Goal: Task Accomplishment & Management: Use online tool/utility

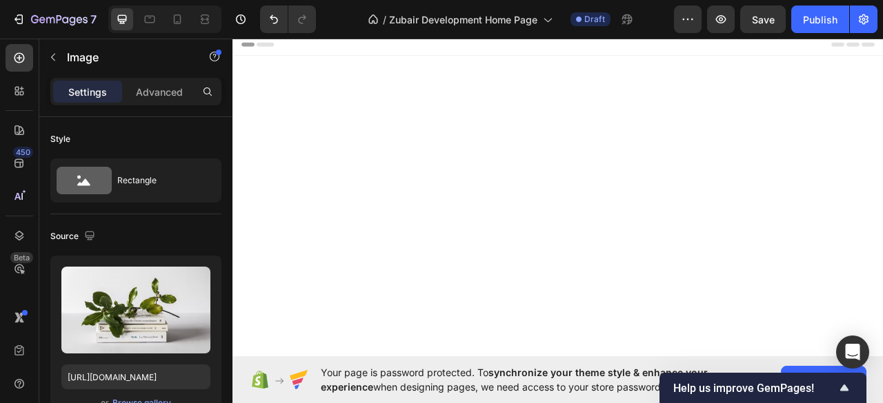
scroll to position [1524, 0]
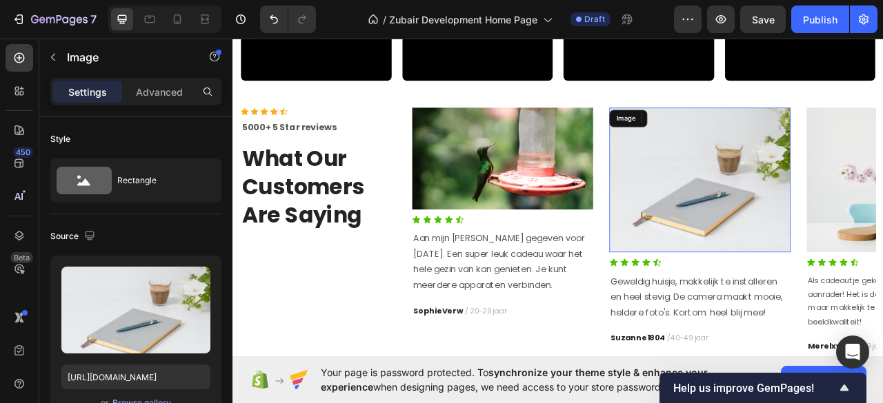
click at [845, 267] on img at bounding box center [826, 220] width 230 height 184
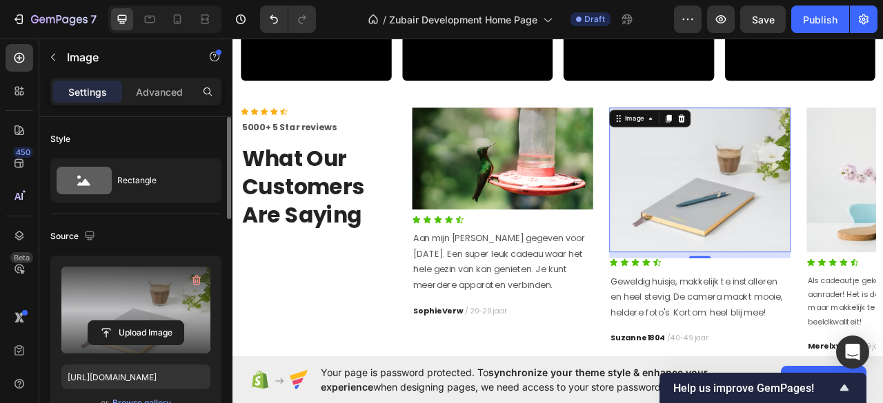
click at [145, 302] on label at bounding box center [135, 310] width 149 height 87
click at [145, 321] on input "file" at bounding box center [135, 332] width 95 height 23
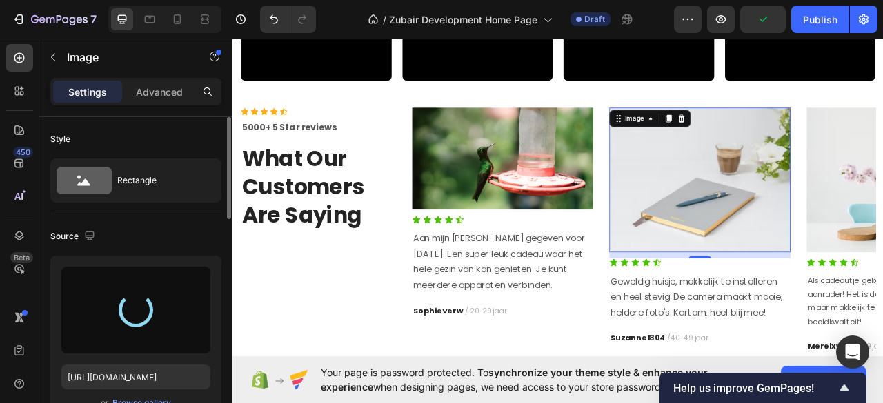
type input "[URL][DOMAIN_NAME]"
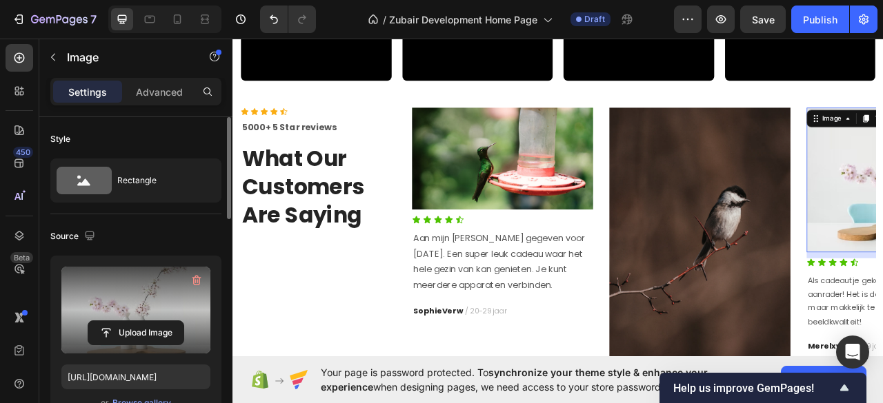
click at [132, 316] on label at bounding box center [135, 310] width 149 height 87
click at [132, 321] on input "file" at bounding box center [135, 332] width 95 height 23
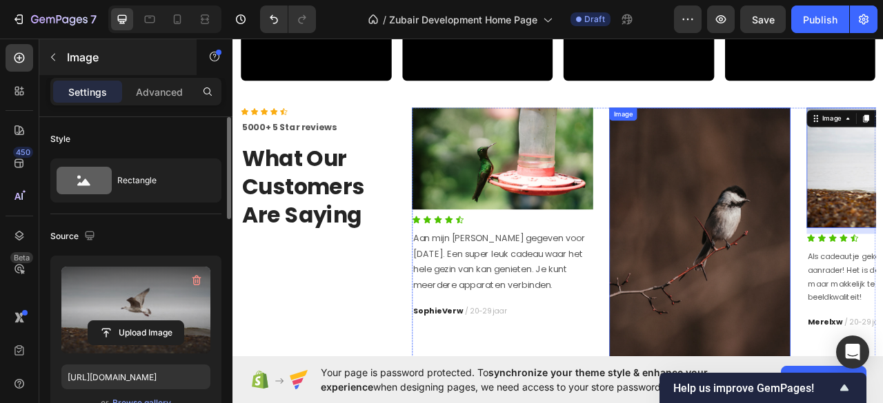
click at [50, 61] on icon "button" at bounding box center [53, 57] width 11 height 11
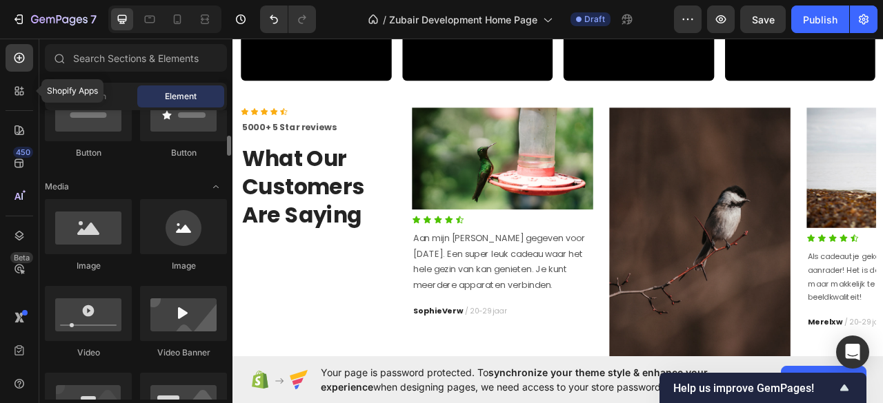
scroll to position [0, 0]
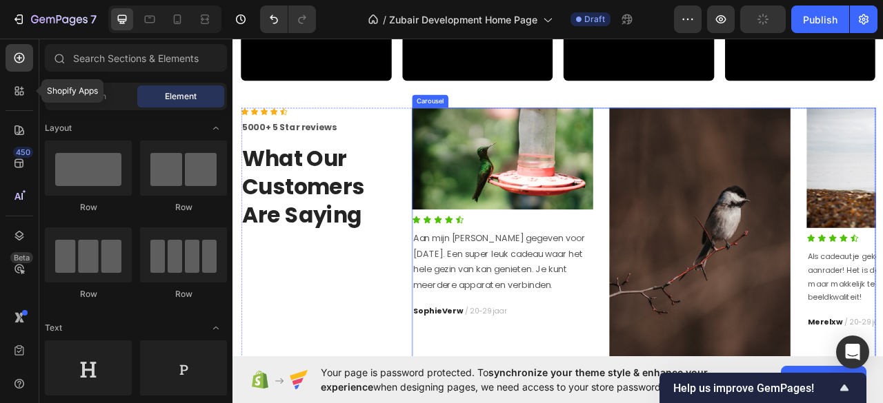
click at [694, 150] on div "Image Icon Icon Icon Icon Icon Icon List Aan mijn [PERSON_NAME] gegeven voor [D…" at bounding box center [755, 359] width 590 height 463
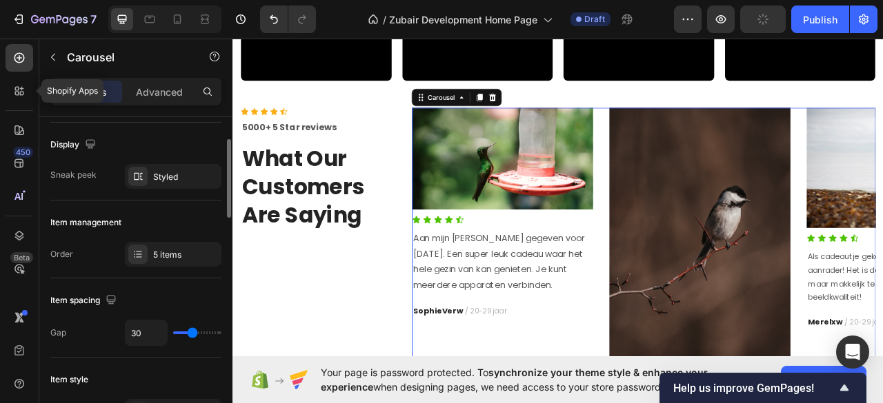
scroll to position [183, 0]
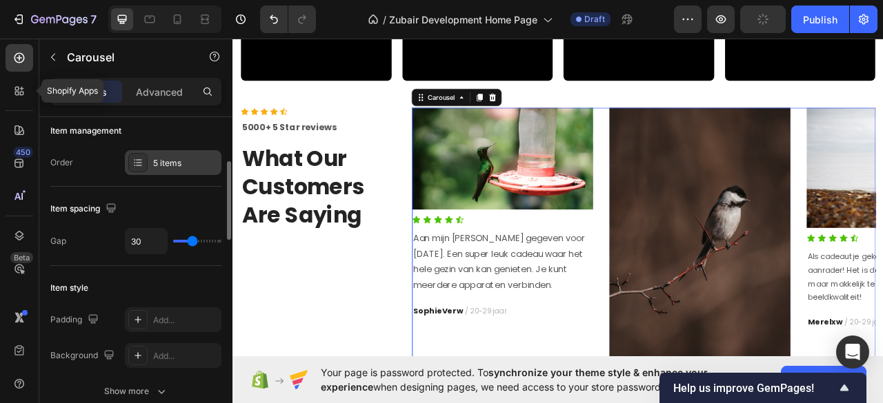
click at [161, 166] on div "5 items" at bounding box center [185, 163] width 65 height 12
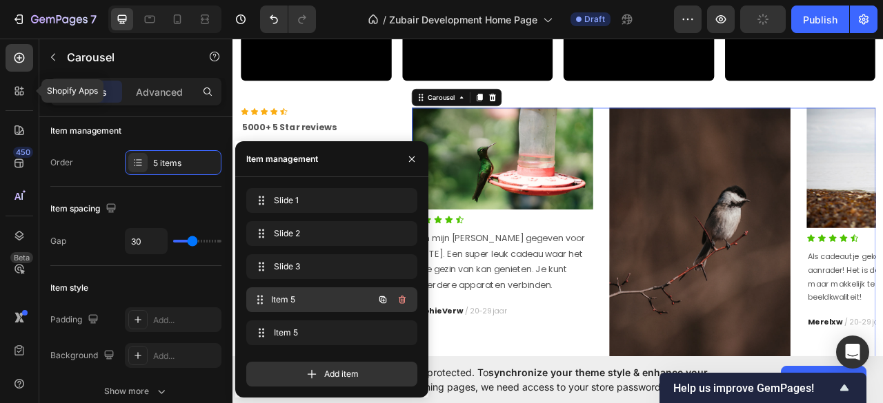
click at [304, 290] on div "Item 5 Item 5" at bounding box center [331, 300] width 171 height 25
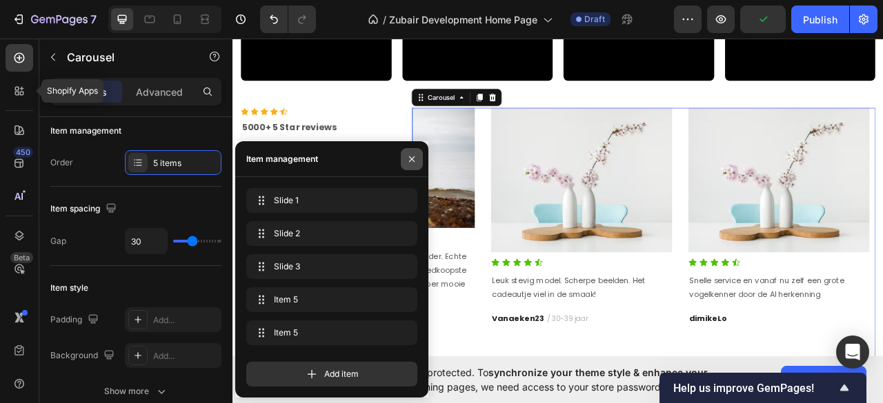
drag, startPoint x: 408, startPoint y: 162, endPoint x: 223, endPoint y: 164, distance: 184.8
click at [408, 162] on icon "button" at bounding box center [411, 159] width 11 height 11
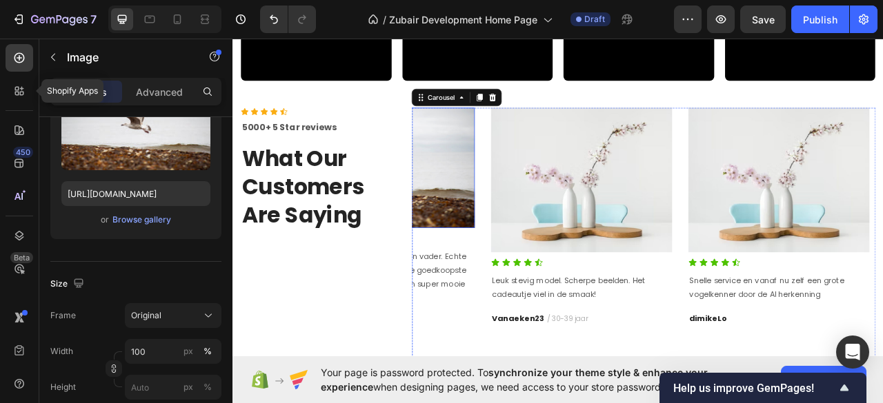
click at [517, 227] on img at bounding box center [425, 204] width 230 height 153
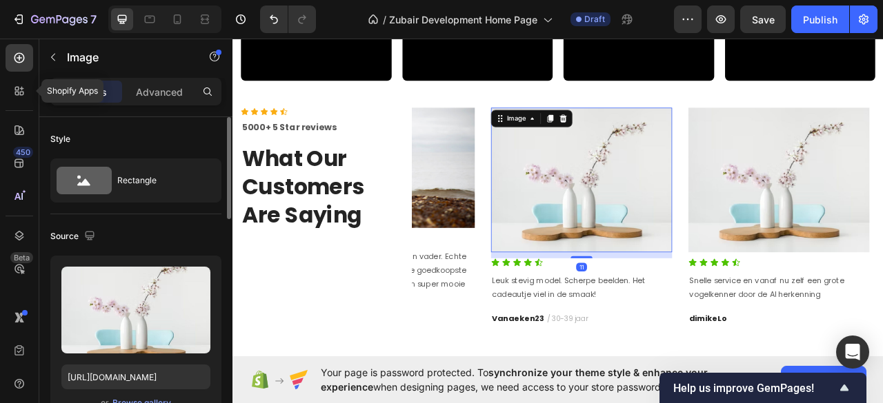
click at [632, 228] on img at bounding box center [676, 220] width 230 height 184
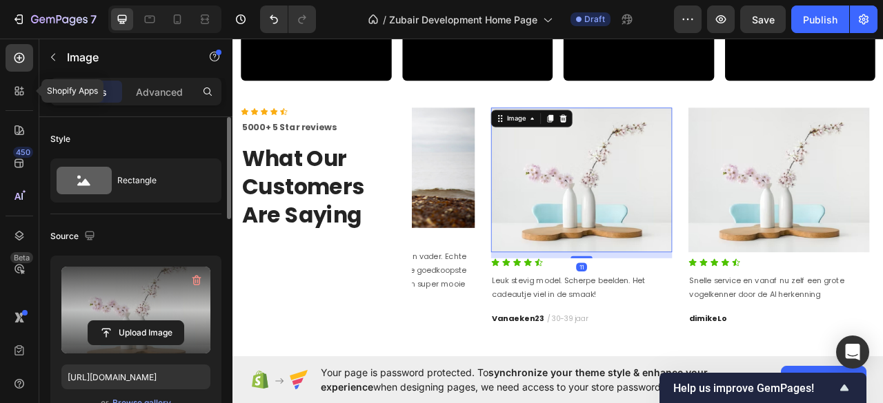
click at [121, 294] on label at bounding box center [135, 310] width 149 height 87
click at [121, 321] on input "file" at bounding box center [135, 332] width 95 height 23
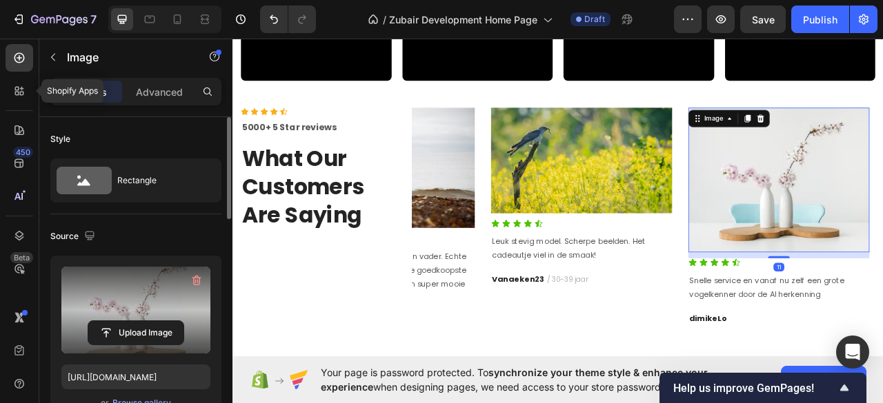
click at [162, 299] on label at bounding box center [135, 310] width 149 height 87
click at [162, 321] on input "file" at bounding box center [135, 332] width 95 height 23
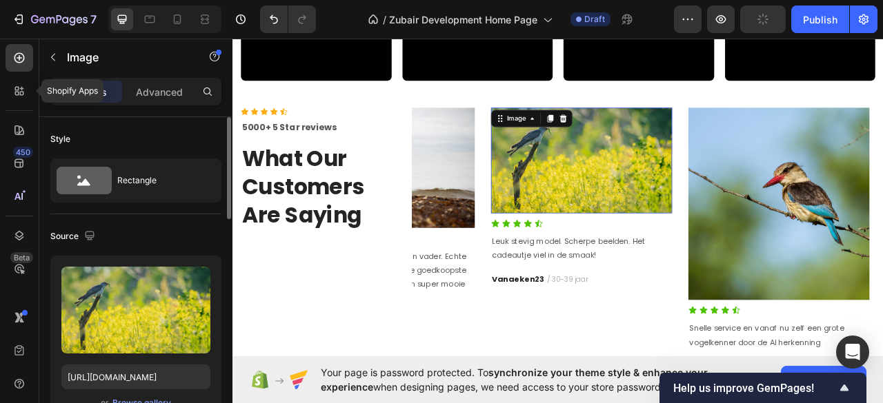
click at [715, 260] on img at bounding box center [676, 195] width 230 height 134
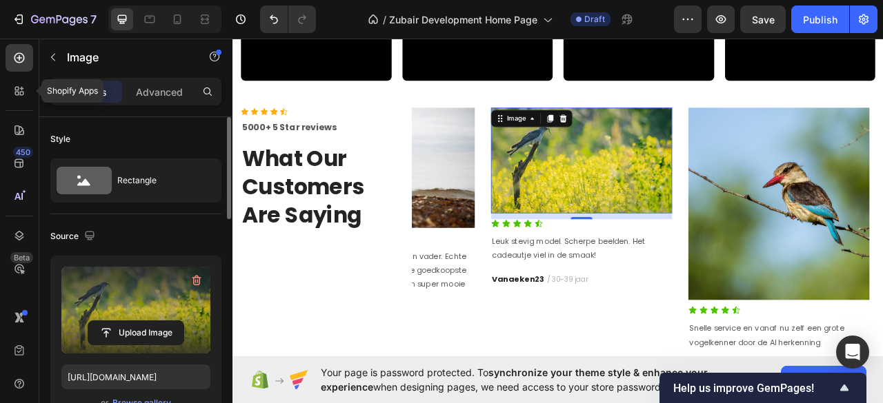
click at [139, 303] on label at bounding box center [135, 310] width 149 height 87
click at [139, 321] on input "file" at bounding box center [135, 332] width 95 height 23
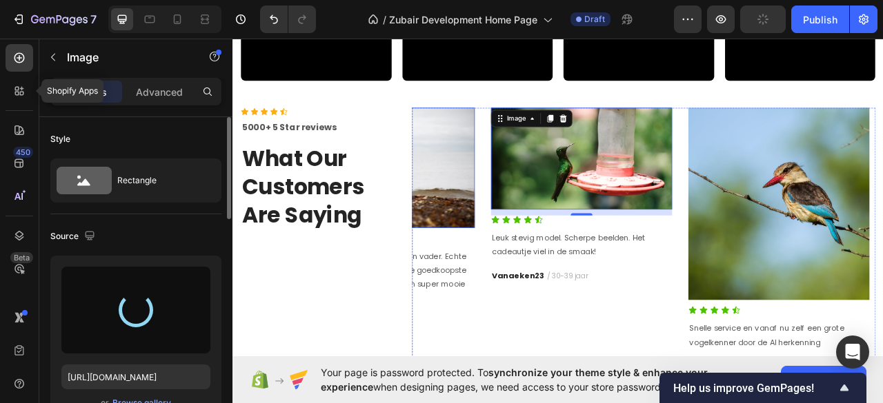
type input "[URL][DOMAIN_NAME]"
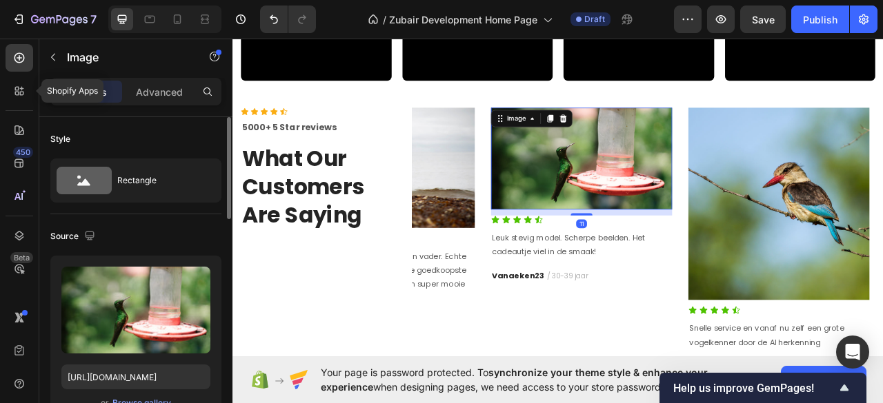
click at [695, 239] on img at bounding box center [676, 193] width 230 height 130
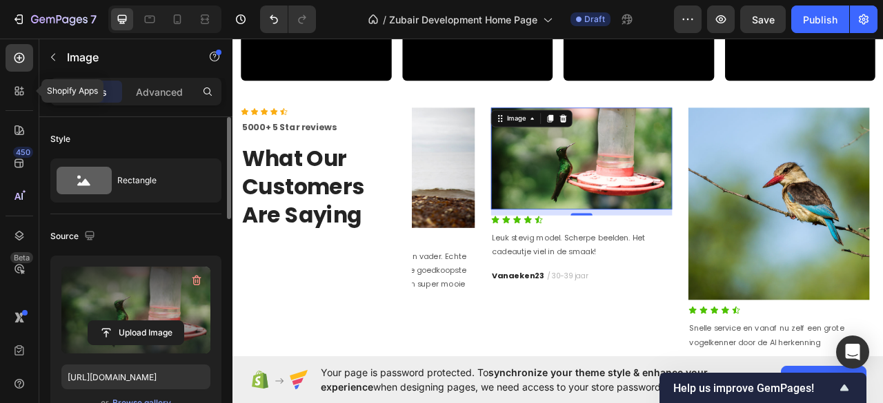
click at [155, 301] on label at bounding box center [135, 310] width 149 height 87
click at [155, 321] on input "file" at bounding box center [135, 332] width 95 height 23
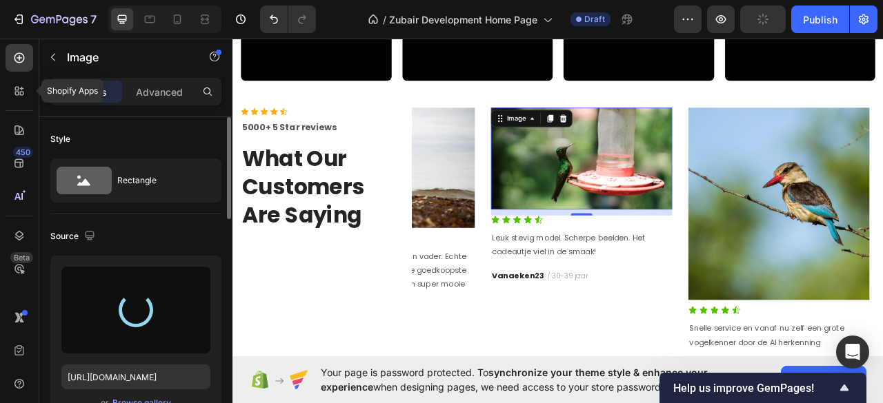
type input "[URL][DOMAIN_NAME]"
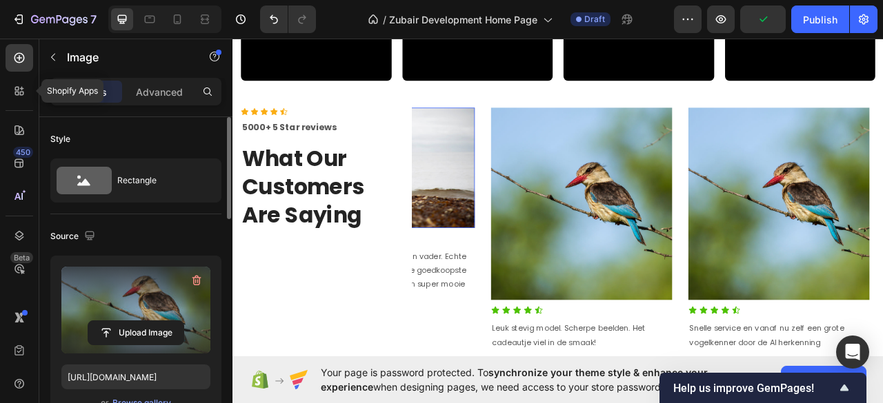
click at [515, 263] on img at bounding box center [425, 204] width 230 height 153
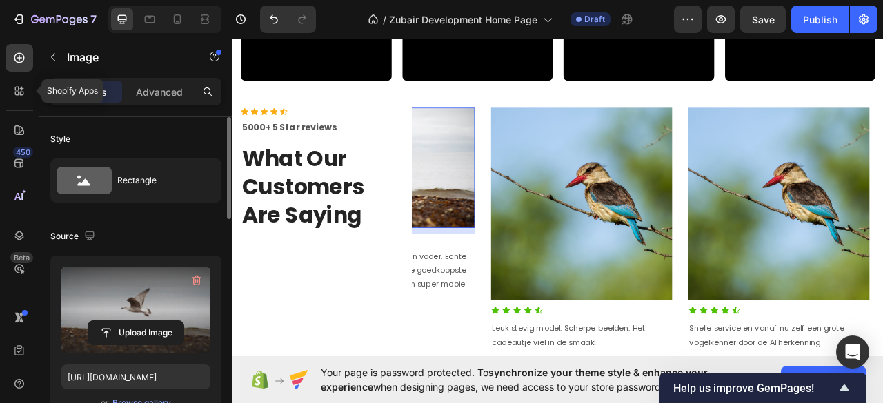
click at [128, 316] on label at bounding box center [135, 310] width 149 height 87
click at [128, 321] on input "file" at bounding box center [135, 332] width 95 height 23
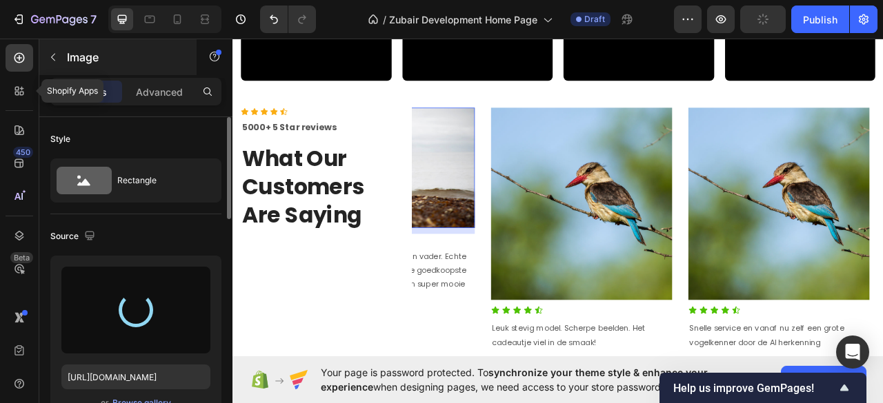
type input "[URL][DOMAIN_NAME]"
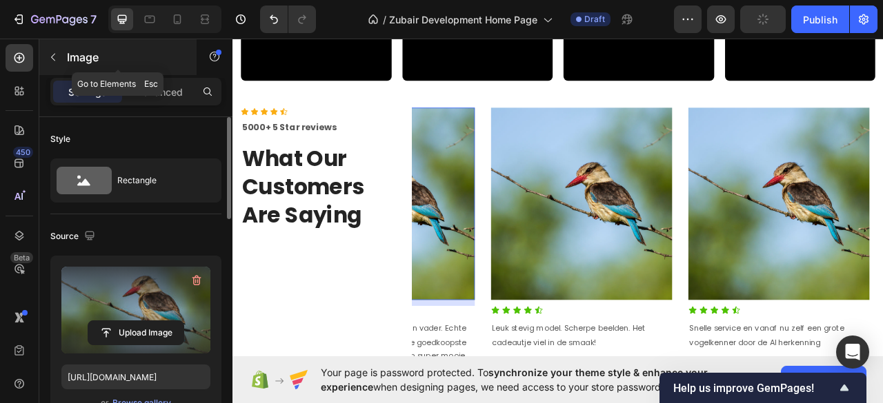
click at [51, 56] on icon "button" at bounding box center [53, 57] width 11 height 11
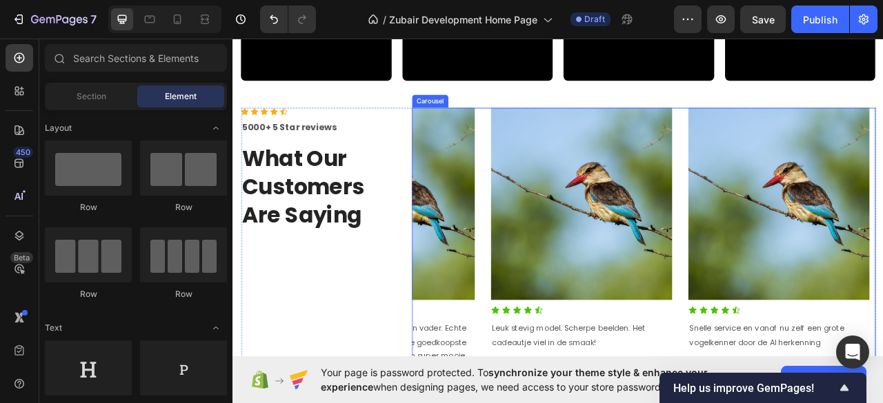
click at [548, 149] on div "Image Icon Icon Icon Icon Icon Icon List Aan mijn [PERSON_NAME] gegeven voor [D…" at bounding box center [755, 359] width 590 height 463
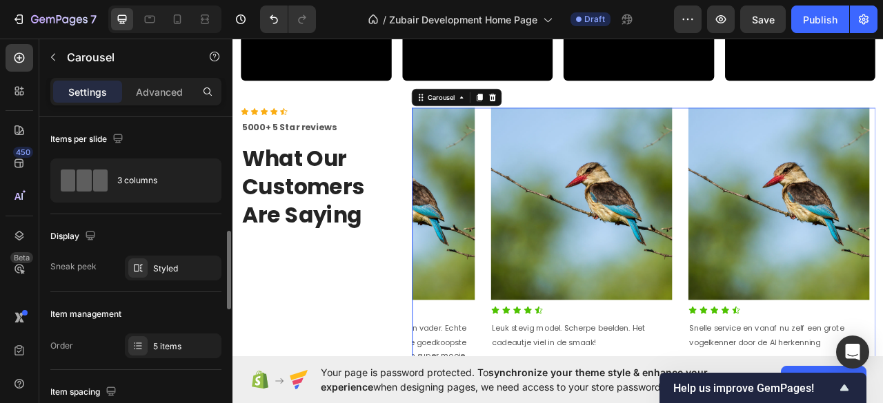
scroll to position [92, 0]
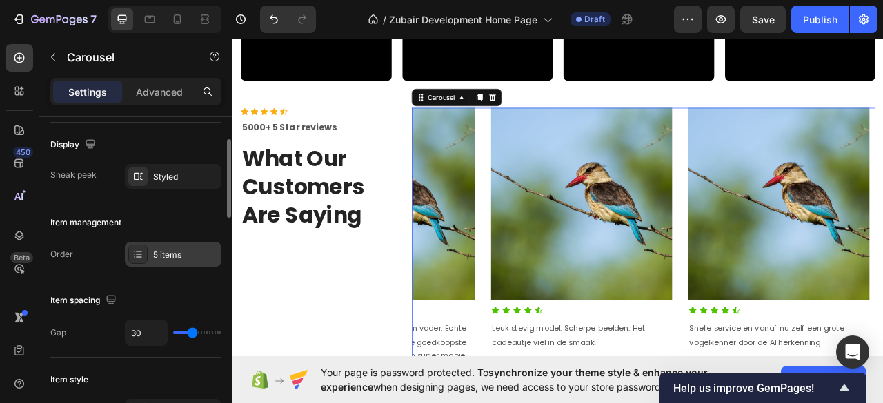
click at [164, 250] on div "5 items" at bounding box center [185, 255] width 65 height 12
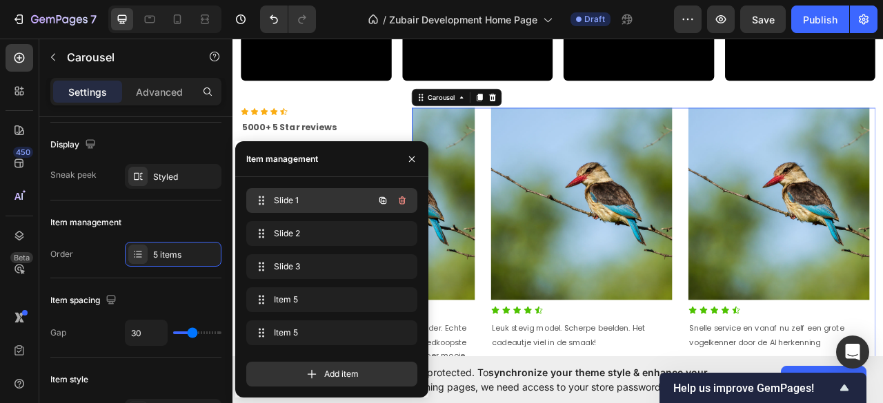
click at [294, 203] on span "Slide 1" at bounding box center [313, 200] width 78 height 12
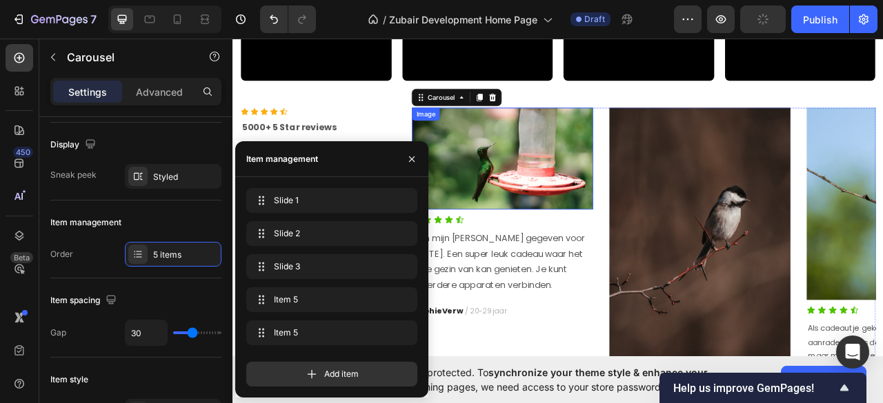
click at [629, 234] on img at bounding box center [575, 193] width 230 height 130
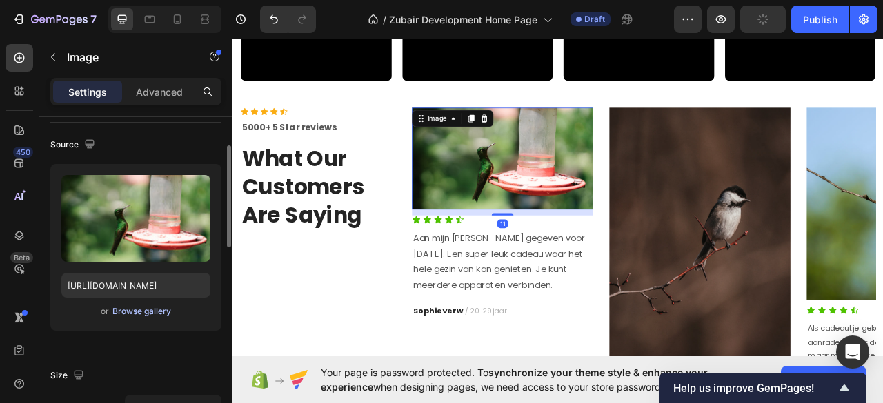
click at [149, 310] on div "Browse gallery" at bounding box center [141, 312] width 59 height 12
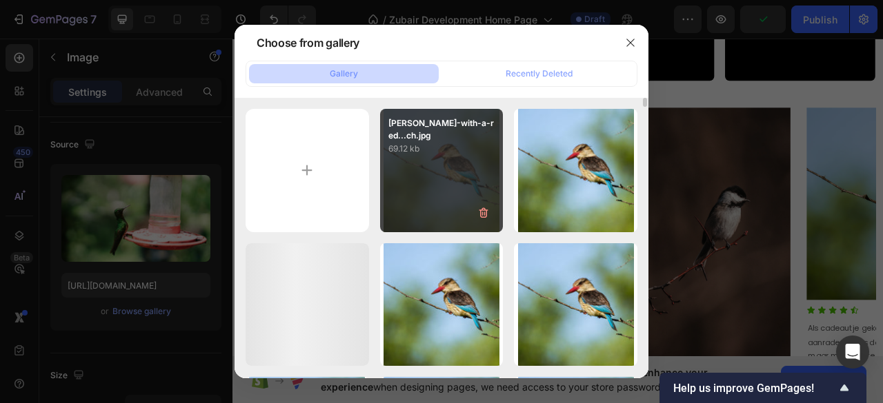
click at [423, 214] on div "[PERSON_NAME]-with-a-red...ch.jpg 69.12 kb" at bounding box center [441, 170] width 123 height 123
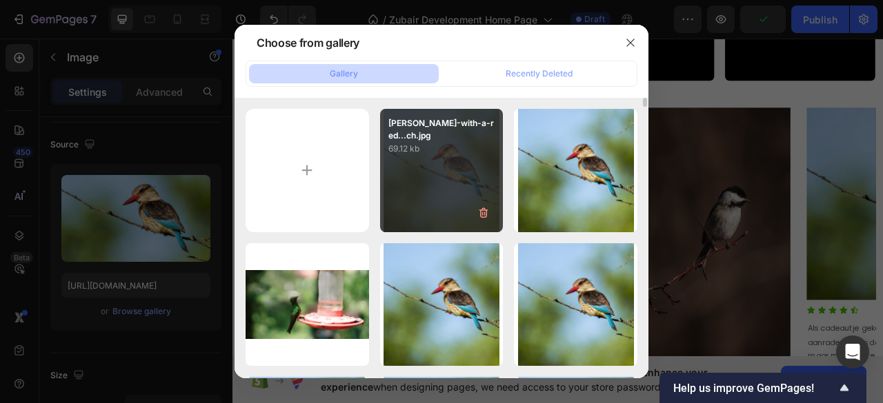
type input "[URL][DOMAIN_NAME]"
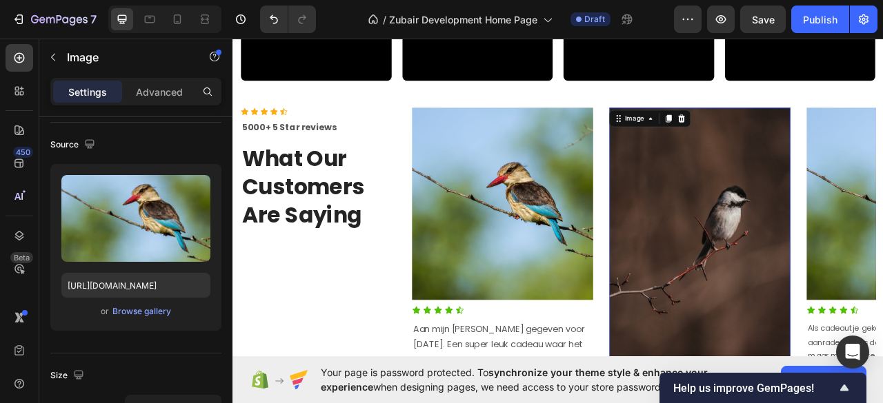
click at [763, 273] on img at bounding box center [826, 300] width 230 height 344
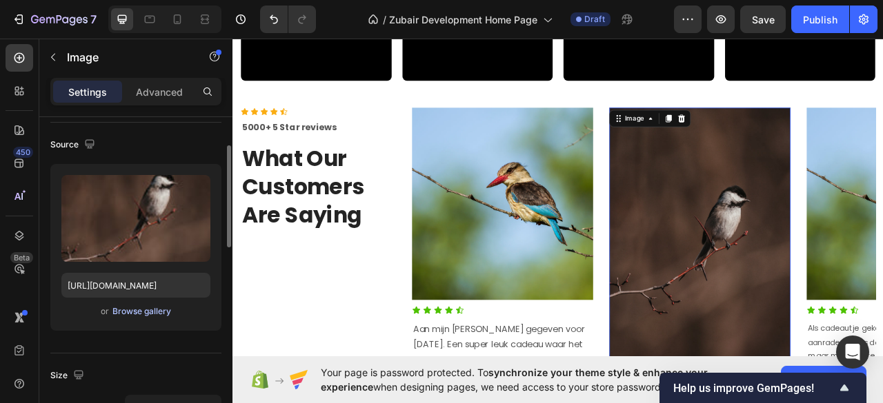
click at [115, 314] on div "Browse gallery" at bounding box center [141, 312] width 59 height 12
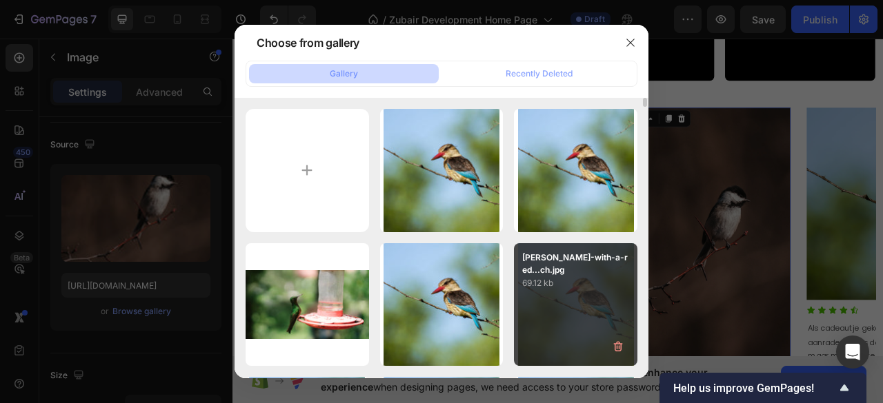
click at [0, 0] on div "[PERSON_NAME]-with-a-red...ch.jpg 69.12 kb" at bounding box center [0, 0] width 0 height 0
type input "[URL][DOMAIN_NAME]"
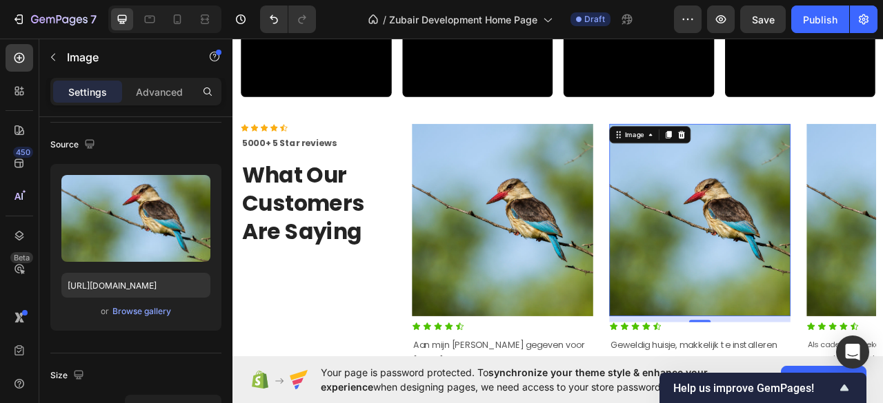
scroll to position [1524, 0]
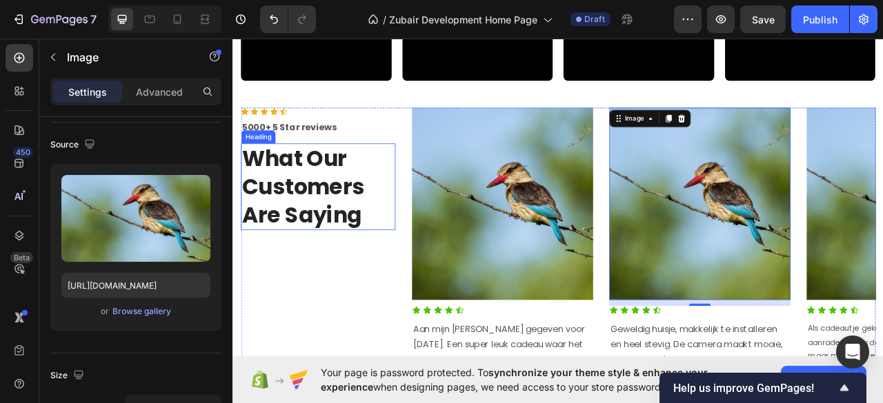
click at [311, 234] on p "What Our Customers Are Saying" at bounding box center [341, 228] width 194 height 108
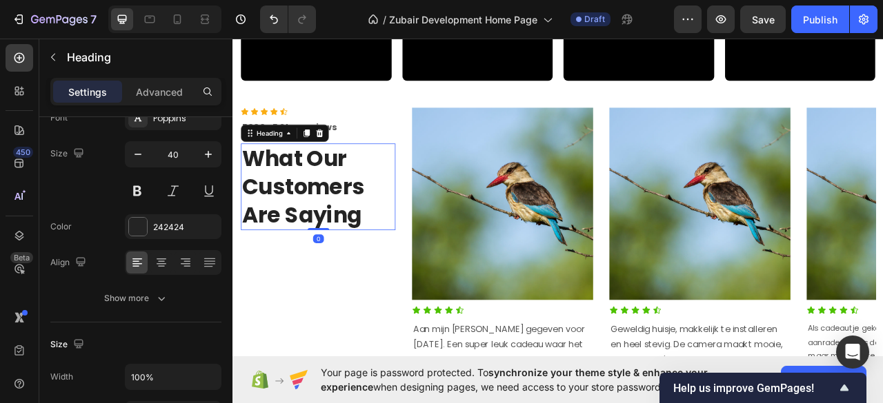
scroll to position [0, 0]
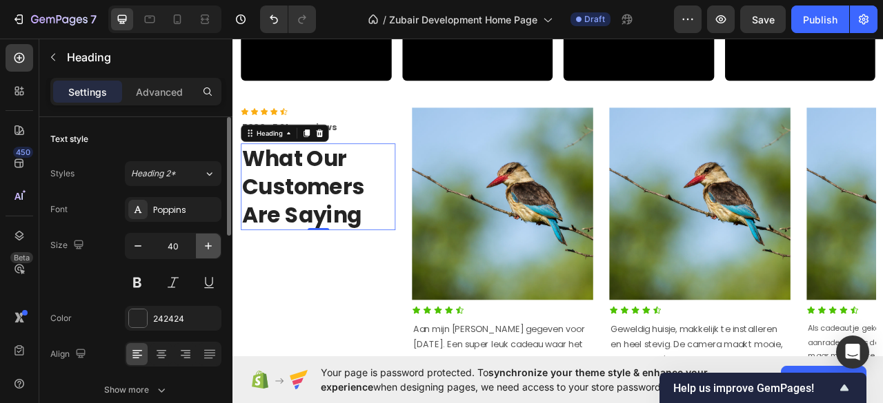
click at [206, 247] on icon "button" at bounding box center [208, 246] width 14 height 14
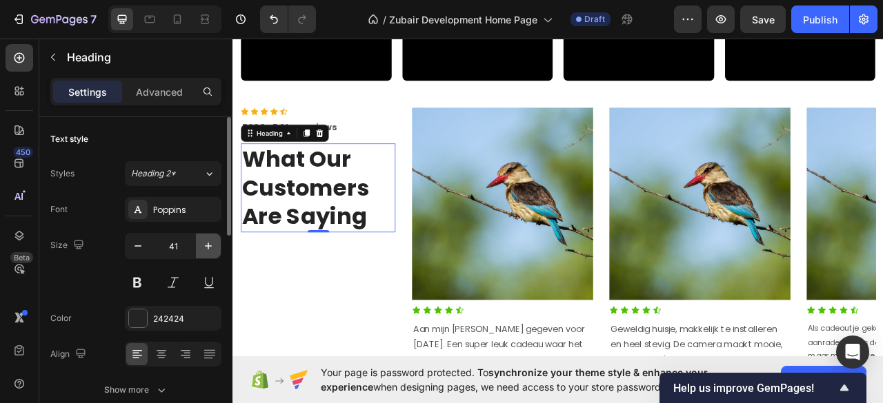
type input "42"
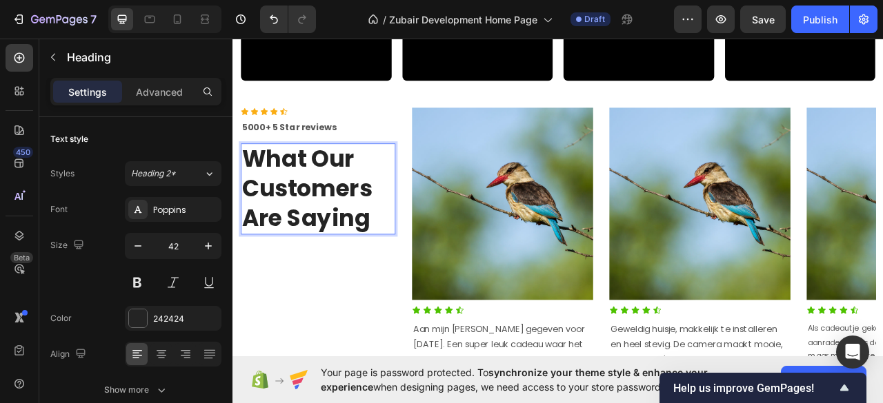
click at [307, 232] on h2 "What Our Customers Are Saying" at bounding box center [341, 231] width 197 height 116
click at [307, 232] on p "What Our Customers Are Saying" at bounding box center [341, 230] width 194 height 113
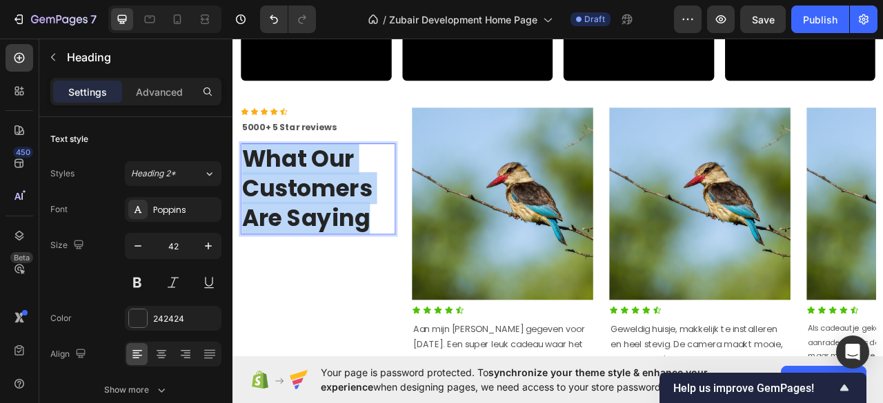
click at [307, 232] on p "What Our Customers Are Saying" at bounding box center [341, 230] width 194 height 113
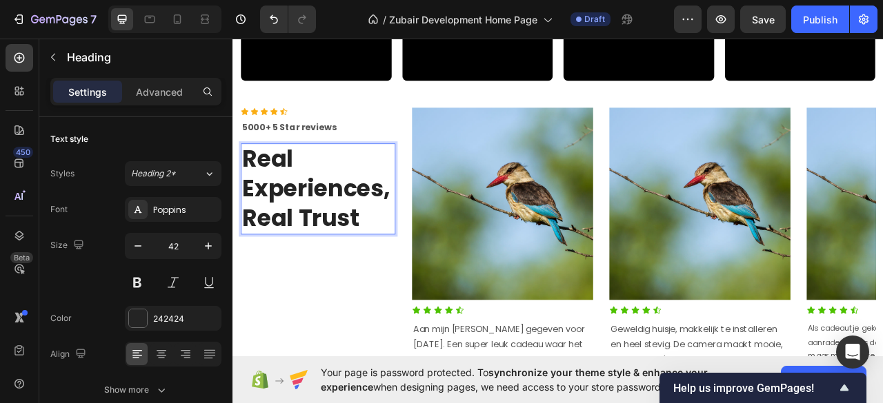
click at [430, 262] on p "Real Experiences, Real Trust" at bounding box center [341, 230] width 194 height 113
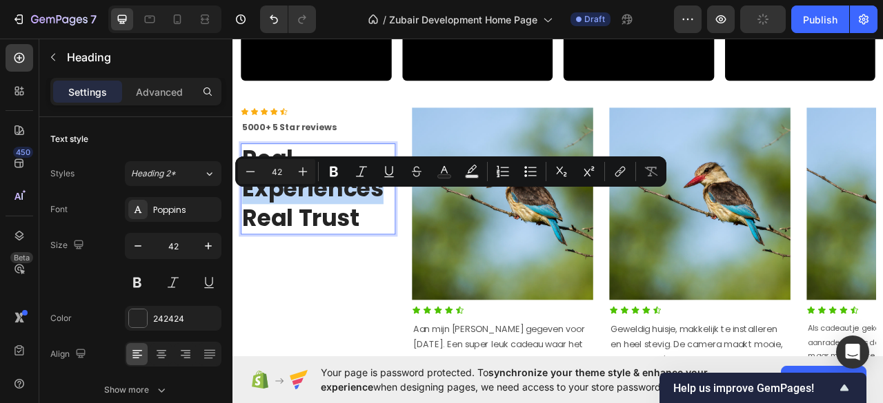
drag, startPoint x: 418, startPoint y: 254, endPoint x: 250, endPoint y: 257, distance: 168.3
click at [250, 257] on p "Real Experiences Real Trust" at bounding box center [341, 230] width 194 height 113
click at [440, 177] on rect "Editor contextual toolbar" at bounding box center [444, 176] width 13 height 3
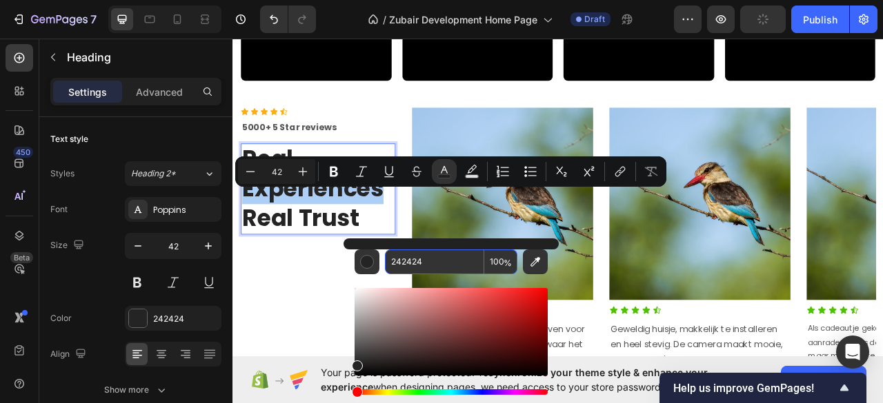
click at [406, 257] on input "242424" at bounding box center [434, 262] width 99 height 25
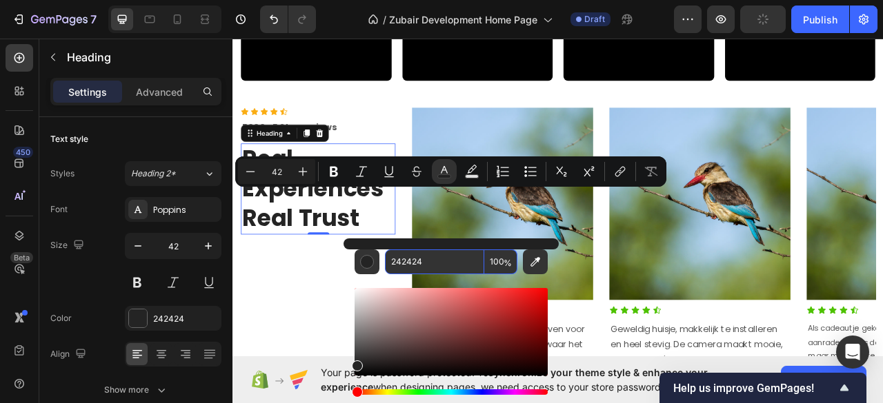
click at [312, 282] on p "Real Experiences Real Trust" at bounding box center [341, 230] width 194 height 113
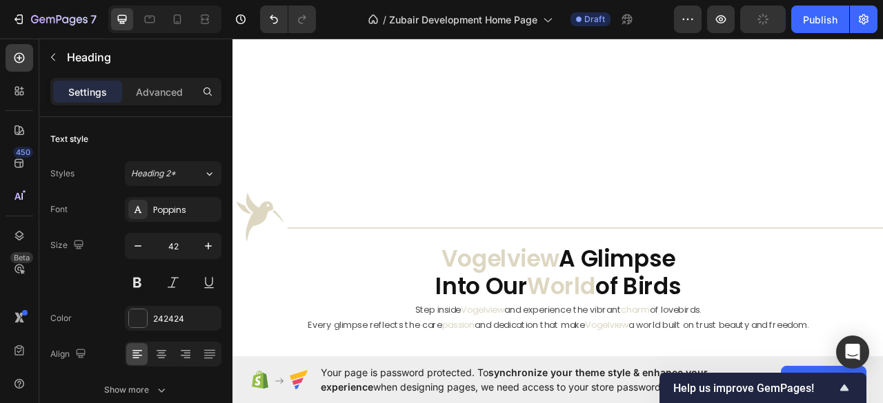
scroll to position [1064, 0]
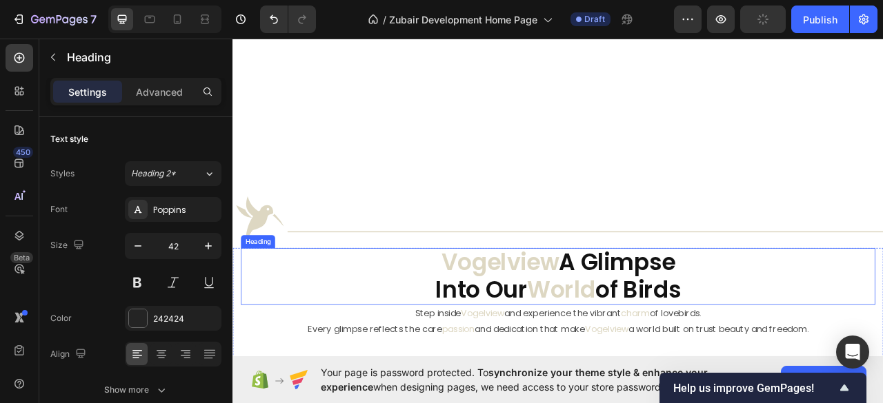
click at [569, 318] on span "Vogelview" at bounding box center [573, 324] width 150 height 41
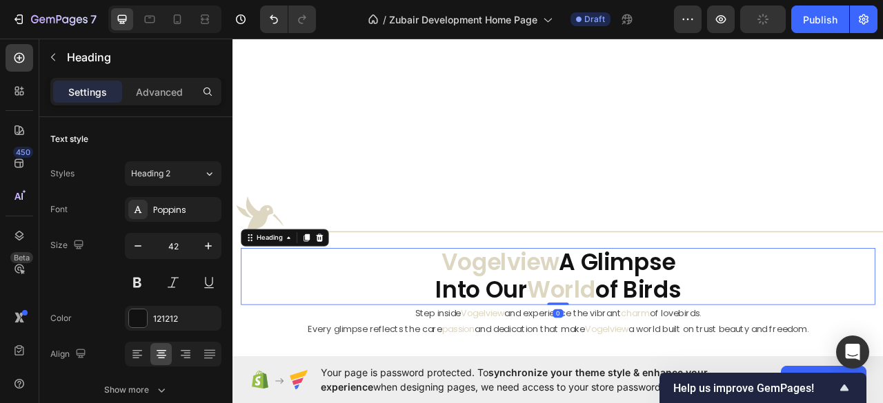
scroll to position [712, 0]
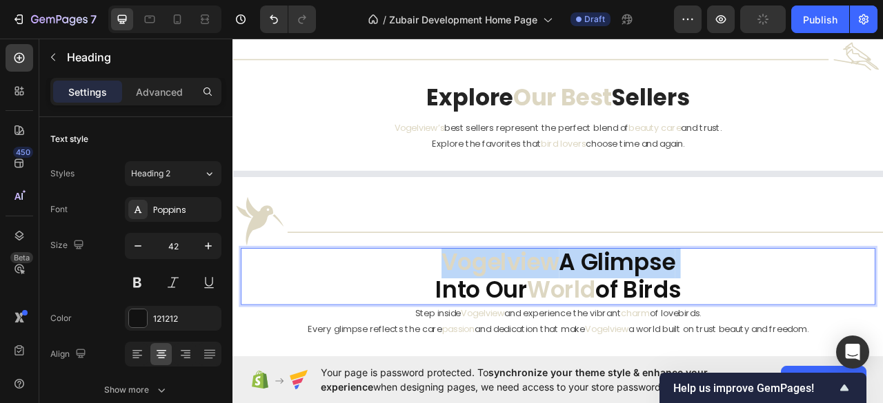
click at [569, 318] on span "Vogelview" at bounding box center [573, 324] width 150 height 41
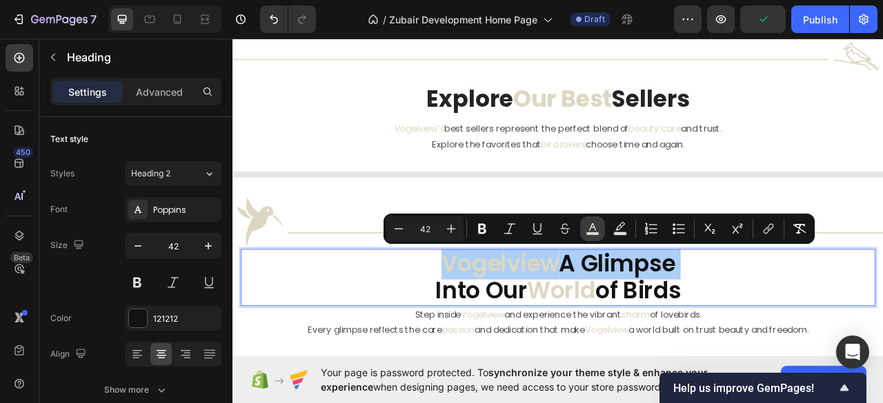
click at [591, 237] on button "color" at bounding box center [592, 229] width 25 height 25
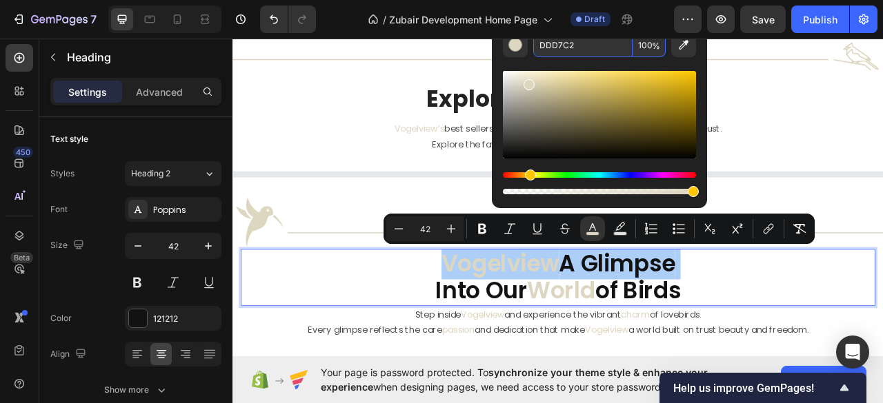
click at [563, 52] on input "DDD7C2" at bounding box center [582, 44] width 99 height 25
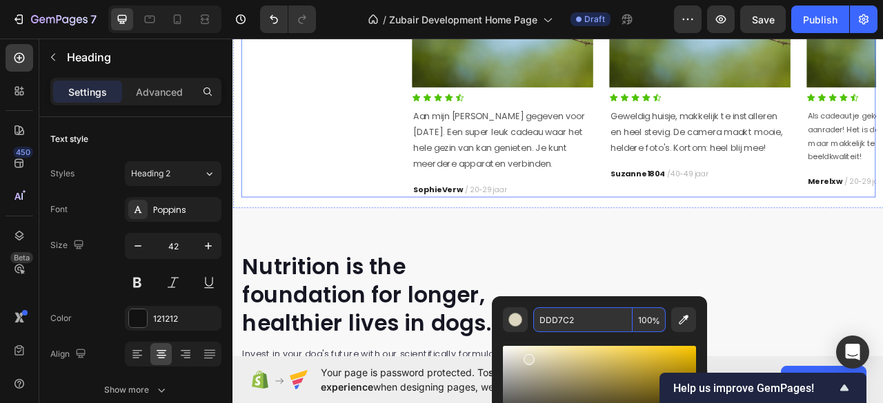
scroll to position [1632, 0]
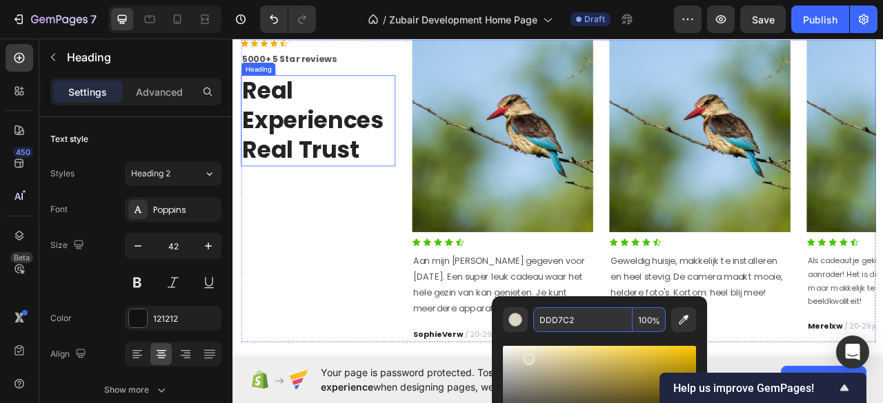
click at [310, 148] on h2 "Real Experiences Real Trust" at bounding box center [341, 144] width 197 height 116
type input "16"
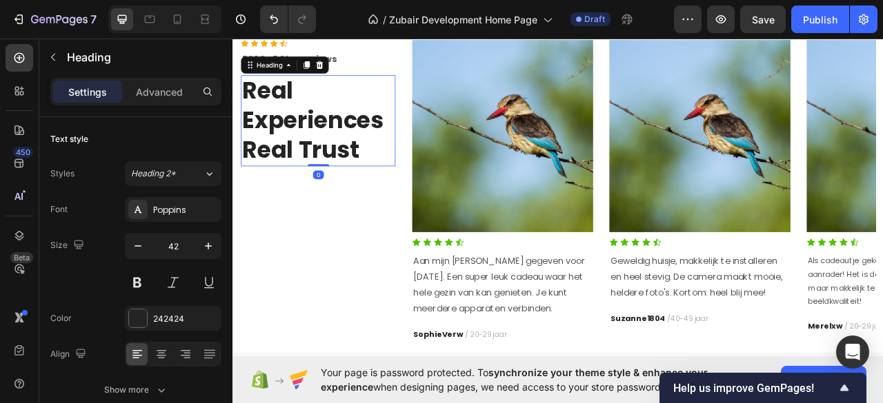
click at [310, 148] on h2 "Real Experiences Real Trust" at bounding box center [341, 144] width 197 height 116
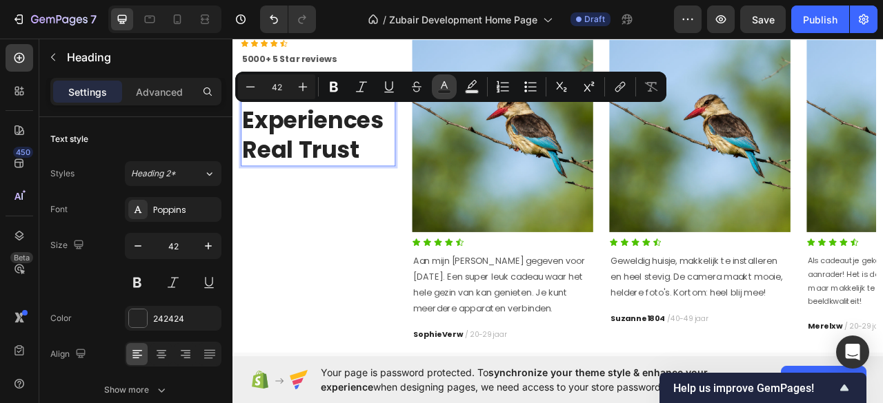
click at [441, 92] on rect "Editor contextual toolbar" at bounding box center [444, 91] width 13 height 3
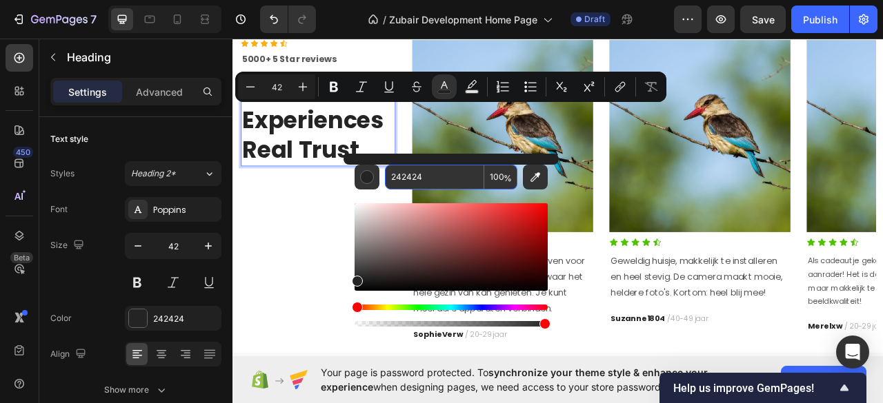
click at [399, 181] on input "242424" at bounding box center [434, 177] width 99 height 25
paste input "DDD7C2"
type input "DDD7C2"
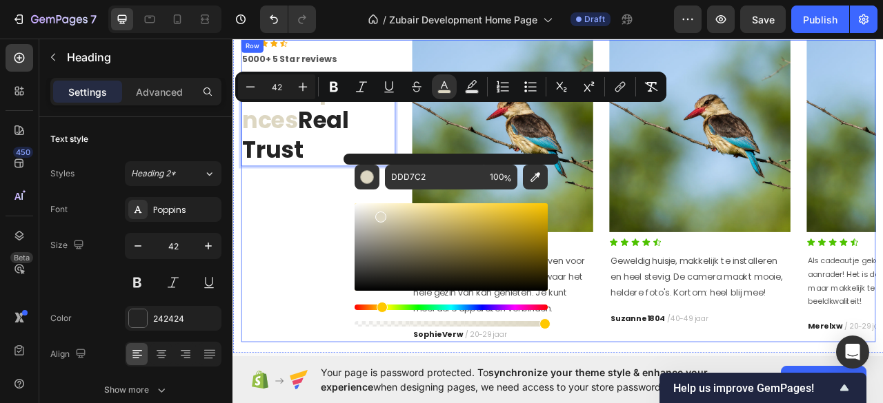
click at [283, 259] on div "Icon Icon Icon Icon Icon Icon List Hoz 5000+ 5 Star reviews Text block Real Exp…" at bounding box center [341, 233] width 197 height 385
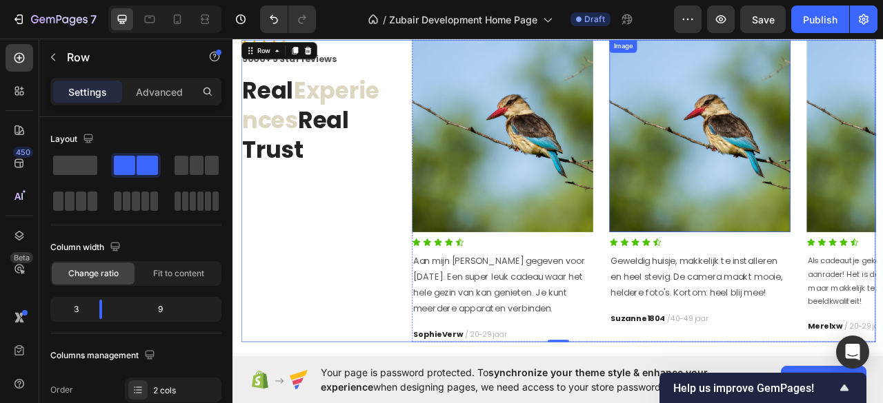
scroll to position [1540, 0]
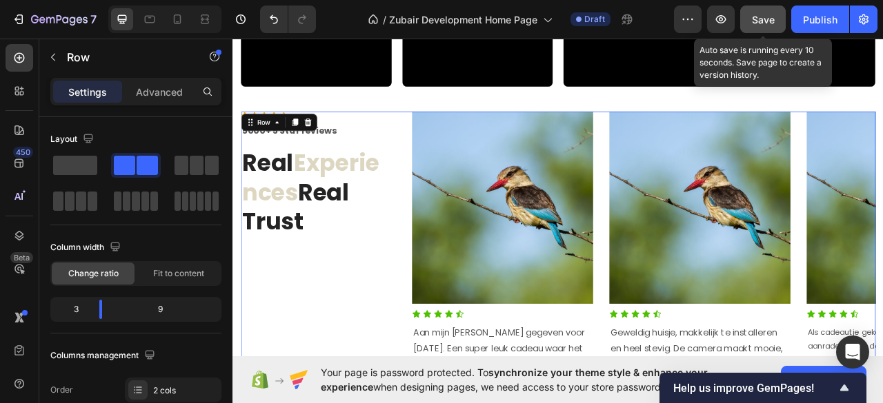
click at [761, 25] on div "Save" at bounding box center [763, 19] width 23 height 14
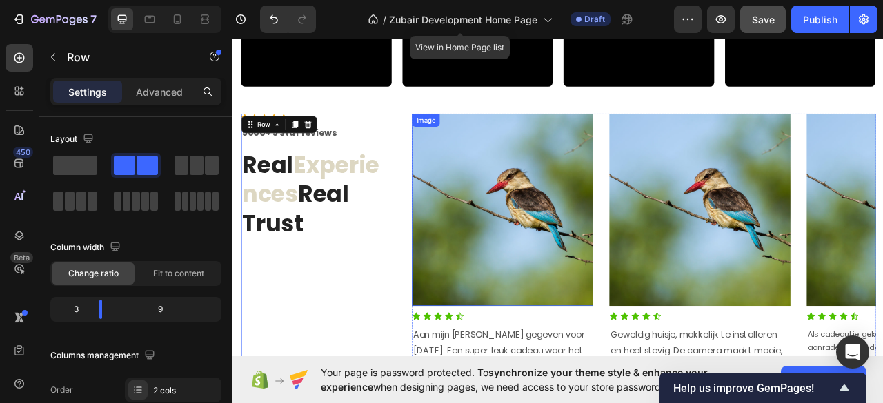
click at [616, 188] on img at bounding box center [575, 257] width 230 height 245
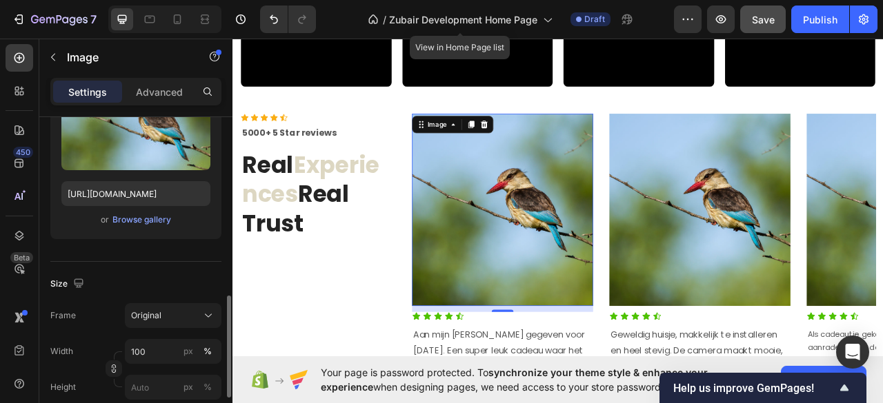
scroll to position [276, 0]
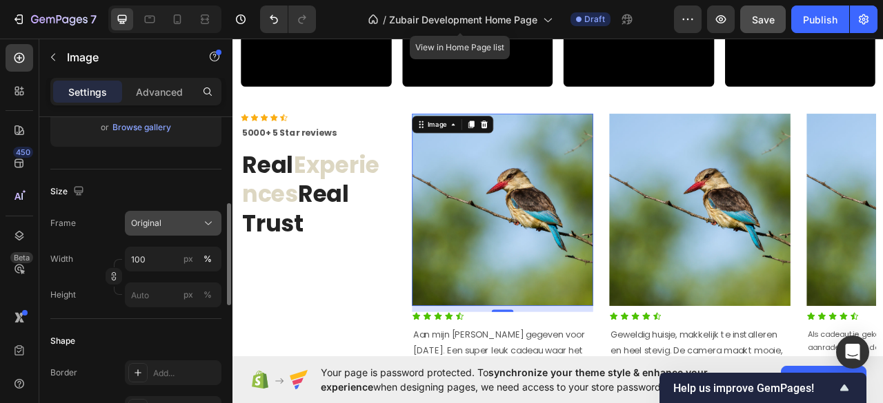
click at [182, 219] on div "Original" at bounding box center [165, 223] width 68 height 12
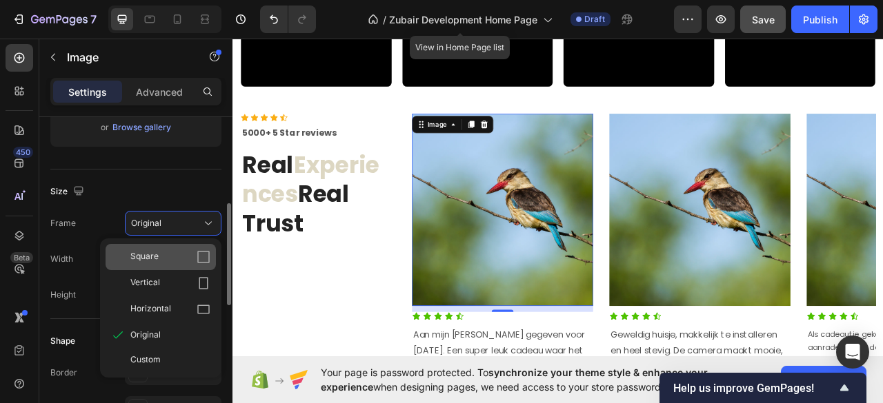
click at [167, 248] on div "Square" at bounding box center [161, 257] width 110 height 26
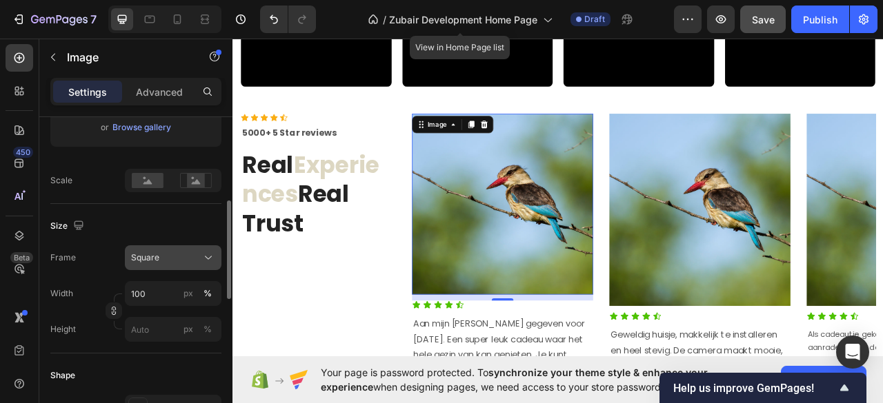
click at [167, 249] on button "Square" at bounding box center [173, 258] width 97 height 25
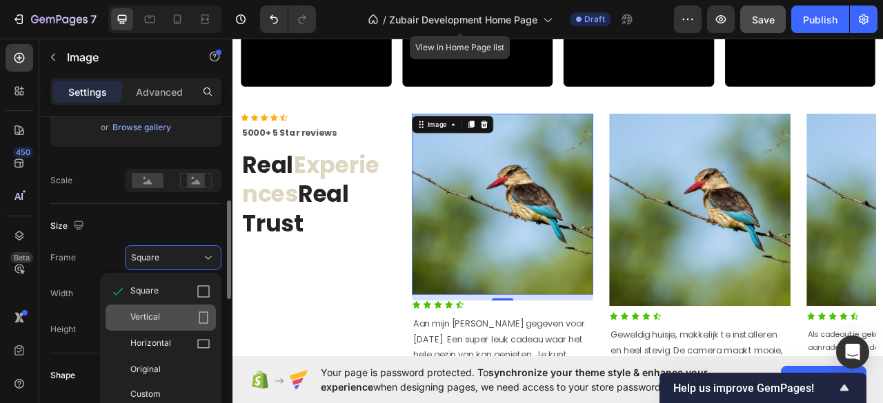
click at [152, 314] on span "Vertical" at bounding box center [145, 318] width 30 height 14
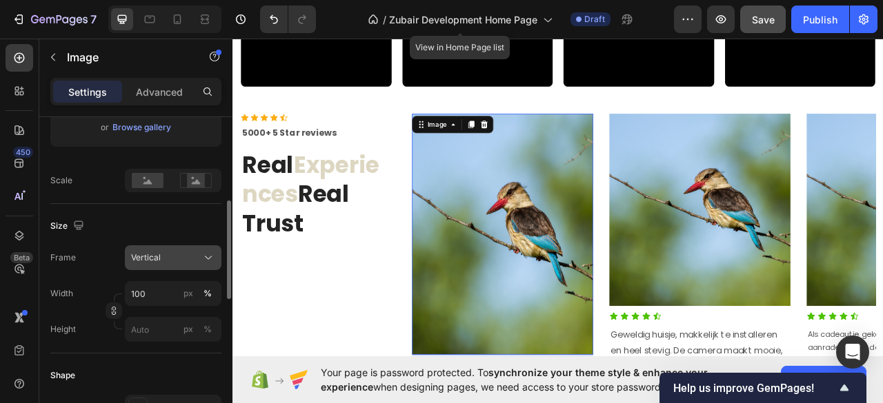
click at [174, 258] on div "Vertical" at bounding box center [165, 258] width 68 height 12
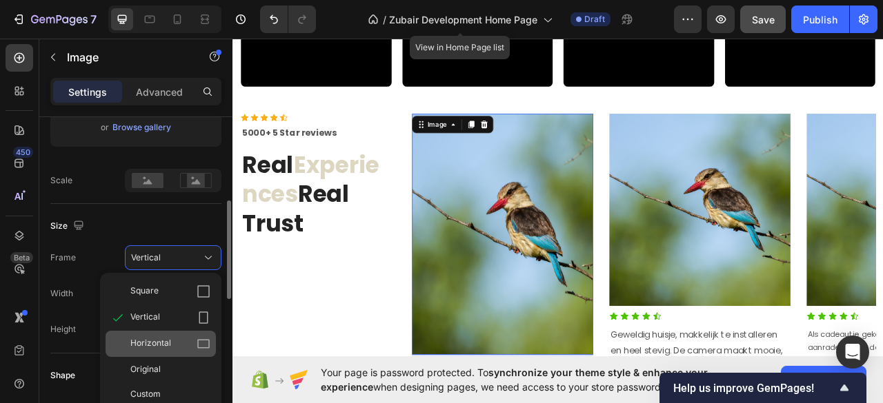
click at [161, 343] on span "Horizontal" at bounding box center [150, 344] width 41 height 14
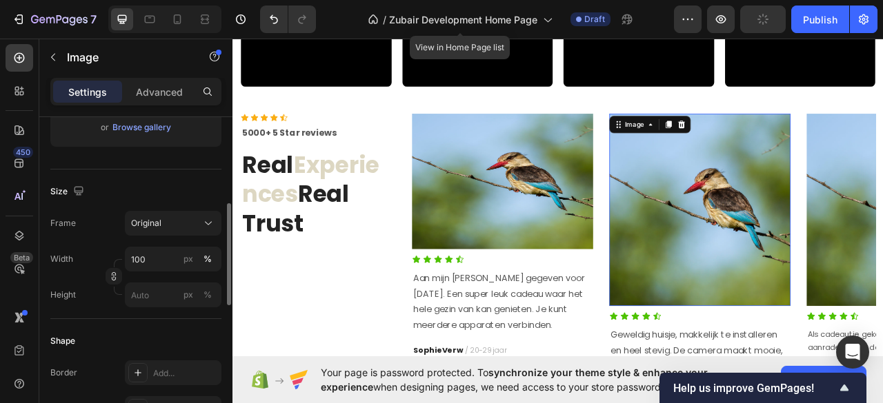
click at [755, 270] on img at bounding box center [826, 257] width 230 height 245
click at [185, 219] on div "Original" at bounding box center [165, 223] width 68 height 12
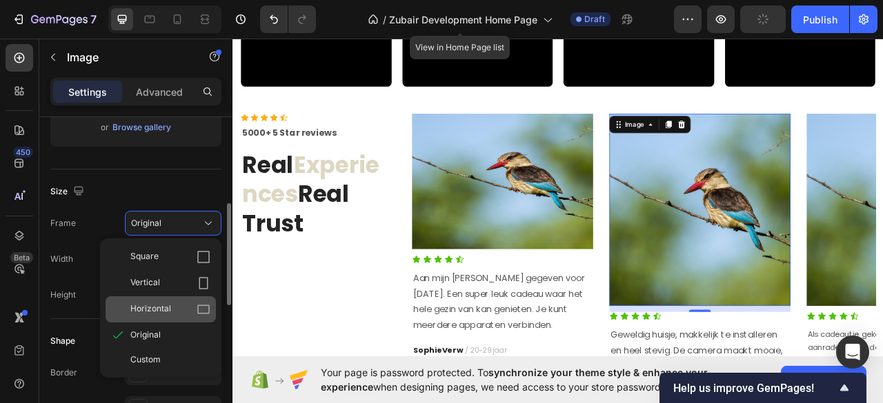
click at [167, 306] on span "Horizontal" at bounding box center [150, 310] width 41 height 14
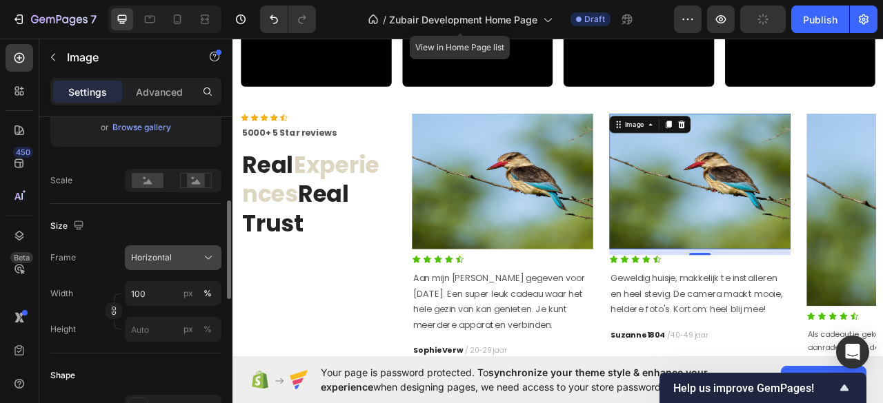
click at [189, 257] on div "Horizontal" at bounding box center [165, 258] width 68 height 12
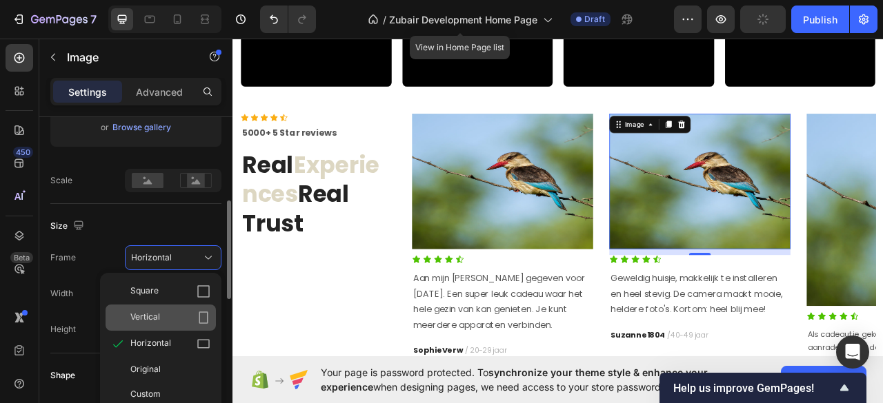
click at [161, 313] on div "Vertical" at bounding box center [170, 318] width 80 height 14
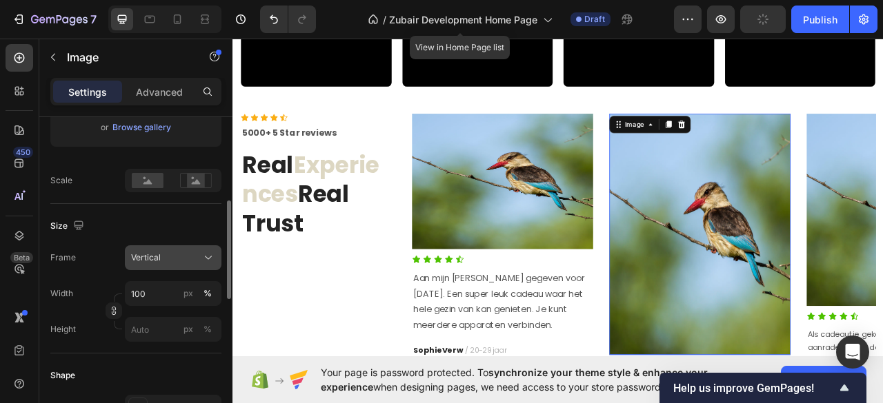
click at [171, 257] on div "Vertical" at bounding box center [165, 258] width 68 height 12
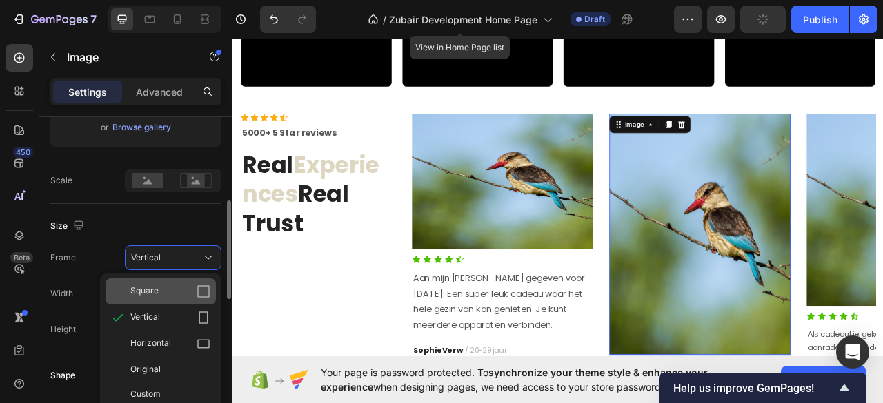
click at [161, 283] on div "Square" at bounding box center [161, 292] width 110 height 26
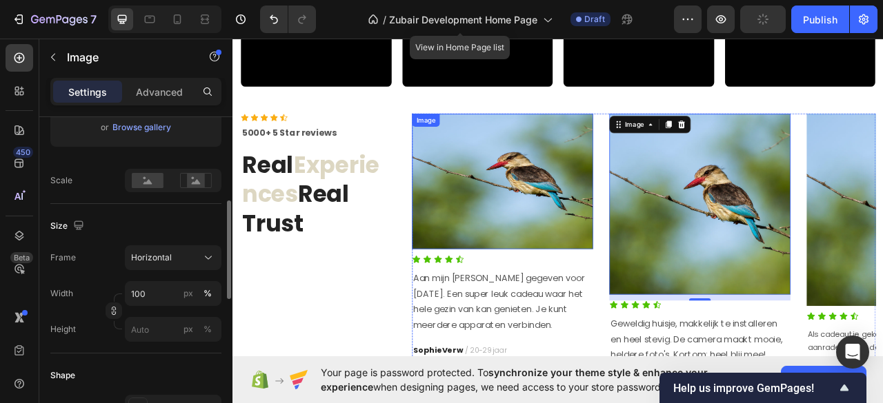
click at [594, 219] on img at bounding box center [575, 221] width 230 height 172
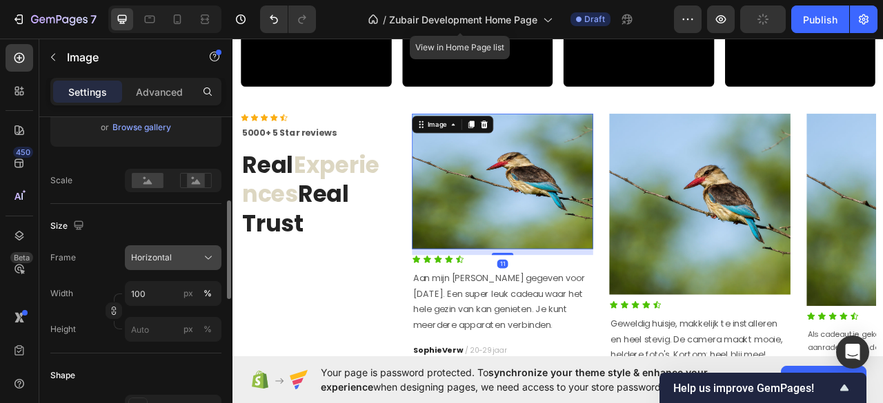
click at [187, 253] on div "Horizontal" at bounding box center [165, 258] width 68 height 12
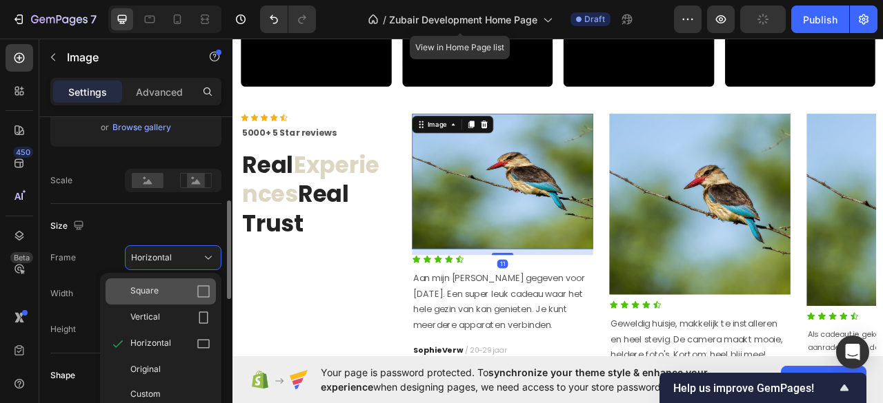
click at [157, 288] on span "Square" at bounding box center [144, 292] width 28 height 14
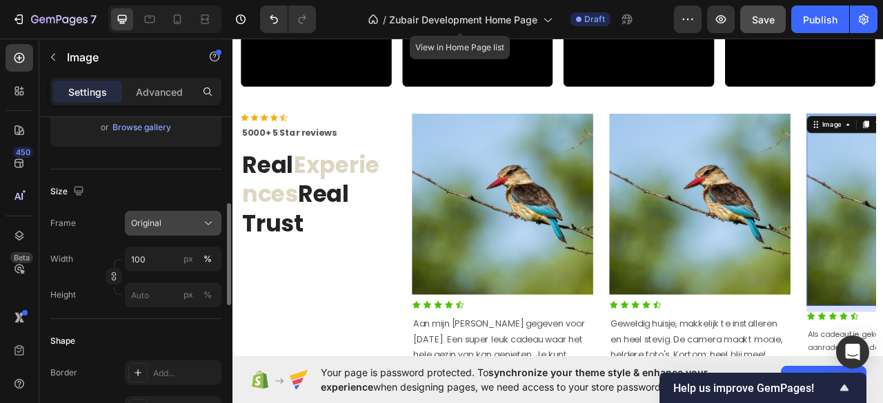
click at [177, 227] on div "Original" at bounding box center [165, 223] width 68 height 12
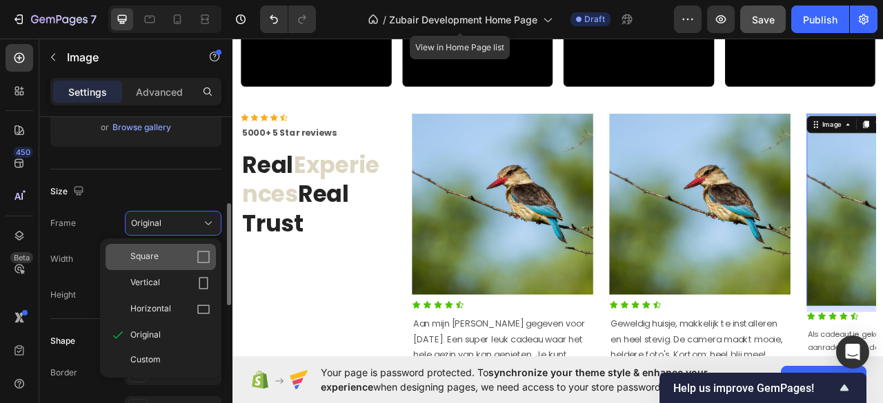
click at [160, 255] on div "Square" at bounding box center [170, 257] width 80 height 14
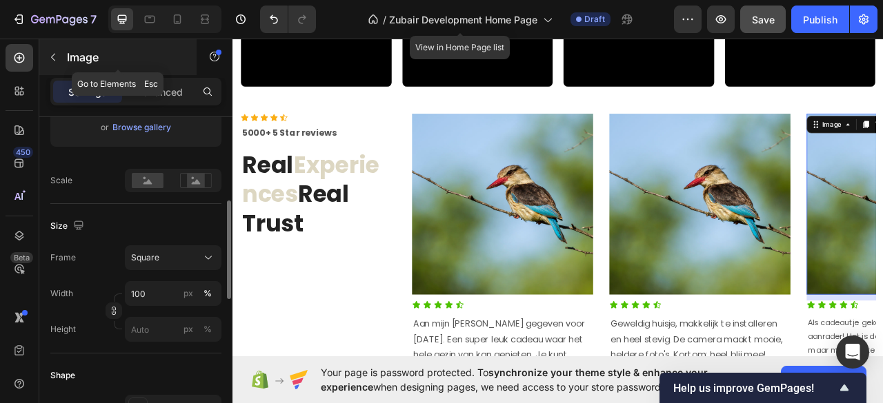
click at [50, 52] on icon "button" at bounding box center [53, 57] width 11 height 11
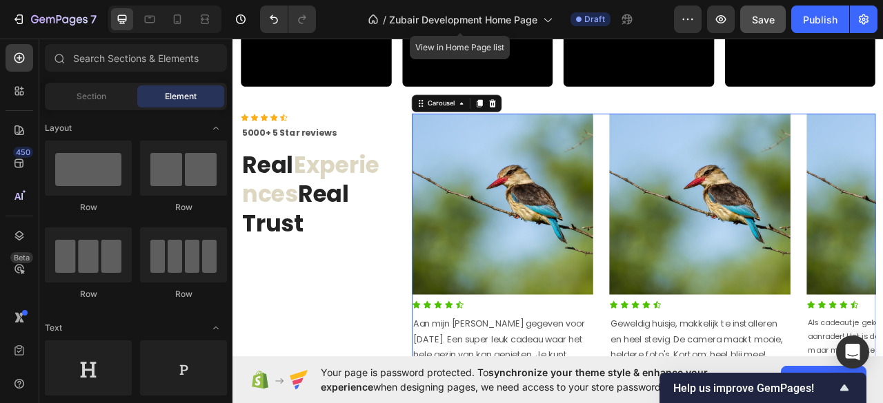
click at [701, 141] on div "Image Icon Icon Icon Icon Icon Icon List Aan mijn [PERSON_NAME] gegeven voor [D…" at bounding box center [755, 320] width 590 height 370
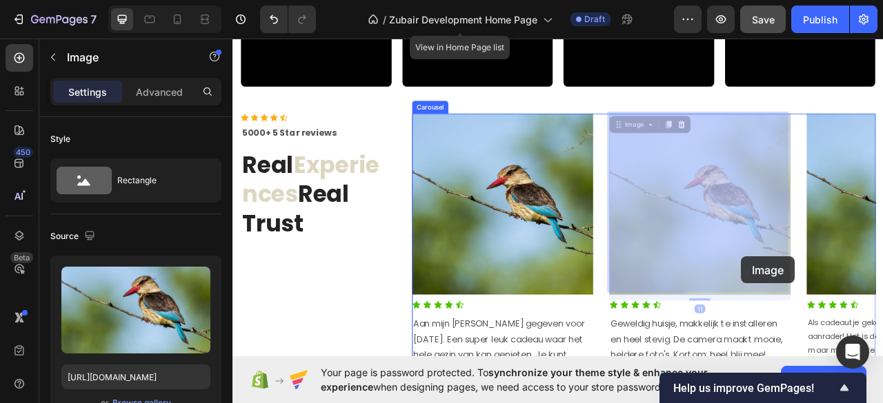
drag, startPoint x: 921, startPoint y: 310, endPoint x: 879, endPoint y: 317, distance: 42.1
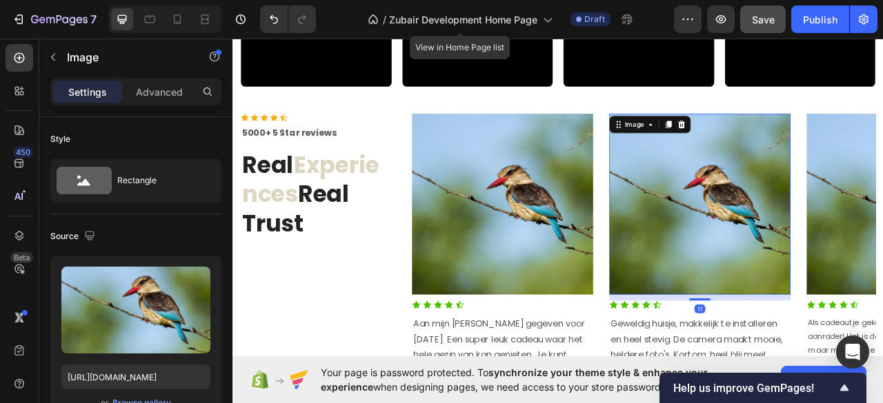
scroll to position [1552, 0]
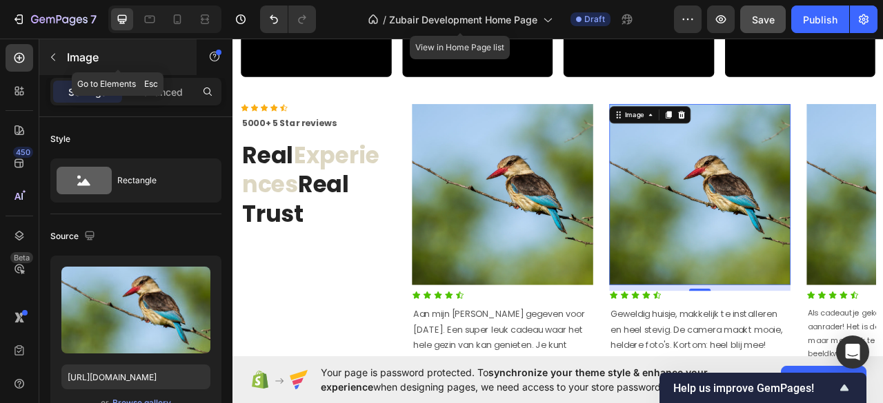
click at [52, 64] on button "button" at bounding box center [53, 57] width 22 height 22
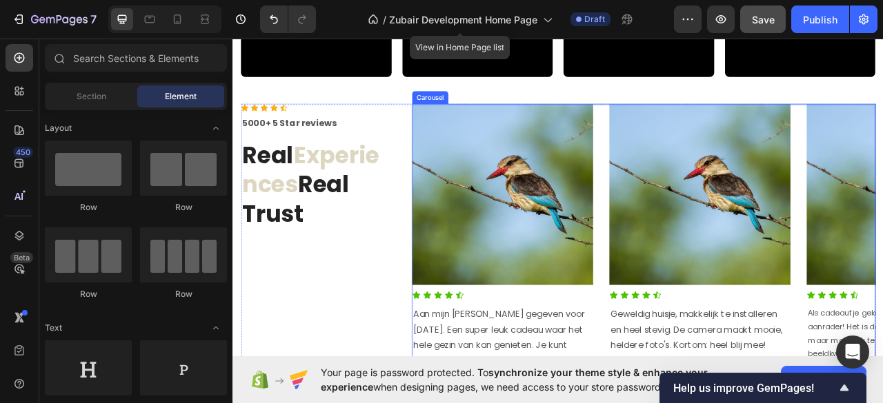
click at [700, 124] on div "Image Icon Icon Icon Icon Icon Icon List Aan mijn [PERSON_NAME] gegeven voor [D…" at bounding box center [755, 308] width 590 height 370
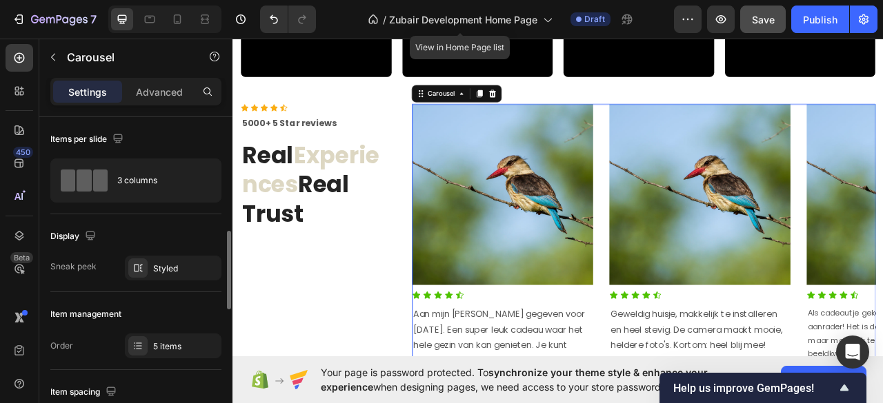
scroll to position [183, 0]
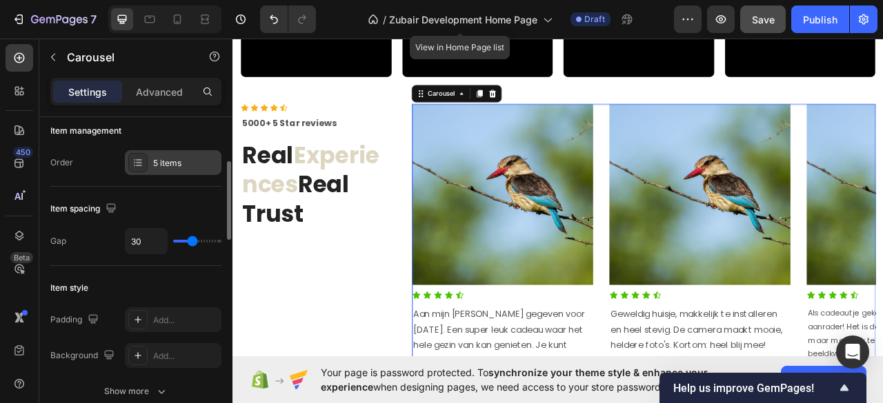
click at [171, 162] on div "5 items" at bounding box center [185, 163] width 65 height 12
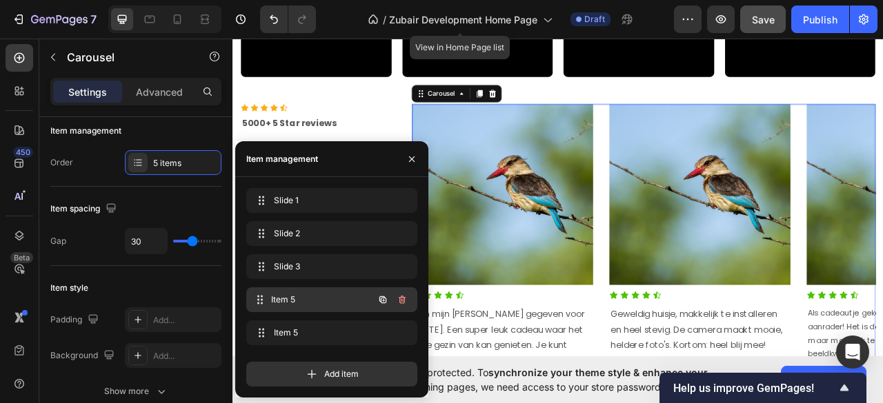
click at [310, 295] on span "Item 5" at bounding box center [322, 300] width 102 height 12
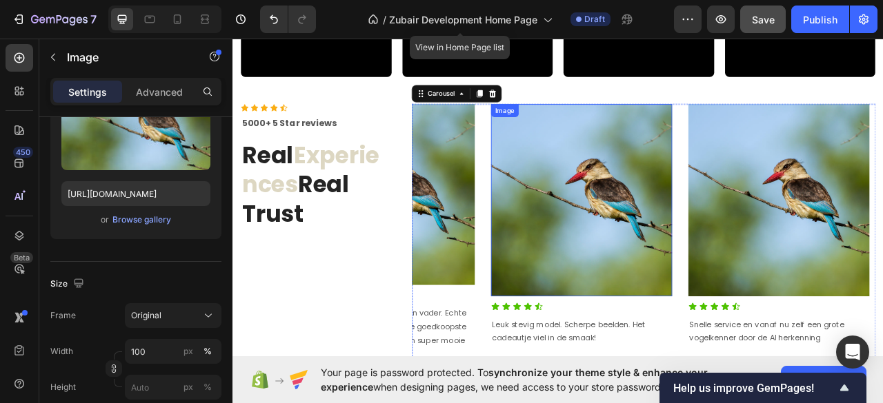
click at [600, 295] on img at bounding box center [676, 245] width 230 height 245
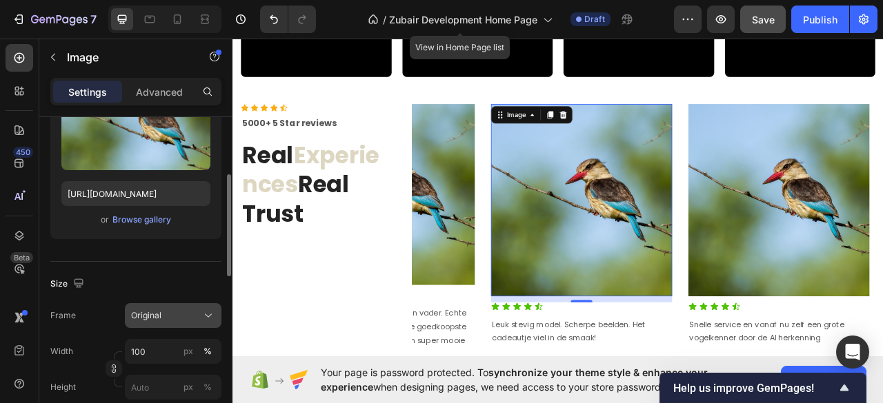
click at [161, 314] on span "Original" at bounding box center [146, 316] width 30 height 12
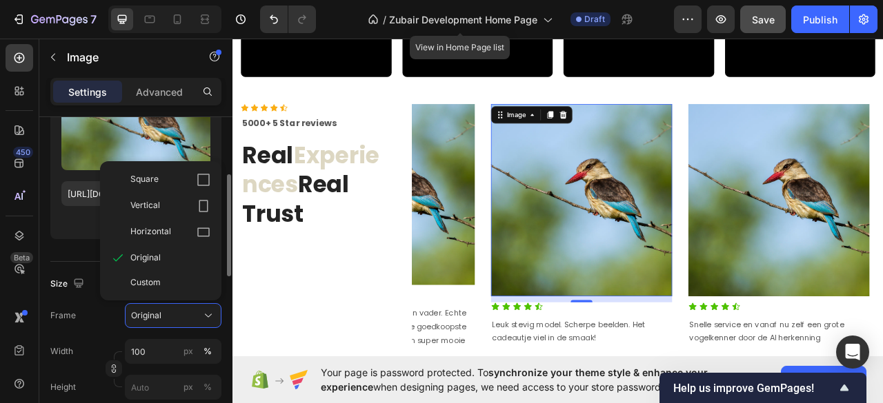
click at [160, 213] on div "Vertical" at bounding box center [161, 206] width 110 height 26
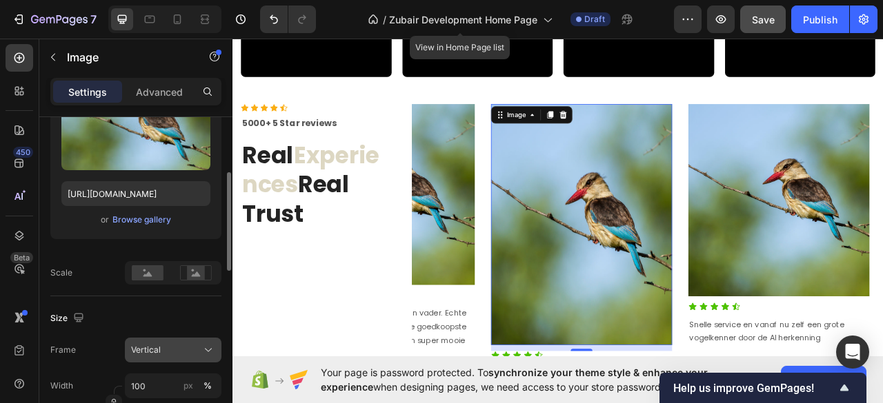
click at [186, 348] on div "Vertical" at bounding box center [165, 350] width 68 height 12
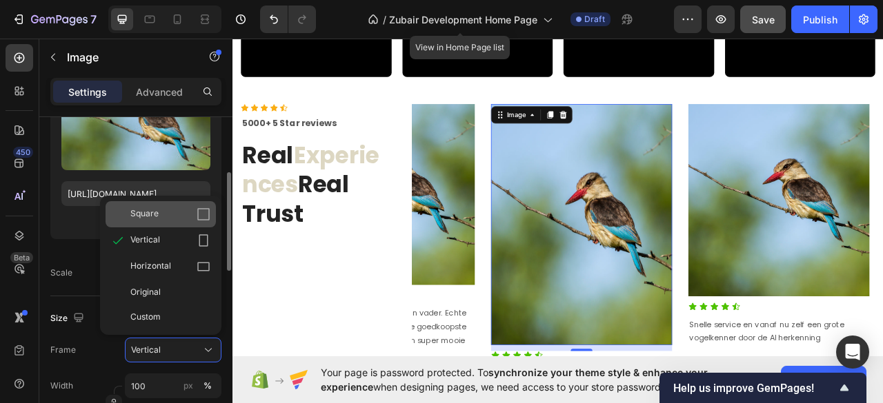
click at [159, 219] on div "Square" at bounding box center [170, 215] width 80 height 14
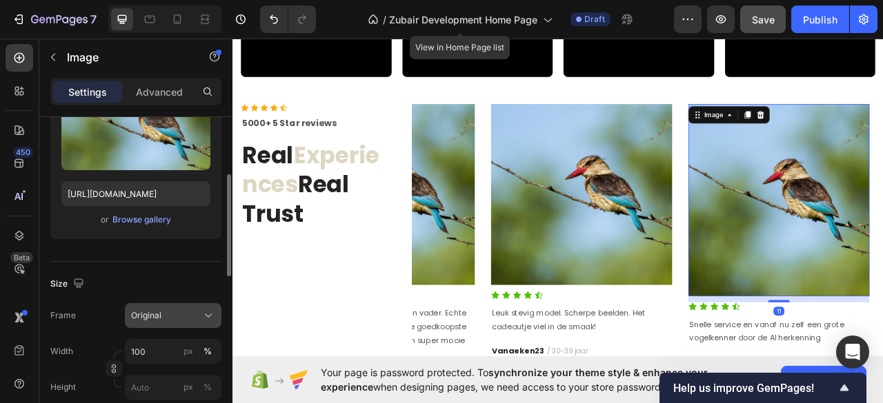
click at [166, 303] on button "Original" at bounding box center [173, 315] width 97 height 25
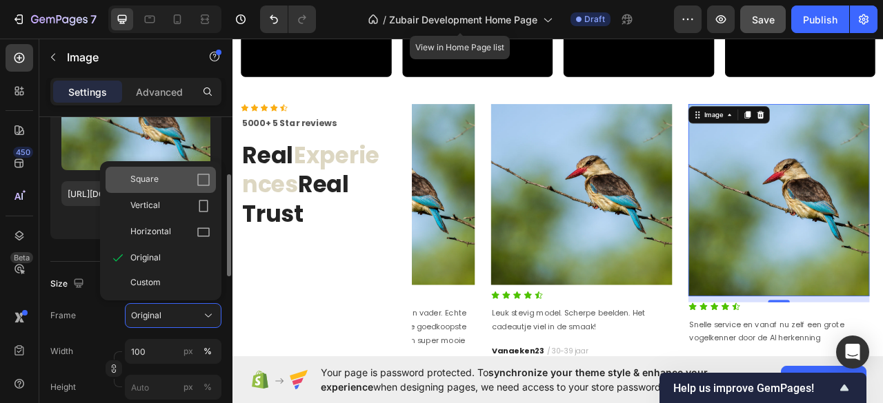
click at [151, 183] on span "Square" at bounding box center [144, 180] width 28 height 14
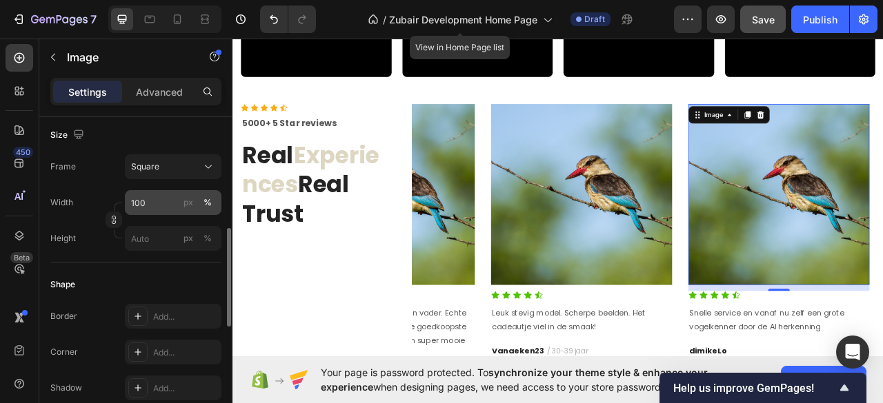
scroll to position [459, 0]
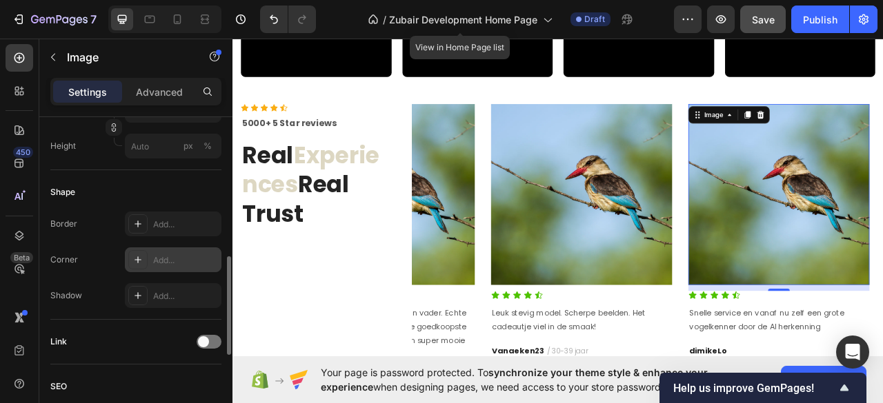
click at [148, 256] on div "Add..." at bounding box center [173, 260] width 97 height 25
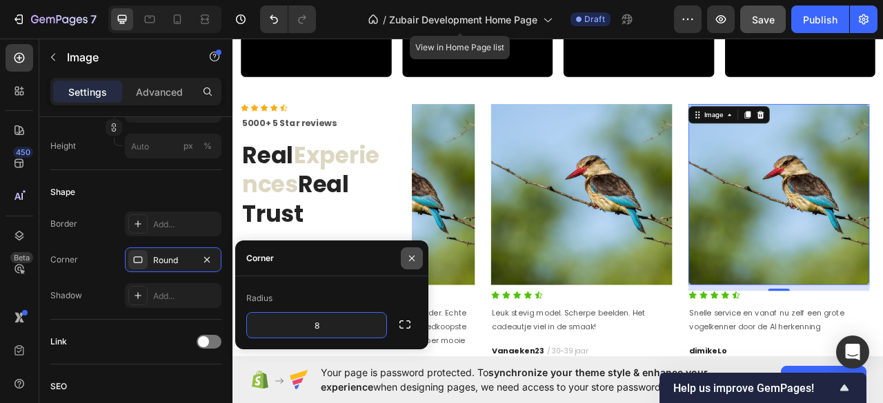
click at [411, 259] on icon "button" at bounding box center [412, 259] width 6 height 6
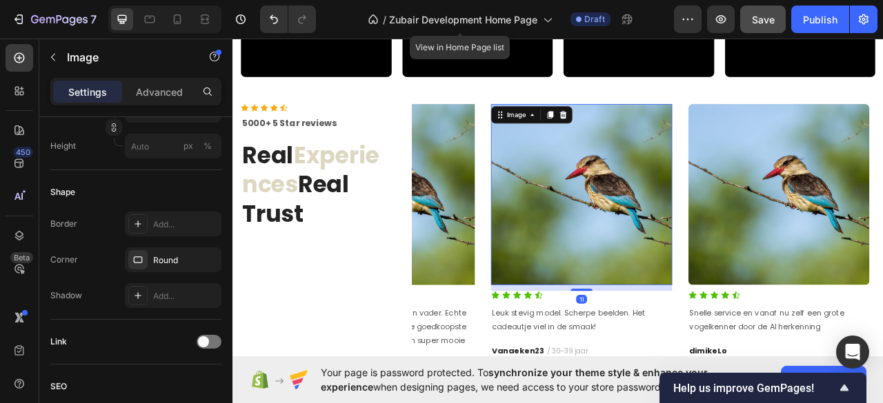
click at [620, 293] on img at bounding box center [676, 238] width 230 height 230
click at [161, 261] on div "Add..." at bounding box center [185, 260] width 65 height 12
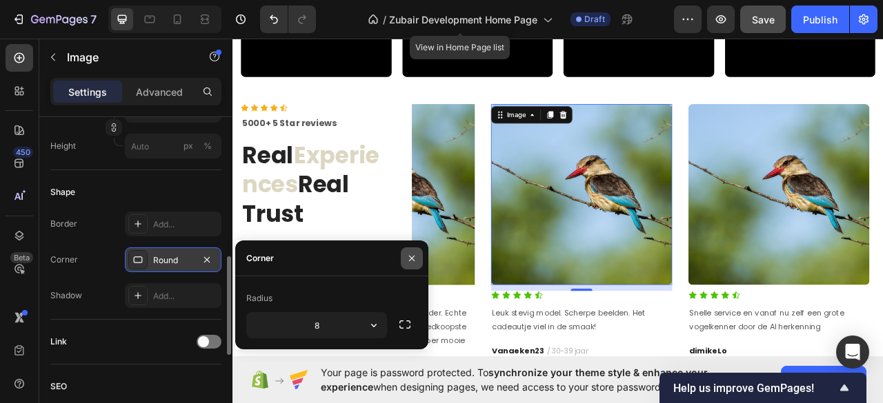
click at [421, 260] on button "button" at bounding box center [412, 259] width 22 height 22
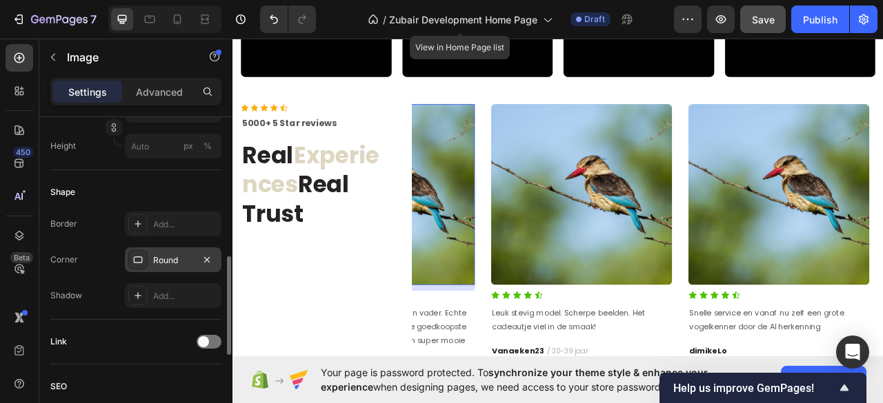
click at [501, 297] on img at bounding box center [425, 238] width 230 height 230
click at [163, 256] on div "Add..." at bounding box center [185, 260] width 65 height 12
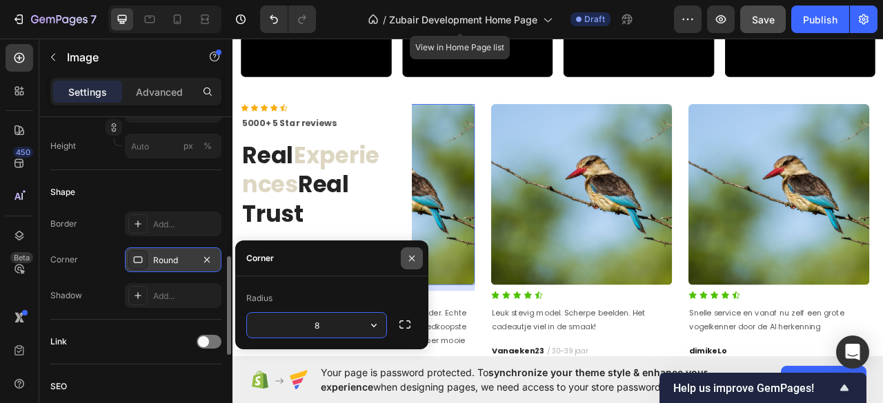
click at [408, 259] on icon "button" at bounding box center [411, 258] width 11 height 11
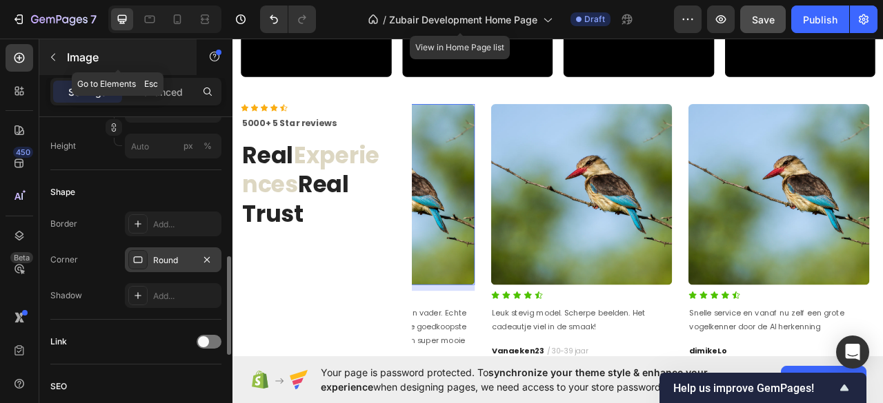
click at [55, 66] on button "button" at bounding box center [53, 57] width 22 height 22
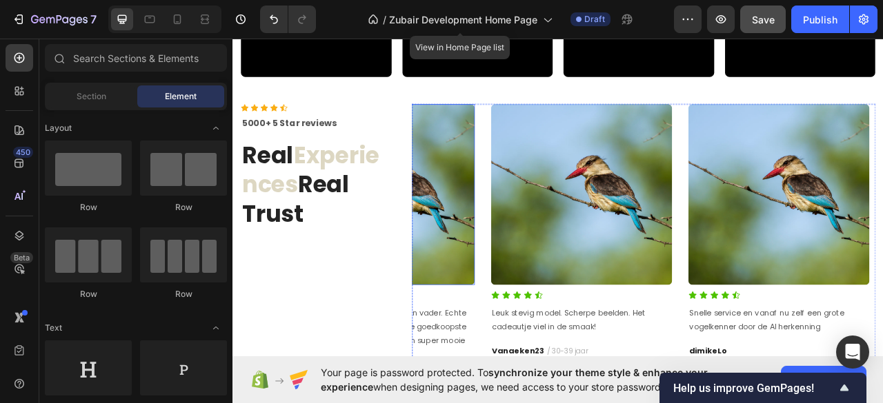
click at [512, 123] on img at bounding box center [425, 238] width 230 height 230
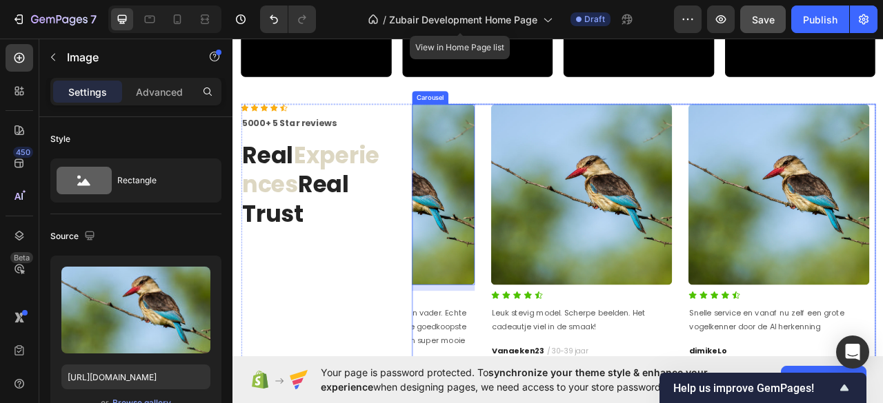
click at [555, 134] on div "Image Icon Icon Icon Icon Icon Icon List Aan mijn [PERSON_NAME] gegeven voor [D…" at bounding box center [755, 308] width 590 height 370
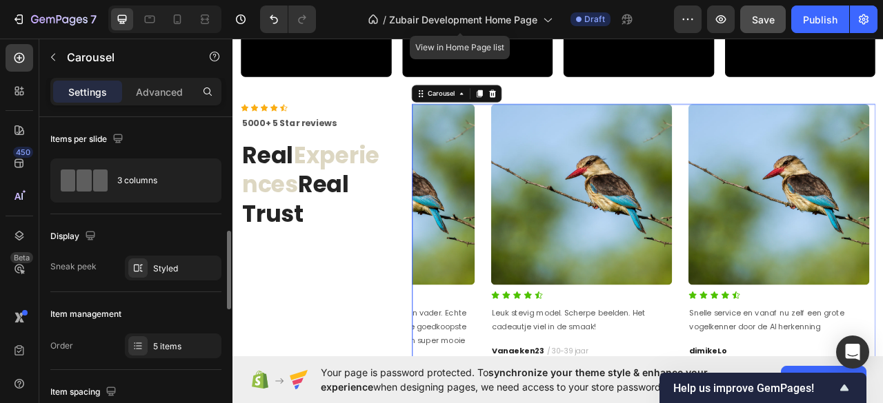
scroll to position [92, 0]
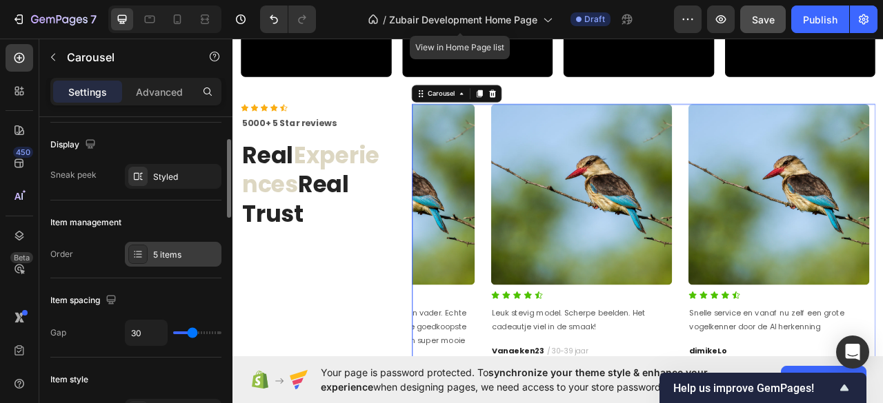
click at [172, 252] on div "5 items" at bounding box center [185, 255] width 65 height 12
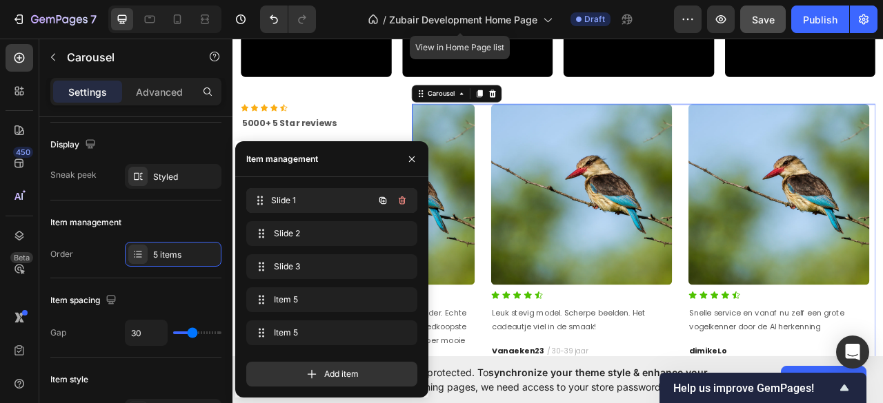
click at [290, 202] on span "Slide 1" at bounding box center [322, 200] width 102 height 12
click at [320, 201] on span "Slide 1" at bounding box center [313, 200] width 78 height 12
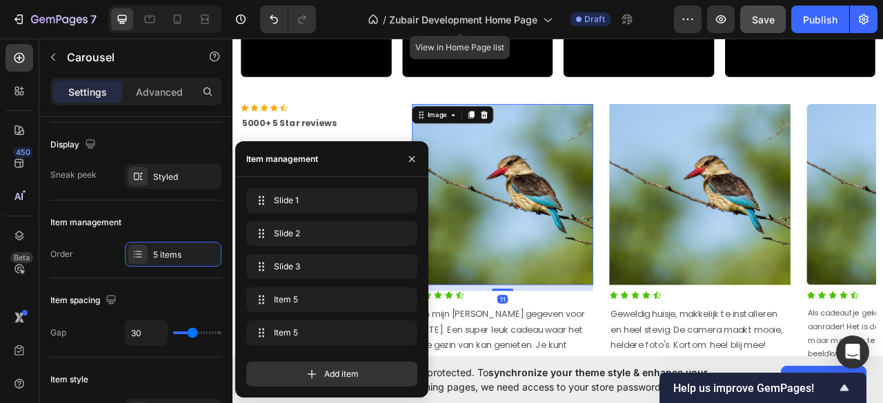
click at [544, 226] on img at bounding box center [575, 238] width 230 height 230
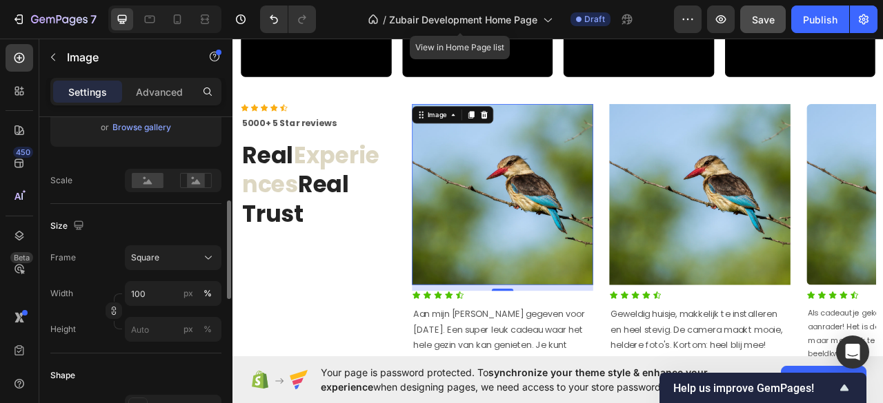
scroll to position [459, 0]
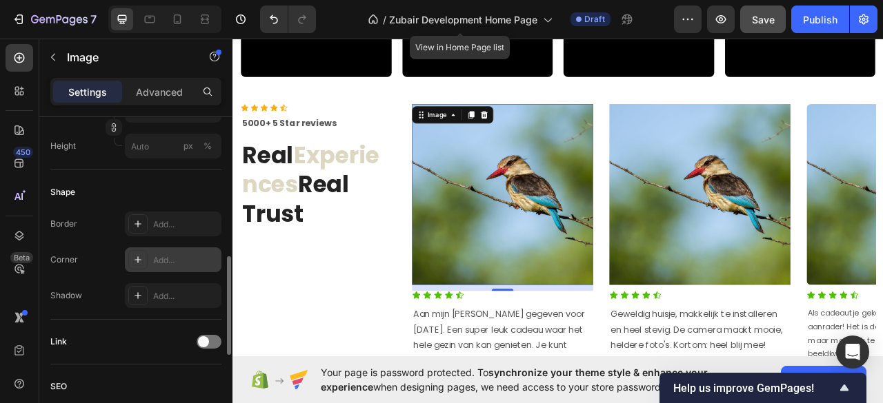
click at [170, 259] on div "Add..." at bounding box center [185, 260] width 65 height 12
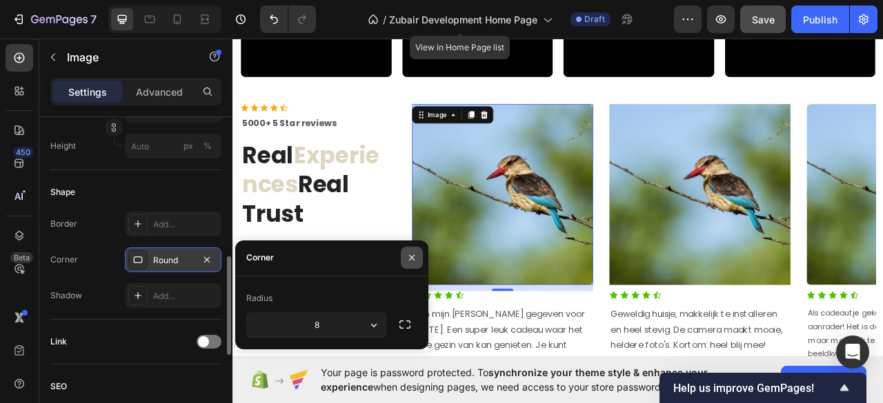
drag, startPoint x: 404, startPoint y: 258, endPoint x: 418, endPoint y: 257, distance: 13.8
click at [405, 258] on button "button" at bounding box center [412, 258] width 22 height 22
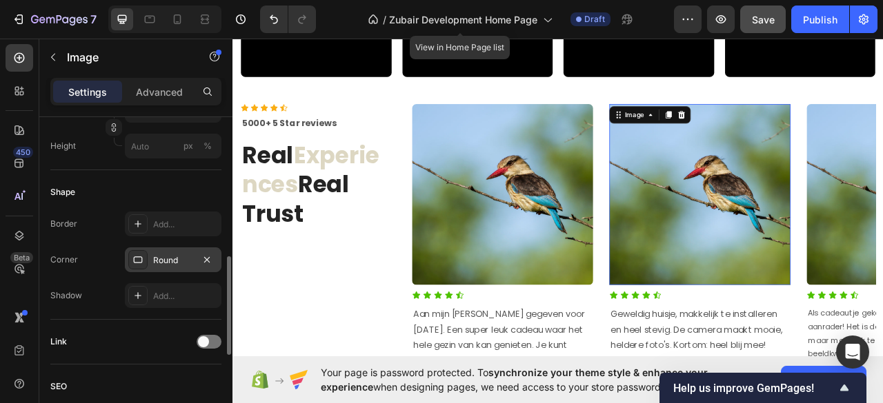
click at [831, 285] on img at bounding box center [826, 238] width 230 height 230
click at [173, 267] on div "Add..." at bounding box center [173, 260] width 97 height 25
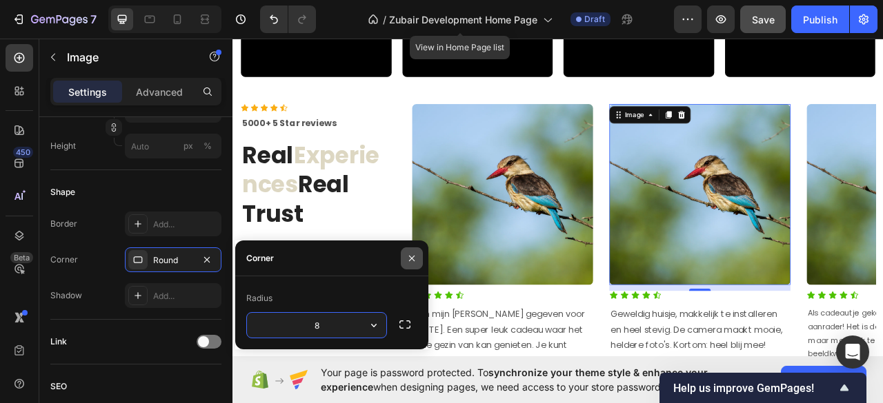
click at [403, 258] on button "button" at bounding box center [412, 259] width 22 height 22
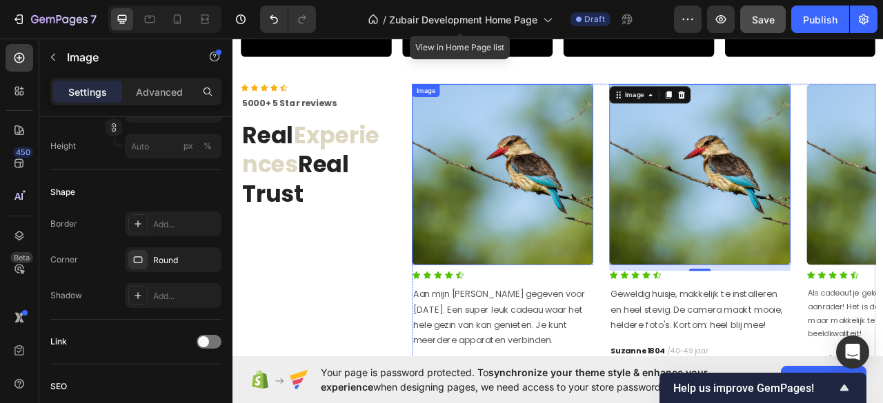
scroll to position [1644, 0]
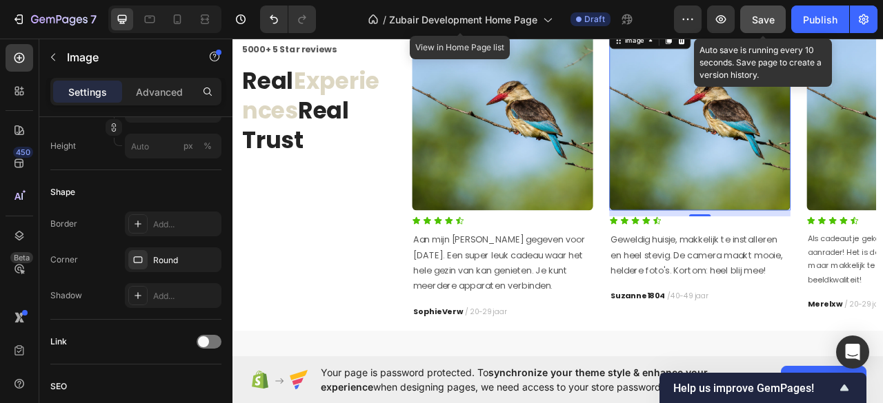
click at [761, 21] on span "Save" at bounding box center [763, 20] width 23 height 12
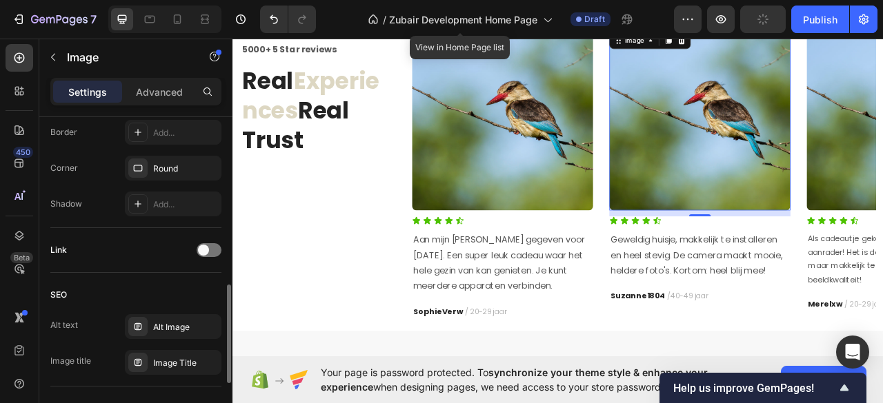
scroll to position [748, 0]
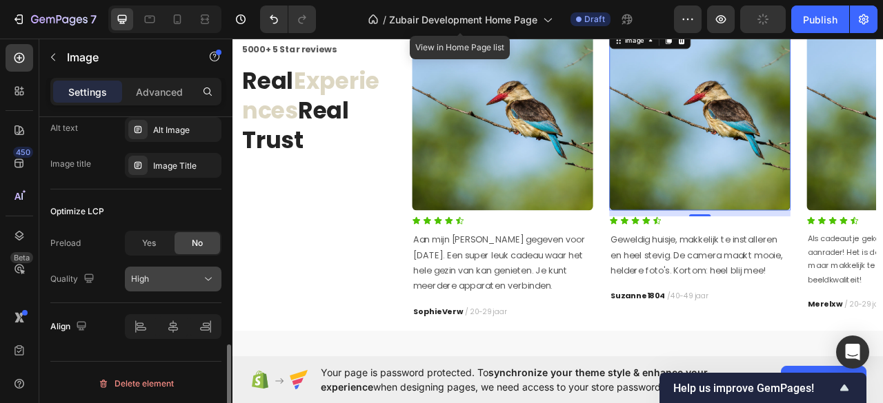
click at [174, 273] on div "High" at bounding box center [166, 279] width 70 height 12
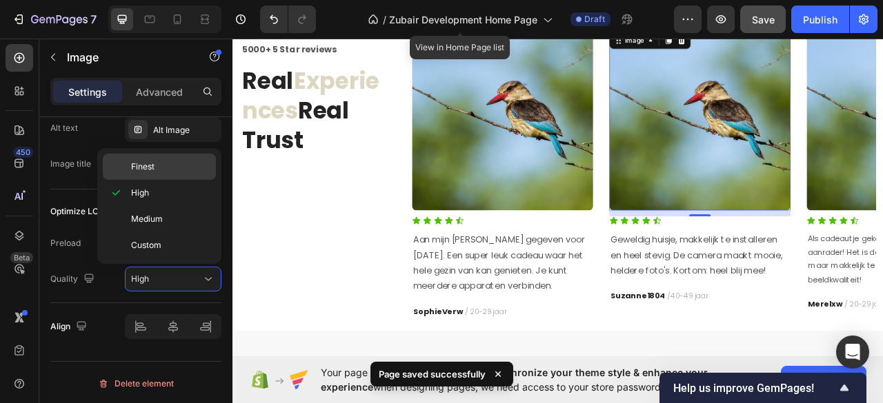
click at [186, 166] on p "Finest" at bounding box center [170, 167] width 79 height 12
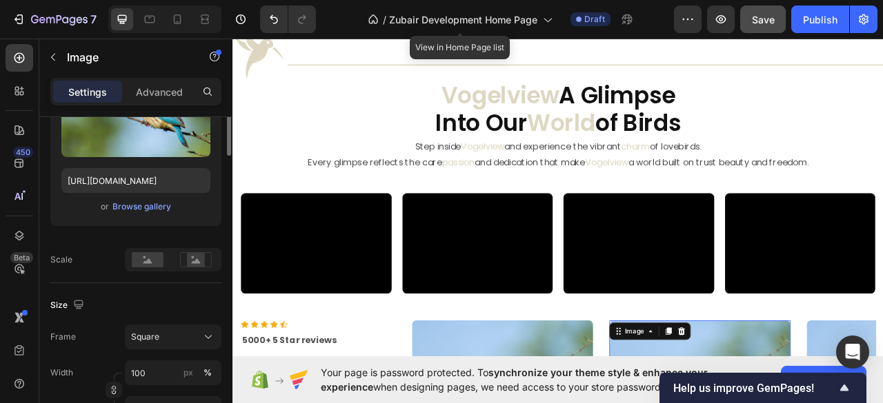
scroll to position [0, 0]
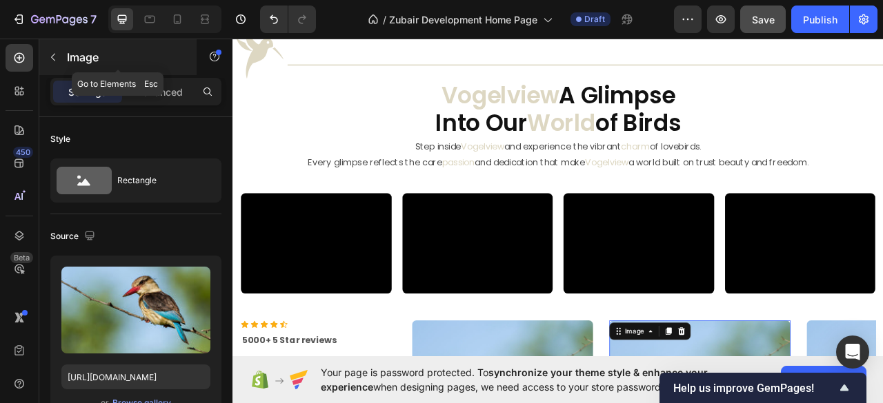
click at [50, 56] on icon "button" at bounding box center [53, 57] width 11 height 11
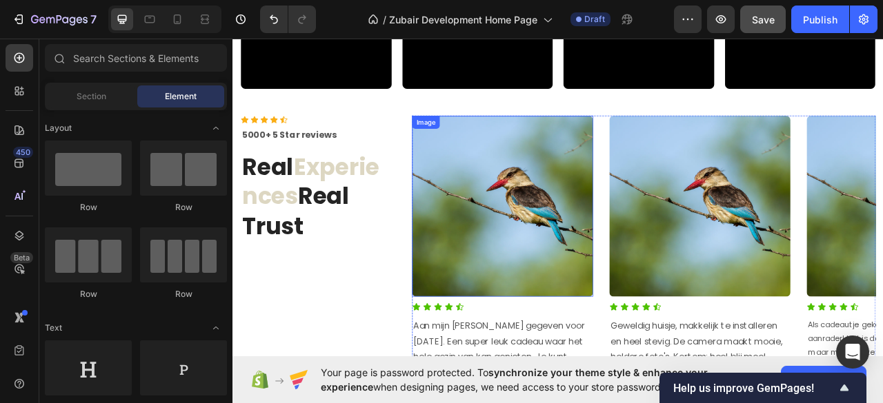
scroll to position [1552, 0]
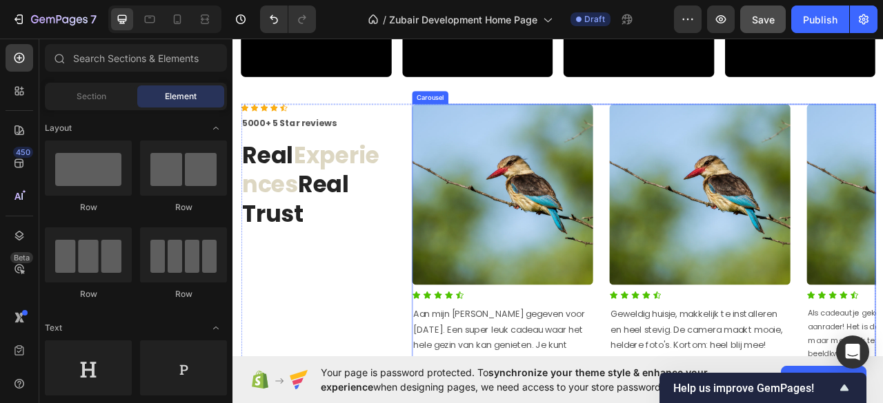
click at [703, 125] on div "Image Icon Icon Icon Icon Icon Icon List Aan mijn [PERSON_NAME] gegeven voor [D…" at bounding box center [755, 308] width 590 height 370
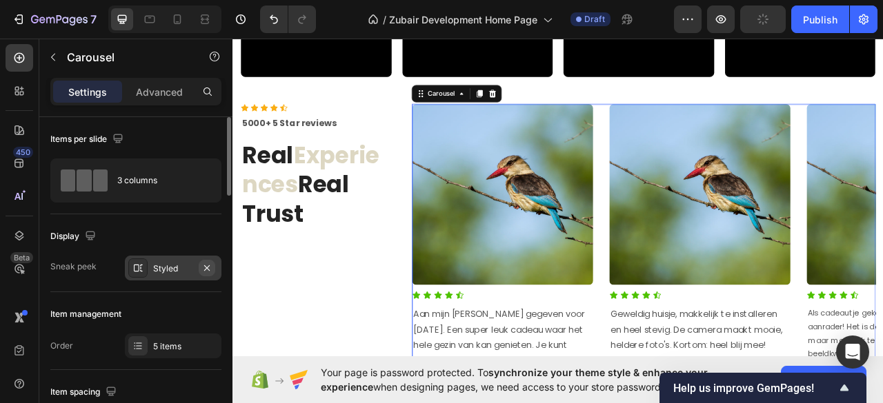
click at [210, 265] on icon "button" at bounding box center [206, 268] width 11 height 11
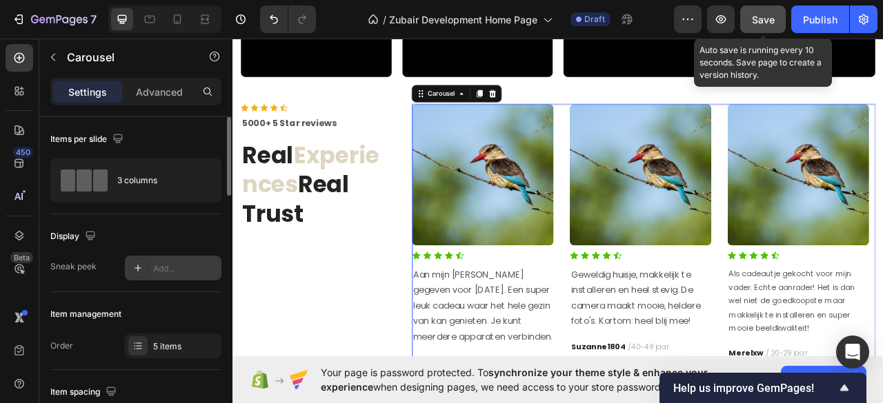
click at [757, 16] on span "Save" at bounding box center [763, 20] width 23 height 12
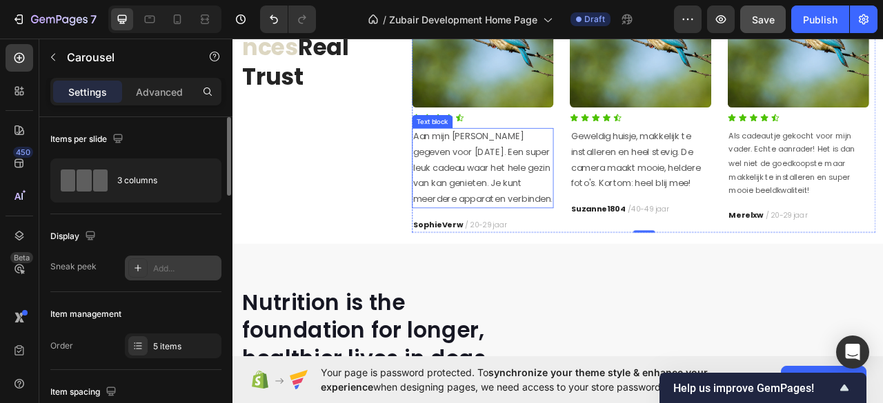
scroll to position [1736, 0]
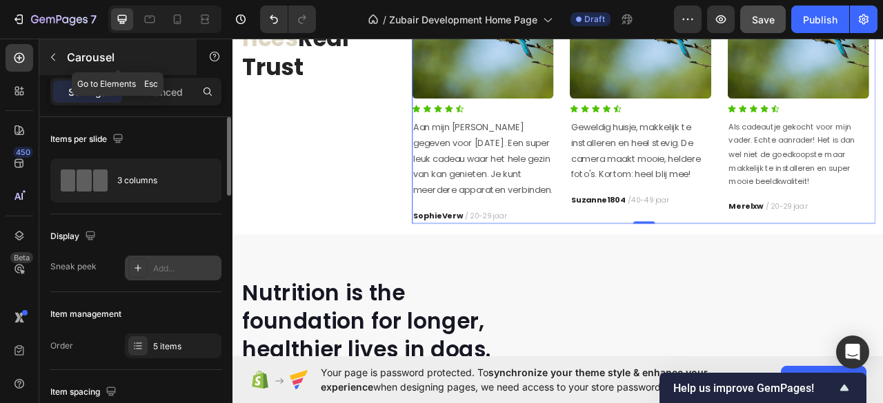
click at [52, 64] on button "button" at bounding box center [53, 57] width 22 height 22
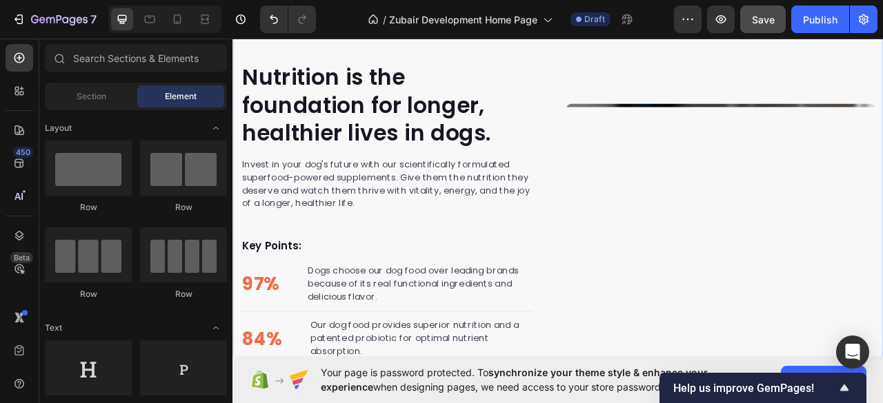
scroll to position [1920, 0]
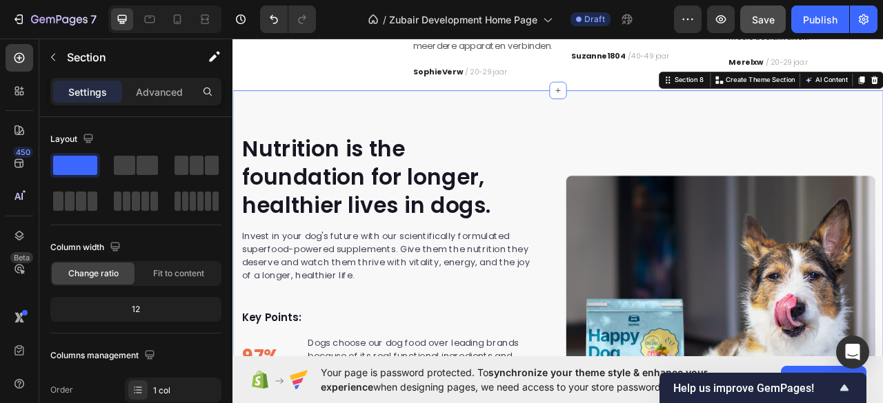
click at [501, 117] on div "Nutrition is the foundation for longer, healthier lives in dogs. Heading Invest…" at bounding box center [646, 411] width 828 height 610
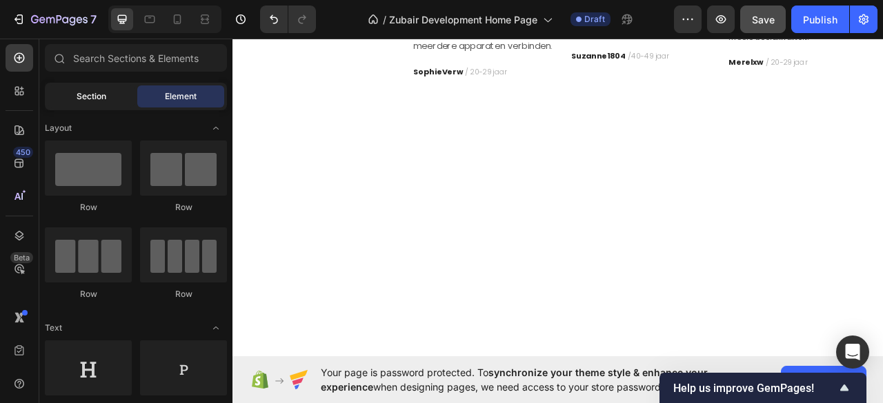
click at [77, 100] on span "Section" at bounding box center [92, 96] width 30 height 12
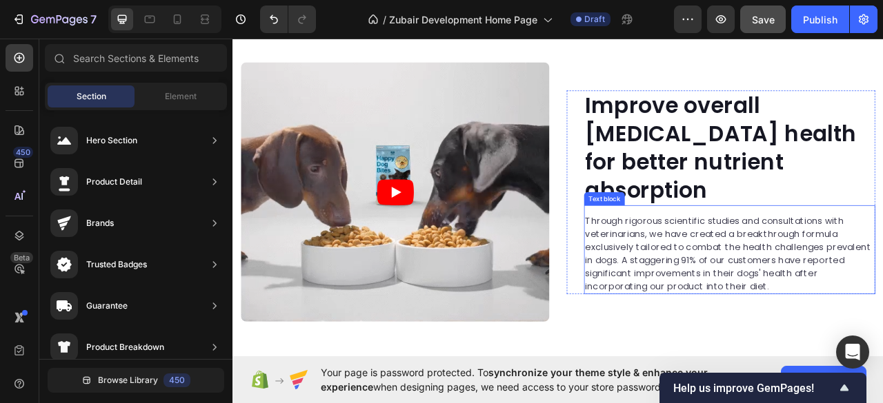
scroll to position [2287, 0]
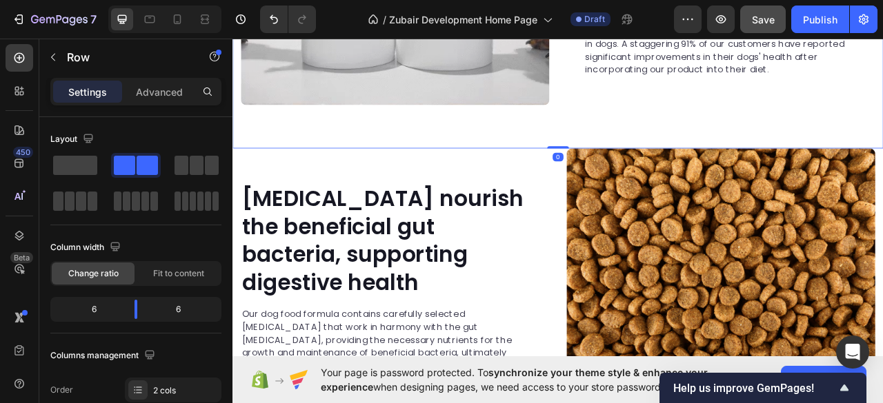
click at [152, 81] on div "Advanced" at bounding box center [159, 92] width 69 height 22
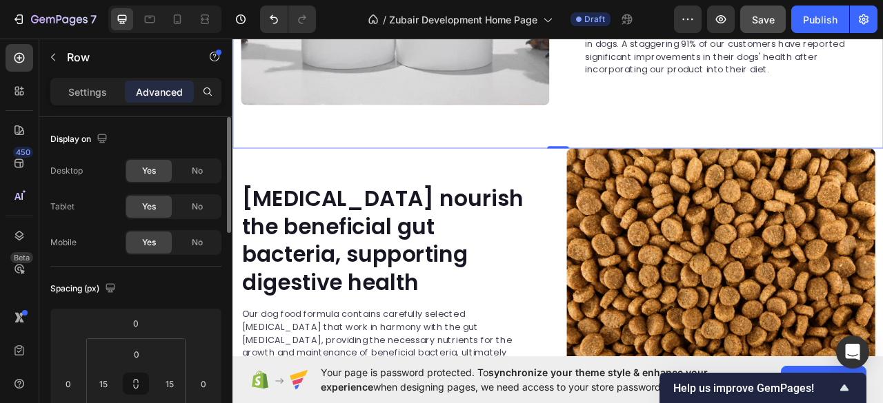
scroll to position [92, 0]
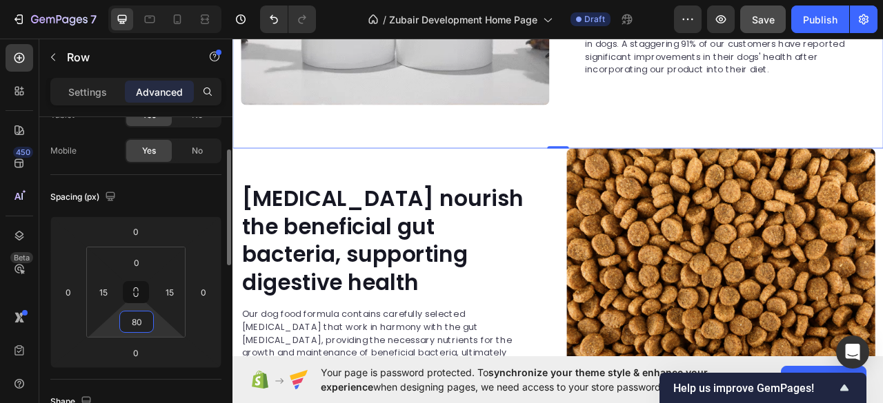
click at [138, 318] on input "80" at bounding box center [137, 322] width 28 height 21
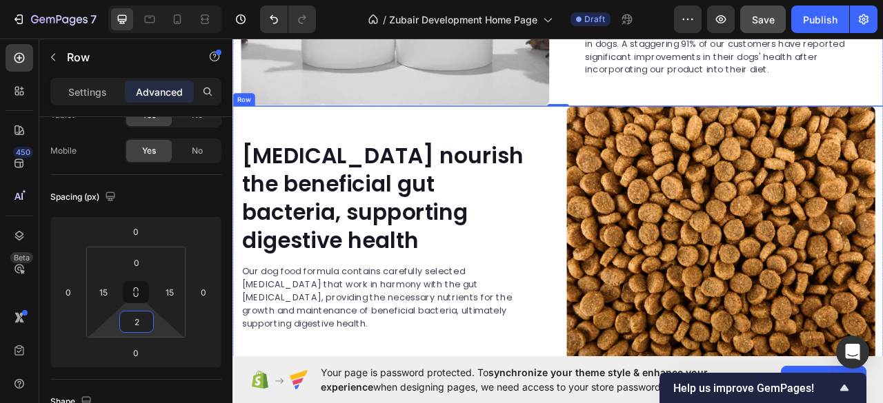
type input "20"
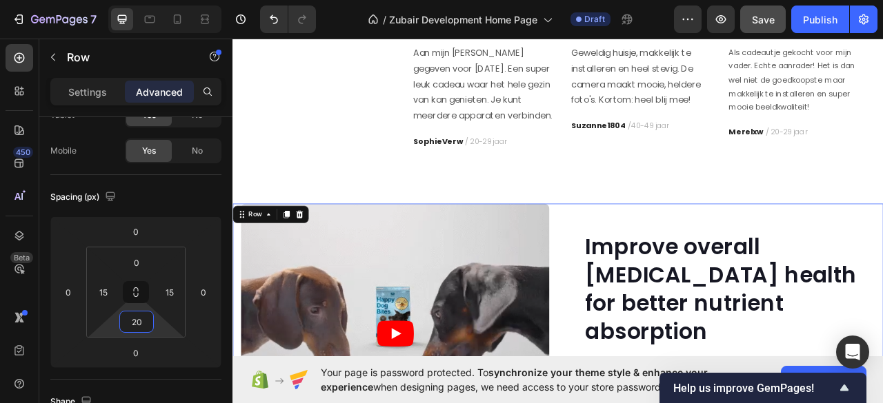
scroll to position [1827, 0]
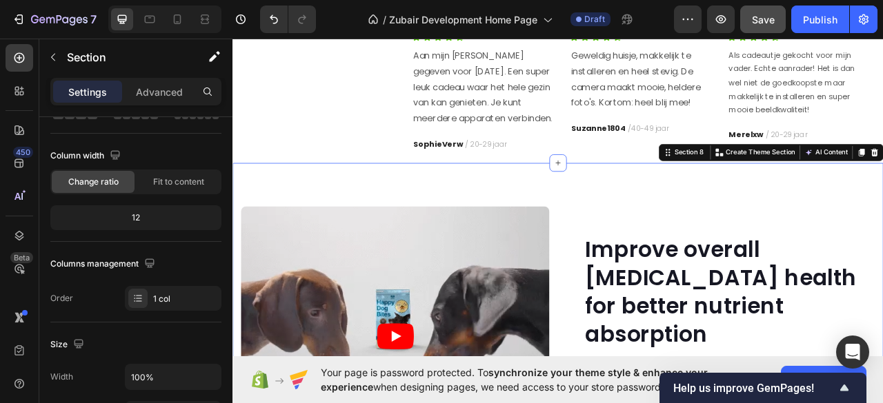
scroll to position [0, 0]
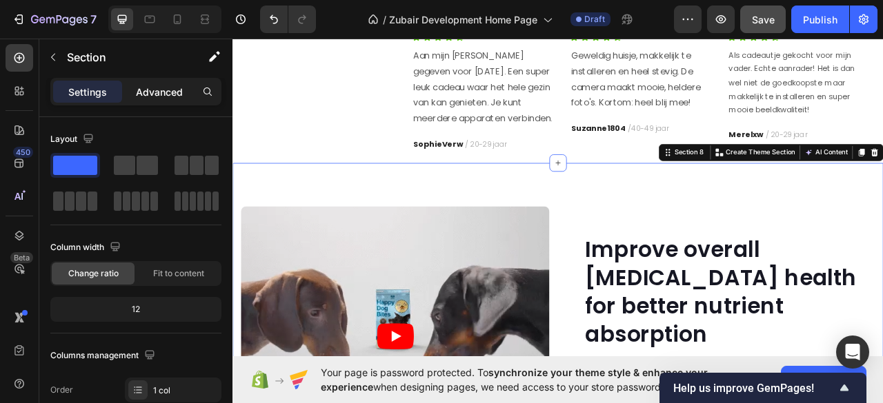
click at [157, 88] on p "Advanced" at bounding box center [159, 92] width 47 height 14
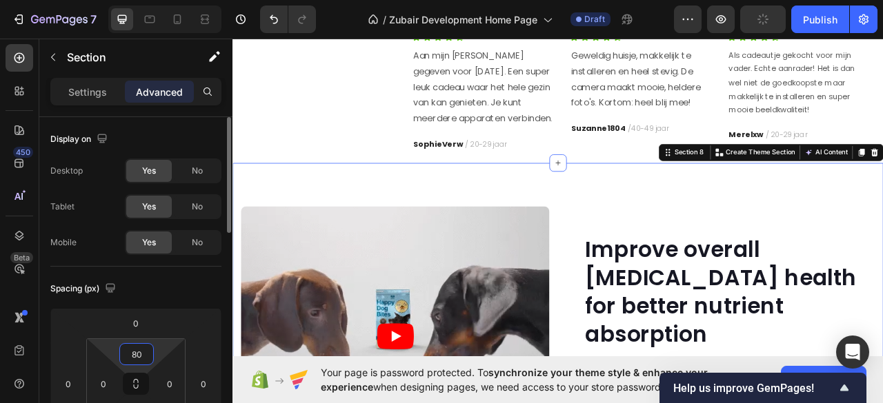
click at [137, 355] on input "80" at bounding box center [137, 354] width 28 height 21
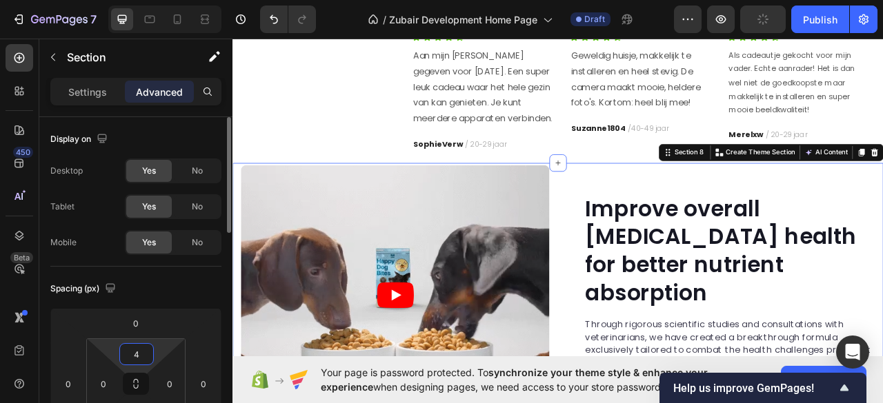
type input "40"
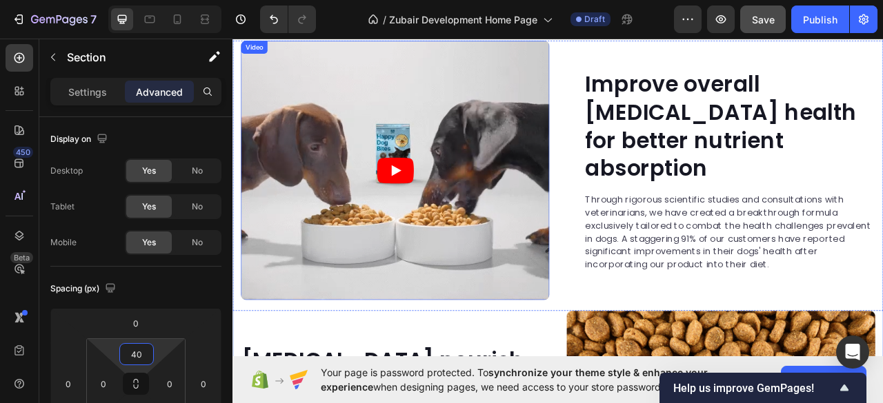
scroll to position [1920, 0]
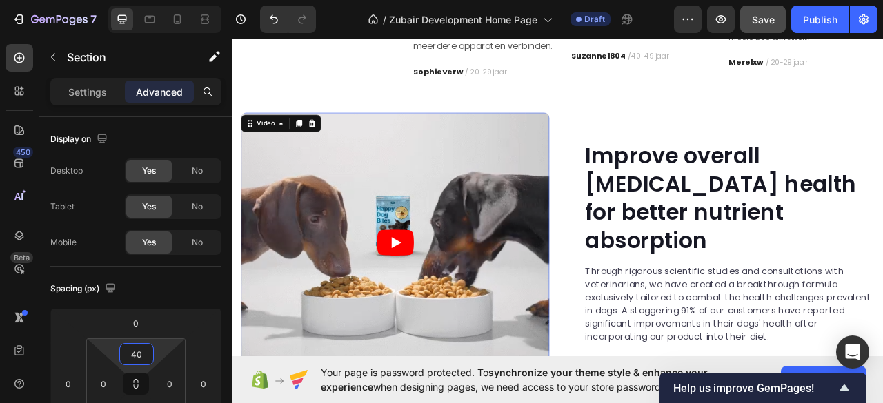
click at [605, 189] on article at bounding box center [439, 299] width 392 height 330
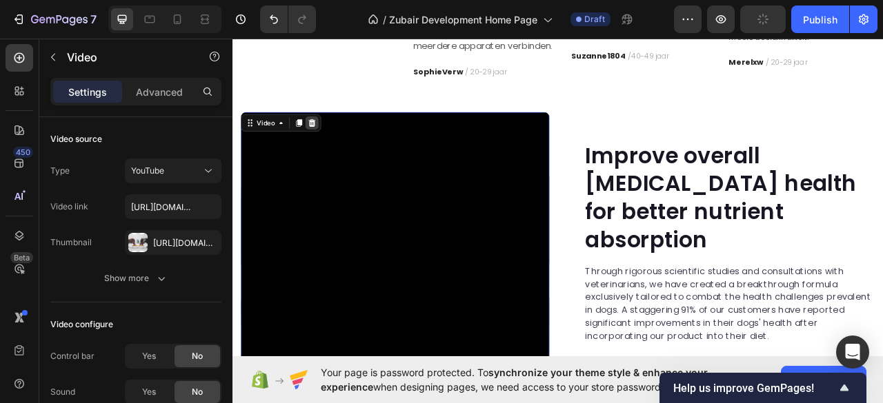
click at [330, 146] on icon at bounding box center [333, 147] width 9 height 10
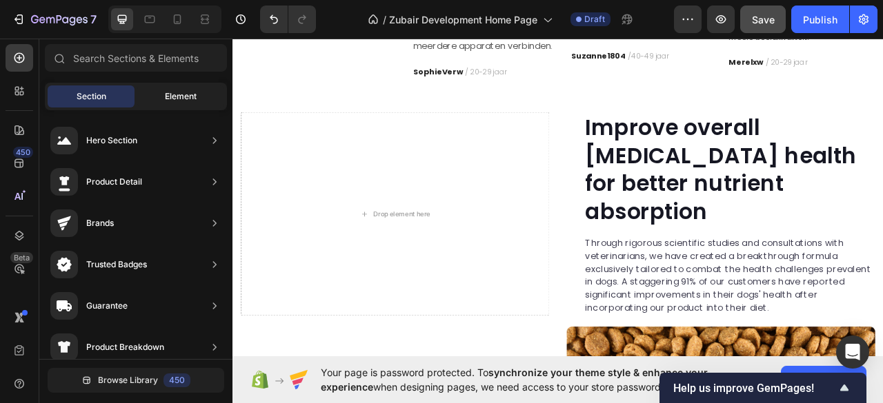
click at [170, 97] on span "Element" at bounding box center [181, 96] width 32 height 12
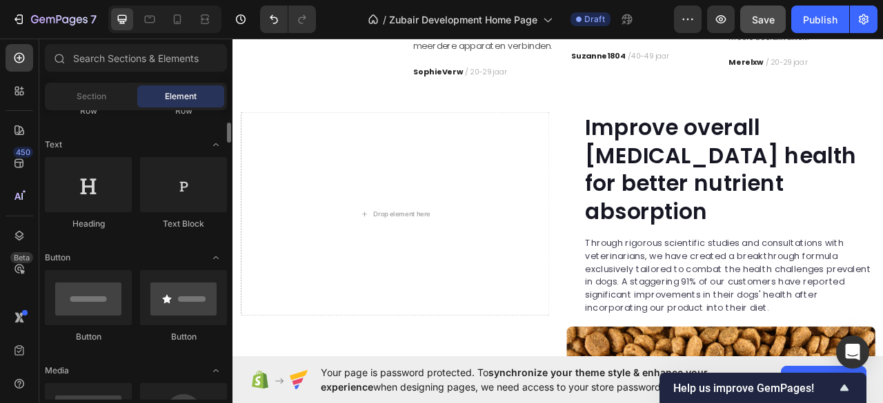
scroll to position [368, 0]
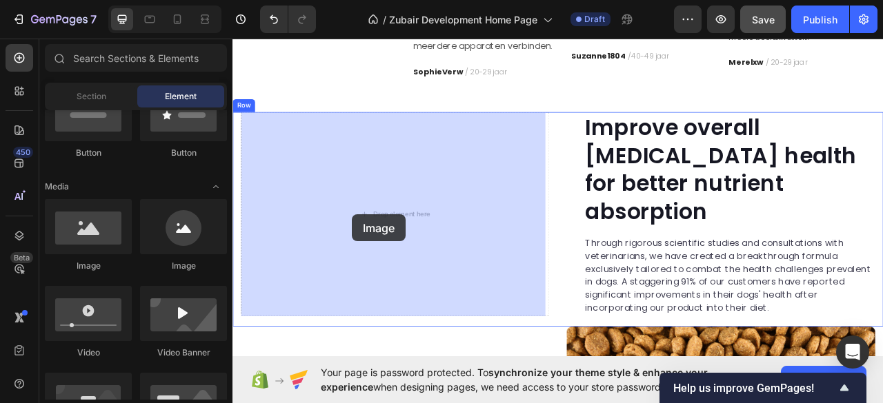
drag, startPoint x: 304, startPoint y: 267, endPoint x: 384, endPoint y: 263, distance: 80.1
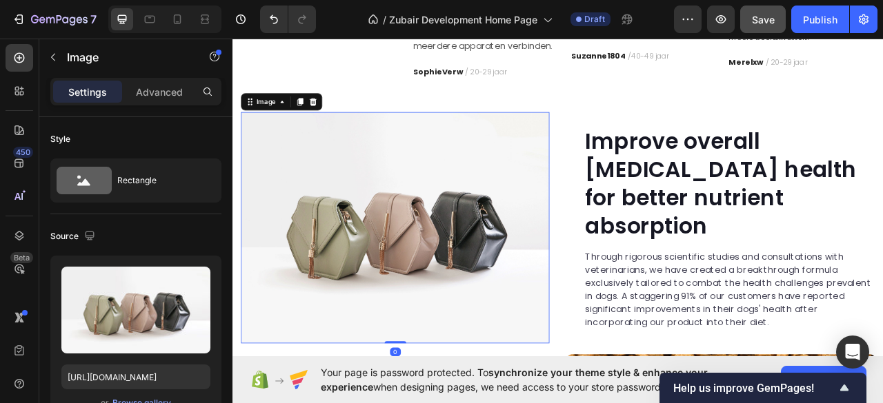
click at [388, 270] on img at bounding box center [439, 280] width 392 height 294
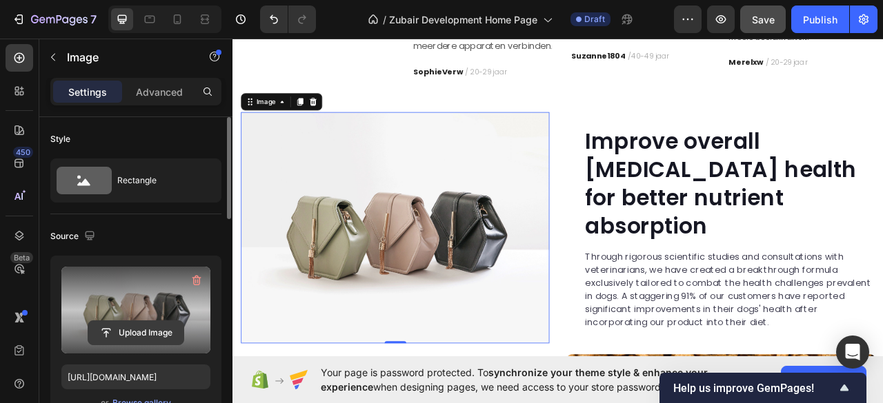
click at [127, 325] on input "file" at bounding box center [135, 332] width 95 height 23
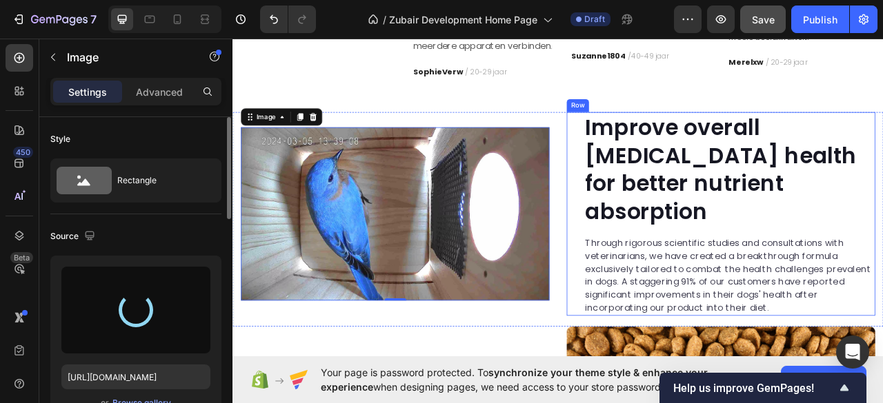
type input "[URL][DOMAIN_NAME]"
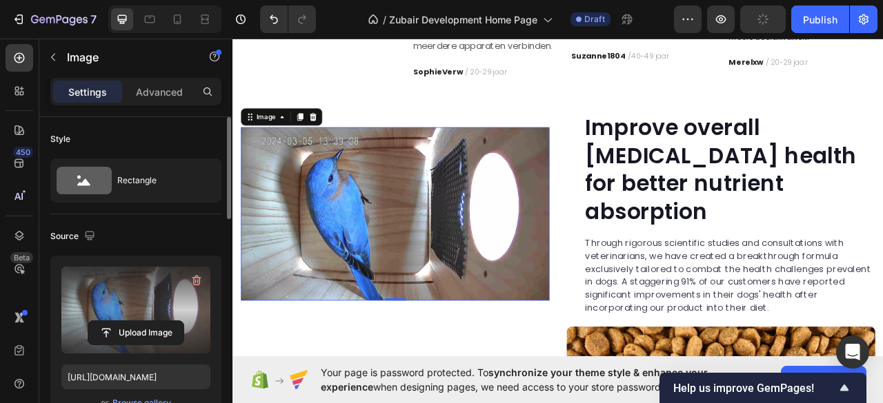
click at [585, 363] on img at bounding box center [439, 262] width 392 height 221
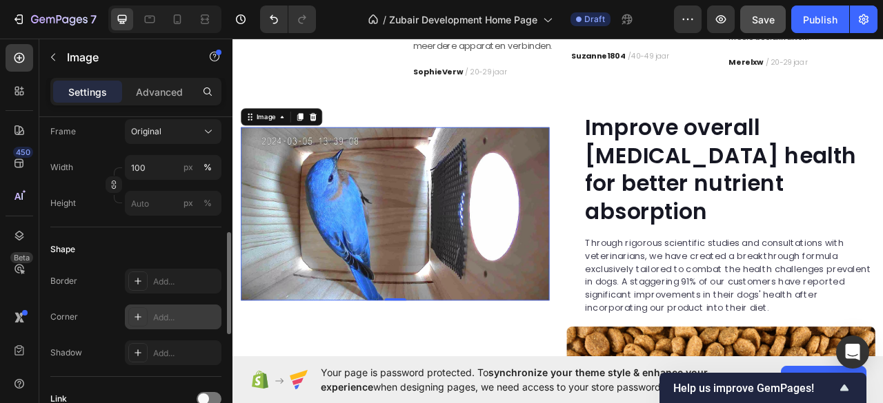
click at [170, 309] on div "Add..." at bounding box center [173, 317] width 97 height 25
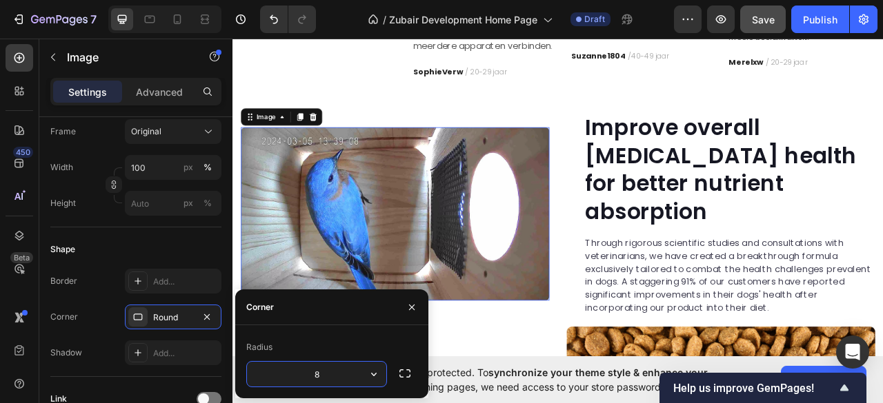
click at [399, 303] on div at bounding box center [411, 307] width 33 height 35
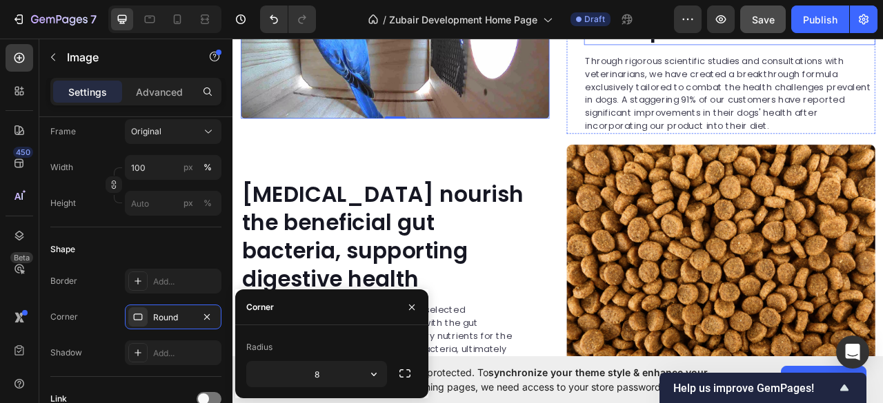
scroll to position [2196, 0]
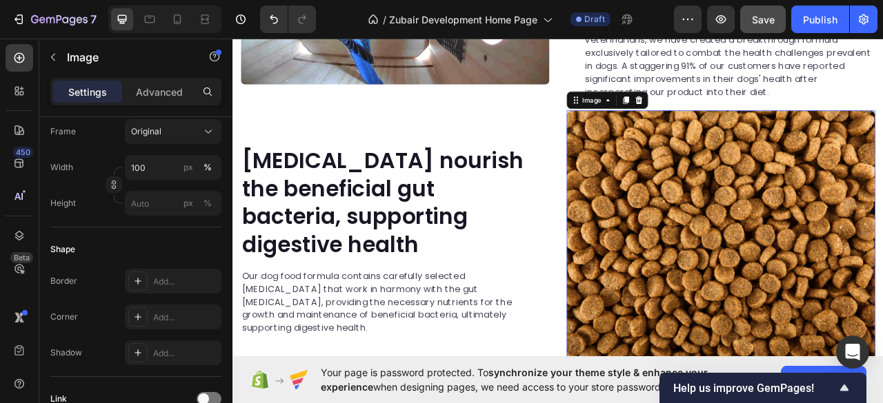
click at [781, 271] on img at bounding box center [853, 296] width 392 height 330
click at [161, 321] on div "Add..." at bounding box center [185, 318] width 65 height 12
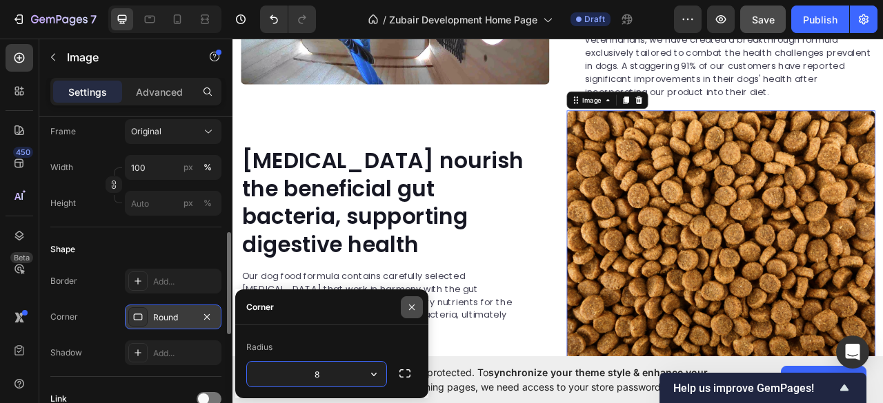
click at [414, 306] on icon "button" at bounding box center [411, 307] width 11 height 11
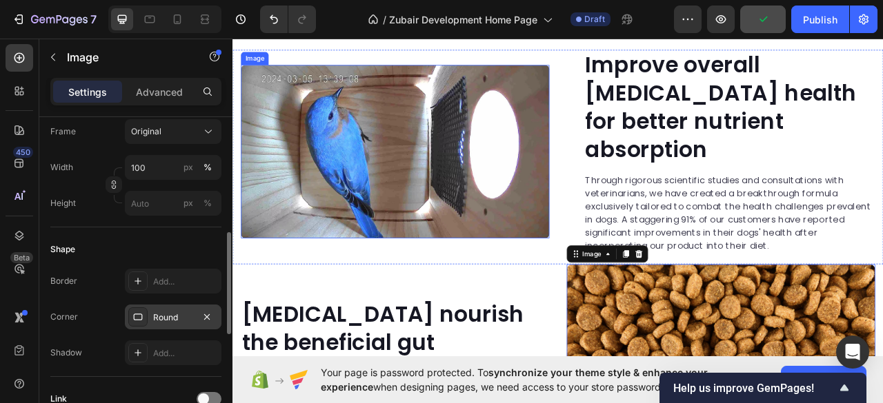
scroll to position [2012, 0]
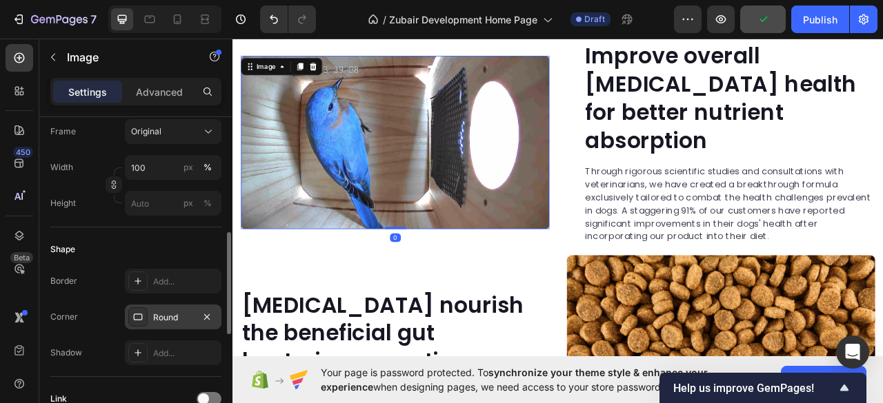
click at [568, 247] on img at bounding box center [439, 171] width 392 height 221
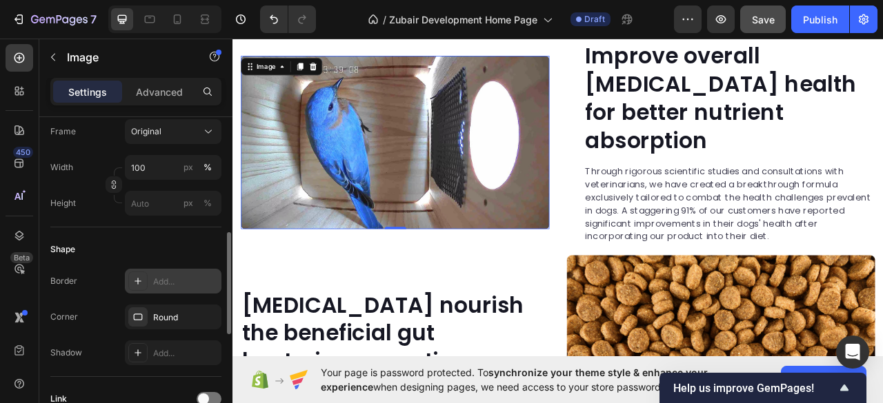
click at [179, 282] on div "Add..." at bounding box center [185, 282] width 65 height 12
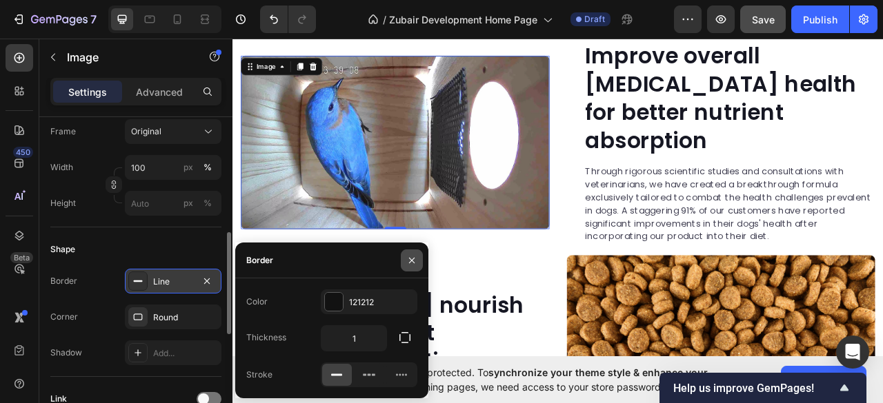
drag, startPoint x: 410, startPoint y: 259, endPoint x: 225, endPoint y: 287, distance: 187.0
click at [410, 259] on icon "button" at bounding box center [412, 260] width 6 height 6
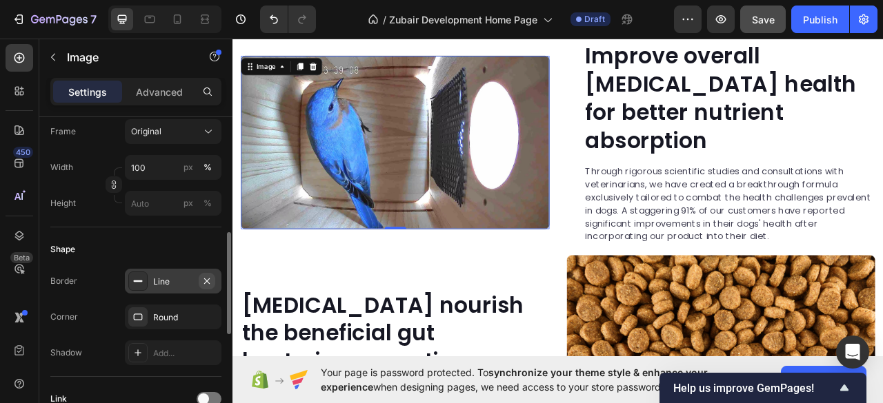
click at [203, 279] on icon "button" at bounding box center [206, 281] width 11 height 11
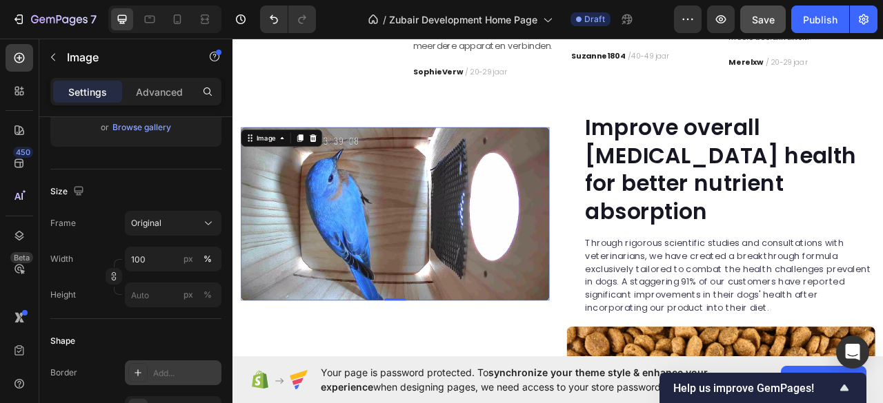
scroll to position [2196, 0]
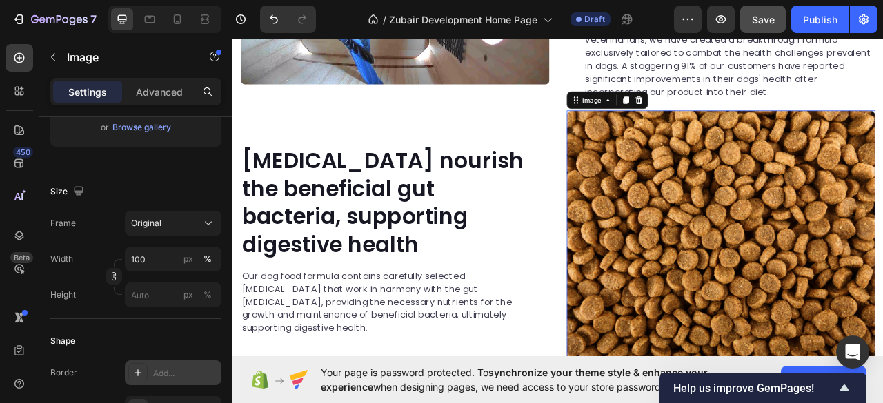
click at [773, 215] on img at bounding box center [853, 296] width 392 height 330
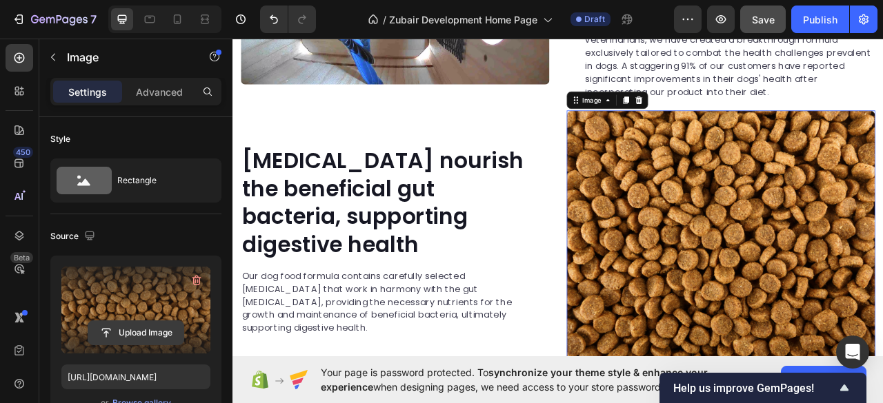
click at [126, 321] on input "file" at bounding box center [135, 332] width 95 height 23
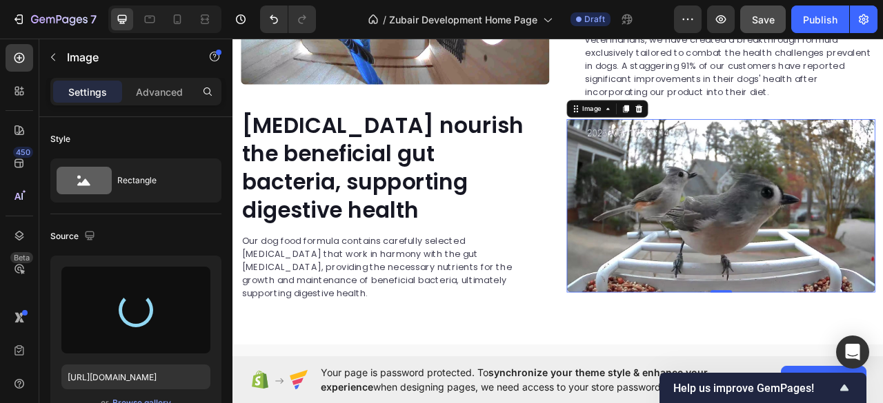
type input "[URL][DOMAIN_NAME]"
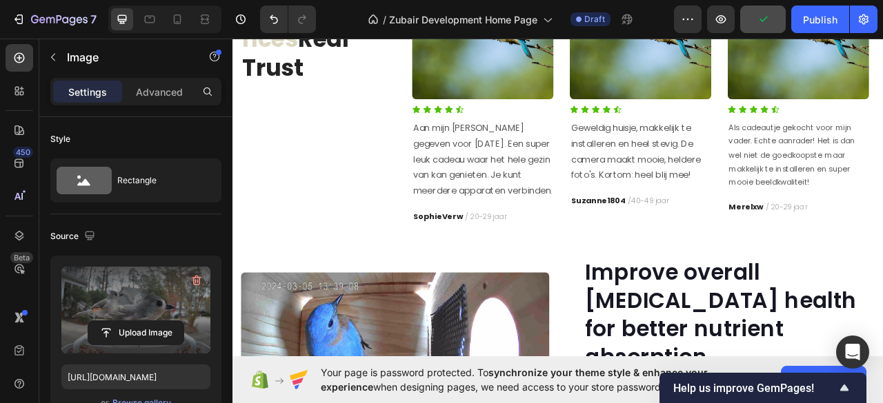
scroll to position [2012, 0]
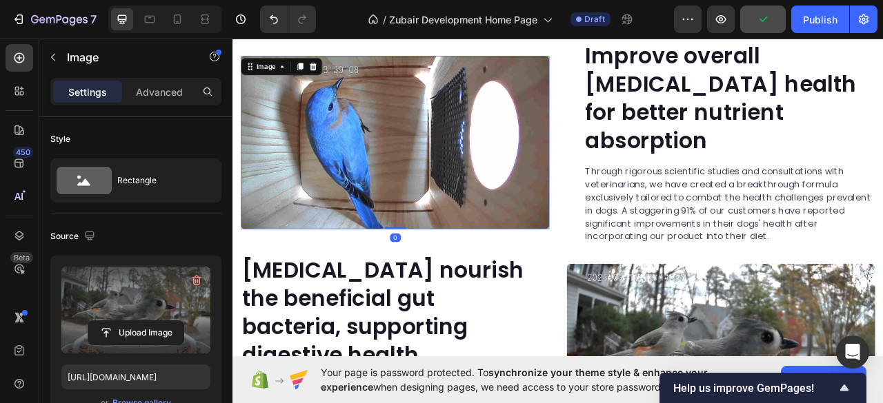
click at [514, 177] on img at bounding box center [439, 171] width 392 height 221
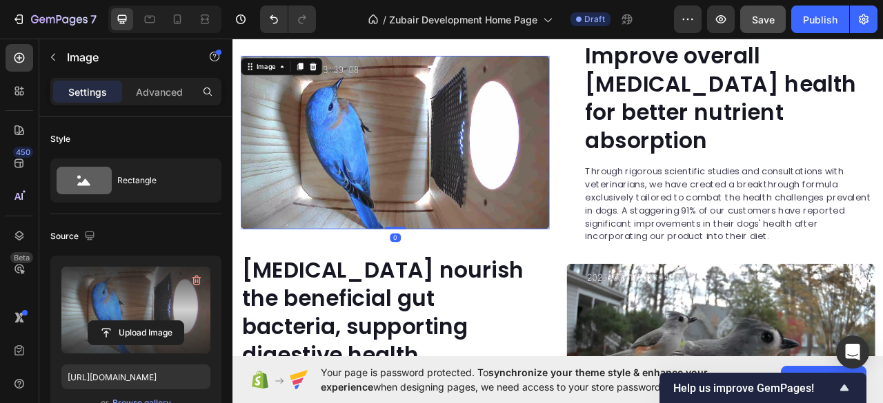
click at [130, 293] on label at bounding box center [135, 310] width 149 height 87
click at [130, 321] on input "file" at bounding box center [135, 332] width 95 height 23
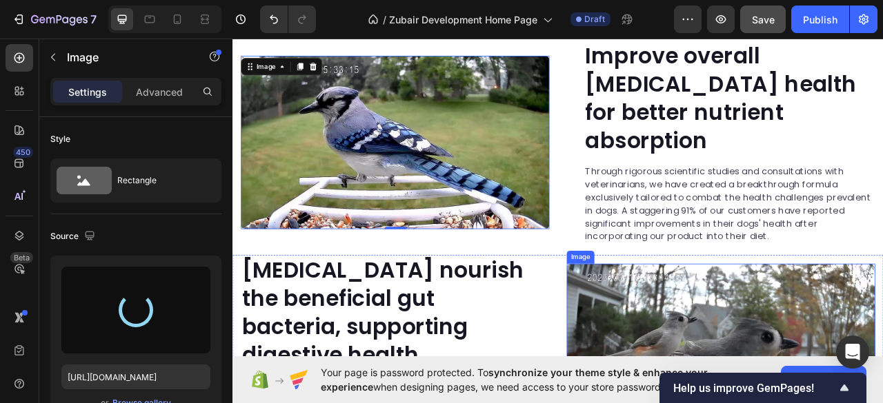
type input "[URL][DOMAIN_NAME]"
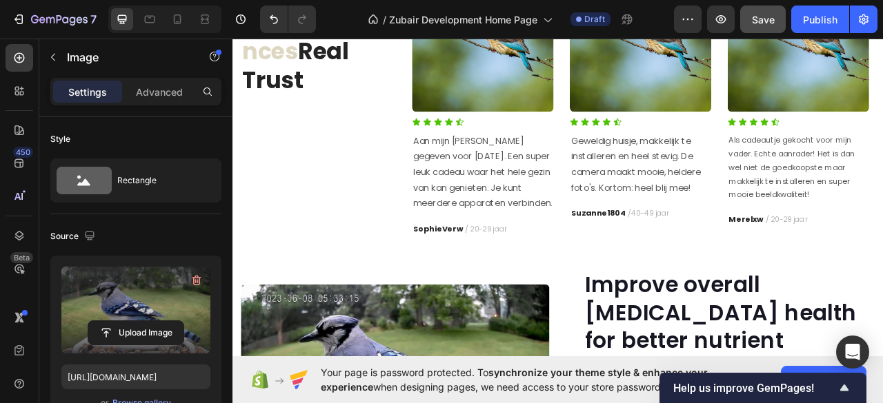
scroll to position [1552, 0]
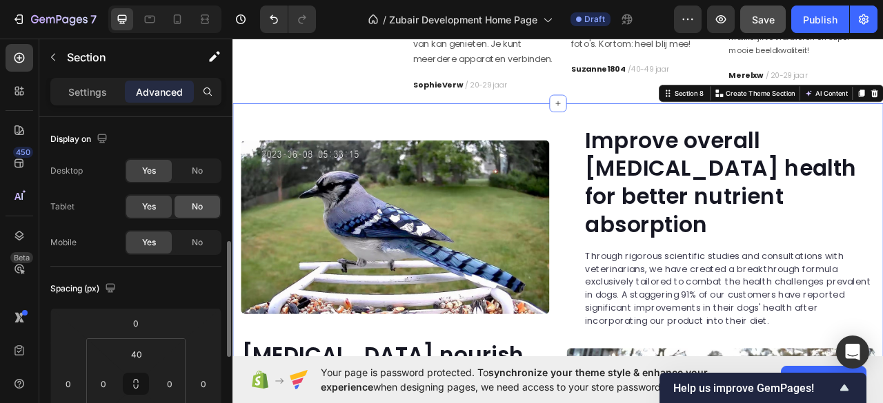
scroll to position [92, 0]
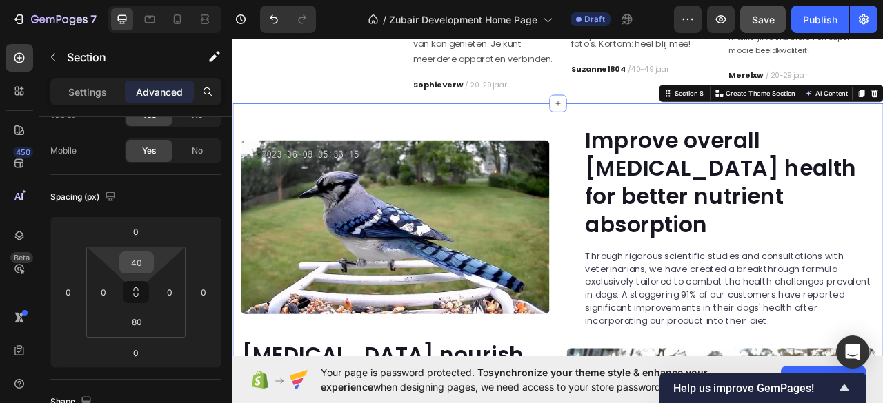
click at [134, 266] on input "40" at bounding box center [137, 262] width 28 height 21
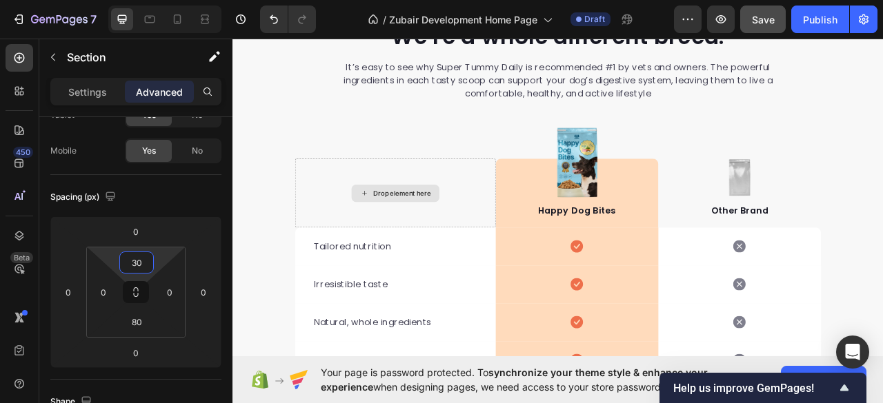
scroll to position [1827, 0]
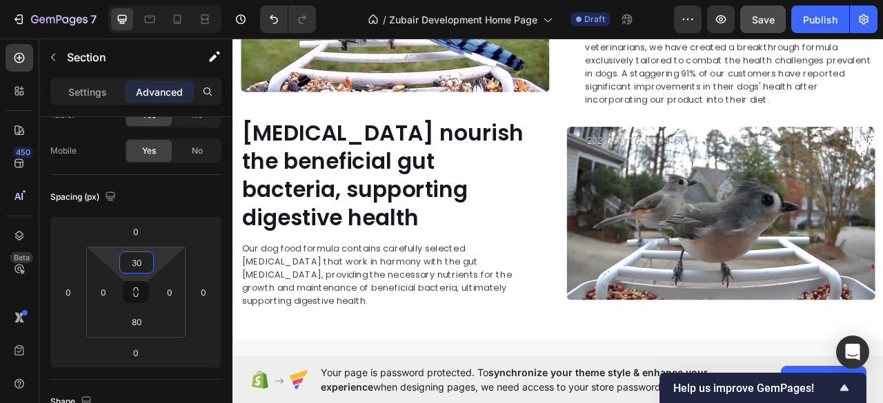
type input "30"
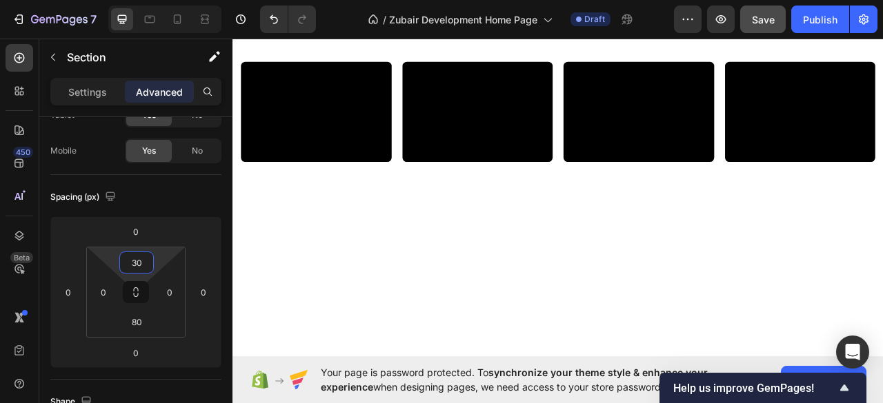
scroll to position [817, 0]
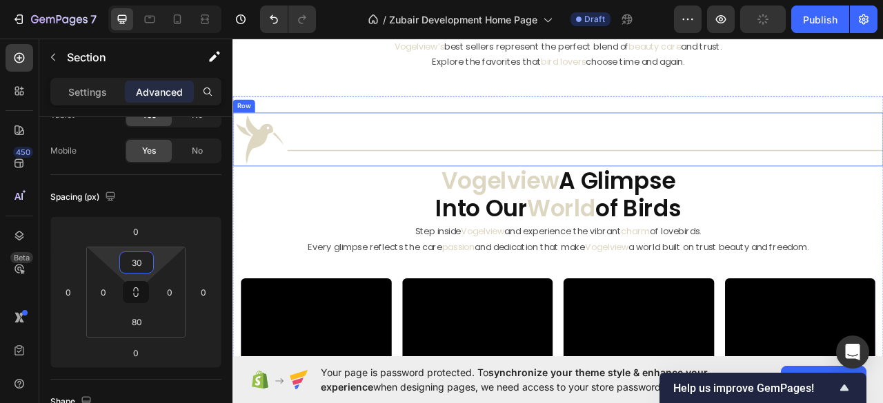
click at [470, 168] on img at bounding box center [541, 229] width 192 height 255
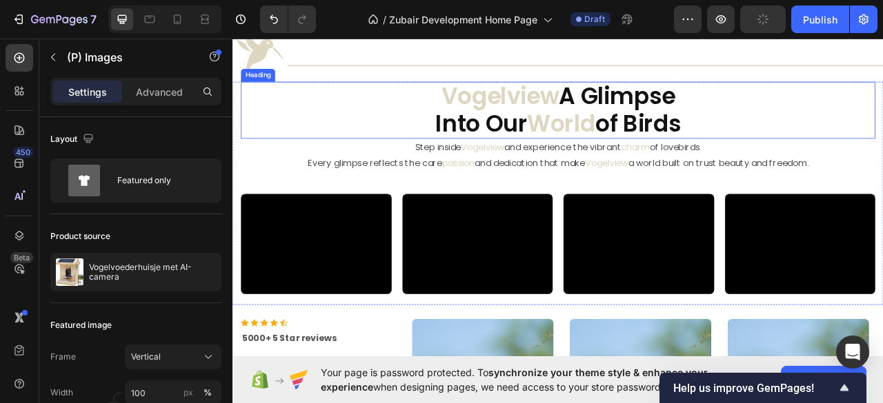
scroll to position [1184, 0]
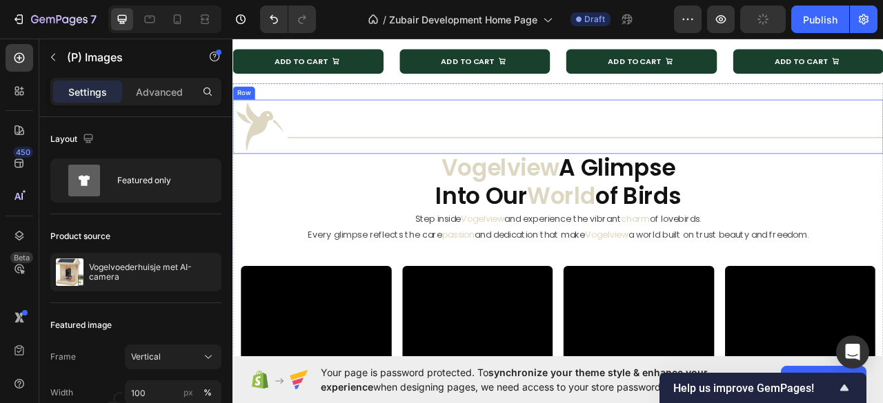
click at [443, 142] on div "Title Line" at bounding box center [681, 151] width 758 height 69
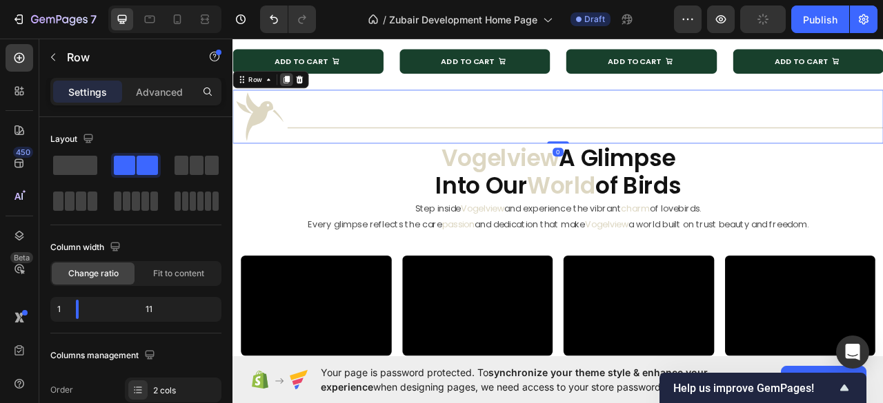
click at [297, 97] on icon at bounding box center [300, 91] width 11 height 11
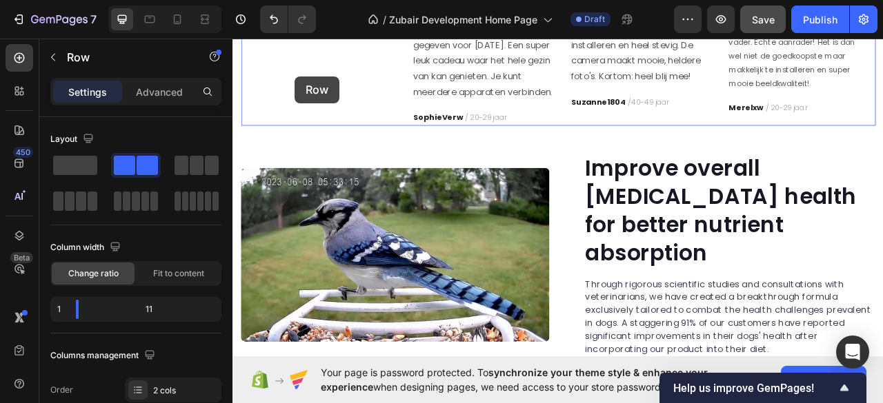
scroll to position [1917, 0]
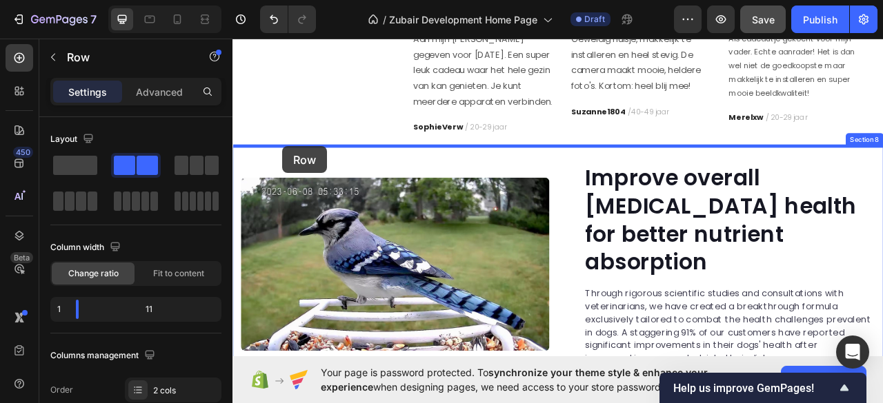
drag, startPoint x: 243, startPoint y: 81, endPoint x: 296, endPoint y: 179, distance: 112.0
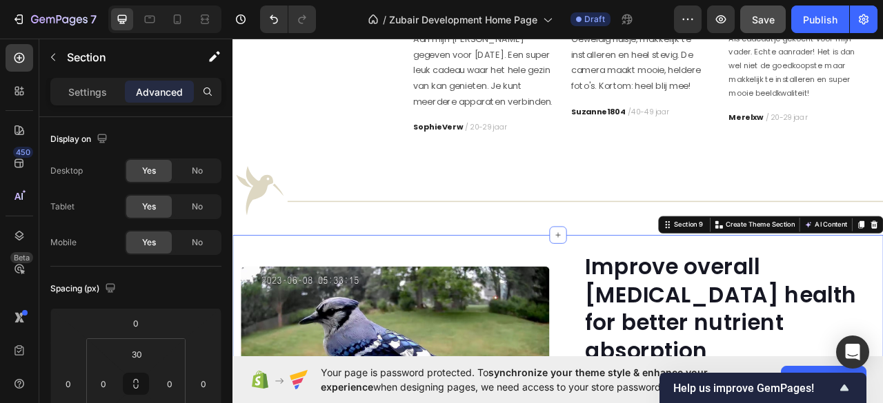
click at [132, 350] on input "30" at bounding box center [137, 354] width 28 height 21
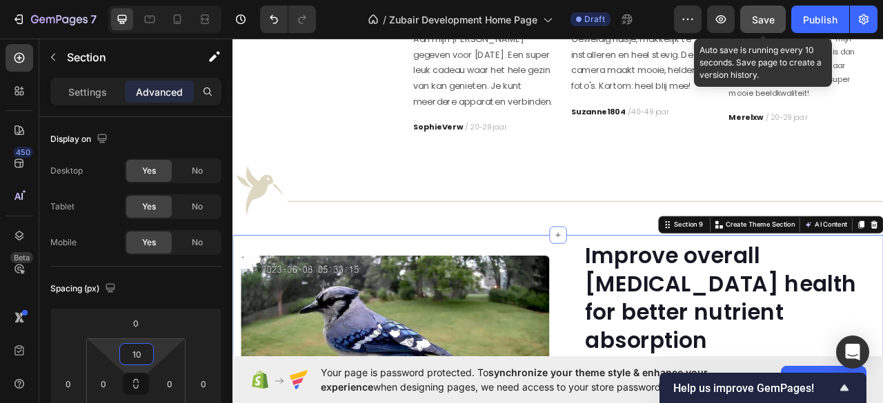
type input "10"
click at [763, 21] on span "Save" at bounding box center [763, 20] width 23 height 12
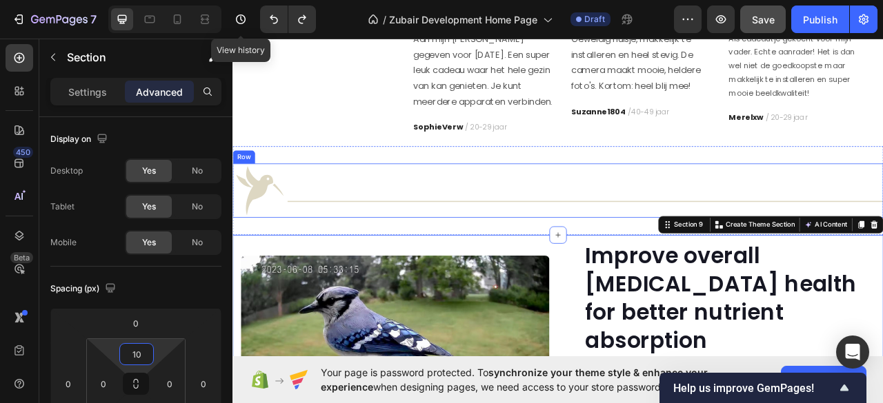
type input "30"
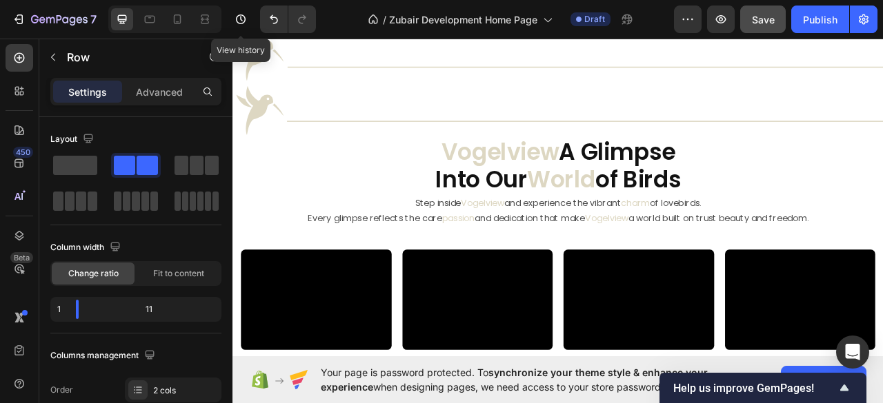
scroll to position [1090, 0]
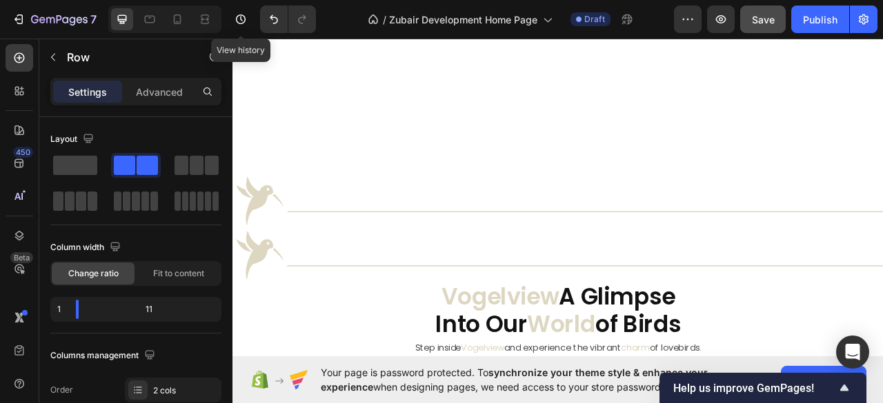
type input "1"
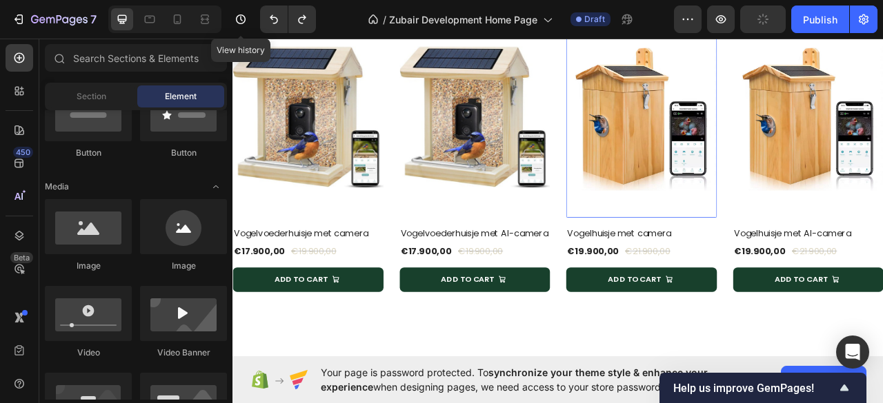
scroll to position [630, 0]
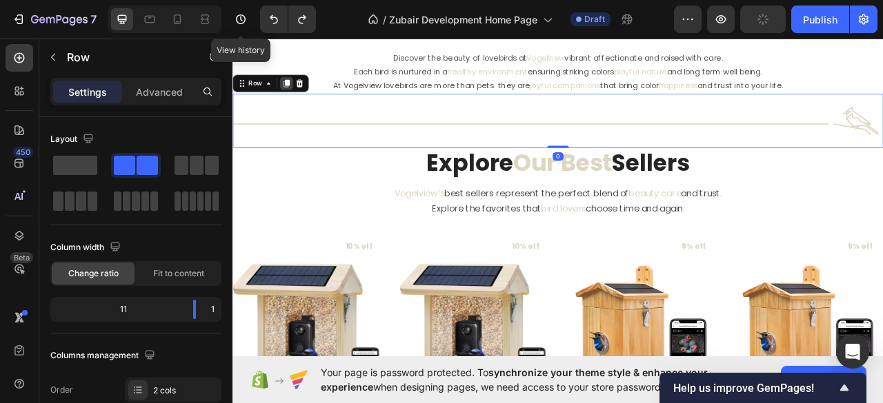
click at [296, 96] on icon at bounding box center [300, 96] width 11 height 11
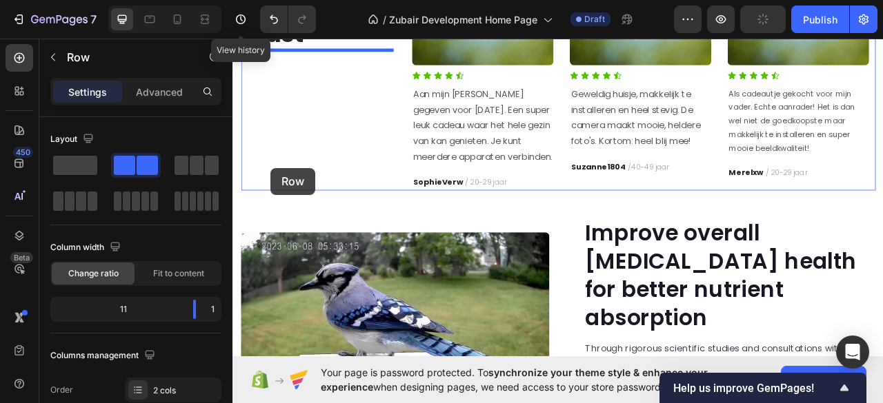
scroll to position [1841, 0]
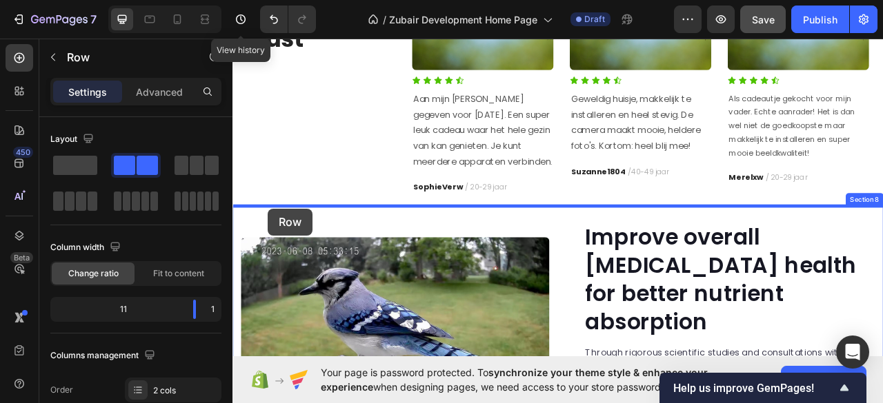
drag, startPoint x: 241, startPoint y: 166, endPoint x: 277, endPoint y: 256, distance: 96.6
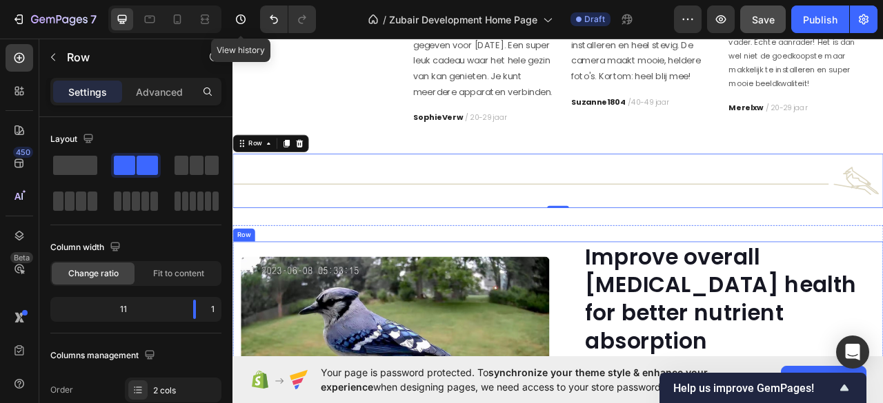
scroll to position [1933, 0]
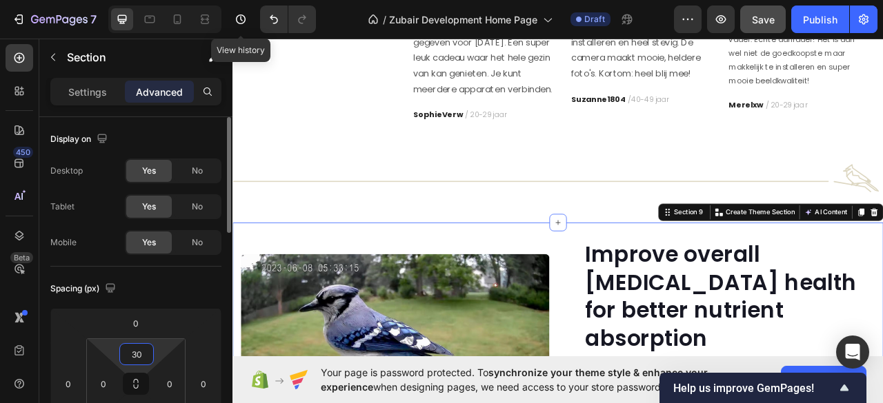
click at [130, 357] on input "30" at bounding box center [137, 354] width 28 height 21
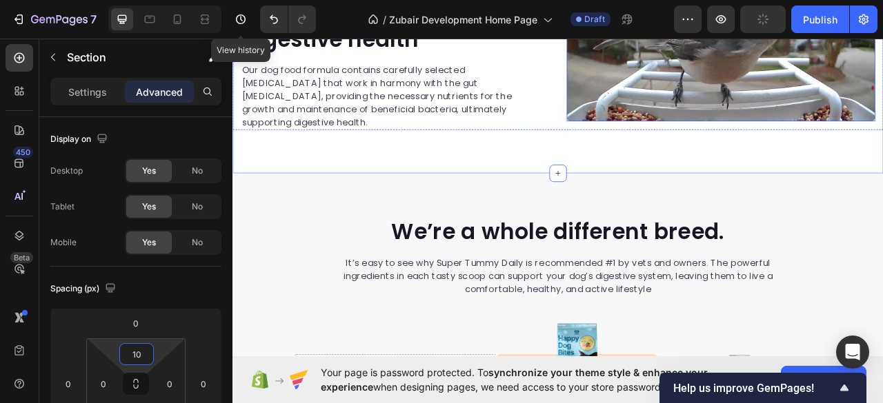
scroll to position [2576, 0]
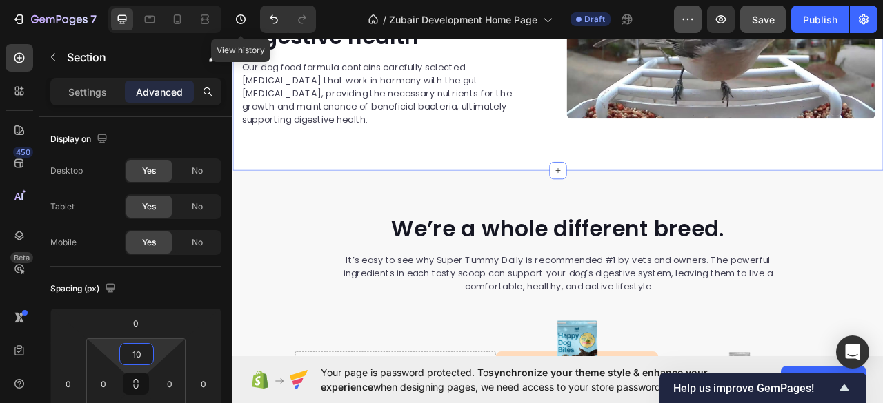
type input "10"
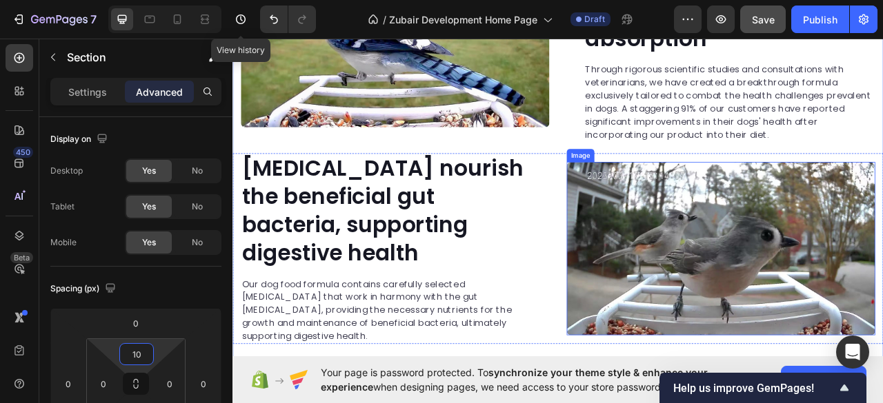
scroll to position [2117, 0]
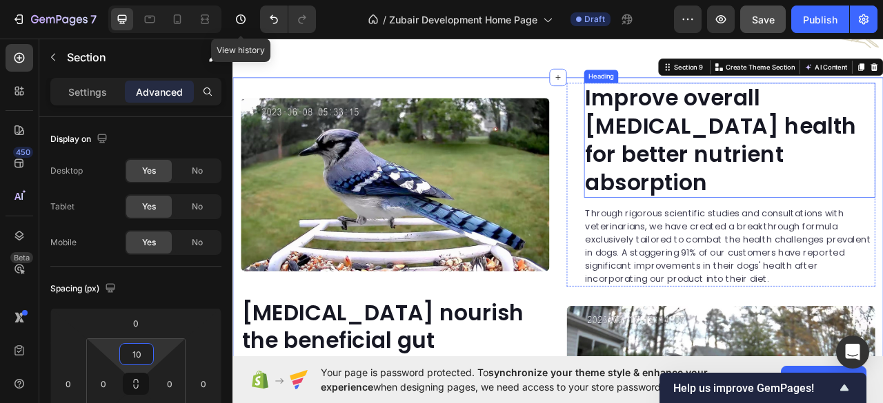
click at [752, 166] on p "Improve overall [MEDICAL_DATA] health for better nutrient absorption" at bounding box center [865, 168] width 368 height 143
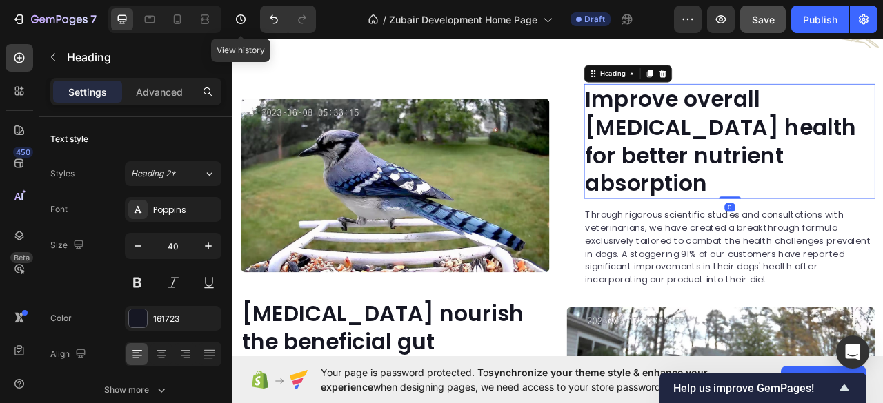
click at [752, 166] on p "Improve overall [MEDICAL_DATA] health for better nutrient absorption" at bounding box center [865, 170] width 368 height 143
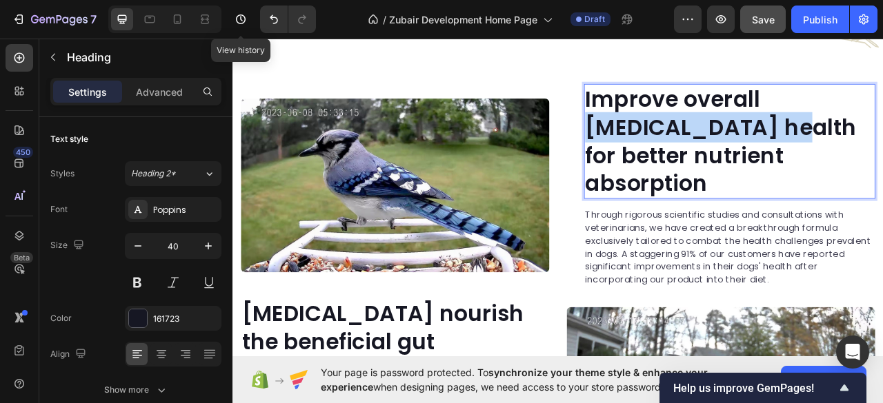
click at [752, 166] on p "Improve overall [MEDICAL_DATA] health for better nutrient absorption" at bounding box center [865, 170] width 368 height 143
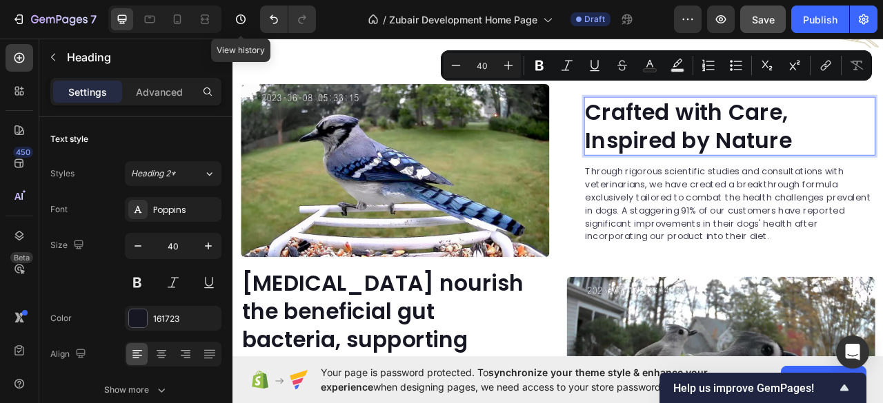
scroll to position [2132, 0]
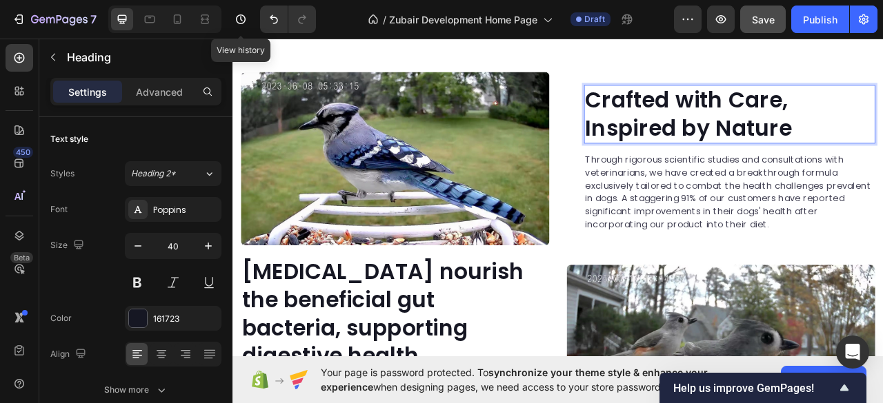
click at [882, 124] on p "Crafted with Care, Inspired by Nature" at bounding box center [865, 136] width 368 height 72
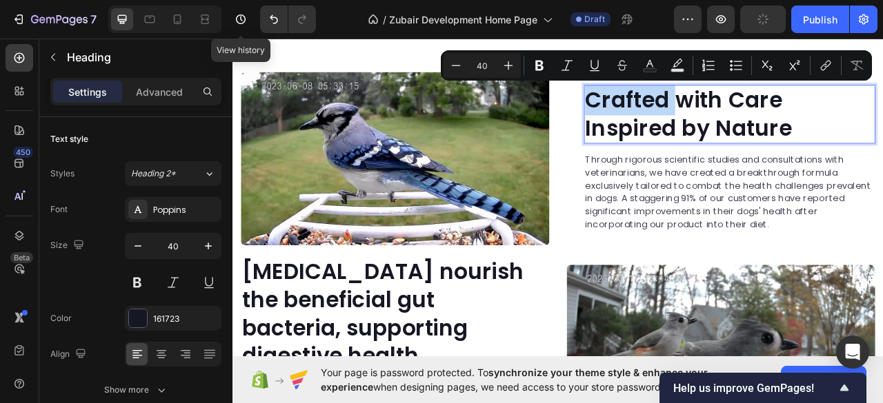
drag, startPoint x: 787, startPoint y: 118, endPoint x: 679, endPoint y: 115, distance: 108.3
click at [681, 115] on p "Crafted with Care Inspired by Nature" at bounding box center [865, 136] width 368 height 72
click at [651, 72] on rect "Editor contextual toolbar" at bounding box center [649, 70] width 13 height 3
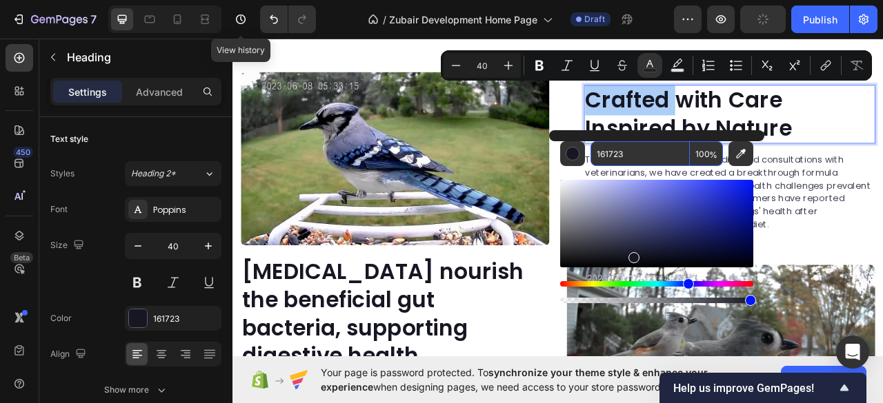
click at [614, 148] on input "161723" at bounding box center [639, 153] width 99 height 25
paste input "DDD7C2"
type input "DDD7C2"
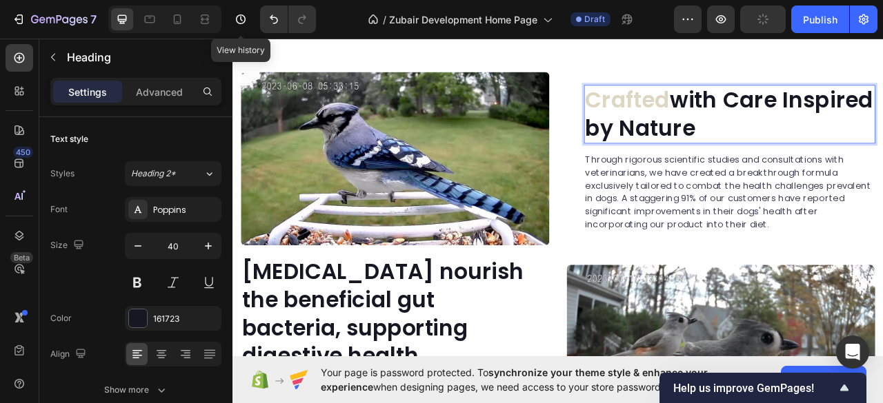
click at [803, 116] on p "Crafted with Care Inspired by Nature" at bounding box center [865, 136] width 368 height 72
drag, startPoint x: 933, startPoint y: 150, endPoint x: 847, endPoint y: 156, distance: 86.4
click at [847, 156] on p "Crafted with Care Inspired by Nature" at bounding box center [865, 136] width 368 height 72
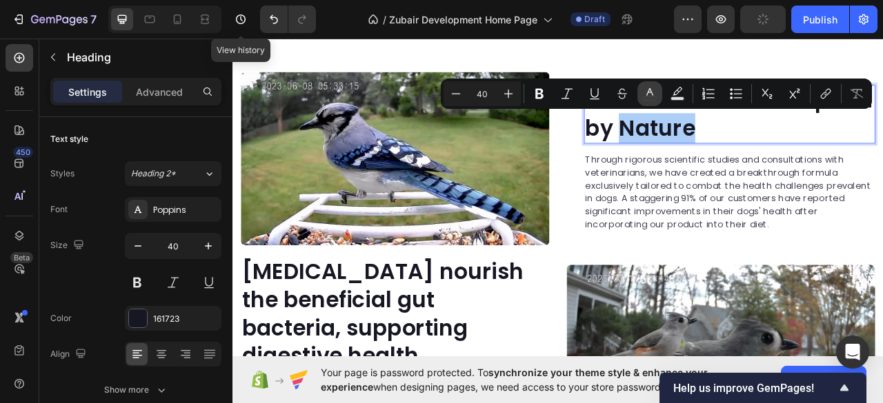
click at [650, 101] on button "color" at bounding box center [649, 93] width 25 height 25
type input "161723"
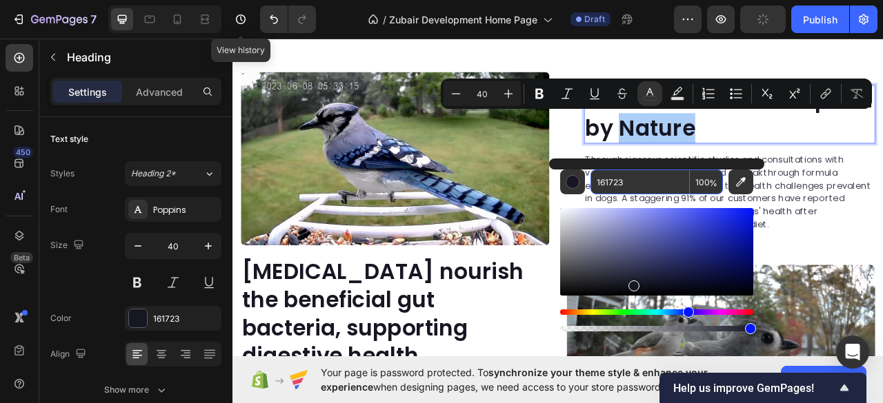
click at [605, 181] on input "161723" at bounding box center [639, 182] width 99 height 25
paste input "DDD7C2"
type input "DDD7C2"
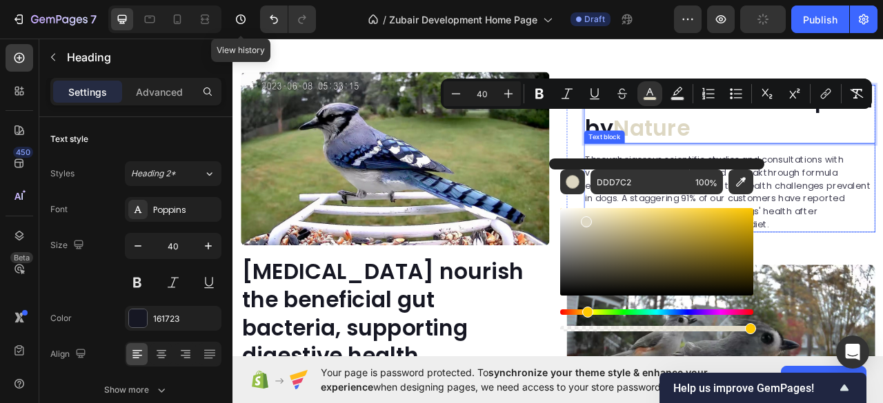
click at [882, 225] on p "Through rigorous scientific studies and consultations with veterinarians, we ha…" at bounding box center [865, 235] width 368 height 99
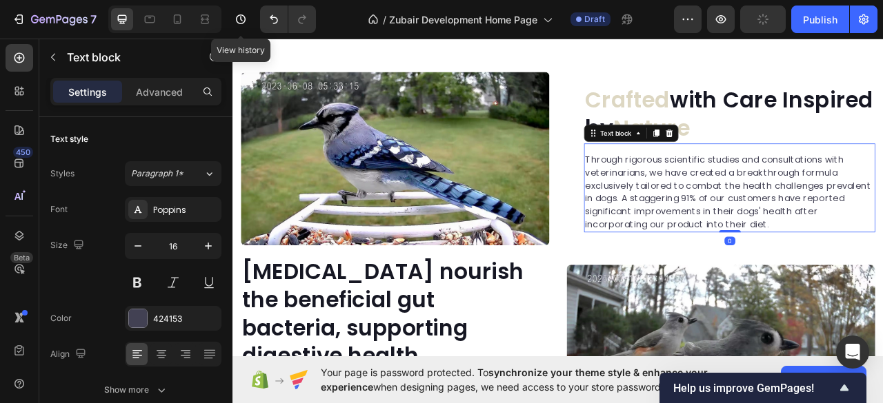
click at [750, 209] on p "Through rigorous scientific studies and consultations with veterinarians, we ha…" at bounding box center [865, 235] width 368 height 99
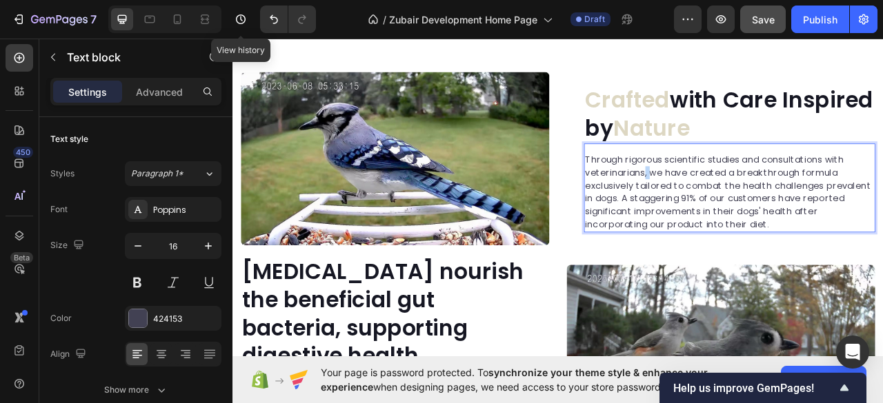
click at [749, 208] on p "Through rigorous scientific studies and consultations with veterinarians, we ha…" at bounding box center [865, 235] width 368 height 99
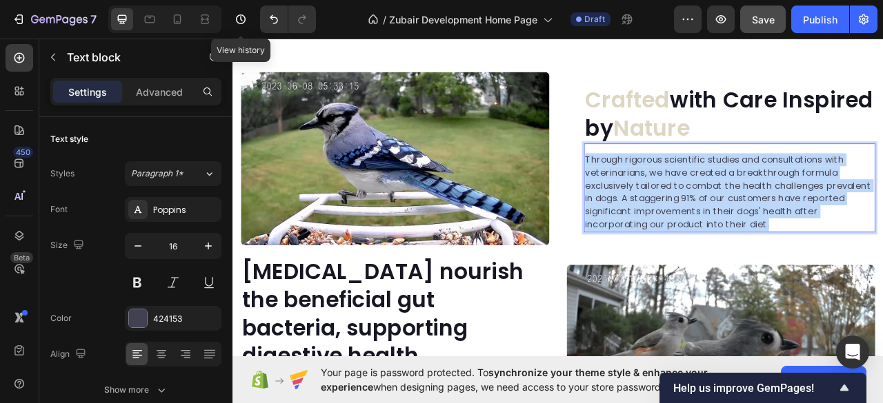
click at [749, 208] on p "Through rigorous scientific studies and consultations with veterinarians, we ha…" at bounding box center [865, 235] width 368 height 99
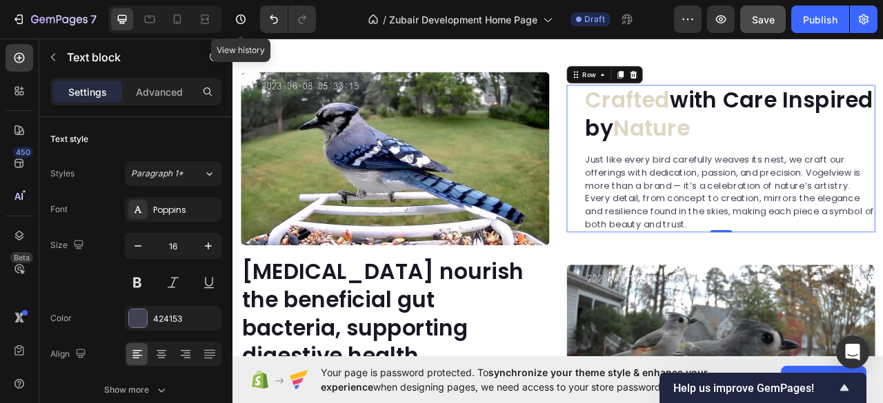
click at [673, 192] on div "⁠⁠⁠⁠⁠⁠⁠ Crafted with Care Inspired by Nature Heading Just like every bird caref…" at bounding box center [853, 193] width 392 height 188
click at [681, 194] on p "Just like every bird carefully weaves its nest, we craft our offerings with ded…" at bounding box center [865, 235] width 368 height 99
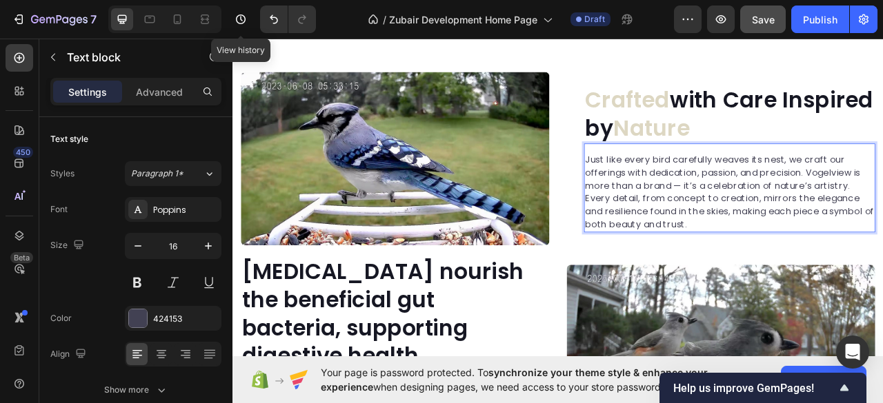
click at [882, 197] on p "Just like every bird carefully weaves its nest, we craft our offerings with ded…" at bounding box center [865, 235] width 368 height 99
click at [824, 208] on p "Just like every bird carefully weaves its nest we craft our offerings with dedi…" at bounding box center [865, 235] width 368 height 99
click at [799, 223] on p "Just like every bird carefully weaves its nest we craft our offerings with dedi…" at bounding box center [865, 235] width 368 height 99
click at [711, 244] on p "Just like every bird carefully weaves its nest we craft our offerings with dedi…" at bounding box center [865, 235] width 368 height 99
click at [837, 260] on p "Just like every bird carefully weaves its nest we craft our offerings with dedi…" at bounding box center [865, 235] width 368 height 99
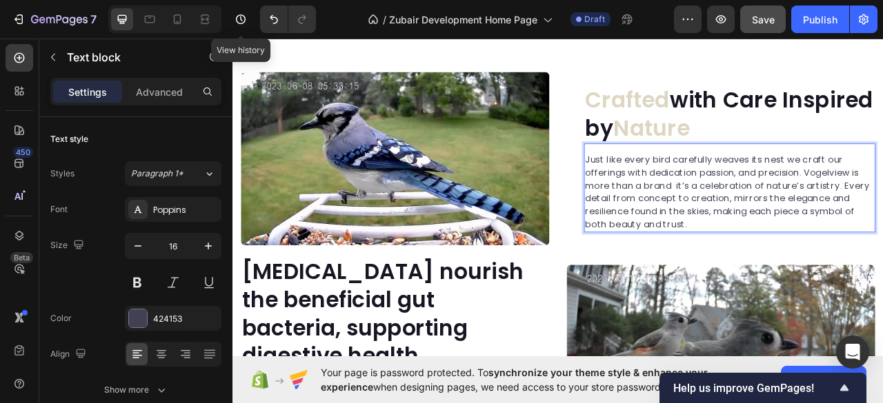
click at [838, 261] on p "Just like every bird carefully weaves its nest we craft our offerings with dedi…" at bounding box center [865, 235] width 368 height 99
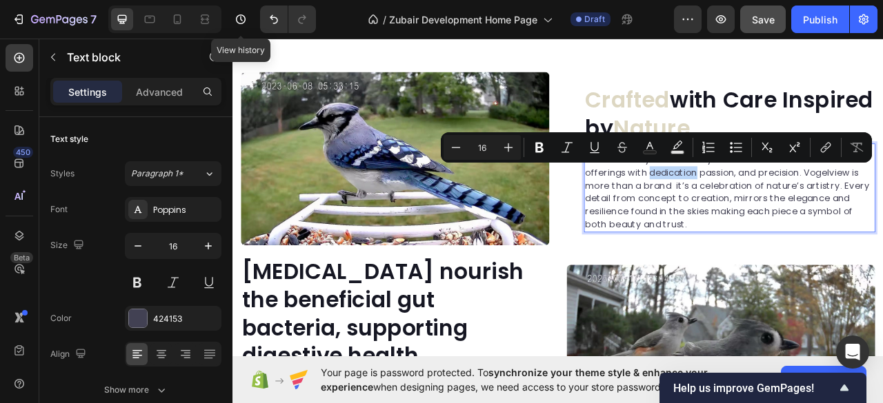
drag, startPoint x: 761, startPoint y: 208, endPoint x: 817, endPoint y: 211, distance: 55.9
click at [817, 211] on p "Just like every bird carefully weaves its nest we craft our offerings with dedi…" at bounding box center [865, 235] width 368 height 99
click at [655, 155] on button "Text Color" at bounding box center [649, 147] width 25 height 25
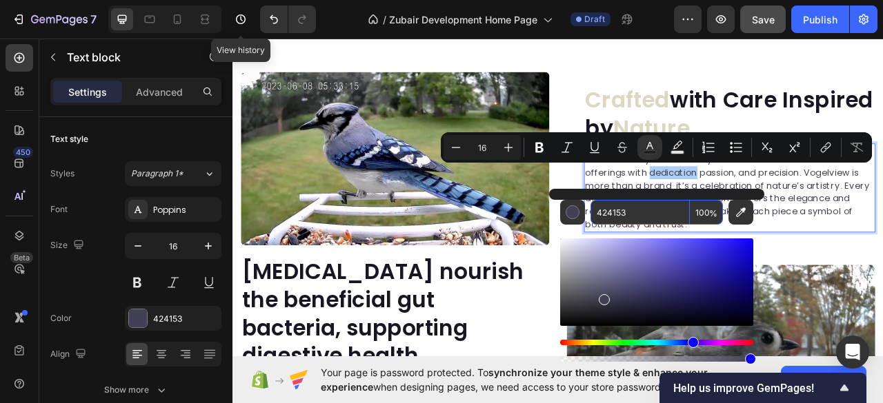
click at [612, 210] on input "424153" at bounding box center [639, 212] width 99 height 25
paste input "DDD7C2"
type input "DDD7C2"
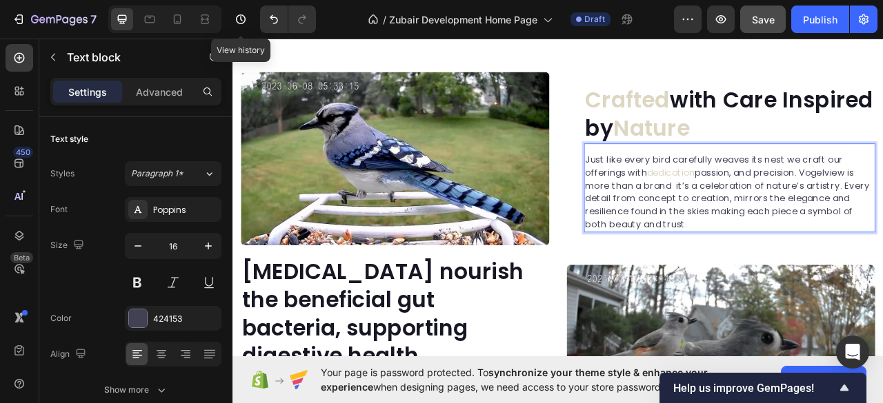
click at [882, 233] on p "Just like every bird carefully weaves its nest we craft our offerings with dedi…" at bounding box center [865, 235] width 368 height 99
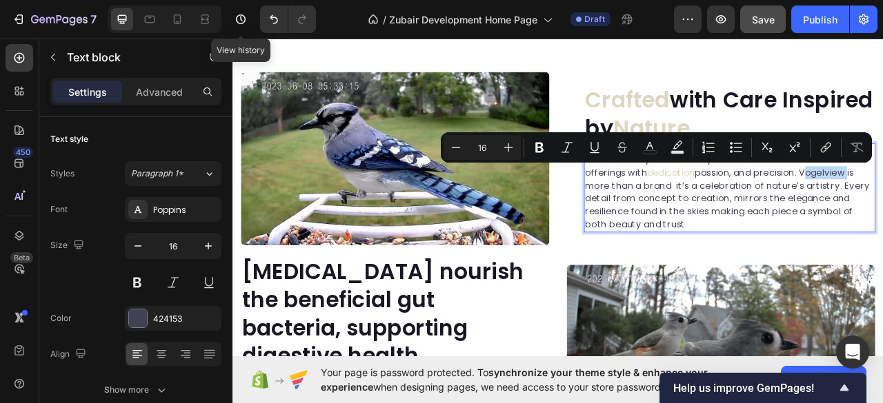
drag, startPoint x: 959, startPoint y: 210, endPoint x: 1017, endPoint y: 208, distance: 57.3
click at [882, 208] on p "Just like every bird carefully weaves its nest we craft our offerings with dedi…" at bounding box center [865, 235] width 368 height 99
click at [652, 156] on button "color" at bounding box center [649, 147] width 25 height 25
type input "424153"
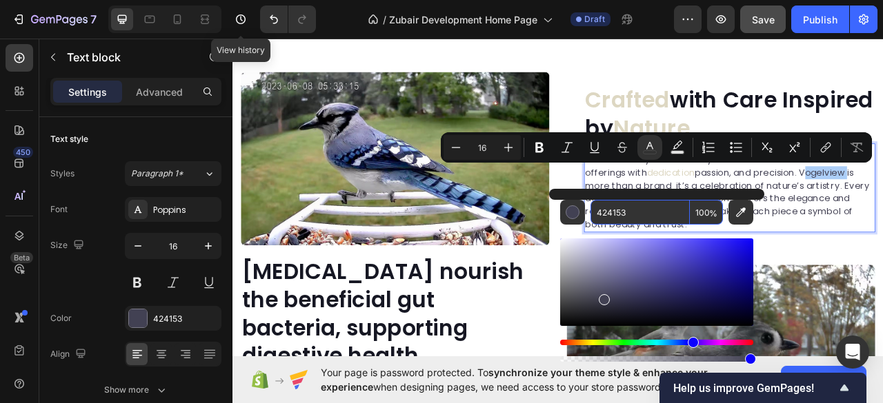
click at [625, 212] on input "424153" at bounding box center [639, 212] width 99 height 25
paste input "DDD7C2"
type input "DDD7C2"
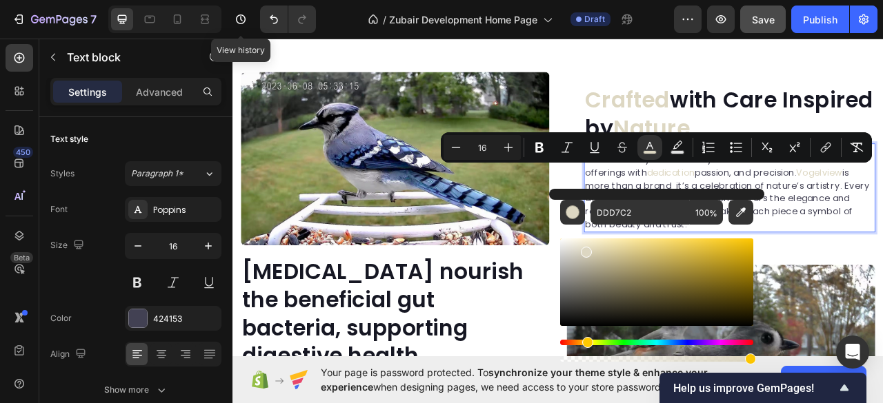
click at [882, 232] on p "Just like every bird carefully weaves its nest we craft our offerings with dedi…" at bounding box center [865, 235] width 368 height 99
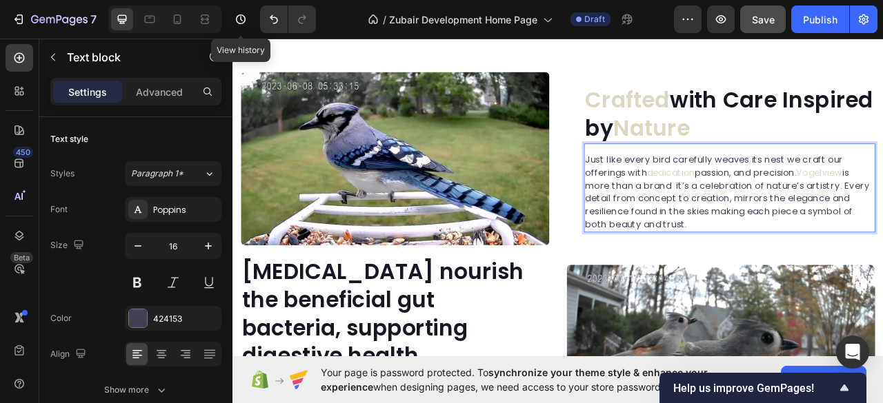
click at [861, 243] on p "Just like every bird carefully weaves its nest we craft our offerings with dedi…" at bounding box center [865, 235] width 368 height 99
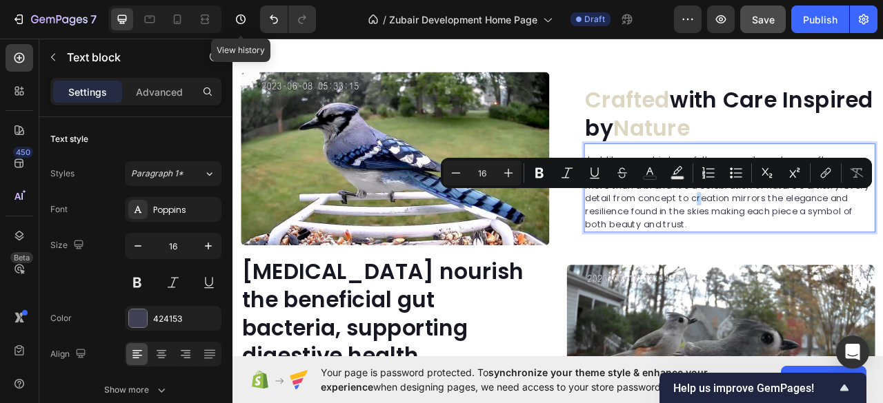
click at [813, 241] on p "Just like every bird carefully weaves its nest we craft our offerings with dedi…" at bounding box center [865, 235] width 368 height 99
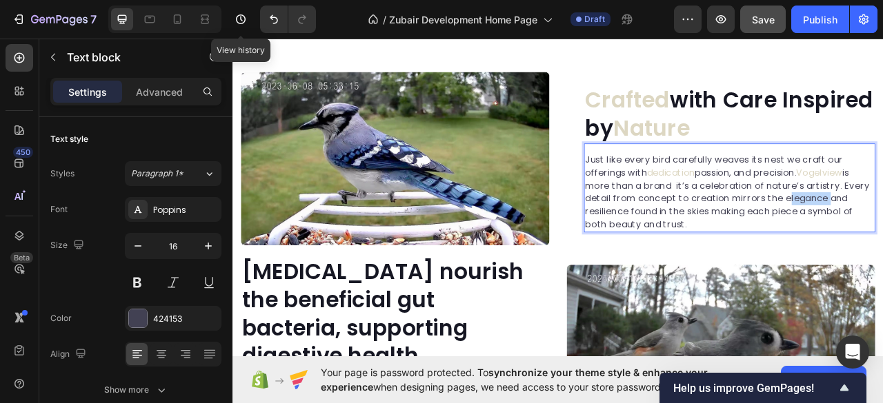
drag, startPoint x: 929, startPoint y: 242, endPoint x: 979, endPoint y: 241, distance: 50.4
click at [882, 241] on p "Just like every bird carefully weaves its nest we craft our offerings with dedi…" at bounding box center [865, 235] width 368 height 99
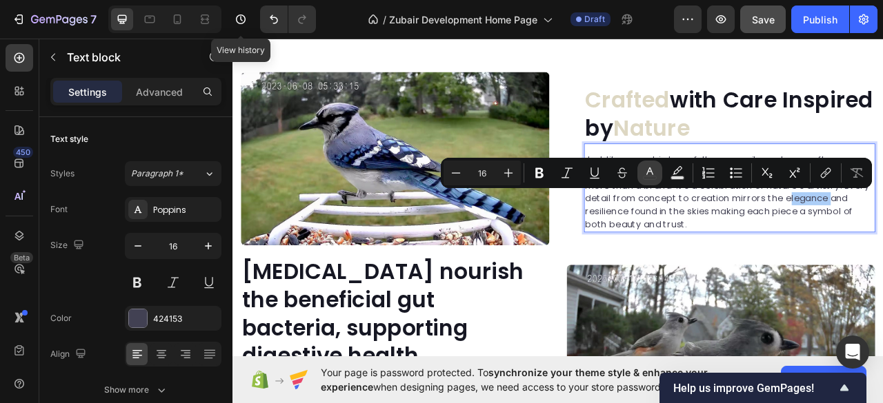
click at [659, 179] on button "color" at bounding box center [649, 173] width 25 height 25
type input "424153"
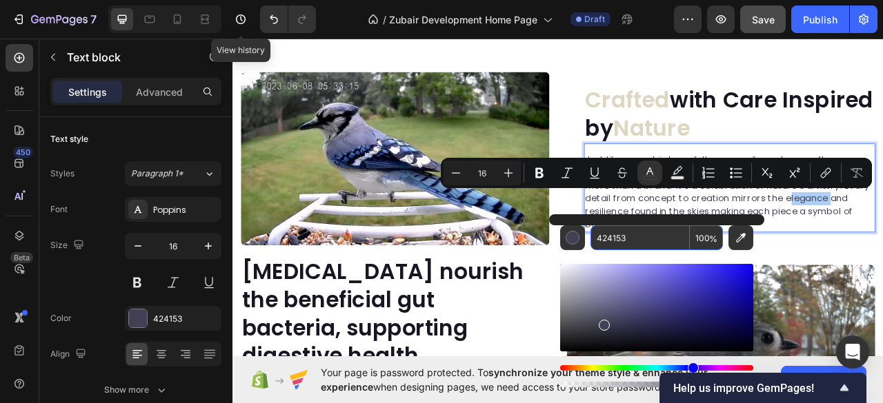
paste input "DDD7C2"
type input "DDD7C2"
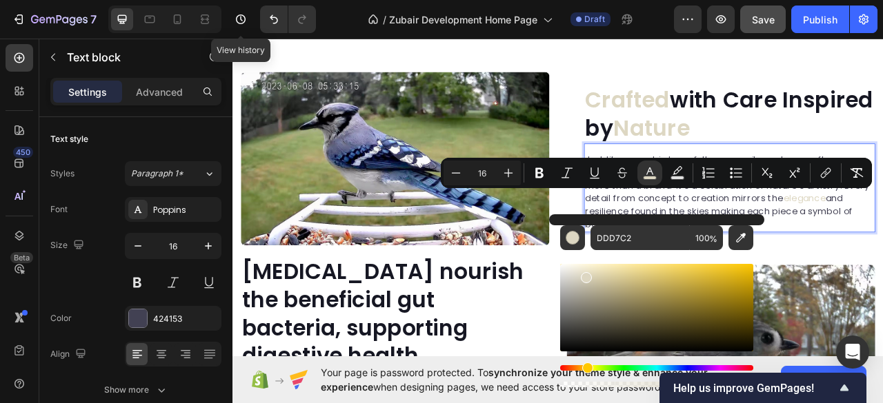
click at [882, 270] on p "Just like every bird carefully weaves its nest we craft our offerings with dedi…" at bounding box center [865, 235] width 368 height 99
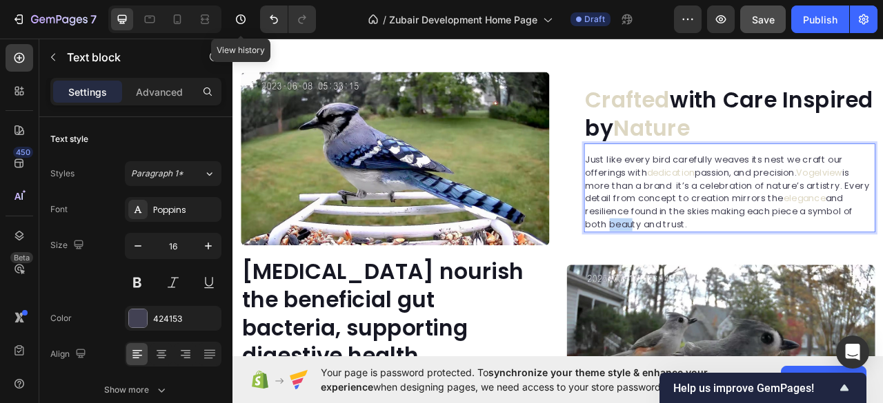
drag, startPoint x: 703, startPoint y: 273, endPoint x: 730, endPoint y: 274, distance: 26.9
click at [730, 274] on p "Just like every bird carefully weaves its nest we craft our offerings with dedi…" at bounding box center [865, 235] width 368 height 99
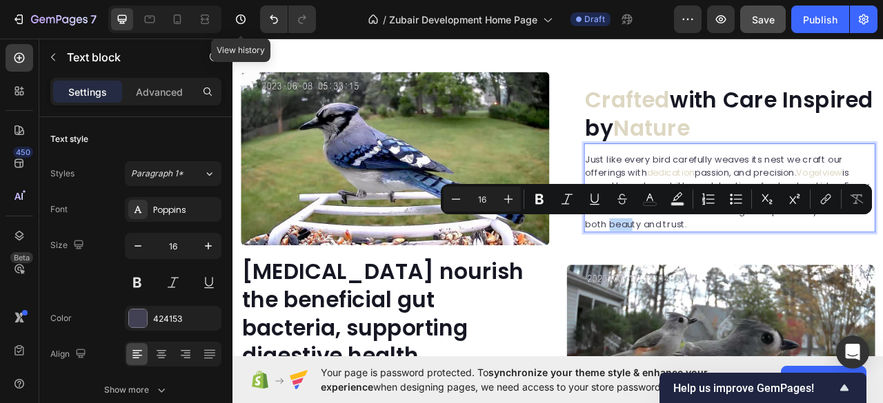
click at [730, 274] on p "Just like every bird carefully weaves its nest we craft our offerings with dedi…" at bounding box center [865, 235] width 368 height 99
drag, startPoint x: 705, startPoint y: 274, endPoint x: 747, endPoint y: 276, distance: 42.1
click at [747, 276] on p "Just like every bird carefully weaves its nest we craft our offerings with dedi…" at bounding box center [865, 235] width 368 height 99
click at [645, 206] on rect "Editor contextual toolbar" at bounding box center [649, 204] width 13 height 3
type input "424153"
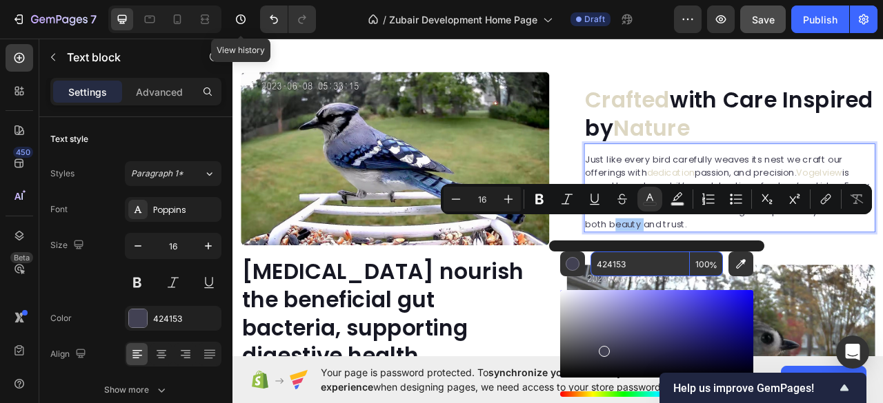
paste input "DDD7C2"
type input "DDD7C2"
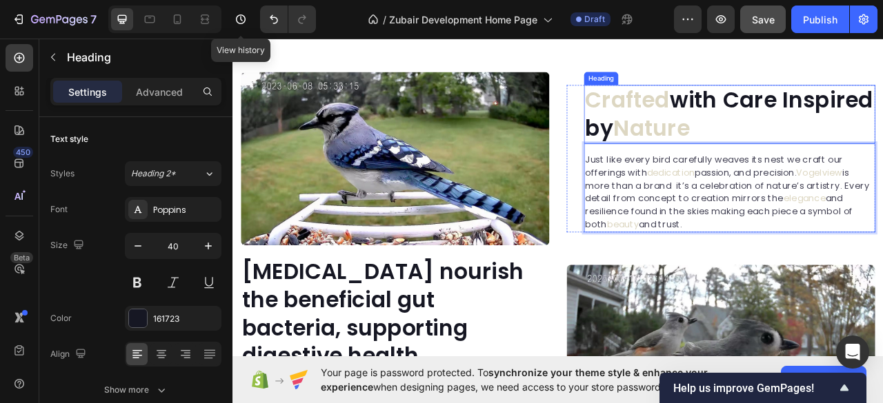
click at [781, 119] on span "Crafted" at bounding box center [735, 118] width 108 height 39
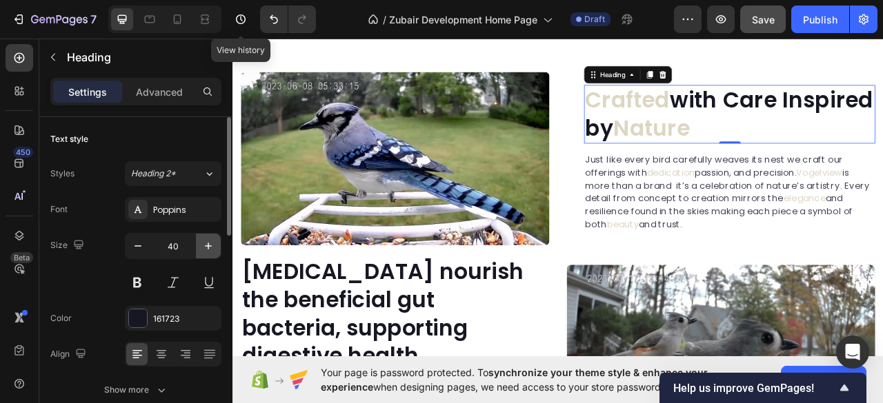
click at [215, 243] on button "button" at bounding box center [208, 246] width 25 height 25
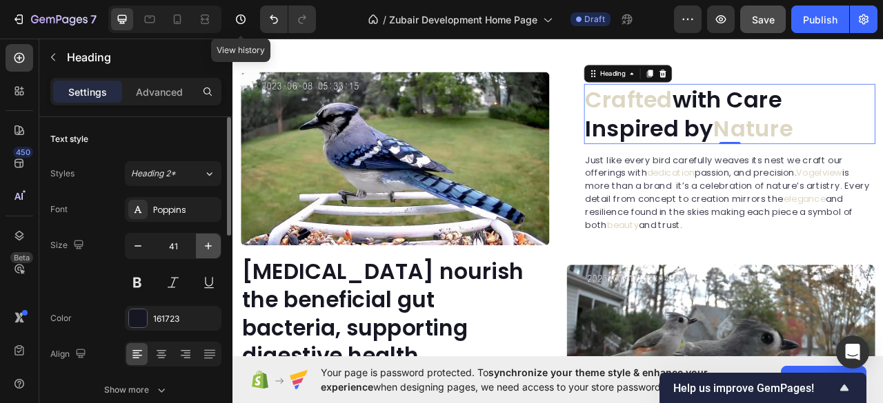
click at [215, 243] on icon "button" at bounding box center [208, 246] width 14 height 14
type input "42"
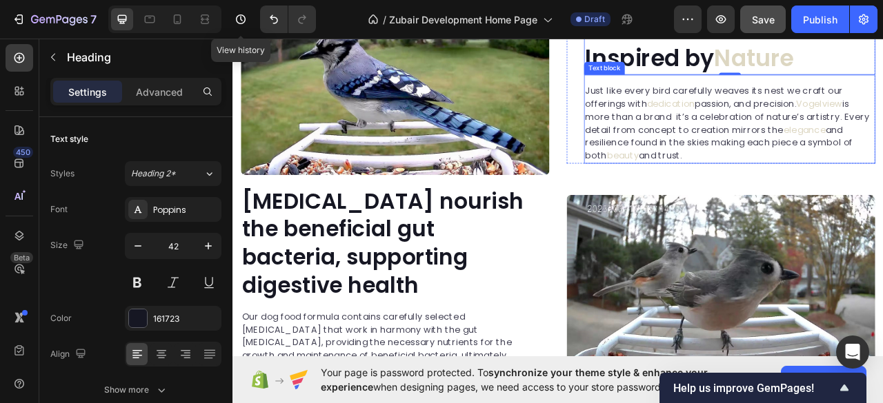
scroll to position [2224, 0]
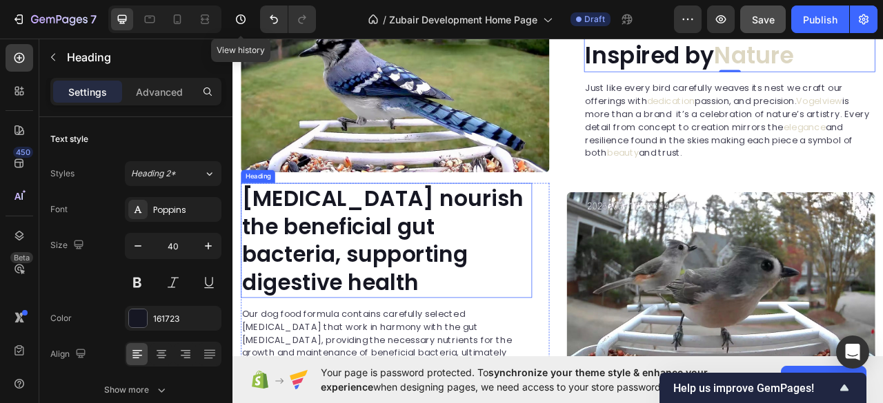
click at [314, 249] on p "[MEDICAL_DATA] nourish the beneficial gut bacteria, supporting digestive health" at bounding box center [428, 296] width 368 height 143
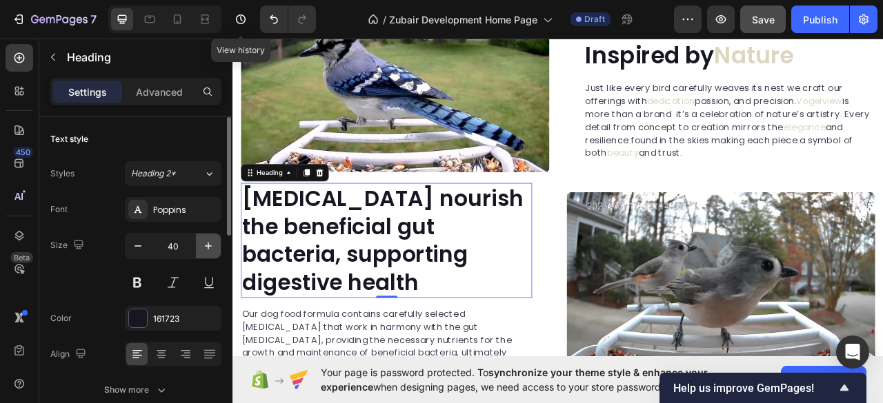
click at [210, 246] on icon "button" at bounding box center [208, 246] width 14 height 14
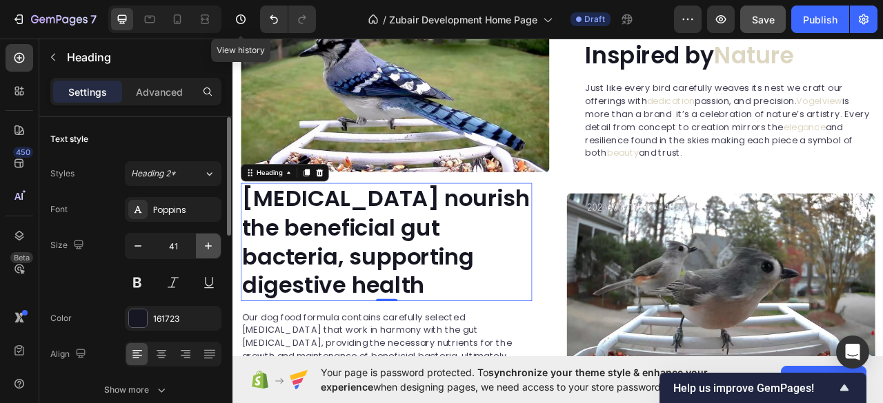
type input "42"
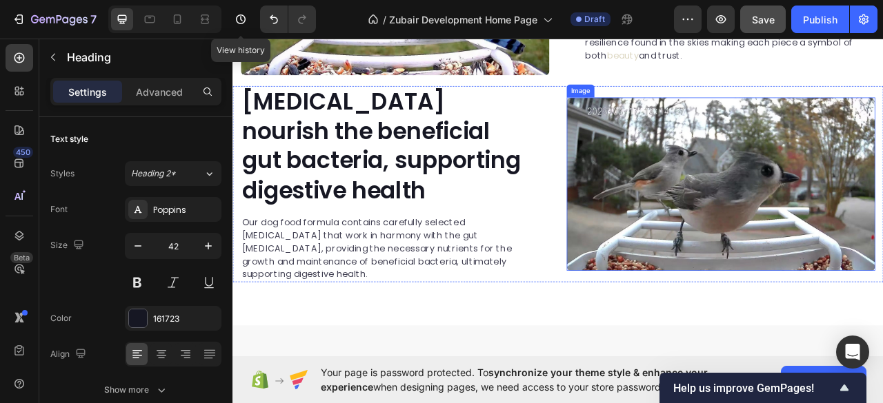
scroll to position [1931, 0]
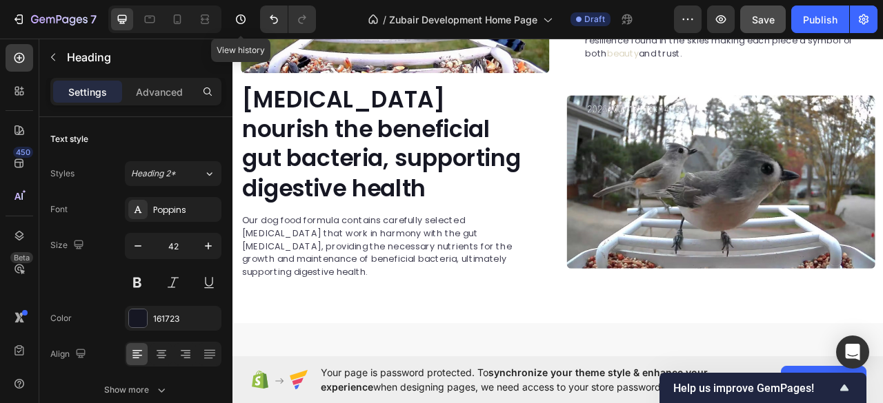
click at [395, 170] on p "[MEDICAL_DATA] nourish the beneficial gut bacteria, supporting digestive health" at bounding box center [428, 174] width 368 height 150
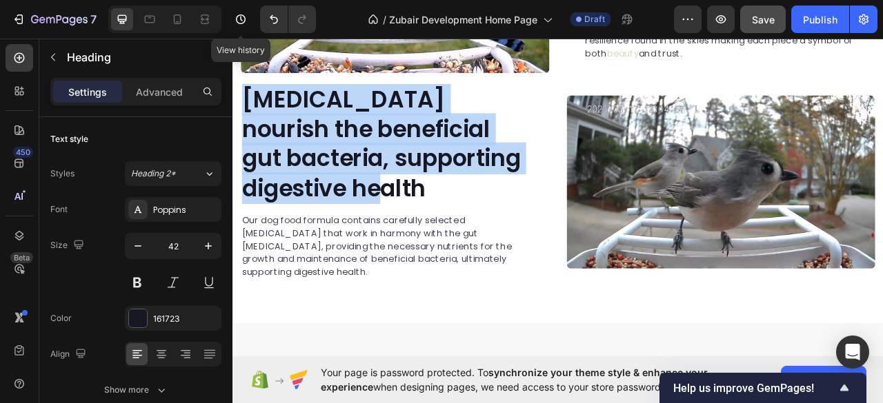
click at [395, 170] on p "[MEDICAL_DATA] nourish the beneficial gut bacteria, supporting digestive health" at bounding box center [428, 174] width 368 height 150
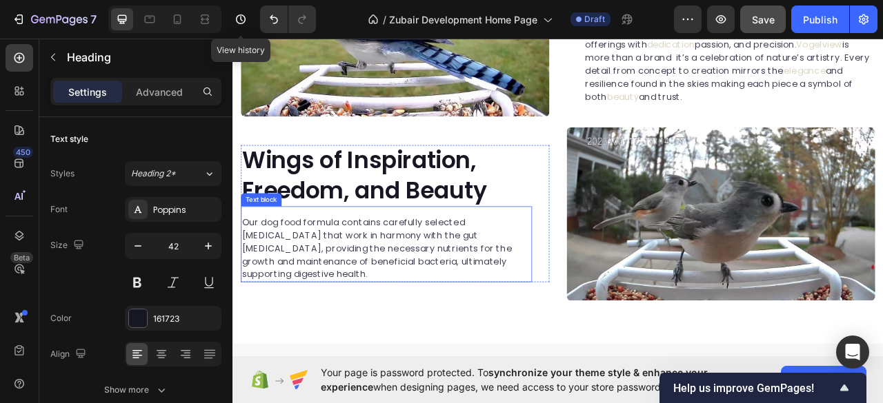
scroll to position [1868, 0]
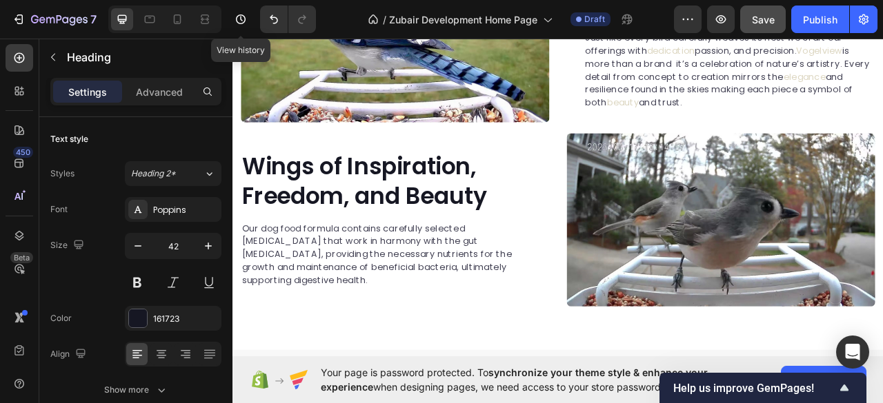
click at [543, 213] on p "Wings of Inspiration, Freedom, and Beauty" at bounding box center [428, 221] width 368 height 75
click at [385, 253] on p "Wings of Inspiration Freedom, and Beauty" at bounding box center [428, 221] width 368 height 75
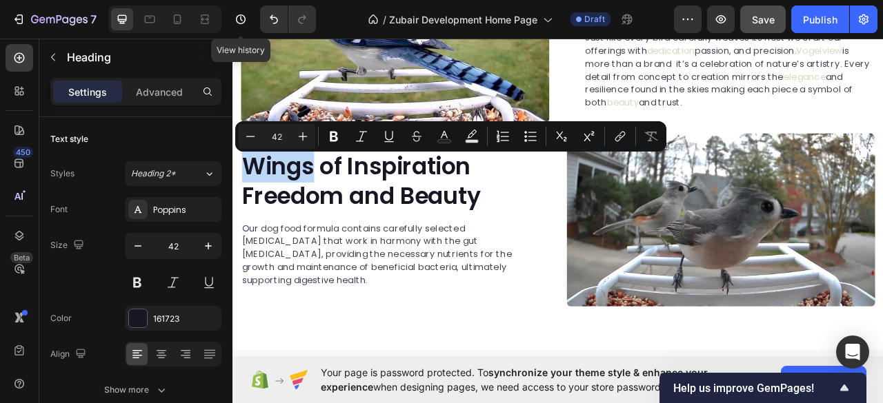
drag, startPoint x: 247, startPoint y: 208, endPoint x: 341, endPoint y: 212, distance: 94.5
click at [334, 216] on p "Wings of Inspiration Freedom and Beauty" at bounding box center [428, 221] width 368 height 75
click at [446, 144] on button "Text Color" at bounding box center [444, 136] width 25 height 25
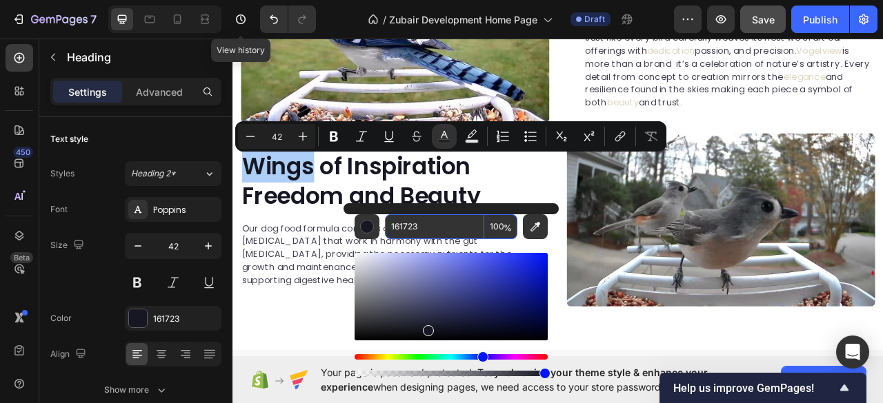
click at [405, 225] on input "161723" at bounding box center [434, 226] width 99 height 25
paste input "DDD7C2"
type input "DDD7C2"
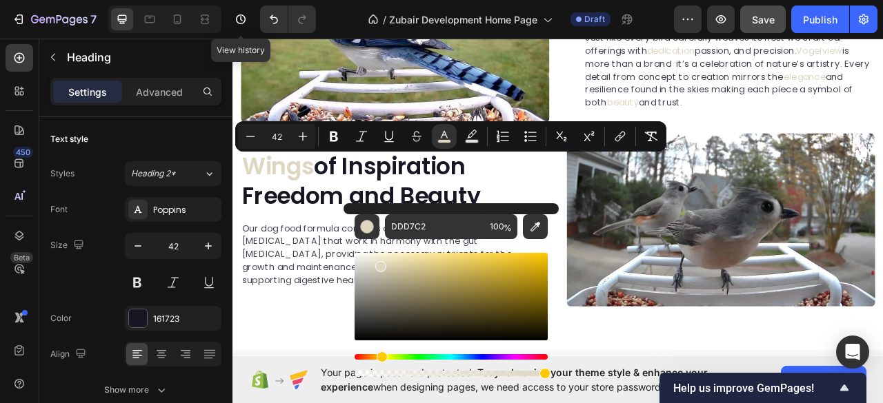
click at [458, 223] on p "Wings of Inspiration Freedom and Beauty" at bounding box center [428, 221] width 368 height 75
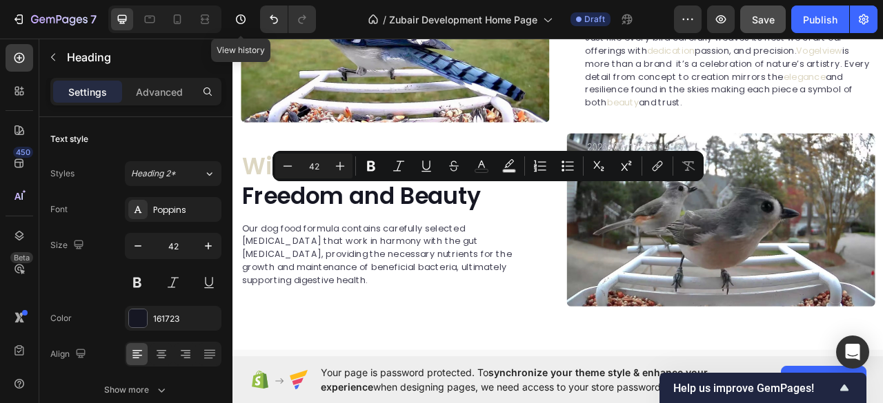
drag, startPoint x: 450, startPoint y: 243, endPoint x: 563, endPoint y: 252, distance: 112.8
click at [563, 252] on p "Wings of Inspiration Freedom and Beauty" at bounding box center [428, 221] width 368 height 75
click at [487, 162] on icon "Editor contextual toolbar" at bounding box center [481, 166] width 14 height 14
type input "161723"
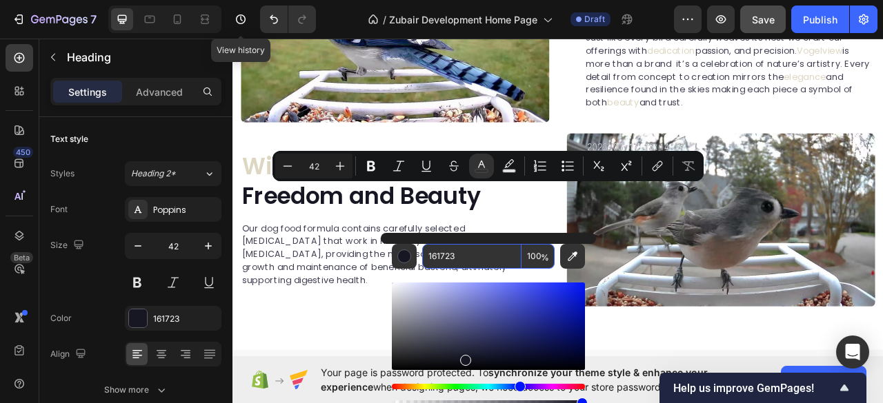
click at [443, 259] on input "161723" at bounding box center [471, 256] width 99 height 25
paste input "DDD7C2"
type input "DDD7C2"
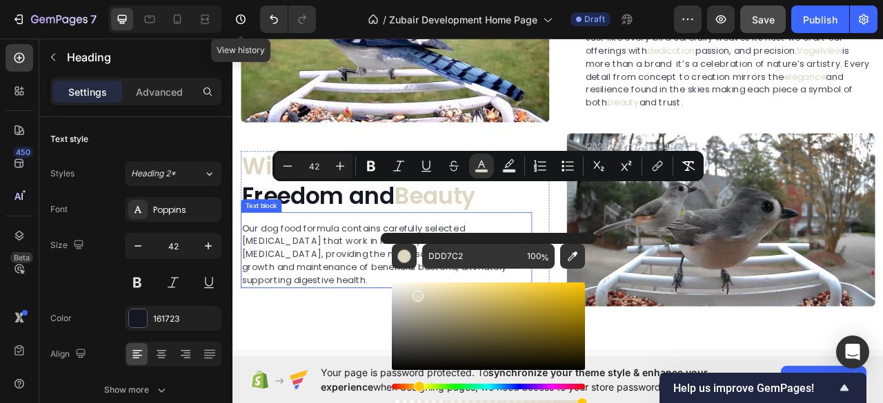
click at [352, 306] on p "Our dog food formula contains carefully selected [MEDICAL_DATA] that work in ha…" at bounding box center [428, 314] width 368 height 83
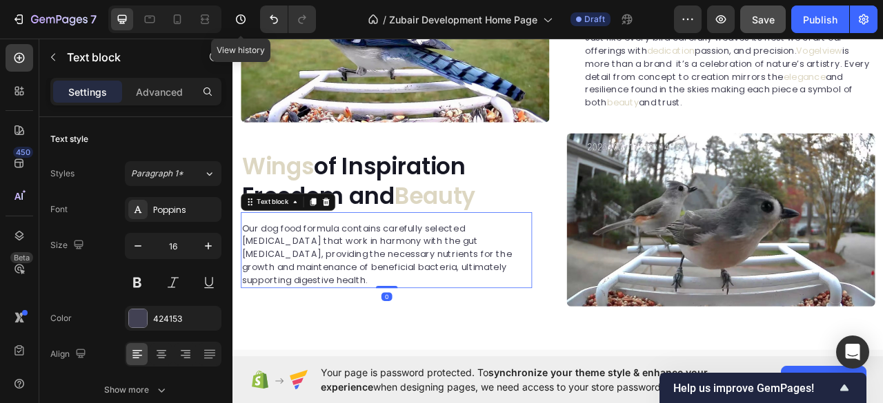
click at [352, 306] on p "Our dog food formula contains carefully selected [MEDICAL_DATA] that work in ha…" at bounding box center [428, 314] width 368 height 83
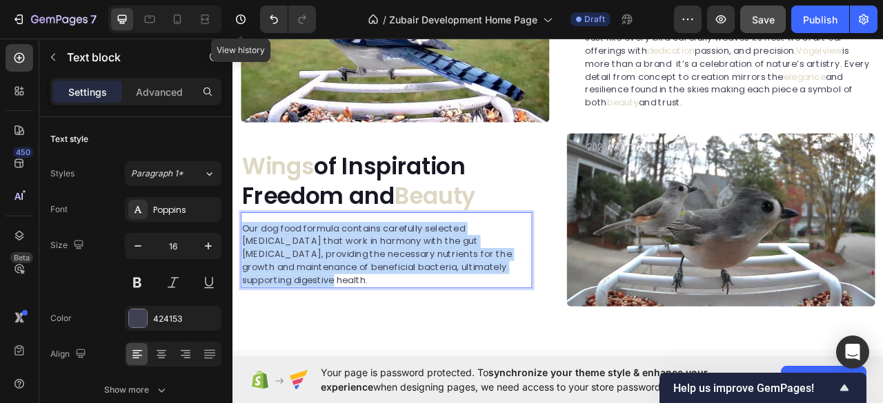
click at [352, 306] on p "Our dog food formula contains carefully selected [MEDICAL_DATA] that work in ha…" at bounding box center [428, 314] width 368 height 83
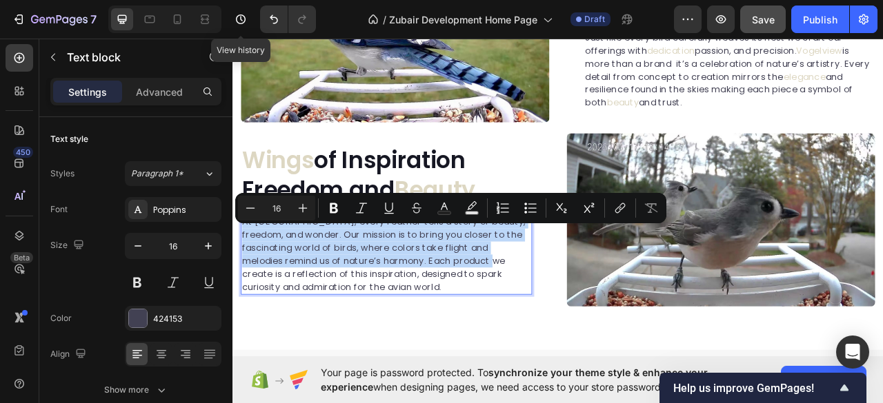
scroll to position [1852, 0]
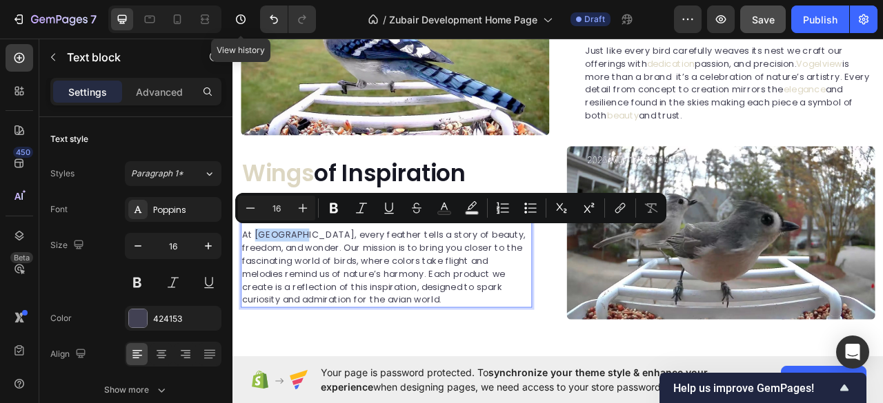
drag, startPoint x: 319, startPoint y: 287, endPoint x: 261, endPoint y: 284, distance: 58.0
click at [261, 284] on p "At [GEOGRAPHIC_DATA], every feather tells a story of beauty, freedom, and wonde…" at bounding box center [428, 330] width 368 height 99
click at [444, 215] on button "Text Color" at bounding box center [444, 208] width 25 height 25
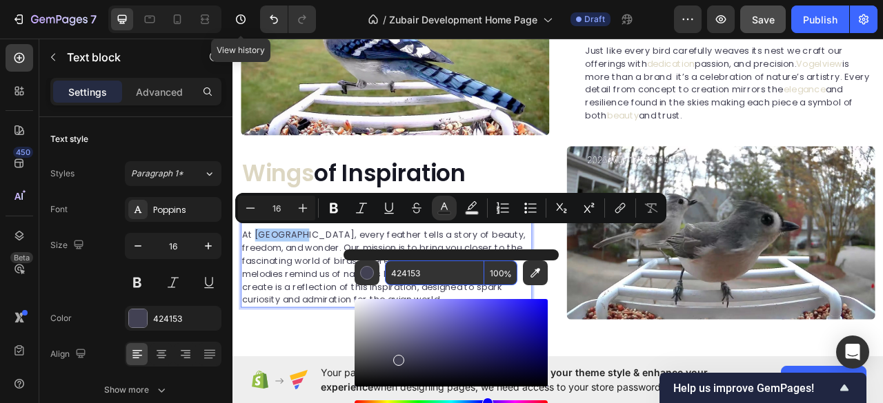
click at [418, 277] on input "424153" at bounding box center [434, 273] width 99 height 25
paste input "DDD7C2"
type input "DDD7C2"
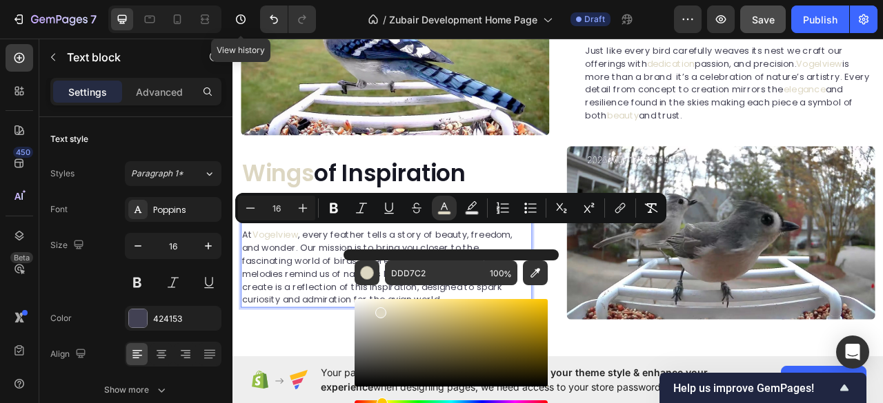
click at [335, 331] on p "At [GEOGRAPHIC_DATA] , every feather tells a story of beauty, freedom, and wond…" at bounding box center [428, 330] width 368 height 99
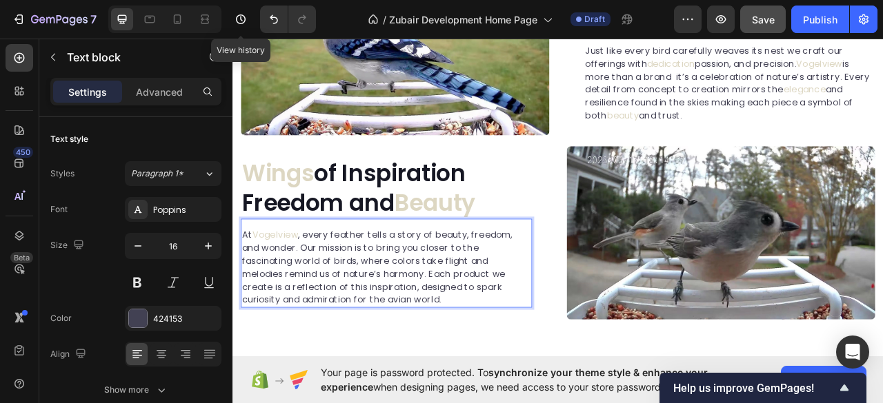
click at [321, 288] on p "At [GEOGRAPHIC_DATA] , every feather tells a story of beauty, freedom, and wond…" at bounding box center [428, 330] width 368 height 99
click at [530, 290] on p "At [GEOGRAPHIC_DATA] every feather tells a story of beauty, freedom, and wonder…" at bounding box center [428, 330] width 368 height 99
click at [531, 288] on p "At [GEOGRAPHIC_DATA] every feather tells a story of beauty, freedom, and wonder…" at bounding box center [428, 330] width 368 height 99
click at [583, 286] on p "At [GEOGRAPHIC_DATA] every feather tells a story of beauty freedom, and wonder.…" at bounding box center [428, 330] width 368 height 99
click at [395, 319] on p "At [GEOGRAPHIC_DATA] every feather tells a story of beauty freedom and wonder. …" at bounding box center [428, 330] width 368 height 99
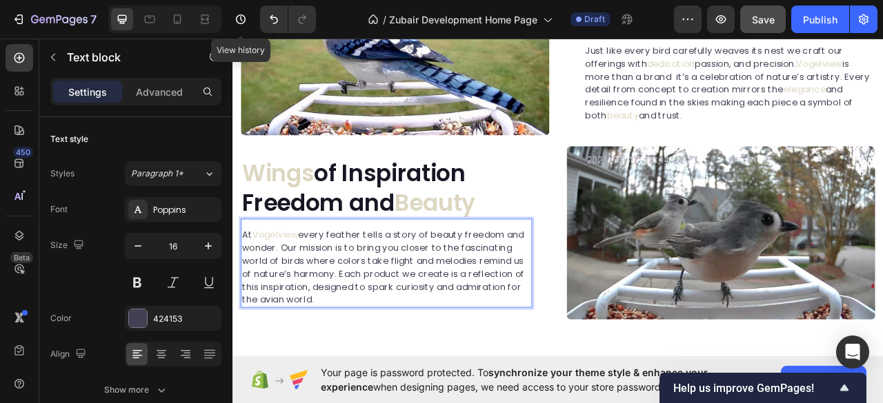
click at [327, 318] on p "At [GEOGRAPHIC_DATA] every feather tells a story of beauty freedom and wonder. …" at bounding box center [428, 330] width 368 height 99
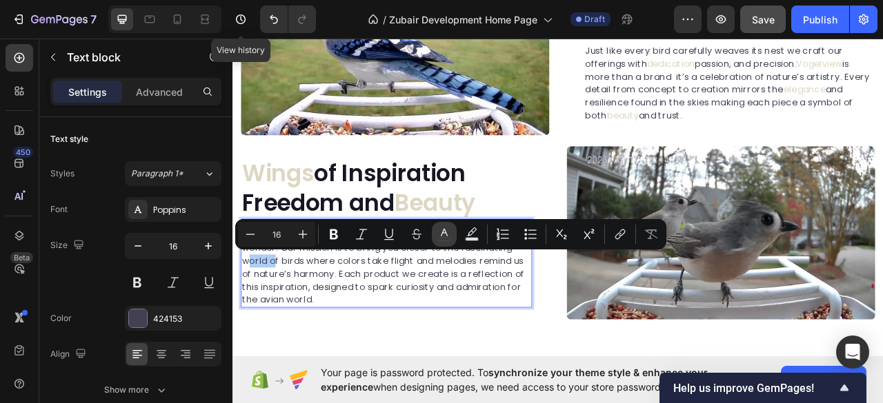
click at [450, 239] on icon "Editor contextual toolbar" at bounding box center [444, 235] width 14 height 14
type input "424153"
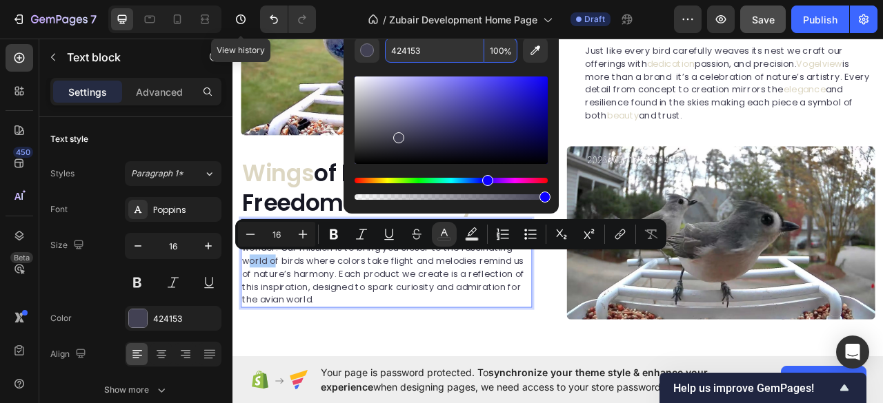
click at [407, 47] on input "424153" at bounding box center [434, 50] width 99 height 25
paste input "DDD7C2"
type input "DDD7C2"
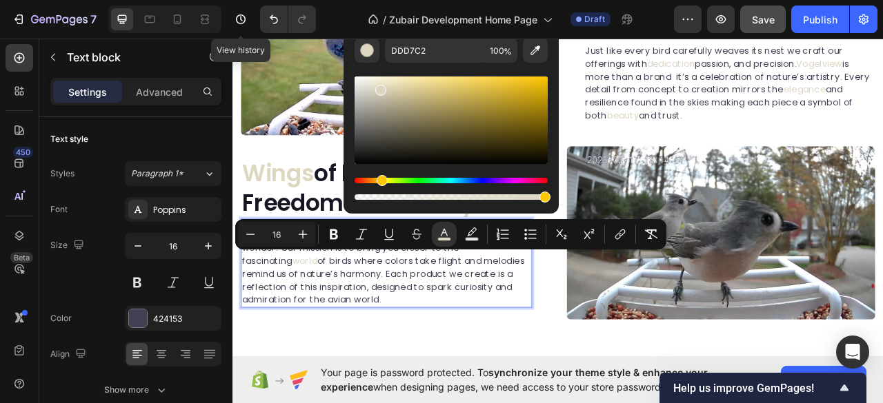
drag, startPoint x: 357, startPoint y: 338, endPoint x: 365, endPoint y: 335, distance: 8.1
click at [359, 338] on p "At [GEOGRAPHIC_DATA] every feather tells a story of beauty freedom and wonder. …" at bounding box center [428, 330] width 368 height 99
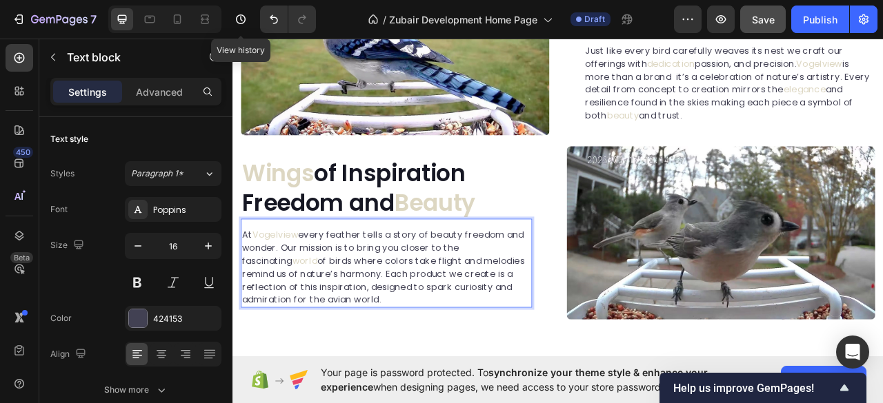
click at [470, 354] on p "At [GEOGRAPHIC_DATA] every feather tells a story of beauty freedom and wonder. …" at bounding box center [428, 330] width 368 height 99
click at [388, 335] on p "At [GEOGRAPHIC_DATA] every feather tells a story of beauty freedom and wonder. …" at bounding box center [428, 330] width 368 height 99
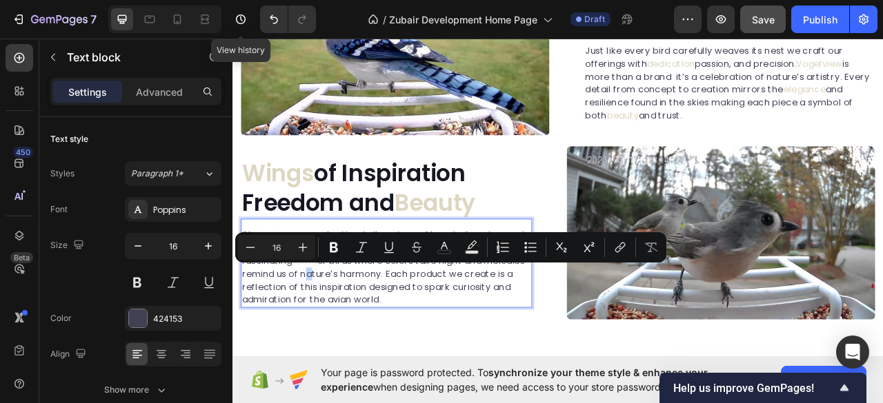
click at [388, 335] on p "At [GEOGRAPHIC_DATA] every feather tells a story of beauty freedom and wonder. …" at bounding box center [428, 330] width 368 height 99
click at [388, 339] on p "At [GEOGRAPHIC_DATA] every feather tells a story of beauty freedom and wonder. …" at bounding box center [428, 330] width 368 height 99
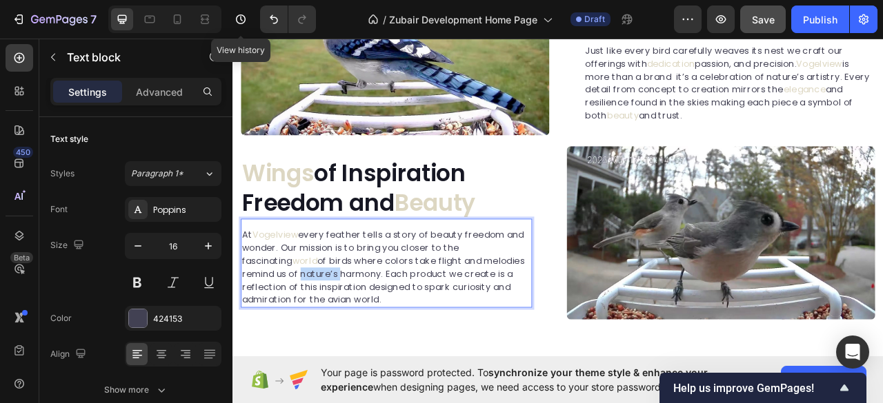
click at [388, 339] on p "At [GEOGRAPHIC_DATA] every feather tells a story of beauty freedom and wonder. …" at bounding box center [428, 330] width 368 height 99
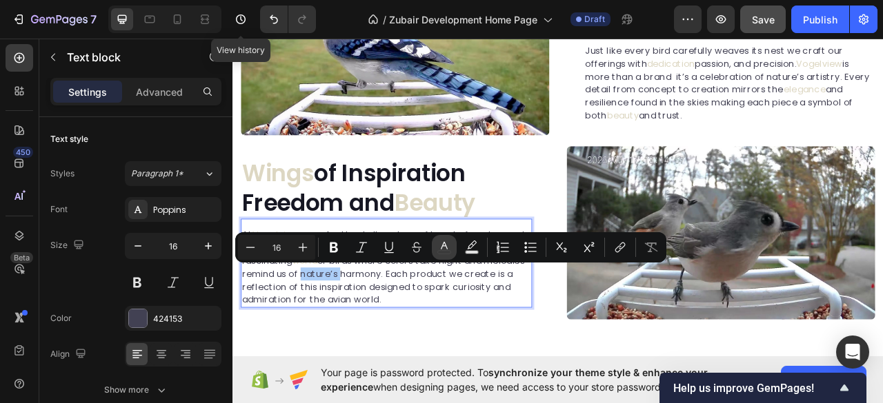
click at [444, 249] on icon "Editor contextual toolbar" at bounding box center [444, 248] width 14 height 14
type input "424153"
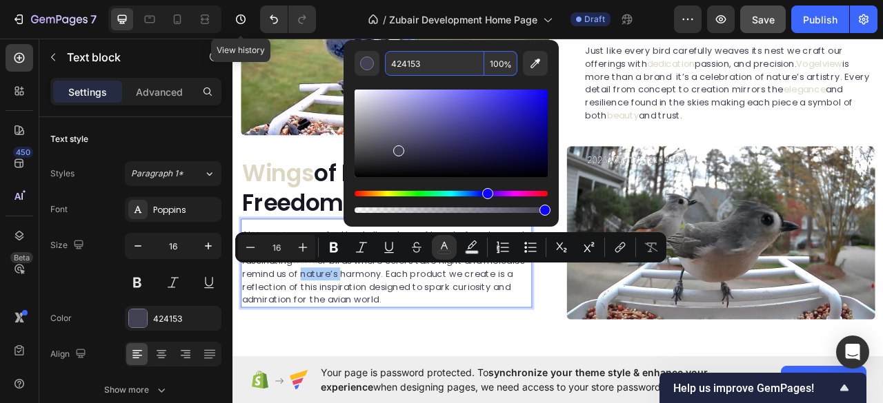
click at [412, 62] on input "424153" at bounding box center [434, 63] width 99 height 25
paste input "DDD7C2"
type input "DDD7C2"
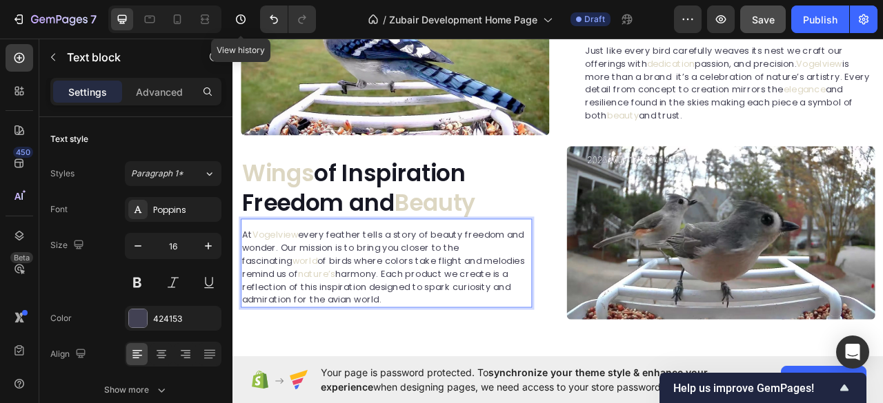
click at [381, 345] on p "At [GEOGRAPHIC_DATA] every feather tells a story of beauty freedom and wonder. …" at bounding box center [428, 330] width 368 height 99
click at [480, 355] on p "At [GEOGRAPHIC_DATA] every feather tells a story of beauty freedom and wonder. …" at bounding box center [428, 330] width 368 height 99
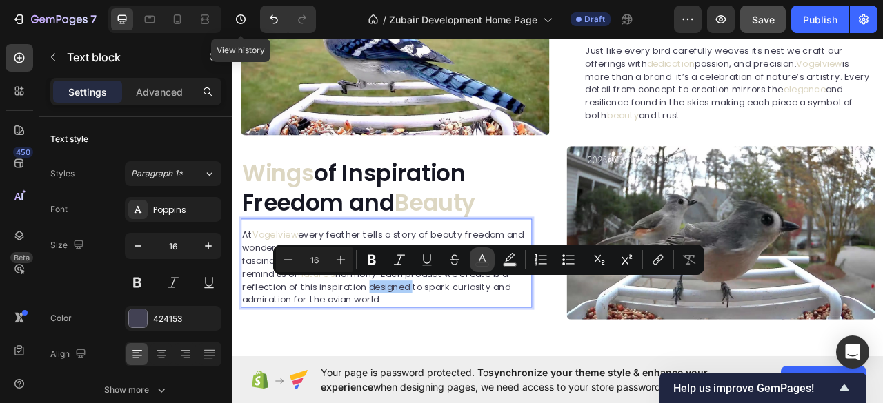
click at [476, 257] on icon "Editor contextual toolbar" at bounding box center [482, 260] width 14 height 14
type input "424153"
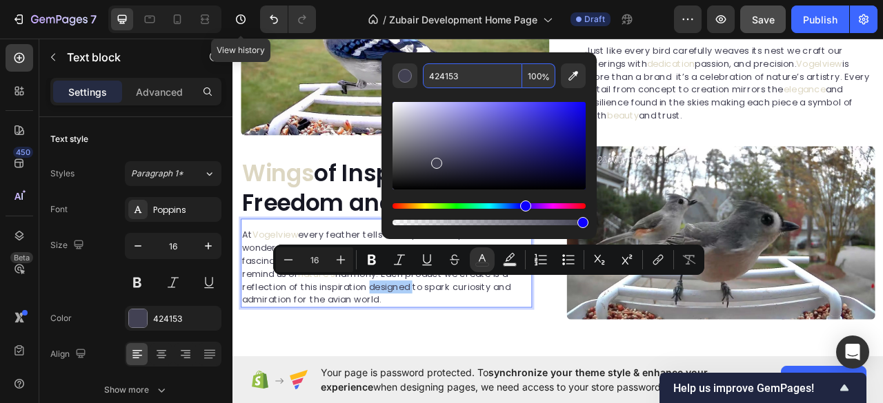
click at [441, 78] on input "424153" at bounding box center [472, 75] width 99 height 25
paste input "DDD7C2"
type input "DDD7C2"
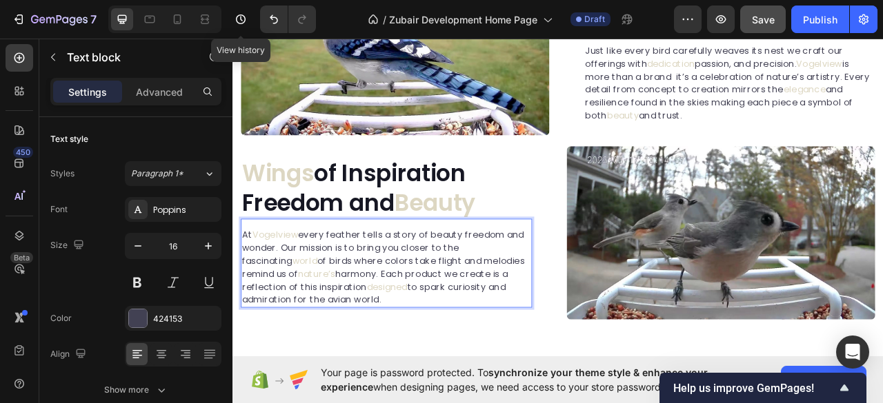
click at [341, 375] on p "At [GEOGRAPHIC_DATA] every feather tells a story of beauty freedom and wonder. …" at bounding box center [428, 330] width 368 height 99
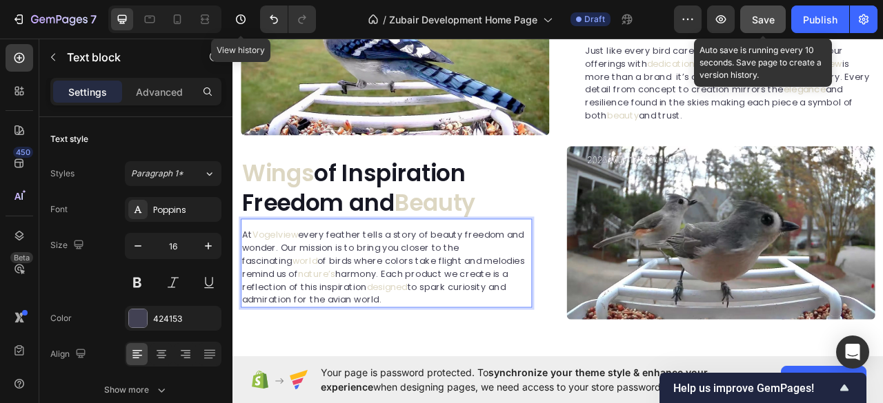
click at [757, 22] on span "Save" at bounding box center [763, 20] width 23 height 12
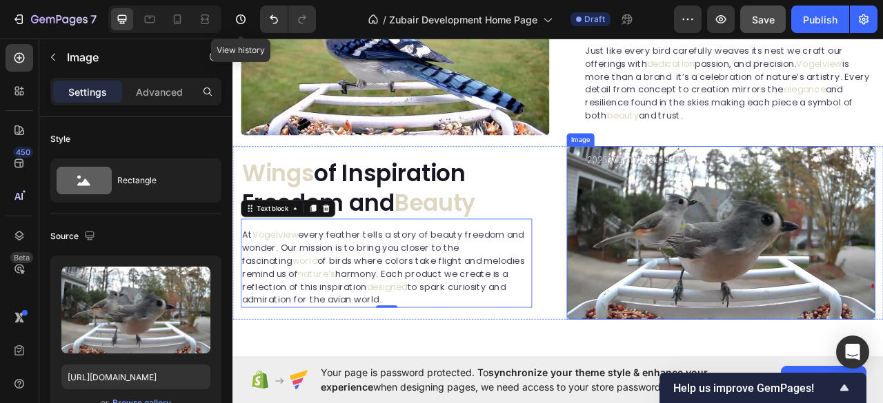
click at [857, 256] on img at bounding box center [853, 287] width 392 height 221
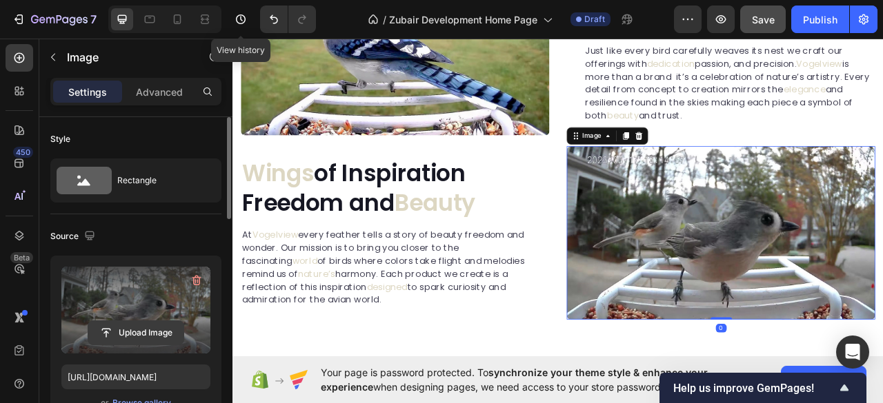
click at [149, 328] on input "file" at bounding box center [135, 332] width 95 height 23
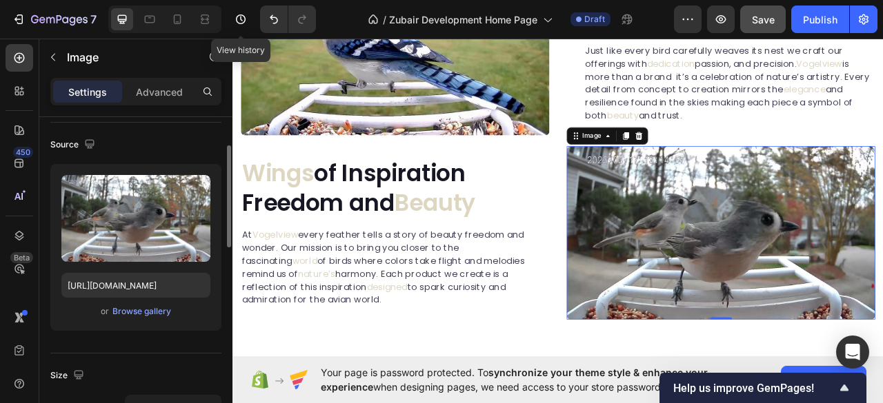
scroll to position [183, 0]
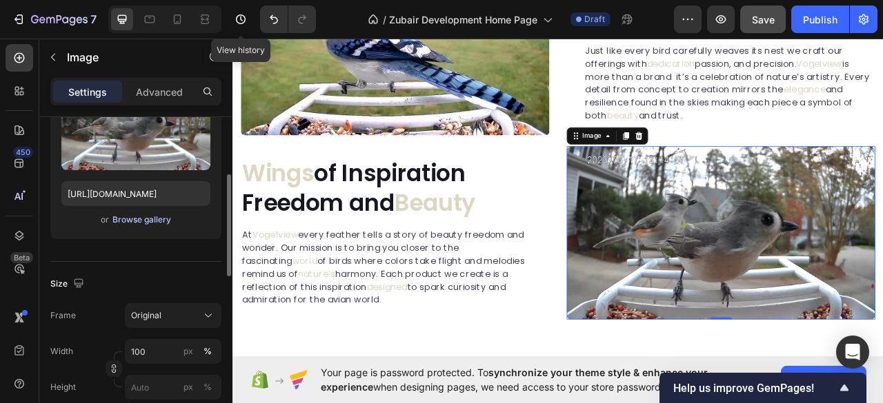
click at [141, 217] on div "Browse gallery" at bounding box center [141, 220] width 59 height 12
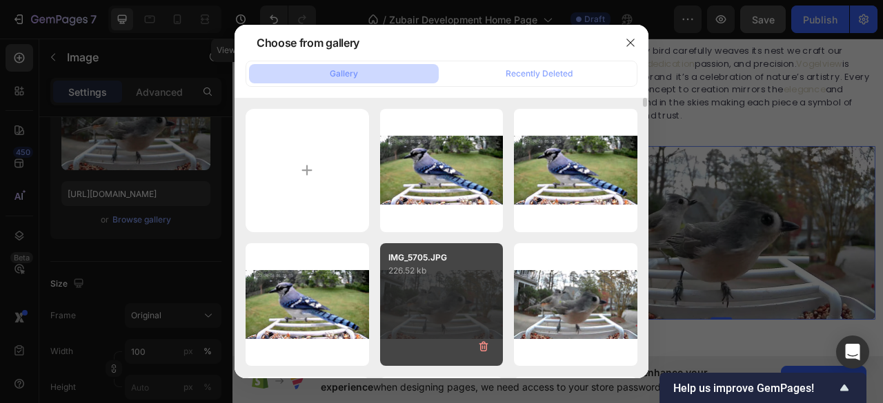
click at [443, 292] on div "IMG_5705.JPG 226.52 kb" at bounding box center [441, 304] width 123 height 123
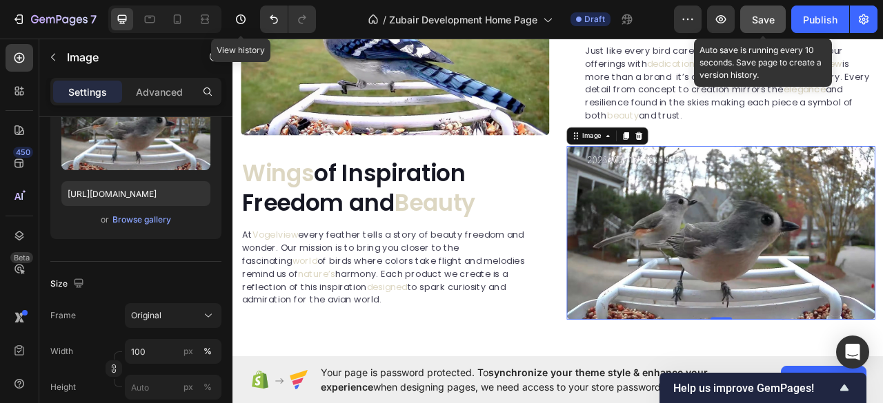
click at [768, 17] on span "Save" at bounding box center [763, 20] width 23 height 12
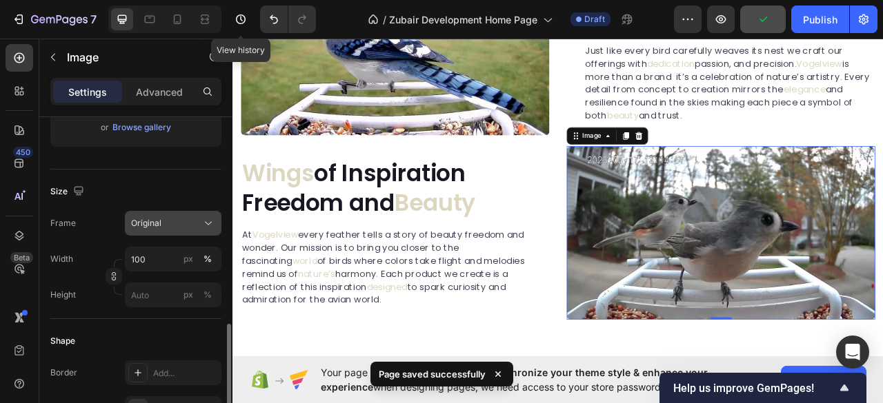
scroll to position [368, 0]
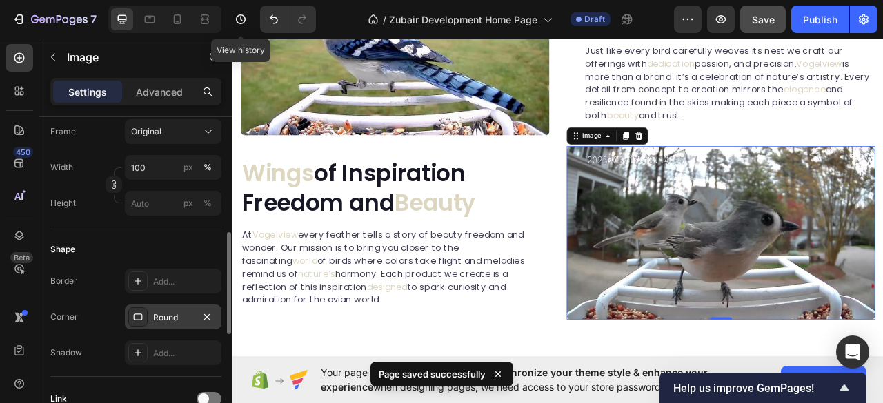
click at [168, 317] on div "Round" at bounding box center [173, 318] width 40 height 12
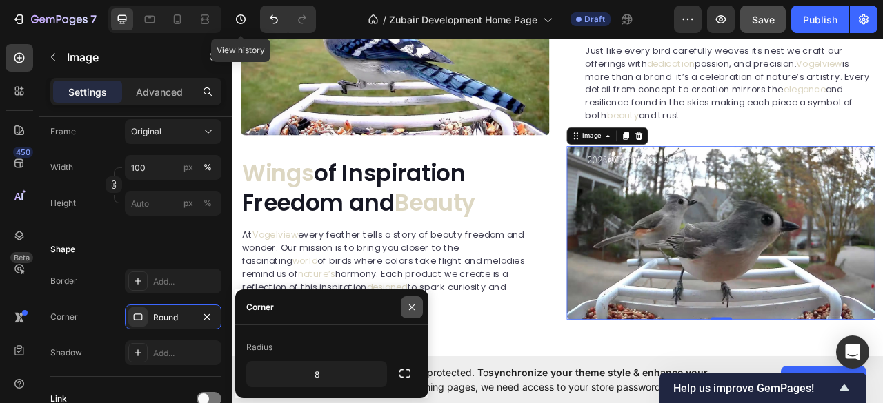
click at [412, 304] on icon "button" at bounding box center [411, 307] width 11 height 11
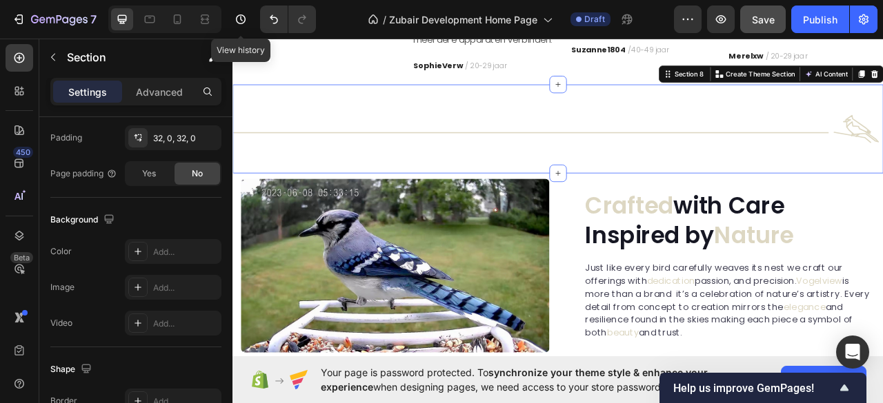
scroll to position [0, 0]
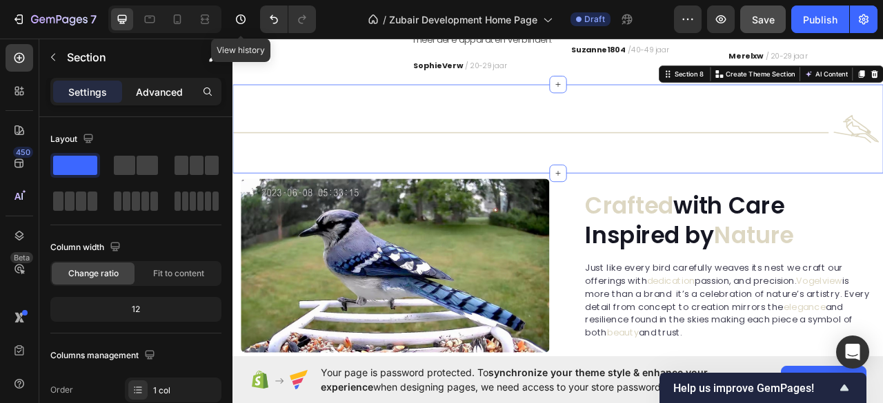
click at [171, 95] on p "Advanced" at bounding box center [159, 92] width 47 height 14
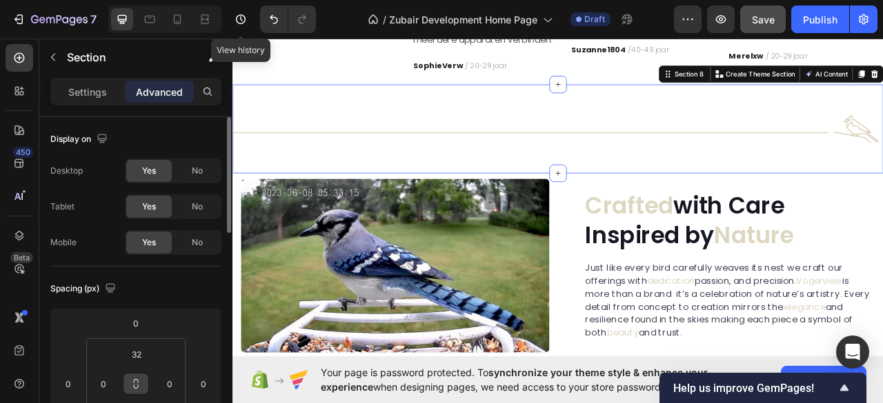
scroll to position [92, 0]
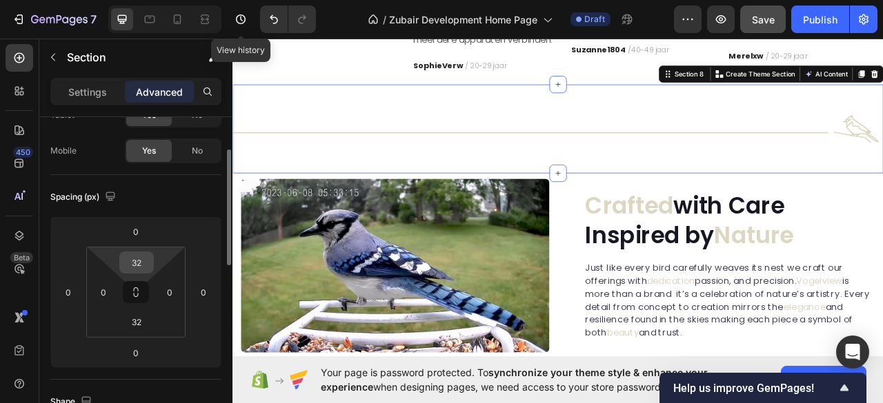
click at [133, 261] on input "32" at bounding box center [137, 262] width 28 height 21
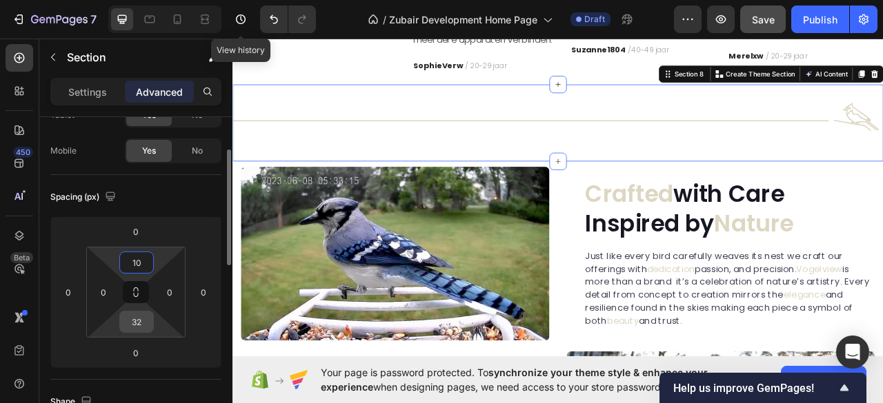
type input "10"
click at [139, 324] on input "32" at bounding box center [137, 322] width 28 height 21
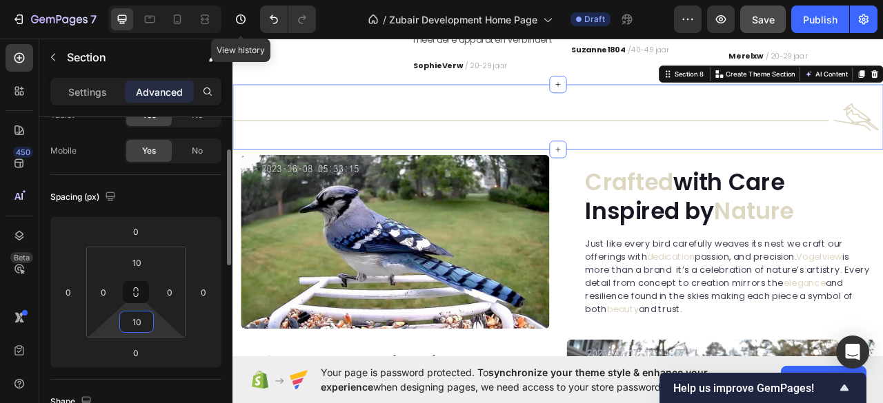
type input "1"
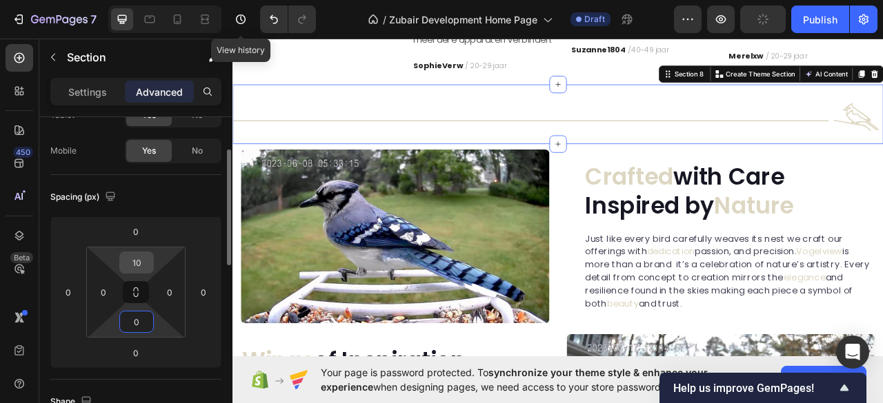
type input "0"
click at [135, 259] on input "10" at bounding box center [137, 262] width 28 height 21
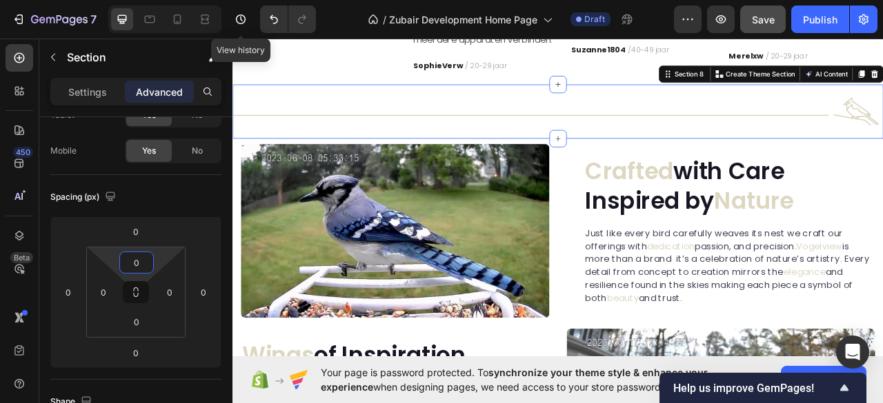
type input "0"
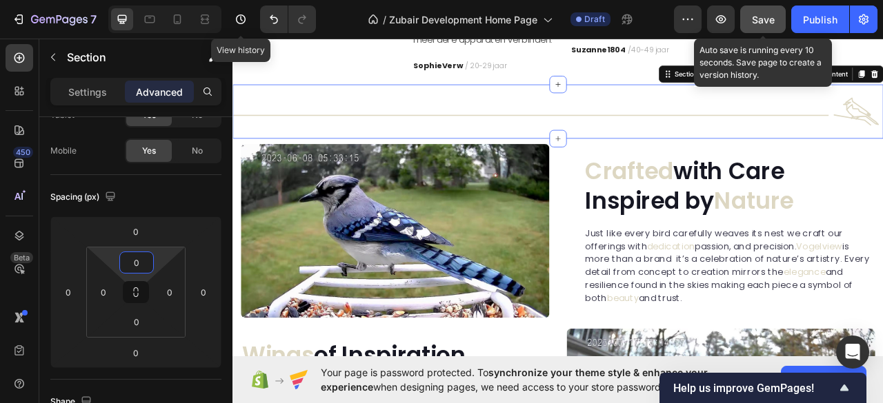
click at [766, 27] on button "Save" at bounding box center [763, 20] width 46 height 28
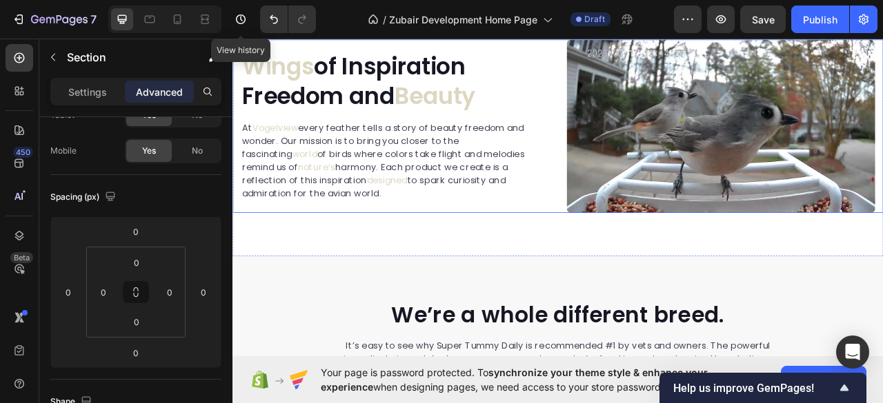
scroll to position [2219, 0]
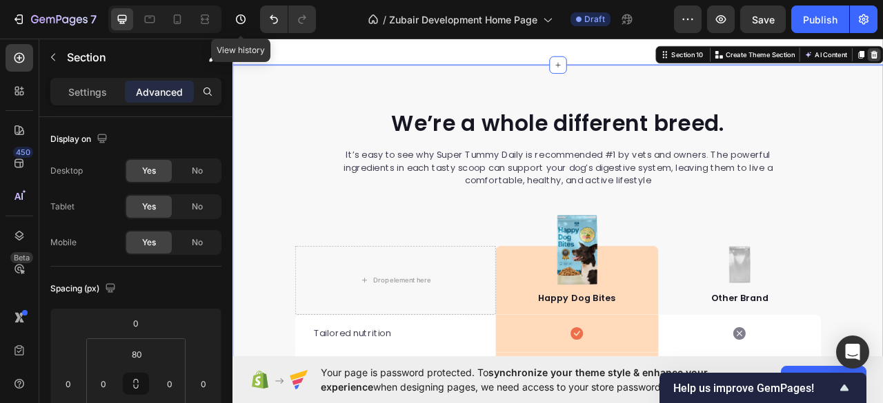
scroll to position [92, 0]
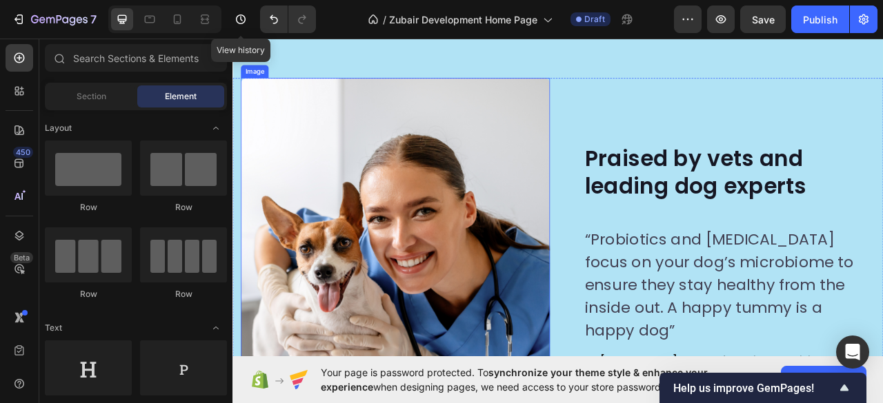
scroll to position [2036, 0]
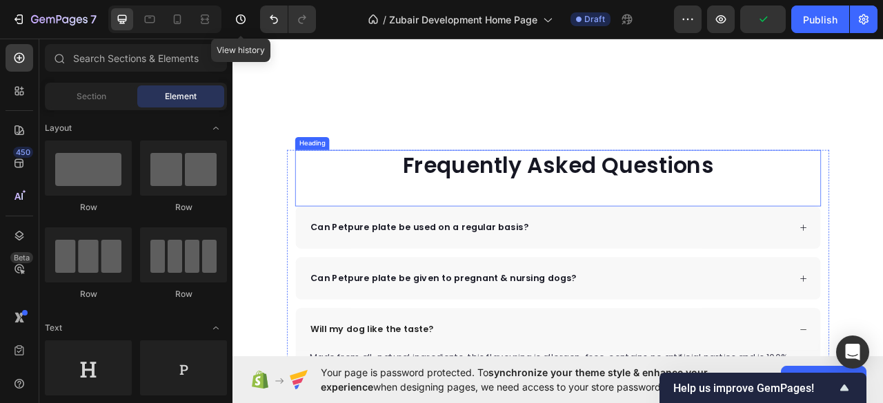
scroll to position [1943, 0]
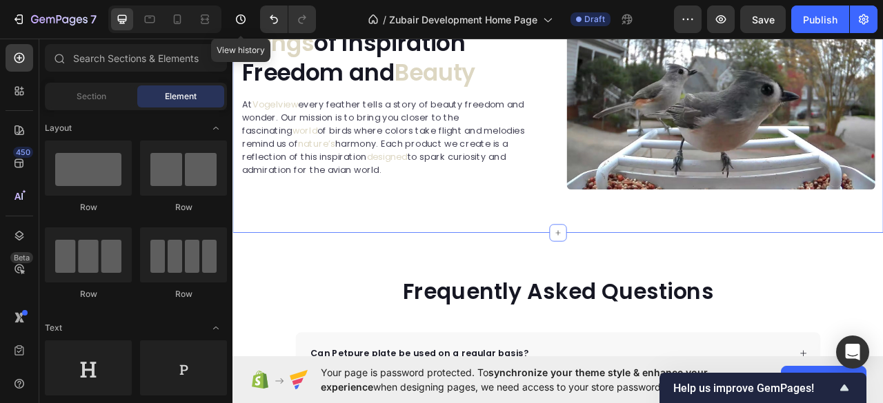
click at [731, 287] on div "Image Crafted with Care Inspired by Nature Heading Just like every bird careful…" at bounding box center [646, 43] width 828 height 488
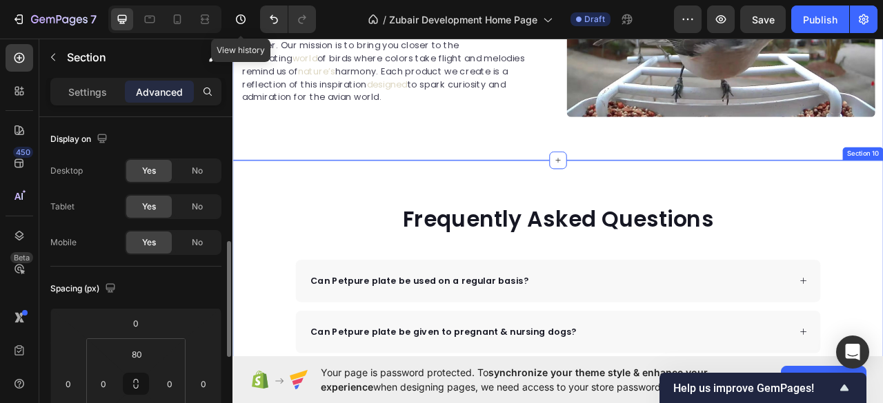
scroll to position [92, 0]
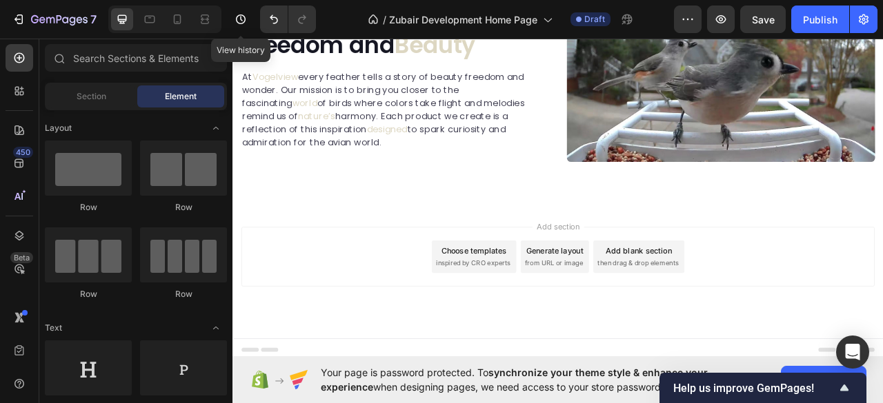
scroll to position [2001, 0]
click at [882, 263] on div "Add section Choose templates inspired by CRO experts Generate layout from URL o…" at bounding box center [646, 337] width 828 height 170
click at [882, 279] on div "Add section Choose templates inspired by CRO experts Generate layout from URL o…" at bounding box center [646, 337] width 828 height 170
click at [872, 318] on div "Add section Choose templates inspired by CRO experts Generate layout from URL o…" at bounding box center [645, 317] width 805 height 76
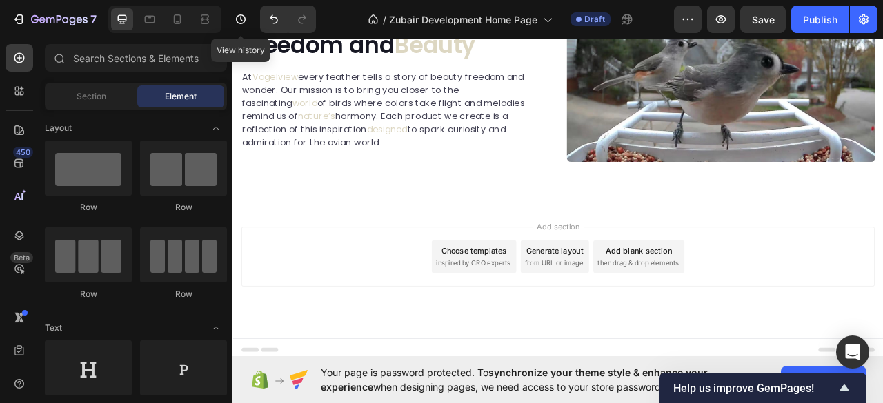
click at [874, 314] on div "Add section Choose templates inspired by CRO experts Generate layout from URL o…" at bounding box center [645, 317] width 805 height 76
click at [448, 298] on div "Add section Choose templates inspired by CRO experts Generate layout from URL o…" at bounding box center [645, 317] width 805 height 76
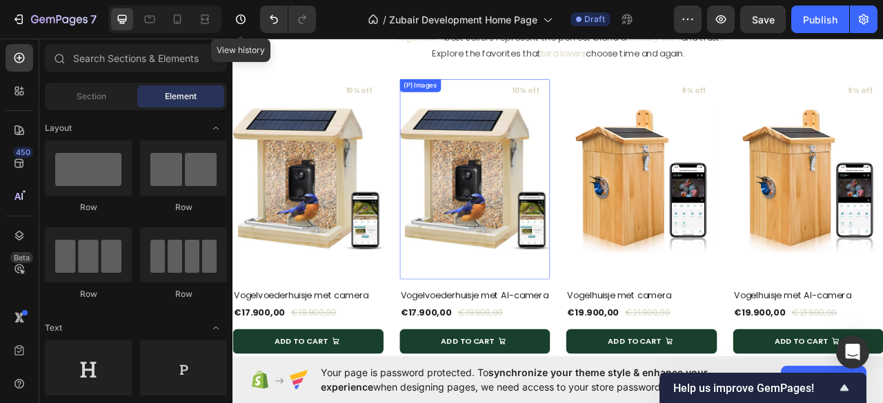
scroll to position [1011, 0]
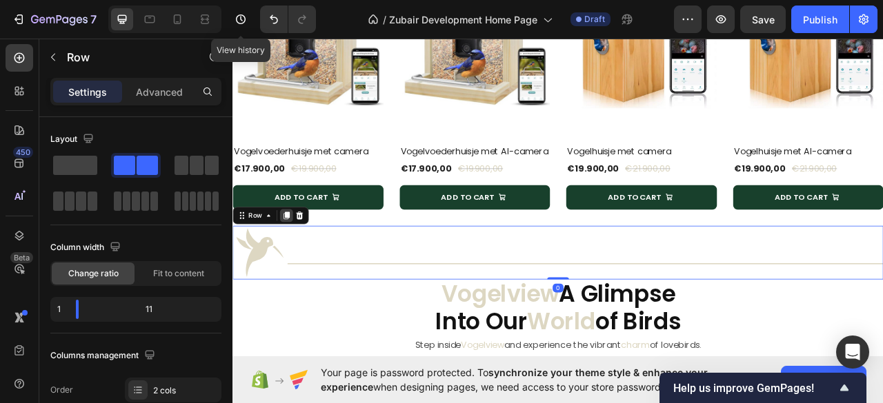
click at [306, 273] on div at bounding box center [300, 265] width 17 height 17
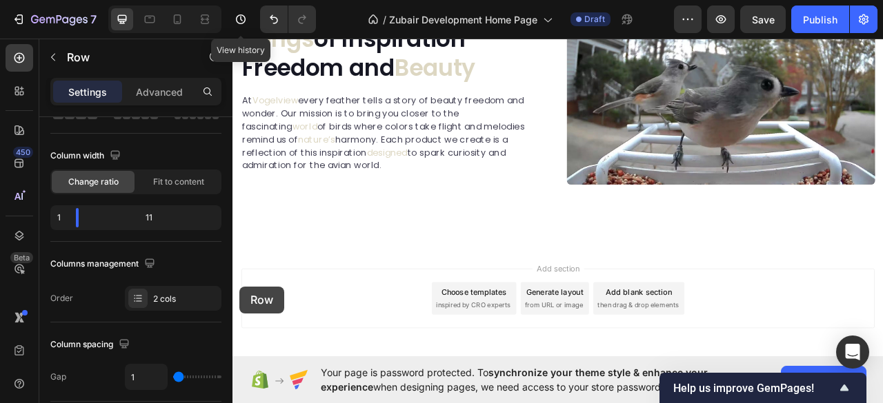
scroll to position [2421, 0]
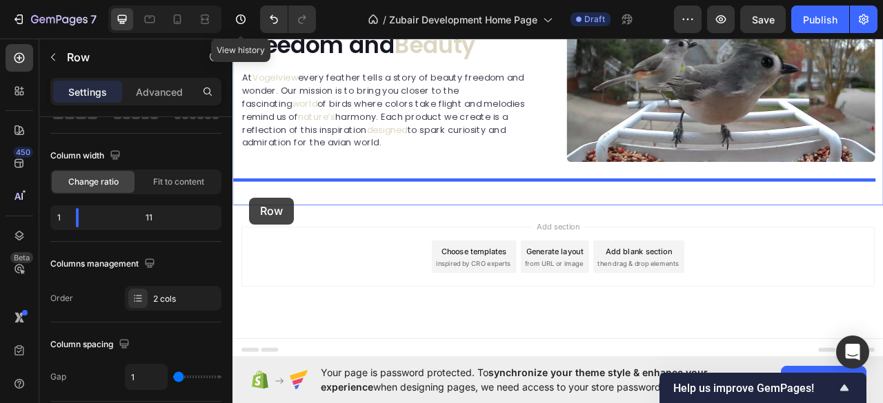
drag, startPoint x: 247, startPoint y: 249, endPoint x: 253, endPoint y: 242, distance: 9.3
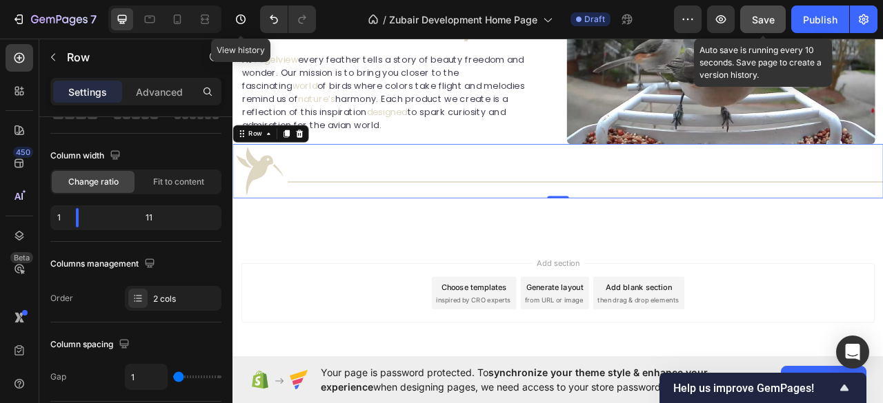
click at [758, 17] on span "Save" at bounding box center [763, 20] width 23 height 12
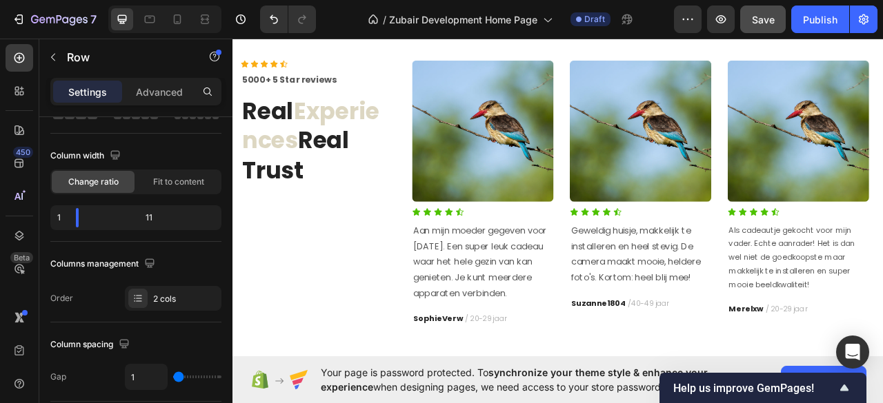
scroll to position [1501, 0]
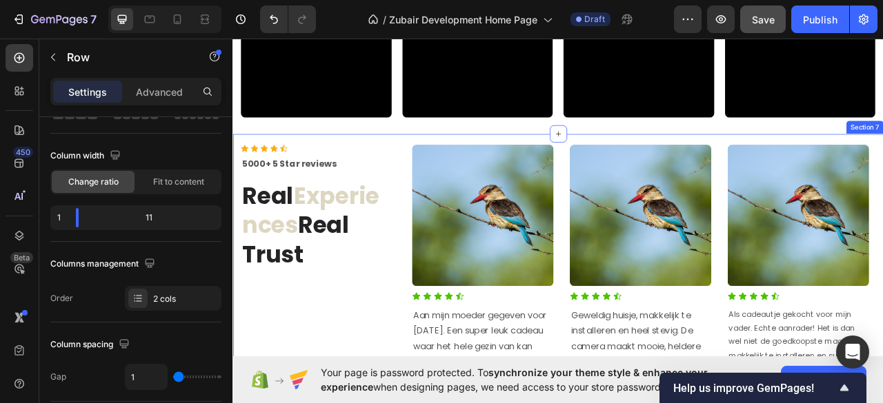
click at [465, 164] on div "Icon Icon Icon Icon Icon Icon List Hoz 5000+ 5 Star reviews Text block Real Exp…" at bounding box center [646, 344] width 828 height 367
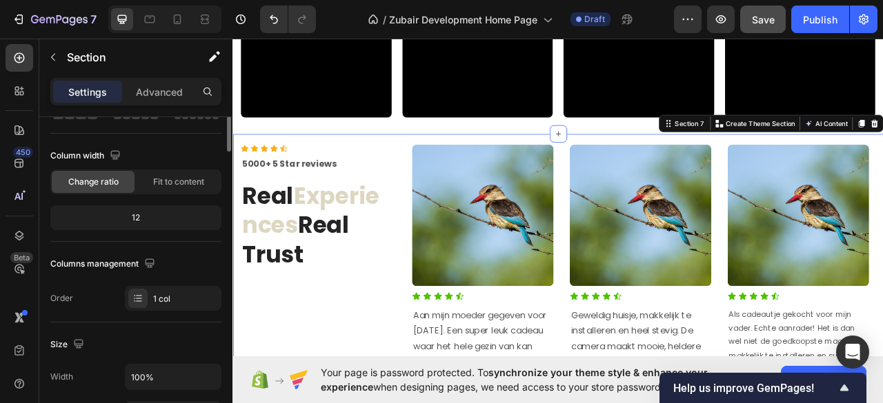
scroll to position [0, 0]
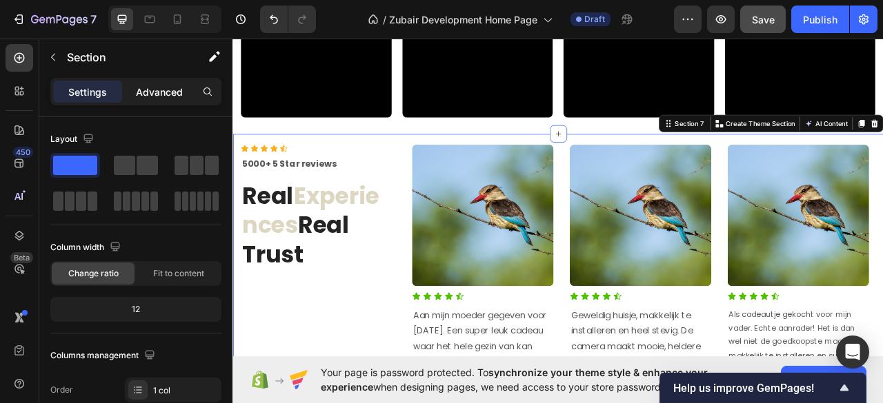
click at [170, 88] on p "Advanced" at bounding box center [159, 92] width 47 height 14
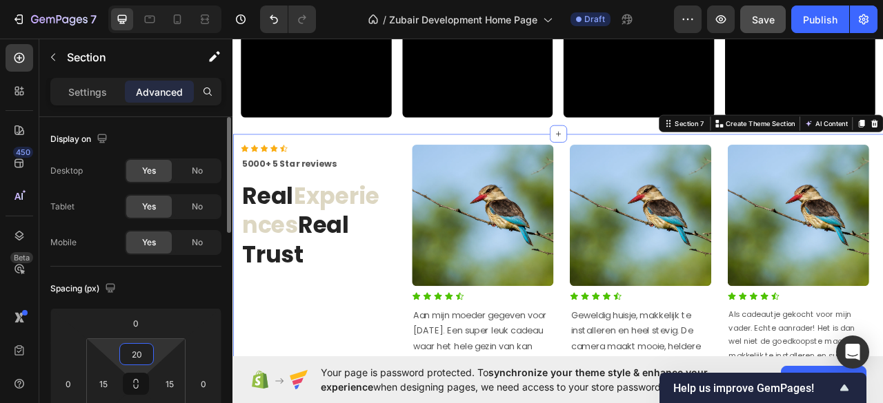
click at [132, 354] on input "20" at bounding box center [137, 354] width 28 height 21
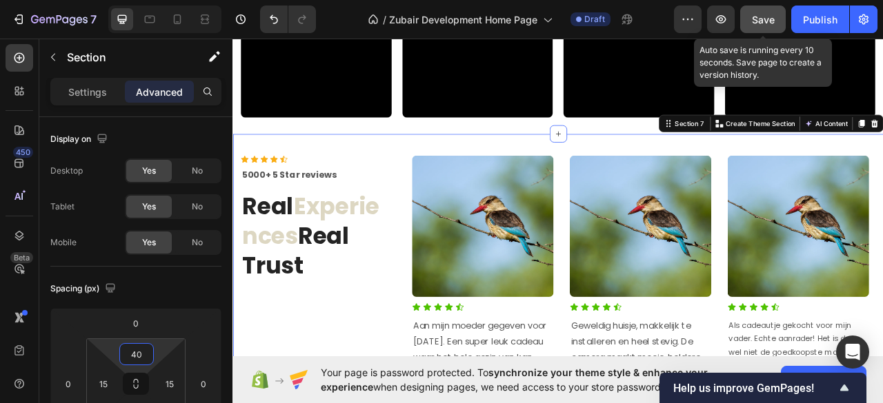
click at [760, 18] on span "Save" at bounding box center [763, 20] width 23 height 12
click at [756, 24] on span "Save" at bounding box center [763, 20] width 23 height 12
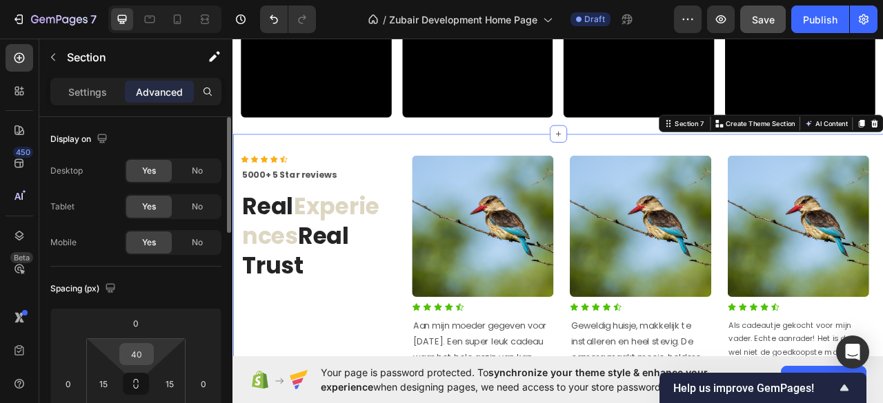
click at [135, 356] on input "40" at bounding box center [137, 354] width 28 height 21
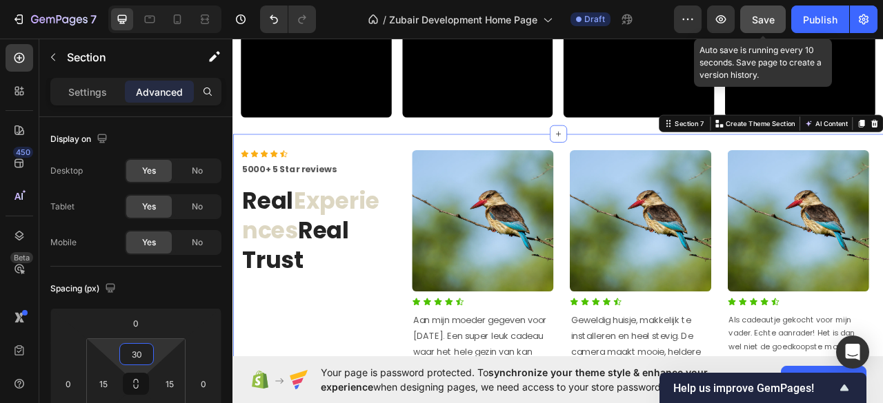
type input "30"
click at [768, 14] on span "Save" at bounding box center [763, 20] width 23 height 12
click at [748, 17] on button "Save" at bounding box center [763, 20] width 46 height 28
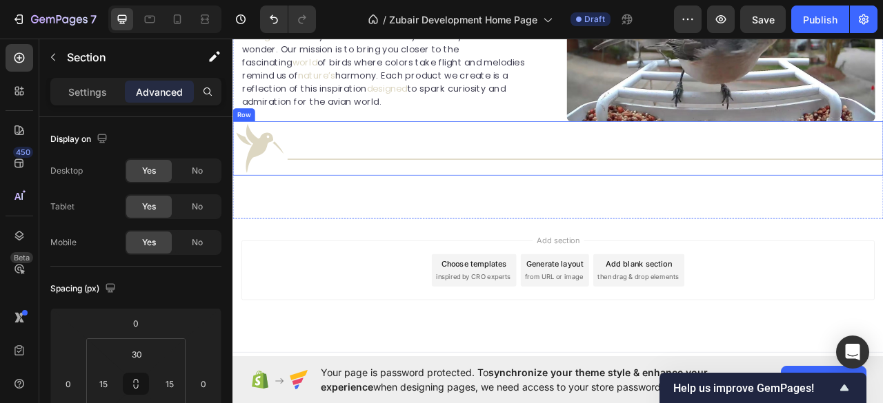
scroll to position [2427, 0]
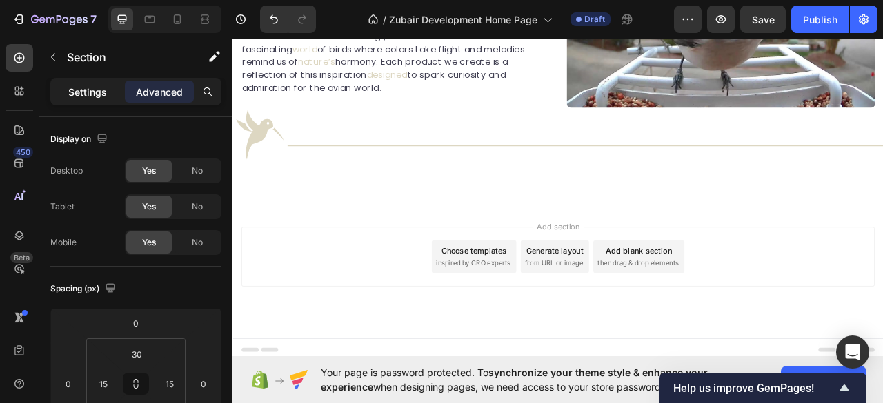
click at [74, 88] on p "Settings" at bounding box center [87, 92] width 39 height 14
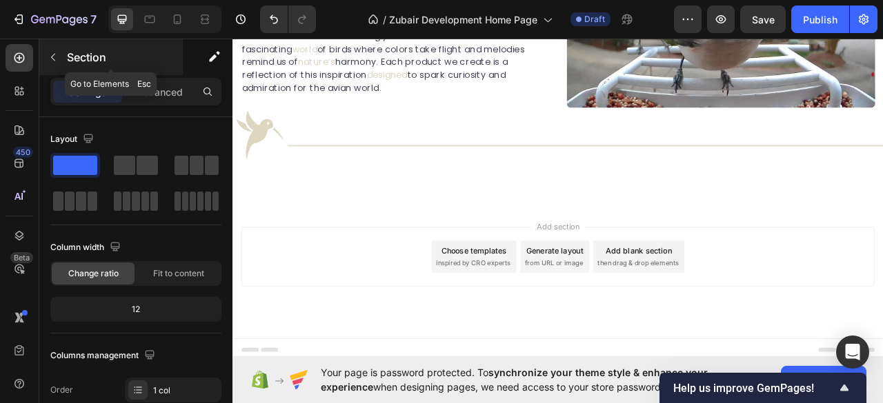
click at [43, 56] on button "button" at bounding box center [53, 57] width 22 height 22
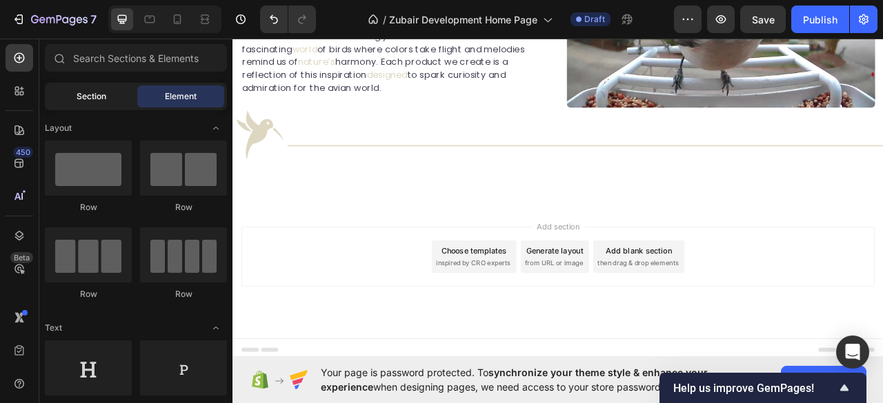
click at [80, 103] on div "Section" at bounding box center [91, 97] width 87 height 22
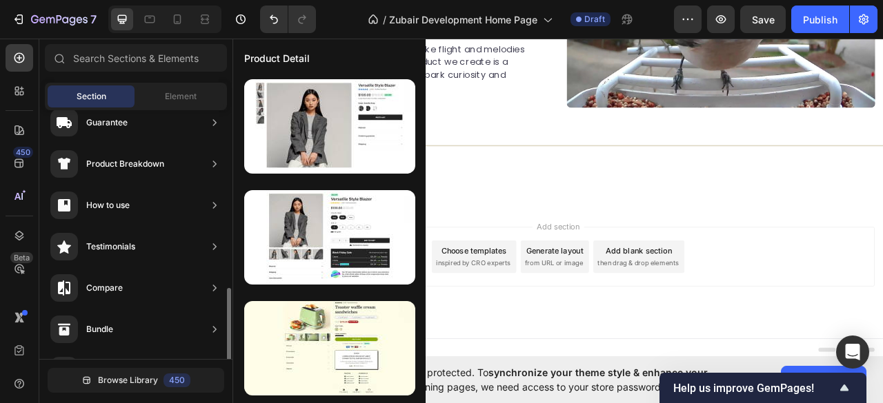
scroll to position [276, 0]
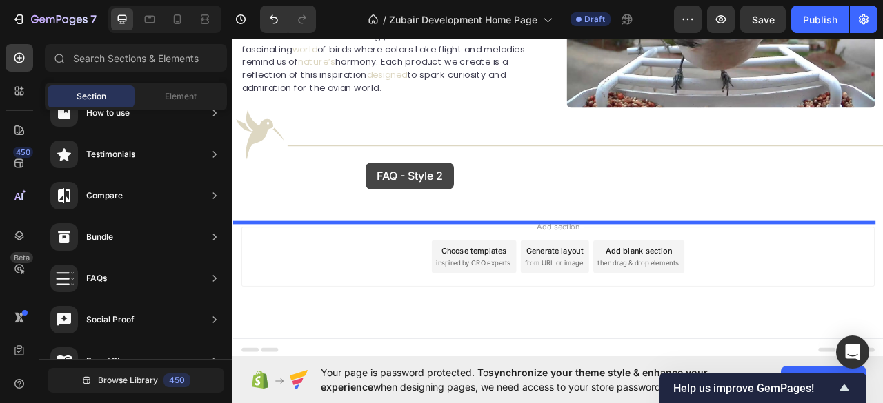
drag, startPoint x: 550, startPoint y: 394, endPoint x: 401, endPoint y: 197, distance: 246.2
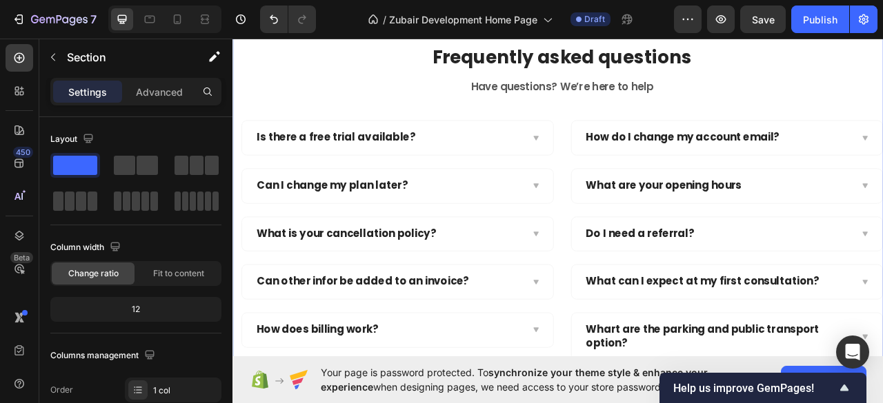
scroll to position [2691, 0]
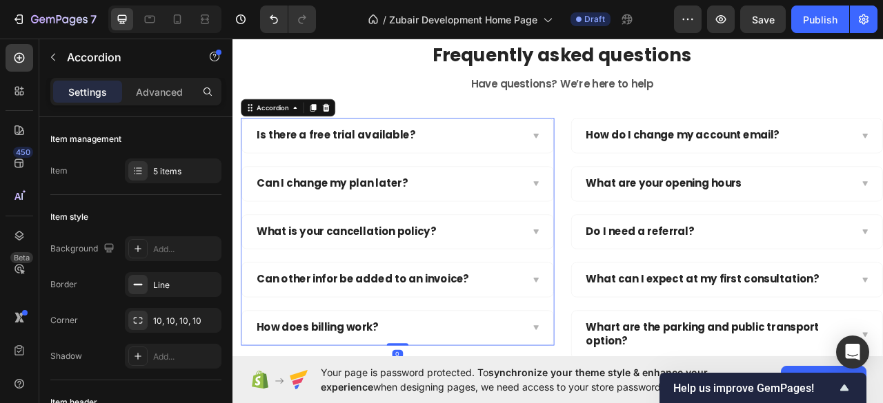
click at [597, 290] on div "What is your cancellation policy?" at bounding box center [442, 285] width 396 height 43
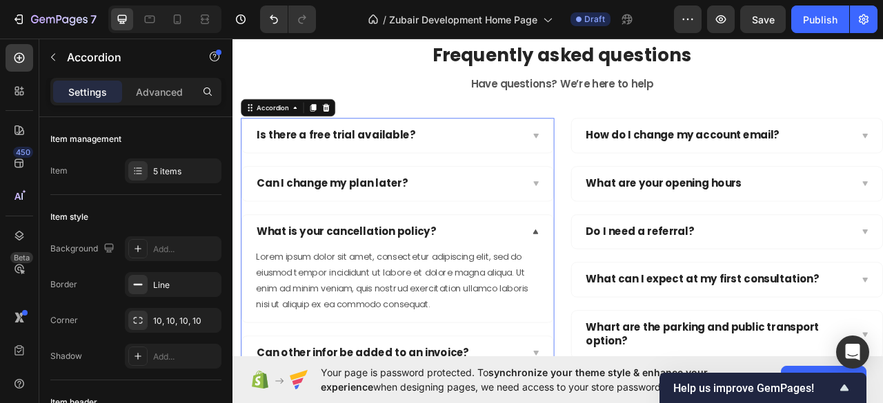
click at [571, 286] on div "What is your cancellation policy?" at bounding box center [431, 285] width 341 height 21
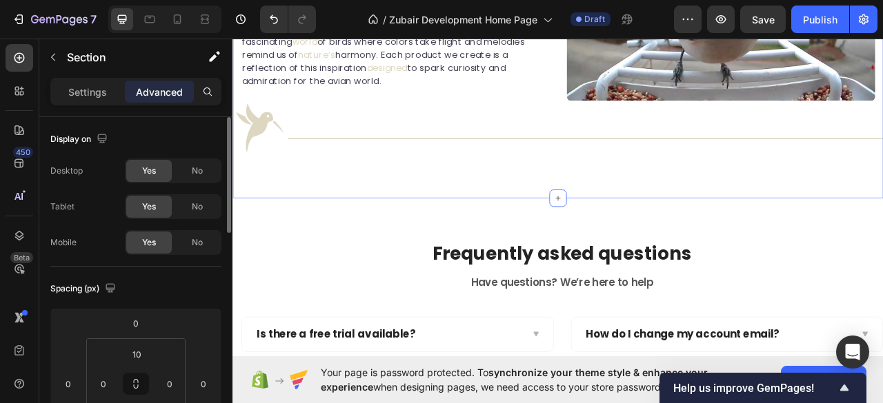
scroll to position [92, 0]
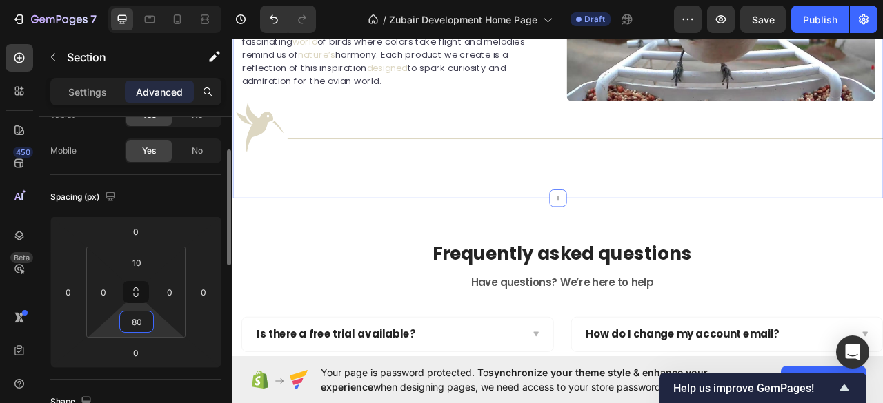
click at [134, 318] on input "80" at bounding box center [137, 322] width 28 height 21
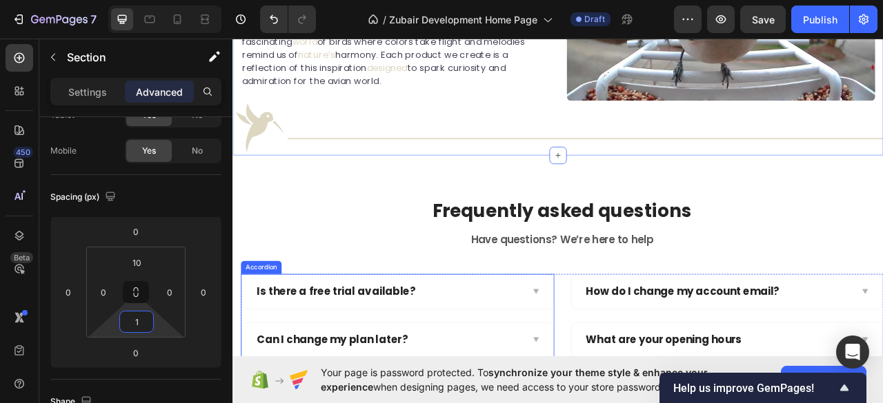
type input "10"
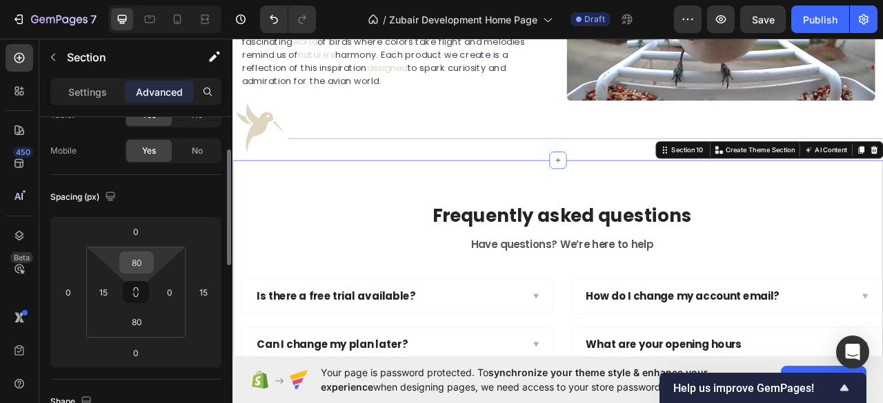
click at [138, 260] on input "80" at bounding box center [137, 262] width 28 height 21
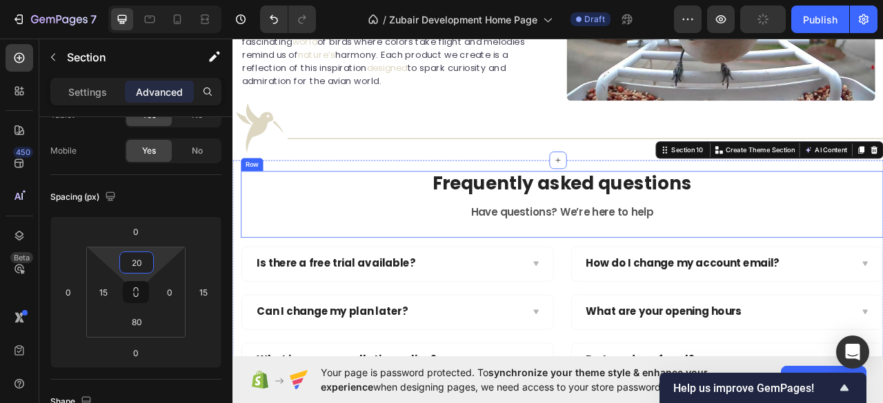
type input "2"
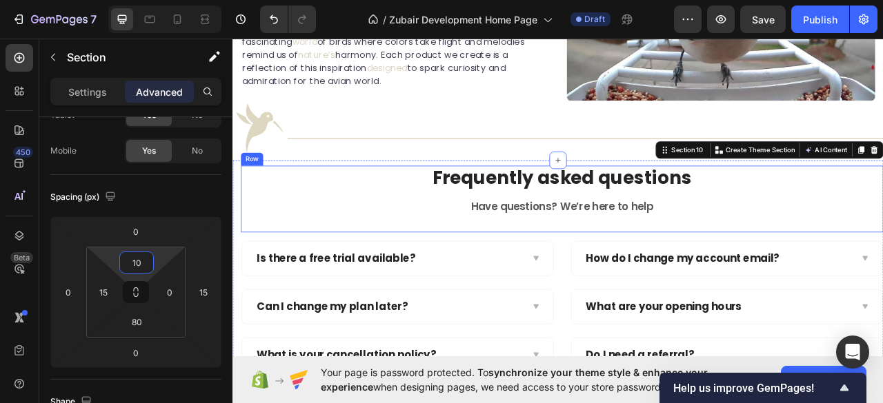
type input "1"
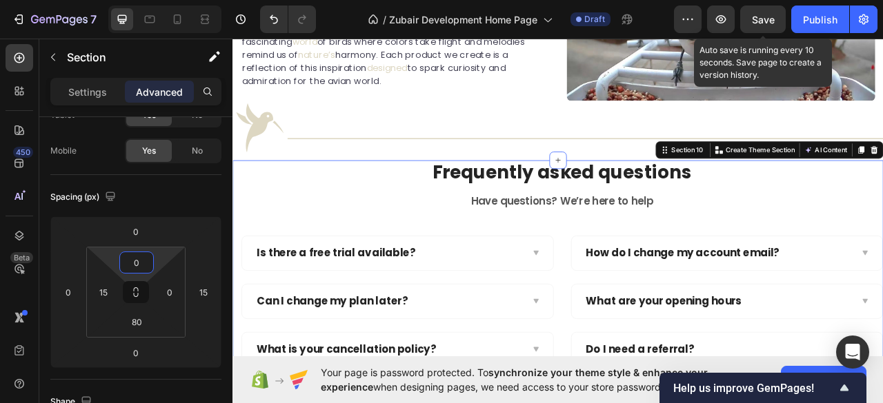
type input "0"
click at [763, 16] on span "Save" at bounding box center [763, 20] width 23 height 12
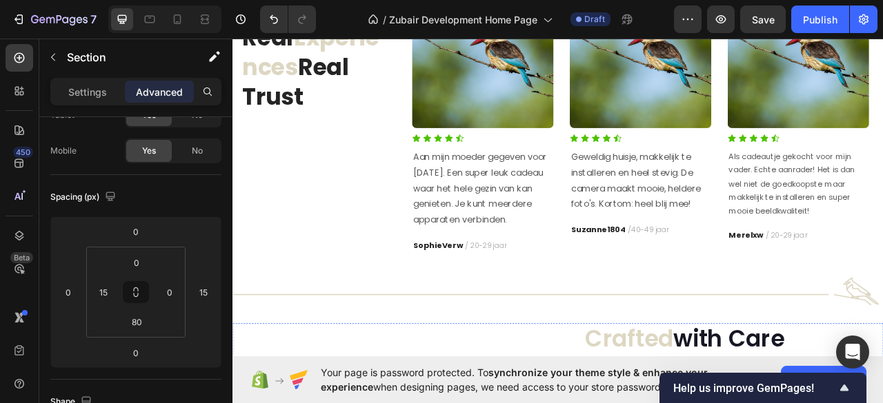
scroll to position [1679, 0]
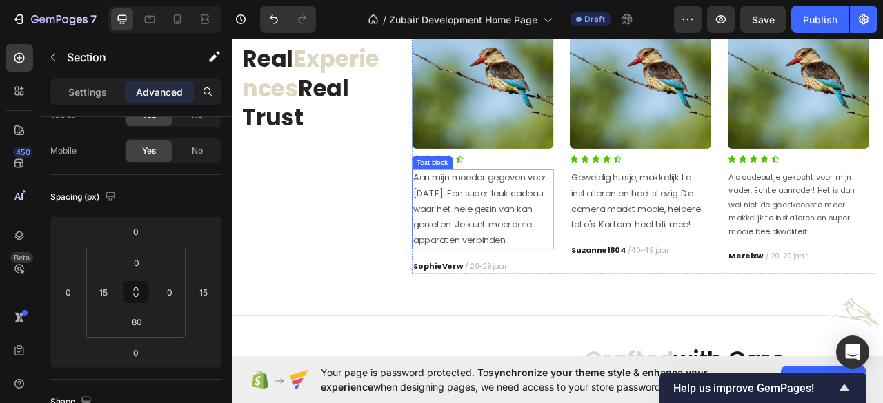
click at [519, 261] on p "Aan mijn [PERSON_NAME] gegeven voor [DATE]. Een super leuk cadeau waar het hele…" at bounding box center [549, 257] width 177 height 99
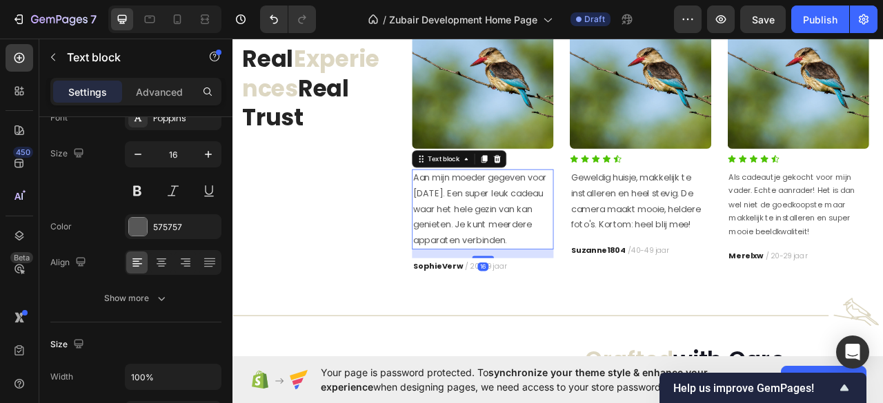
scroll to position [0, 0]
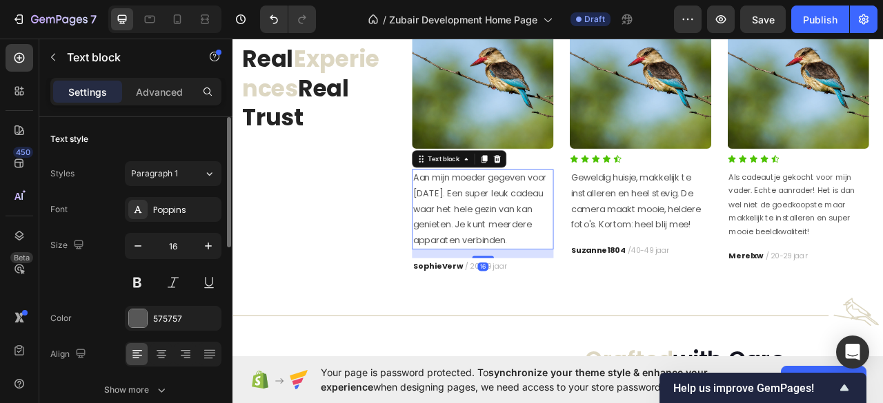
click at [582, 297] on p "Aan mijn [PERSON_NAME] gegeven voor [DATE]. Een super leuk cadeau waar het hele…" at bounding box center [549, 257] width 177 height 99
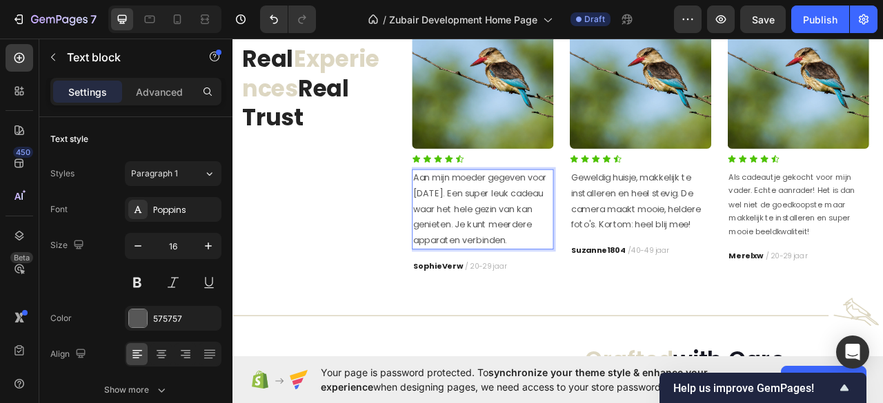
click at [576, 292] on p "Aan mijn [PERSON_NAME] gegeven voor [DATE]. Een super leuk cadeau waar het hele…" at bounding box center [549, 257] width 177 height 99
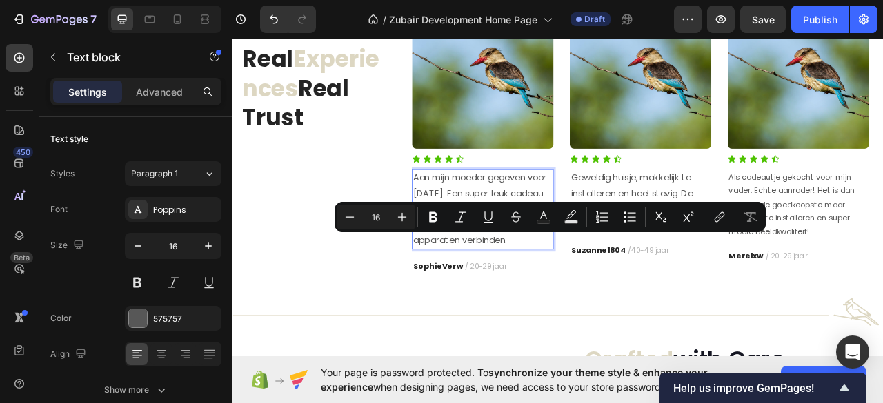
click at [592, 299] on p "Aan mijn [PERSON_NAME] gegeven voor [DATE]. Een super leuk cadeau waar het hele…" at bounding box center [549, 257] width 177 height 99
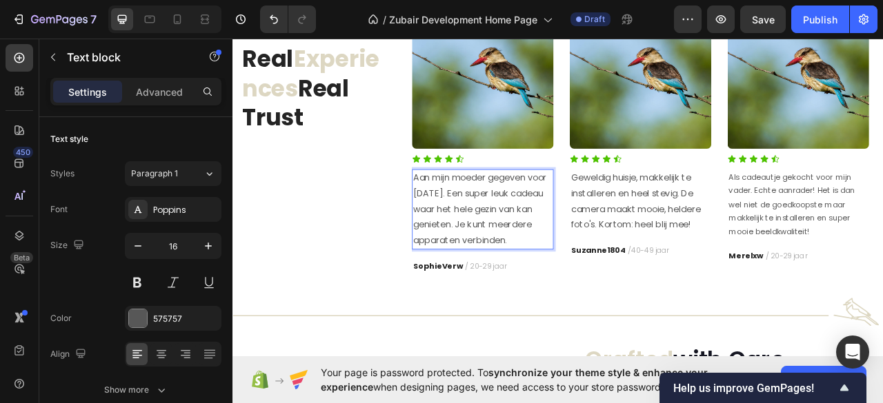
drag, startPoint x: 589, startPoint y: 299, endPoint x: 531, endPoint y: 272, distance: 64.2
click at [531, 272] on p "Aan mijn [PERSON_NAME] gegeven voor [DATE]. Een super leuk cadeau waar het hele…" at bounding box center [549, 257] width 177 height 99
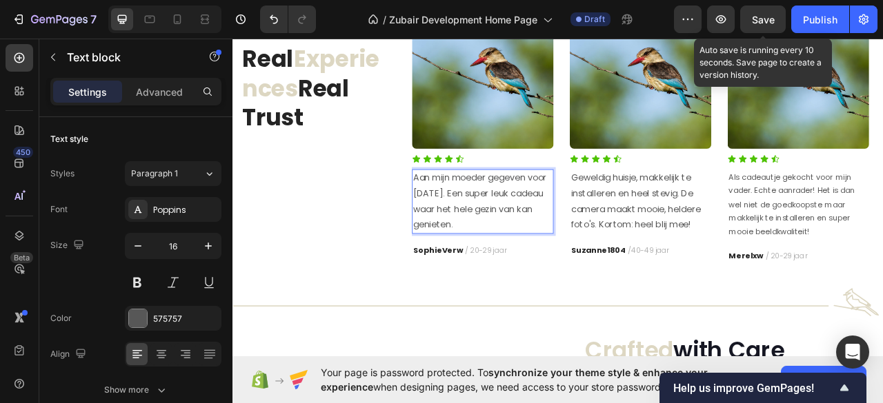
click at [761, 14] on span "Save" at bounding box center [763, 20] width 23 height 12
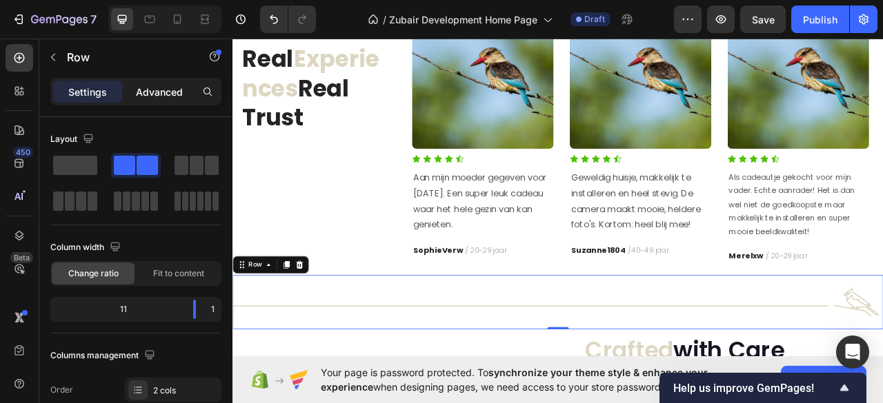
click at [159, 93] on p "Advanced" at bounding box center [159, 92] width 47 height 14
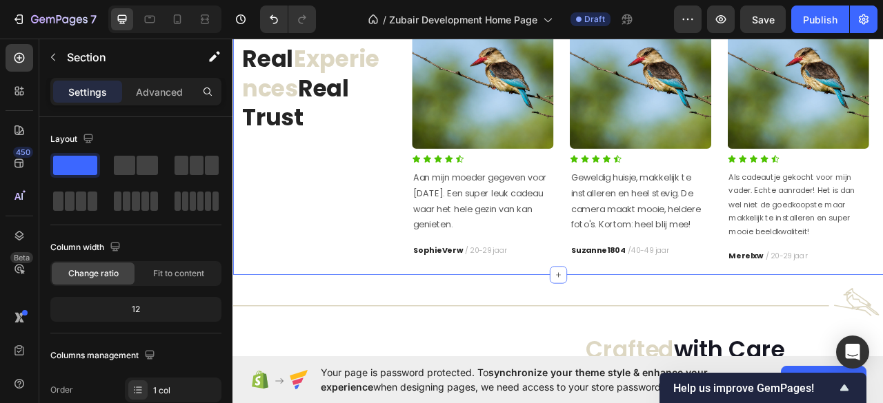
click at [583, 334] on div "Icon Icon Icon Icon Icon Icon List Hoz 5000+ 5 Star reviews Text block Real Exp…" at bounding box center [646, 159] width 828 height 361
click at [169, 90] on p "Advanced" at bounding box center [159, 92] width 47 height 14
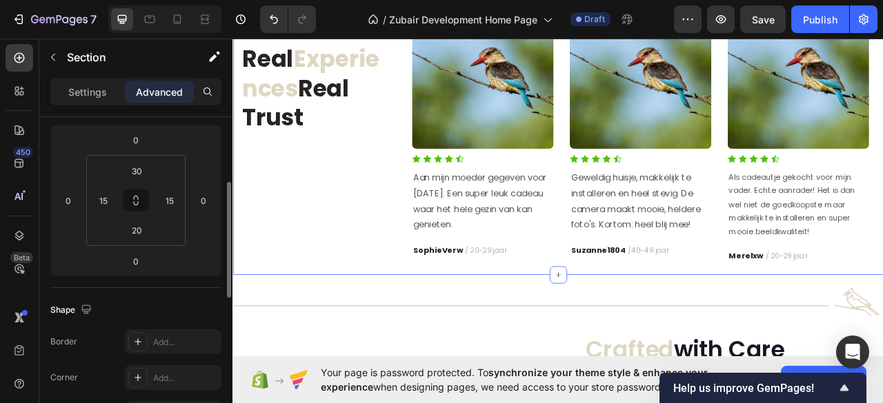
scroll to position [92, 0]
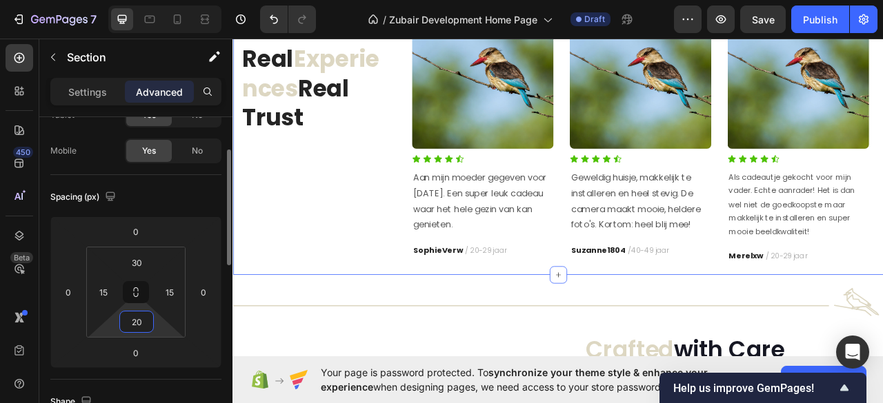
click at [134, 323] on input "20" at bounding box center [137, 322] width 28 height 21
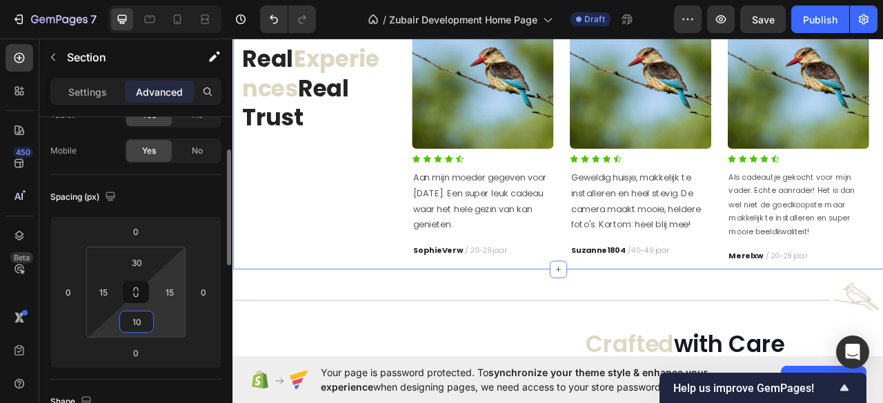
type input "1"
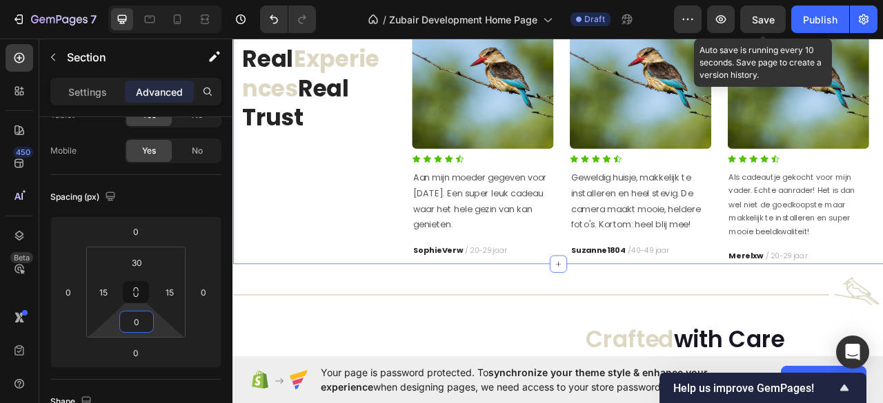
type input "0"
click at [762, 15] on span "Save" at bounding box center [763, 20] width 23 height 12
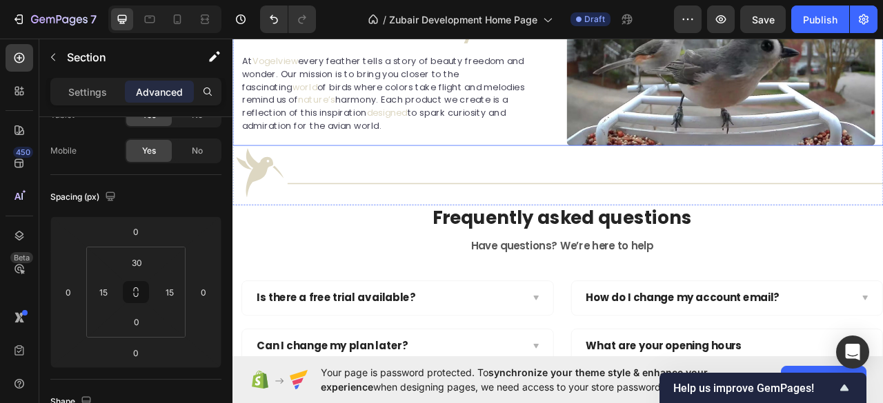
scroll to position [2507, 0]
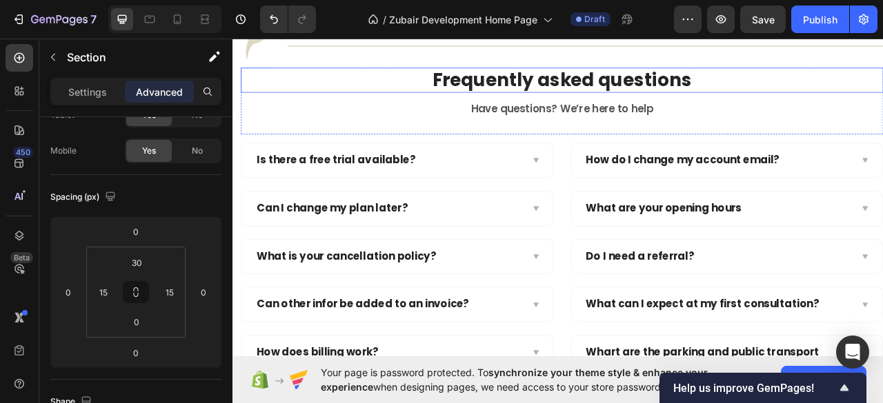
click at [479, 108] on p "Frequently asked questions" at bounding box center [651, 93] width 814 height 30
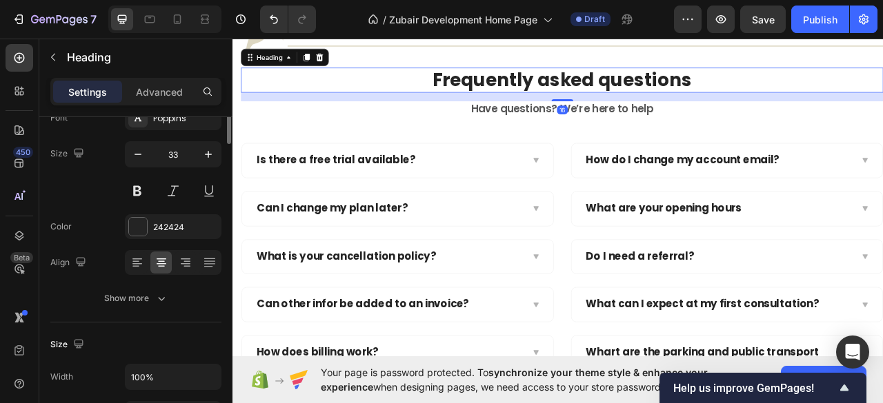
scroll to position [0, 0]
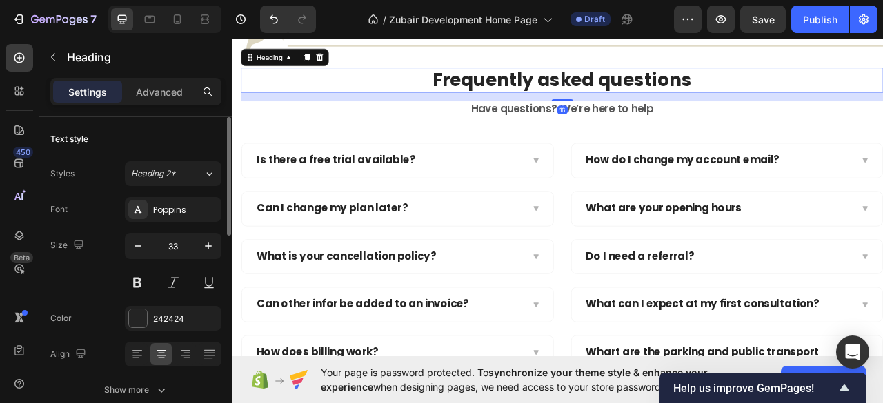
click at [488, 108] on p "Frequently asked questions" at bounding box center [651, 93] width 814 height 30
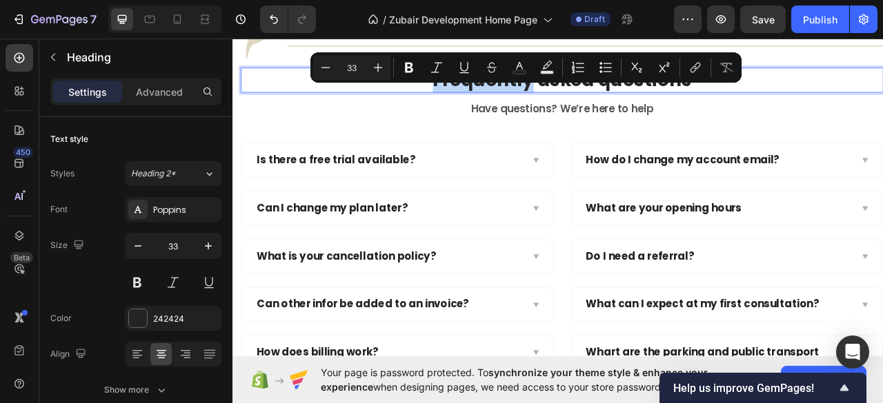
drag, startPoint x: 488, startPoint y: 114, endPoint x: 605, endPoint y: 118, distance: 117.3
click at [605, 108] on p "Frequently asked questions" at bounding box center [651, 93] width 814 height 30
click at [520, 74] on rect "Editor contextual toolbar" at bounding box center [519, 72] width 13 height 3
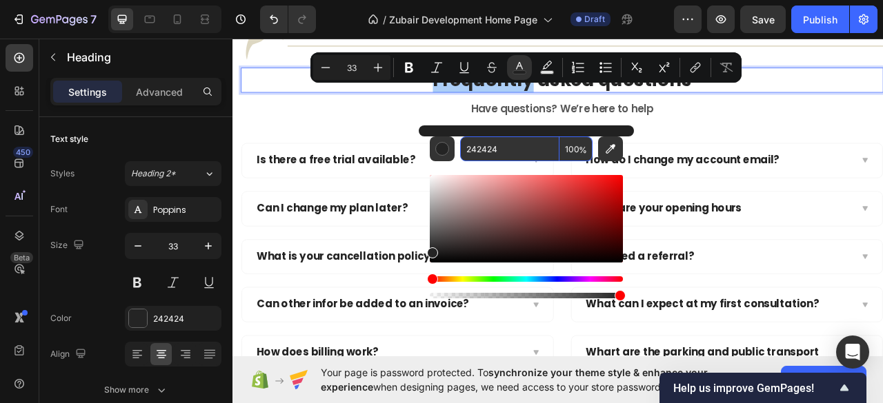
click at [479, 147] on input "242424" at bounding box center [509, 149] width 99 height 25
paste input "DDD7C2"
type input "DDD7C2"
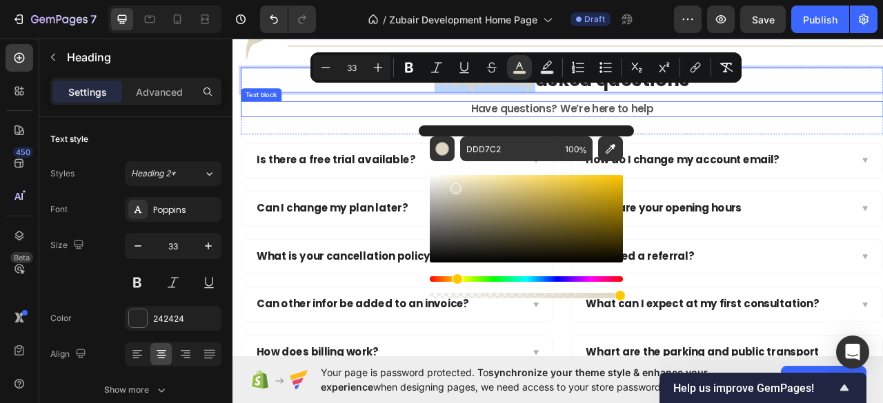
click at [851, 138] on p "Have questions? We’re here to help" at bounding box center [651, 129] width 814 height 17
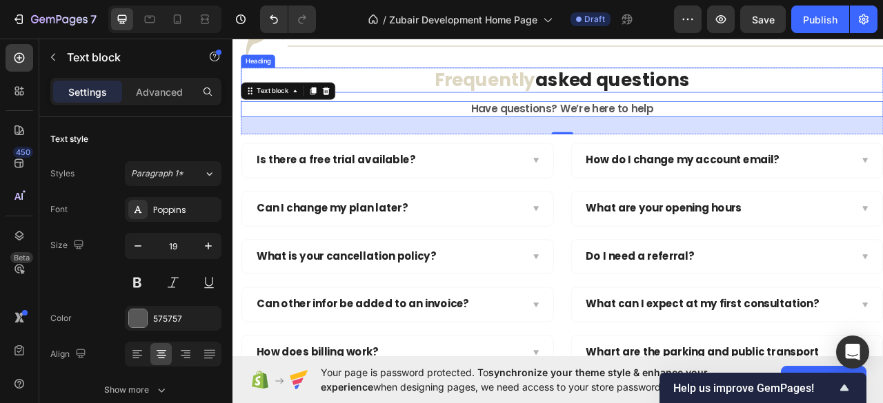
click at [708, 108] on p "⁠⁠⁠⁠⁠⁠⁠ Frequently asked questions" at bounding box center [651, 93] width 814 height 30
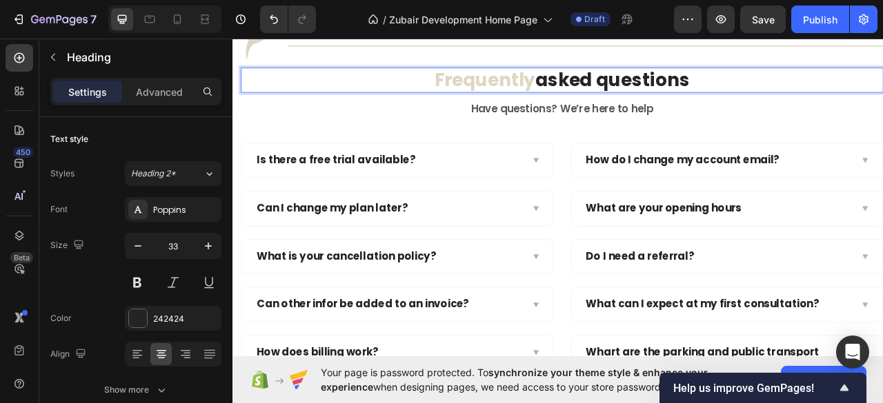
click at [708, 108] on p "Frequently asked questions" at bounding box center [651, 93] width 814 height 30
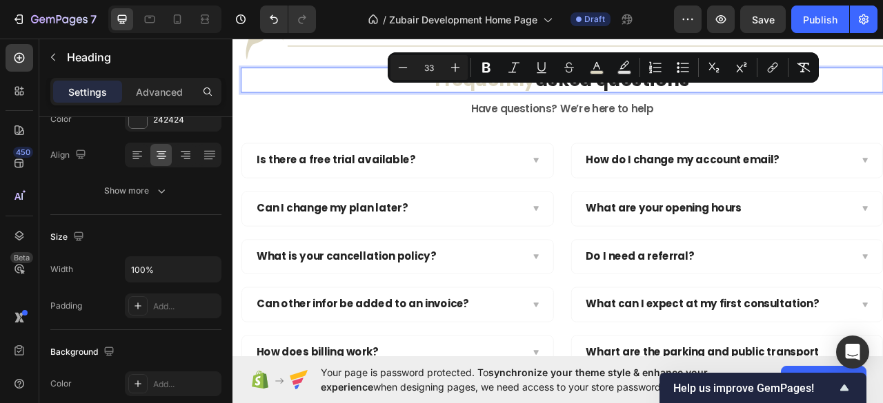
scroll to position [15, 0]
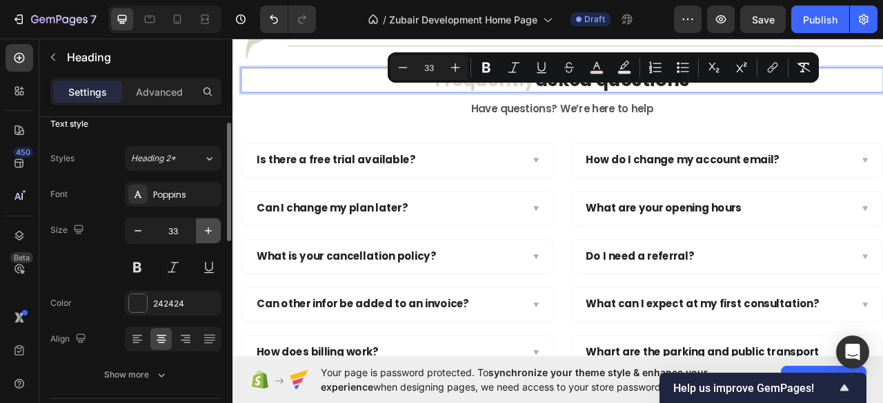
click at [205, 232] on icon "button" at bounding box center [208, 231] width 14 height 14
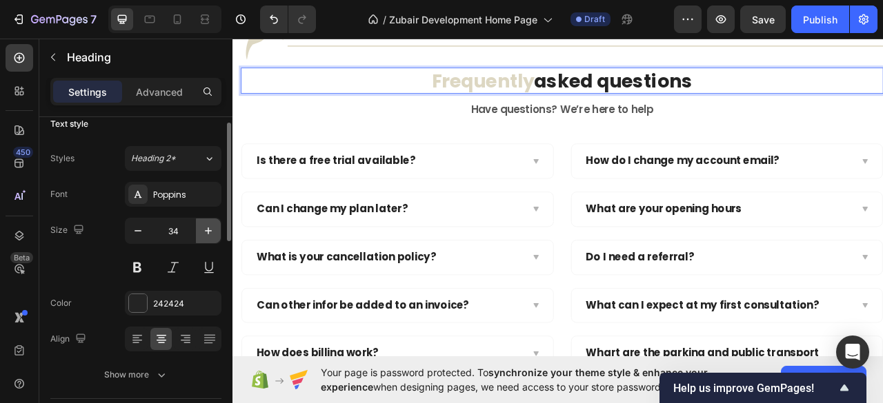
click at [205, 232] on icon "button" at bounding box center [208, 231] width 14 height 14
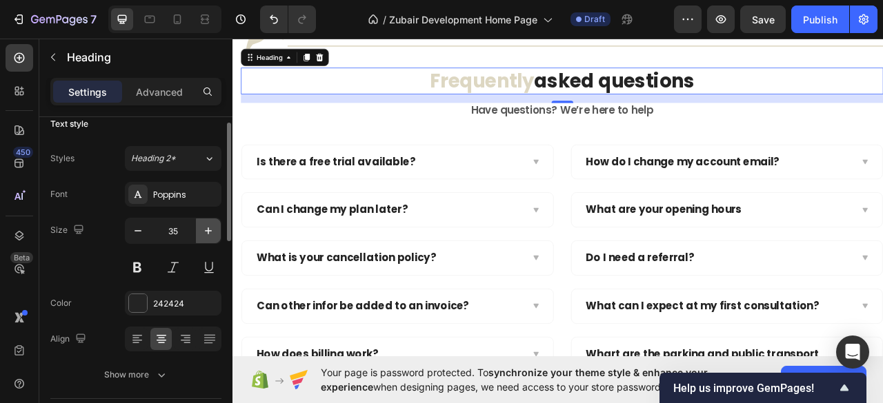
click at [205, 232] on icon "button" at bounding box center [208, 231] width 14 height 14
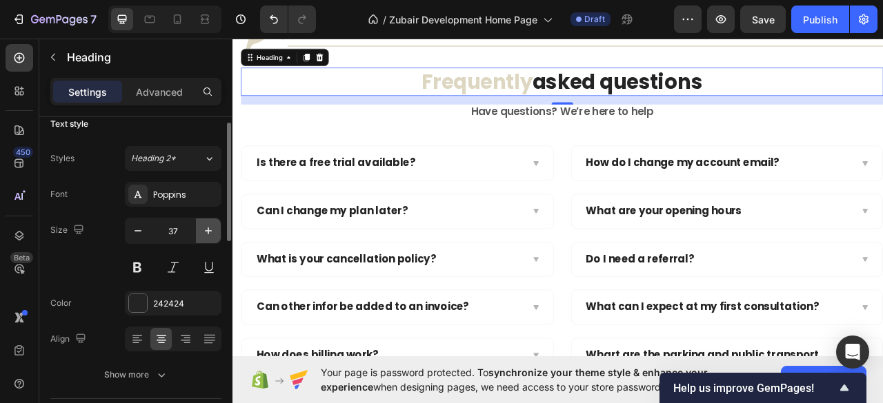
click at [205, 232] on icon "button" at bounding box center [208, 231] width 14 height 14
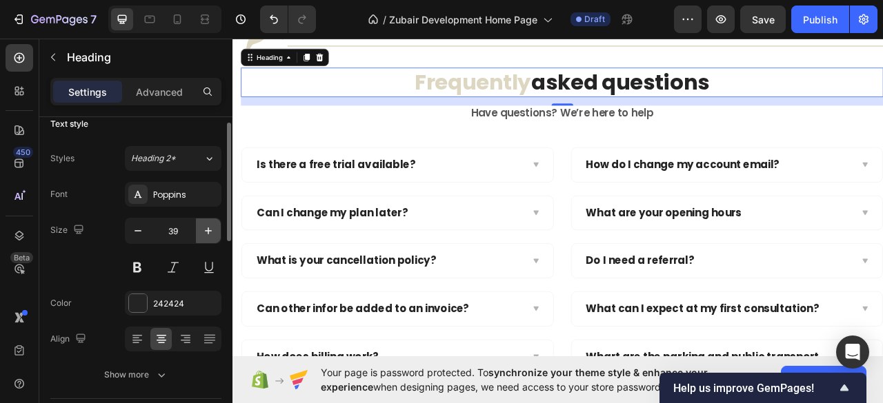
click at [205, 232] on icon "button" at bounding box center [208, 231] width 14 height 14
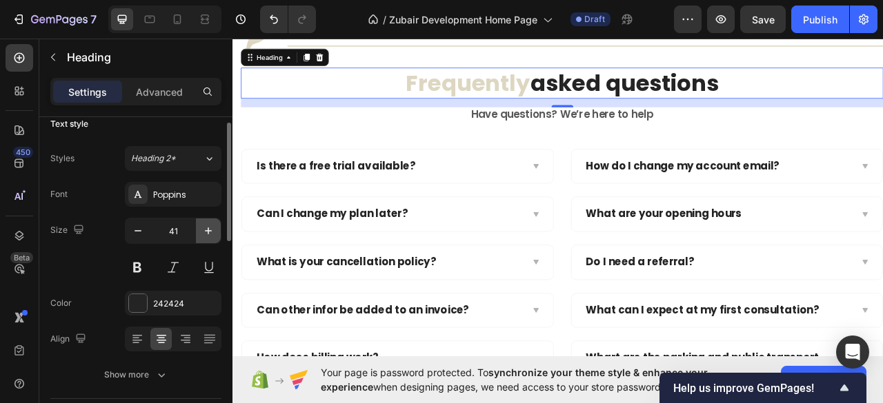
click at [205, 232] on icon "button" at bounding box center [208, 231] width 14 height 14
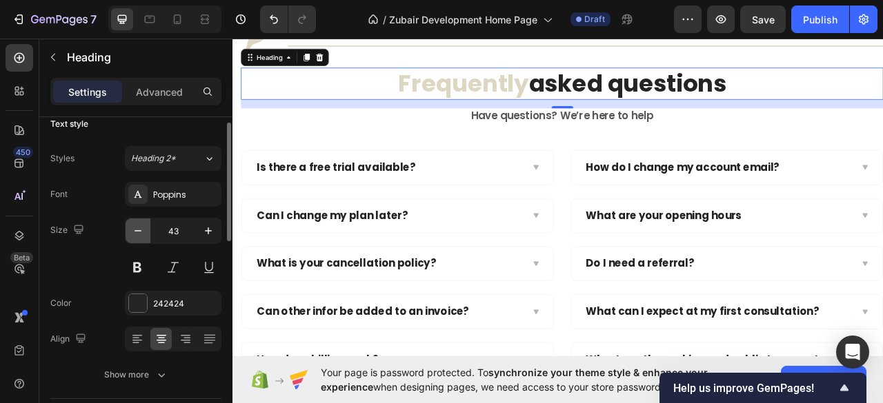
click at [135, 227] on icon "button" at bounding box center [138, 231] width 14 height 14
type input "42"
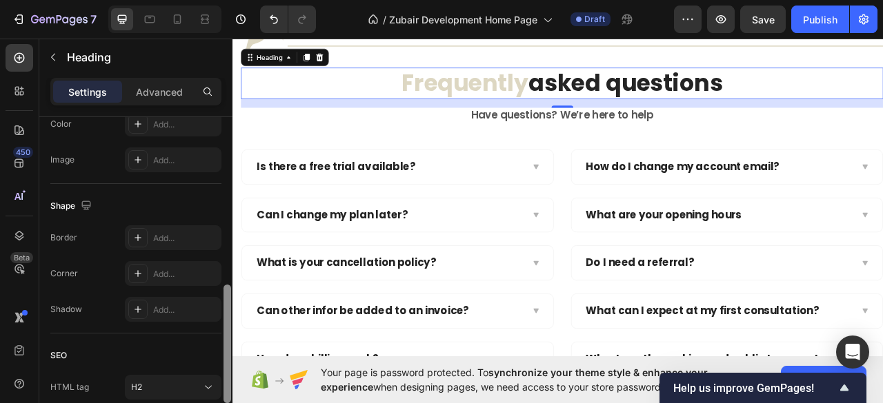
scroll to position [368, 0]
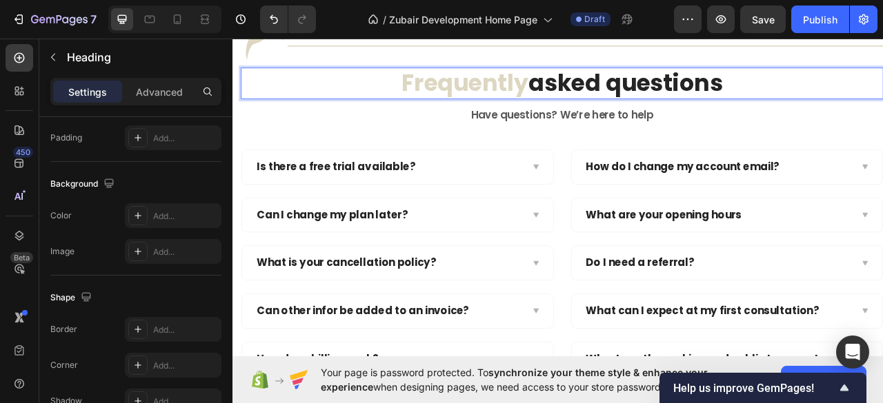
click at [568, 117] on span "Frequently" at bounding box center [528, 96] width 161 height 41
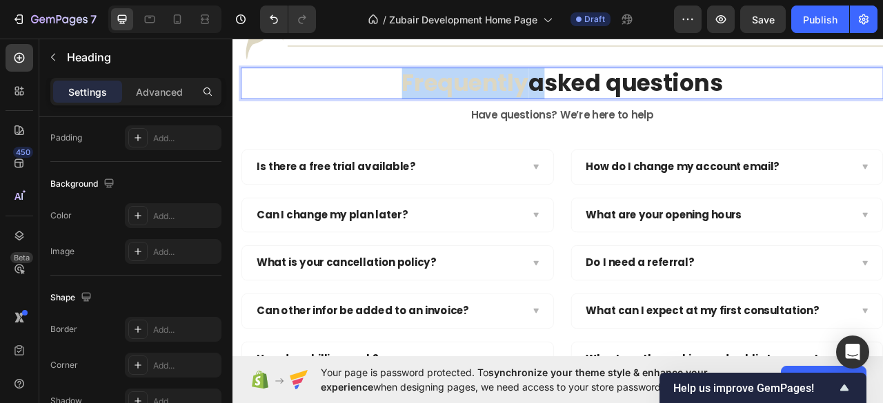
click at [568, 117] on span "Frequently" at bounding box center [528, 96] width 161 height 41
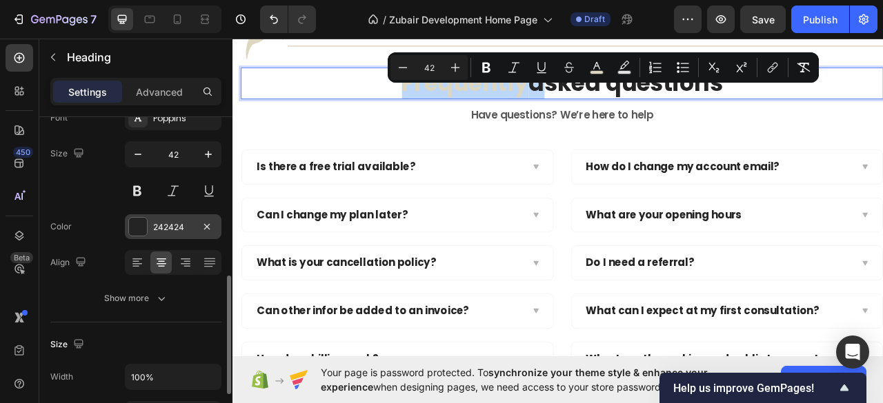
scroll to position [183, 0]
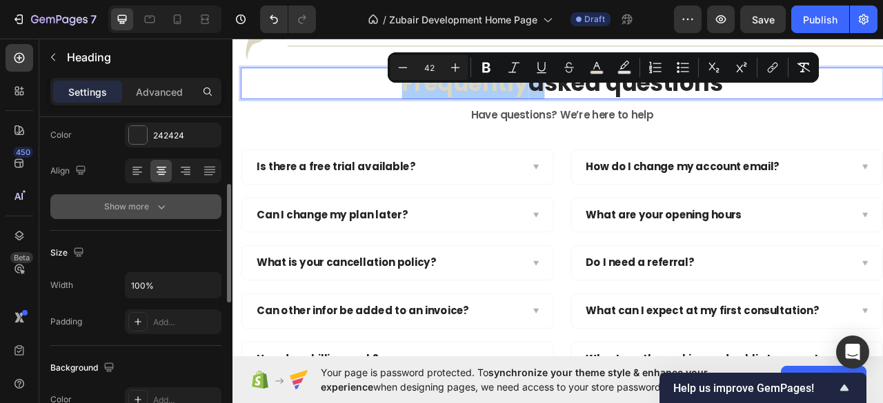
click at [163, 206] on icon "button" at bounding box center [161, 207] width 14 height 14
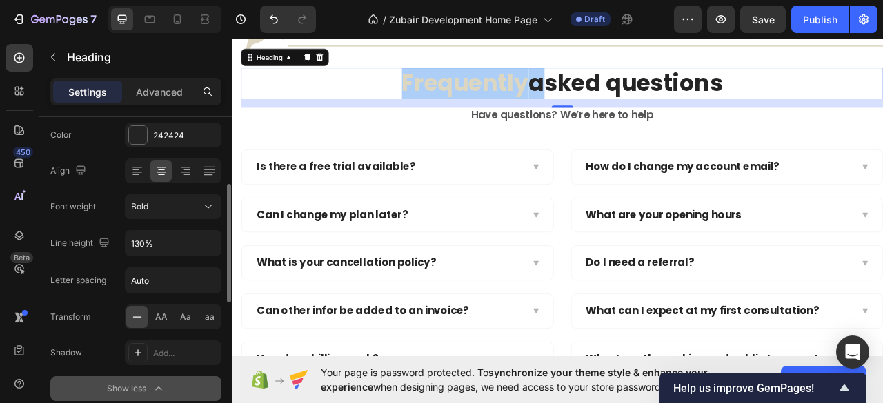
scroll to position [276, 0]
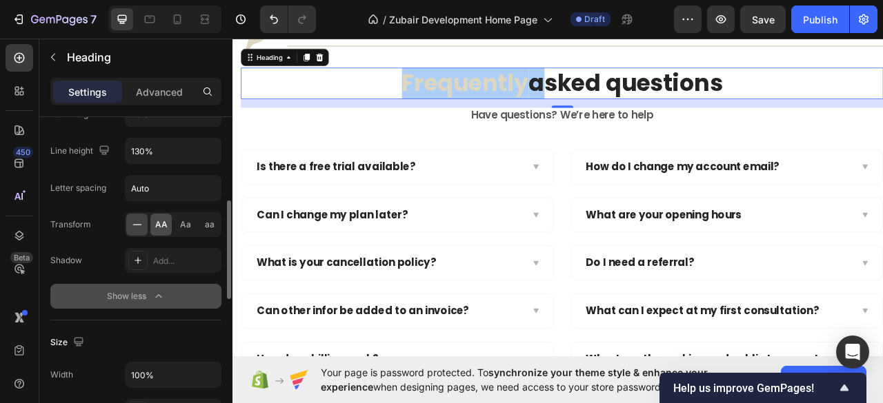
click at [157, 226] on span "AA" at bounding box center [161, 225] width 12 height 12
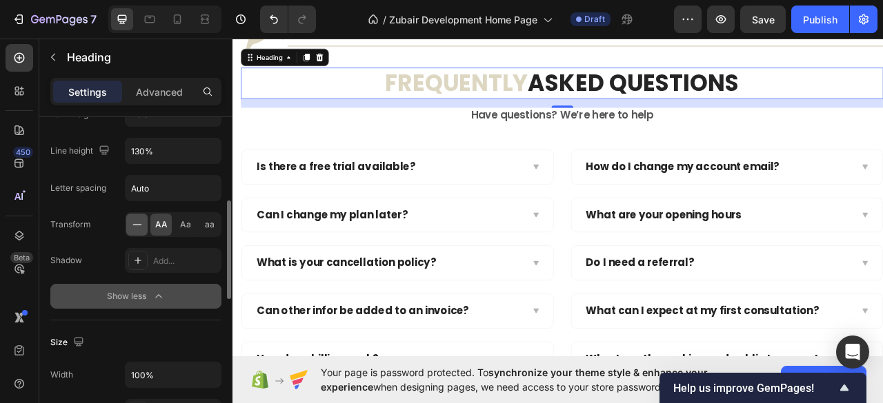
click at [138, 223] on icon at bounding box center [137, 225] width 14 height 14
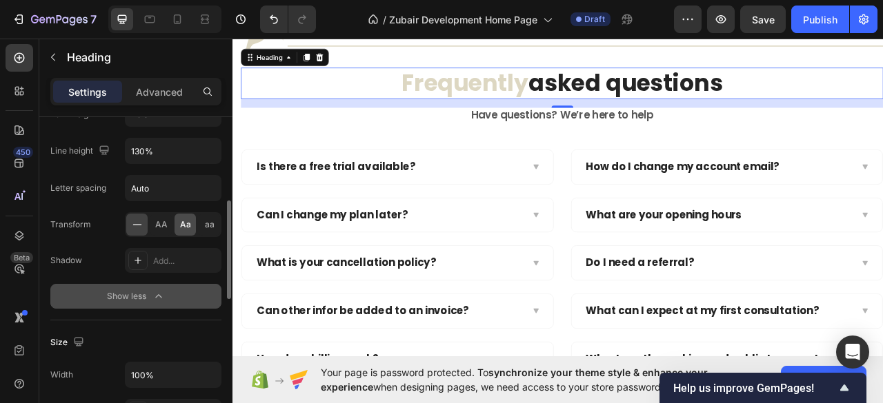
click at [186, 222] on span "Aa" at bounding box center [185, 225] width 11 height 12
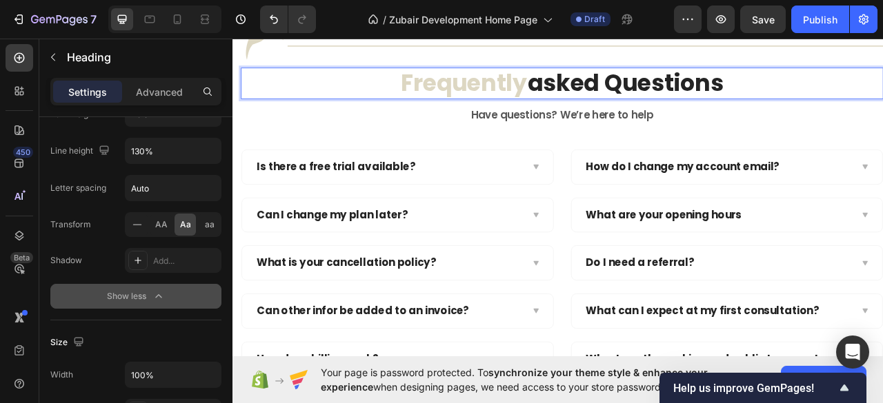
click at [715, 116] on p "Frequently asked questions" at bounding box center [651, 97] width 814 height 38
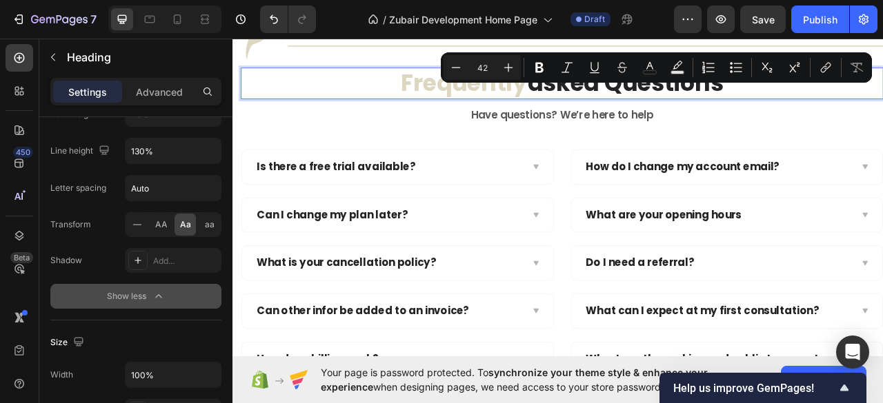
drag, startPoint x: 705, startPoint y: 121, endPoint x: 859, endPoint y: 121, distance: 154.5
click at [859, 116] on p "Frequently asked questions" at bounding box center [651, 97] width 814 height 38
click at [644, 73] on icon "Editor contextual toolbar" at bounding box center [650, 68] width 14 height 14
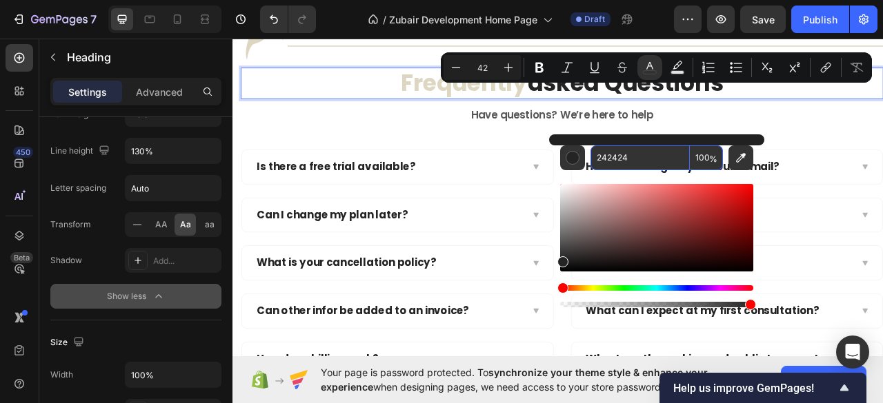
paste input "DDD7C2"
type input "DDD7C2"
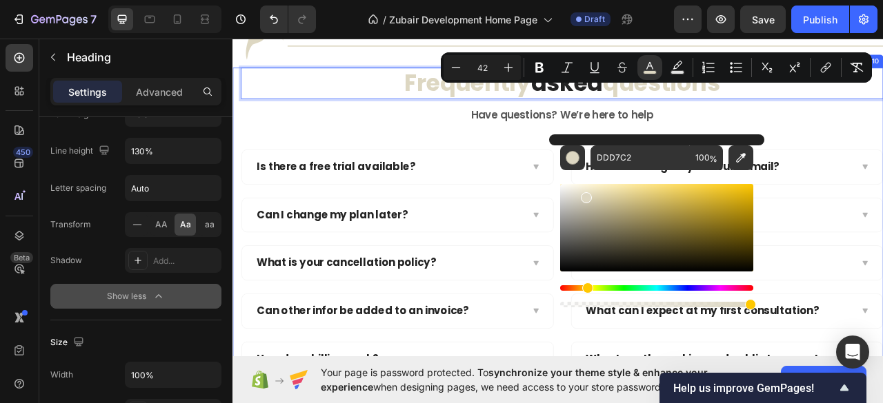
click at [882, 201] on div "Frequently asked questions Heading 16 Have questions? We’re here to help Text b…" at bounding box center [651, 282] width 817 height 411
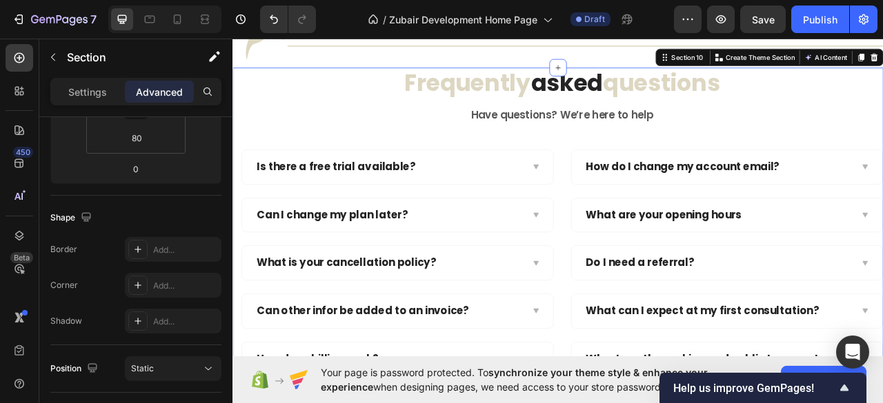
scroll to position [0, 0]
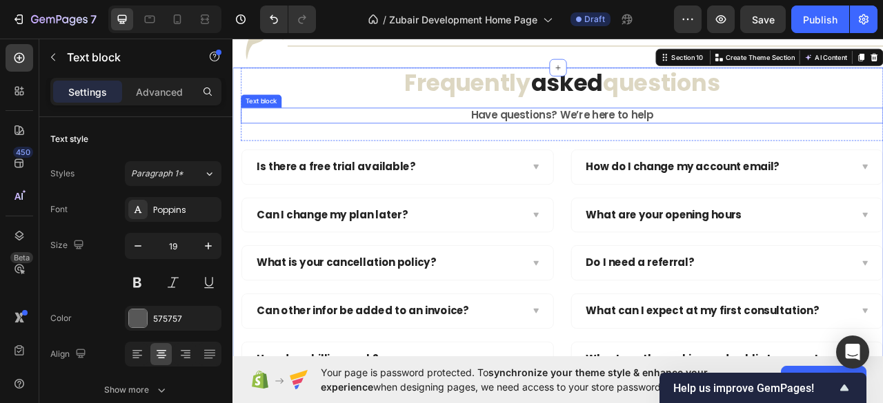
click at [662, 146] on p "Have questions? We’re here to help" at bounding box center [651, 137] width 814 height 17
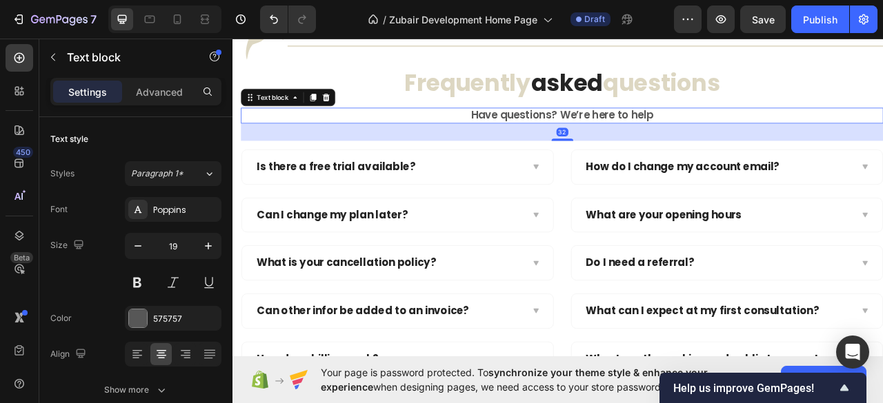
click at [652, 146] on p "Have questions? We’re here to help" at bounding box center [651, 137] width 814 height 17
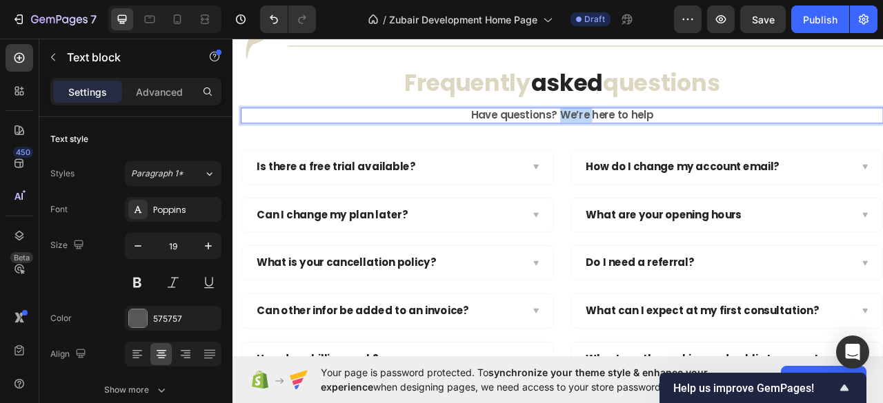
click at [652, 146] on p "Have questions? We’re here to help" at bounding box center [651, 137] width 814 height 17
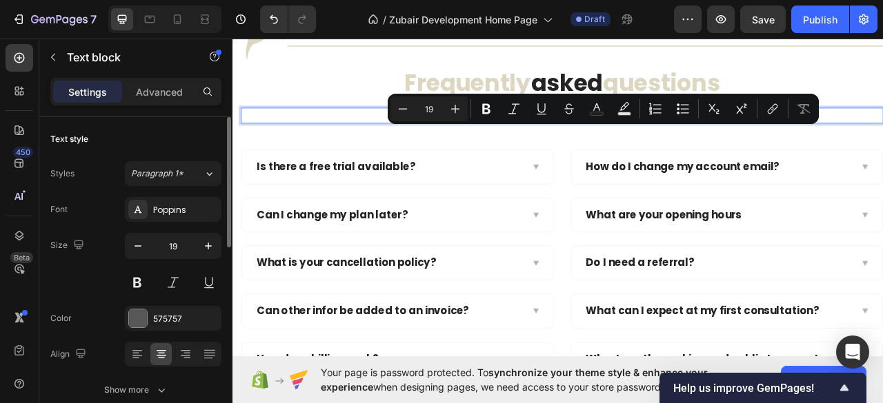
scroll to position [183, 0]
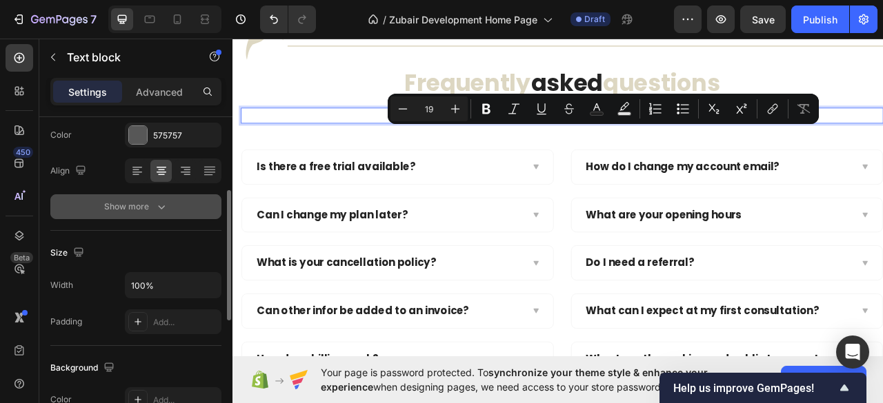
click at [153, 208] on div "Show more" at bounding box center [136, 207] width 64 height 14
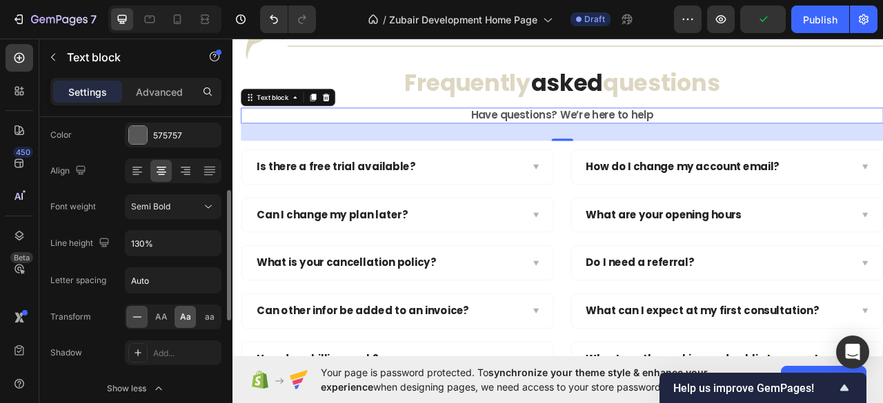
click at [185, 317] on span "Aa" at bounding box center [185, 317] width 11 height 12
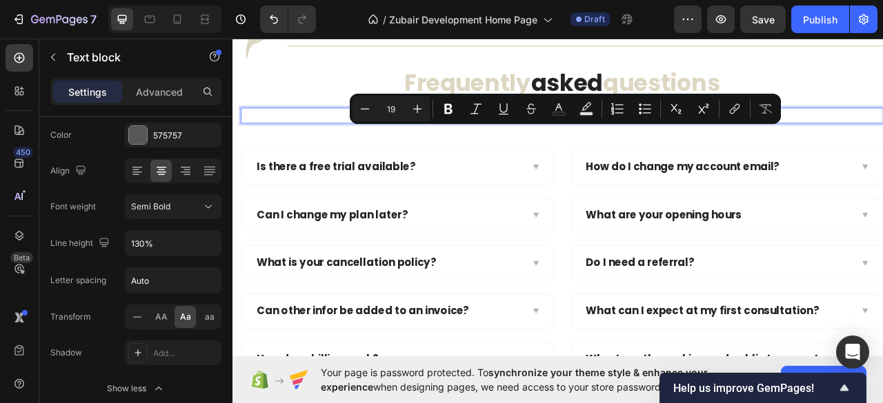
drag, startPoint x: 564, startPoint y: 161, endPoint x: 628, endPoint y: 166, distance: 63.6
click at [554, 115] on rect "Editor contextual toolbar" at bounding box center [558, 113] width 13 height 3
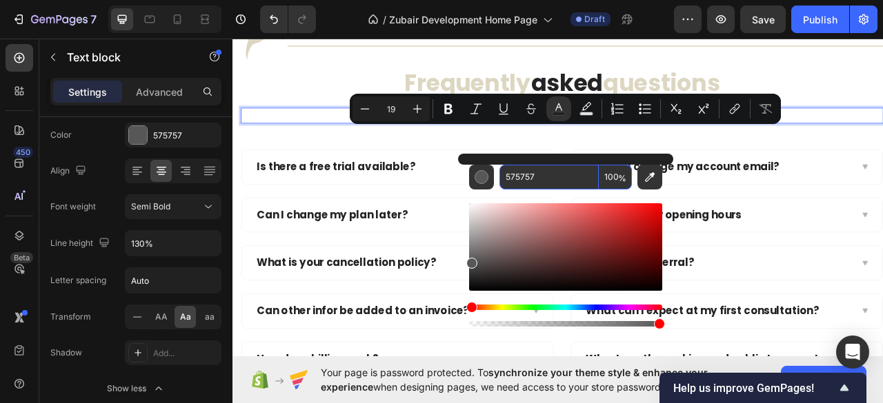
click at [528, 177] on input "575757" at bounding box center [548, 177] width 99 height 25
paste input "DDD7C2"
type input "DDD7C2"
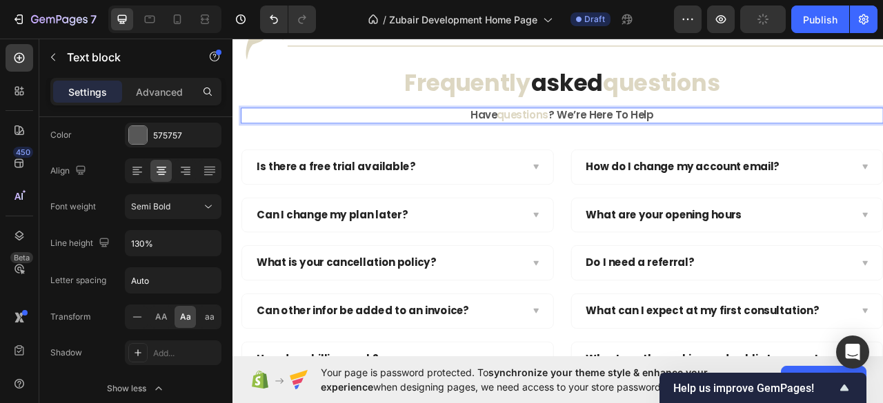
click at [736, 146] on p "have questions ? we’re here to help" at bounding box center [651, 137] width 814 height 17
click at [628, 146] on span "questions" at bounding box center [601, 137] width 66 height 19
click at [631, 146] on p "have questions ? we’re here to help" at bounding box center [651, 137] width 814 height 17
click at [630, 146] on span "questions" at bounding box center [601, 137] width 66 height 19
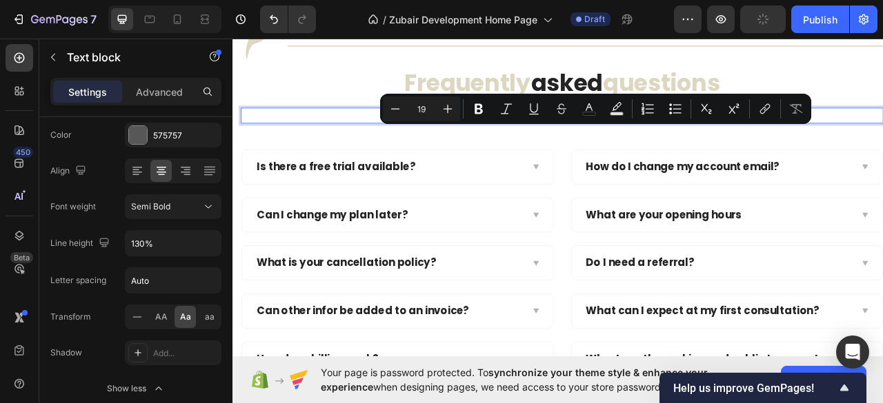
click at [630, 146] on span "questions" at bounding box center [601, 137] width 66 height 19
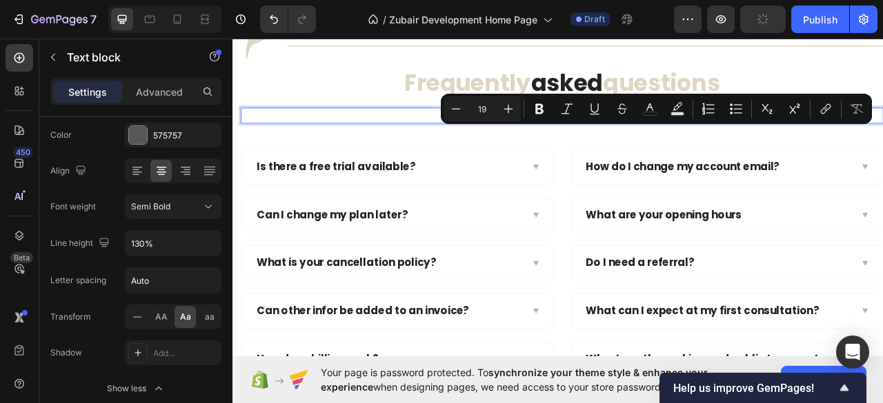
drag, startPoint x: 764, startPoint y: 160, endPoint x: 747, endPoint y: 161, distance: 17.3
click at [738, 146] on p "have questions ? we’re here to help" at bounding box center [651, 137] width 814 height 17
click at [647, 112] on rect "Editor contextual toolbar" at bounding box center [649, 113] width 13 height 3
type input "575757"
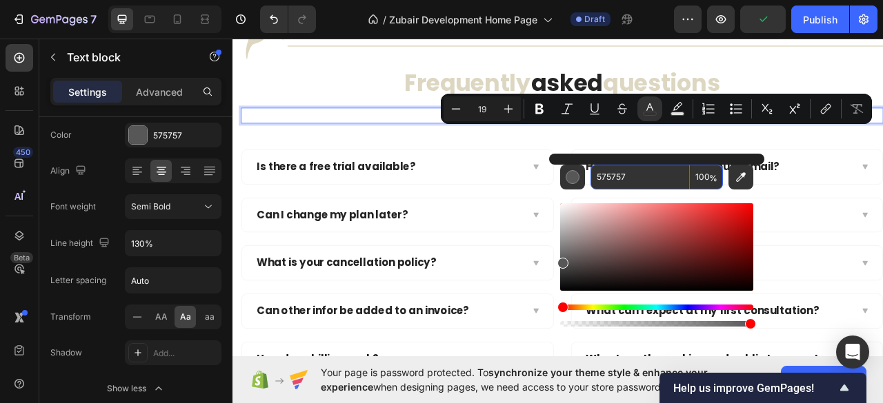
click at [622, 174] on input "575757" at bounding box center [639, 177] width 99 height 25
paste input "DDD7C2"
type input "DDD7C2"
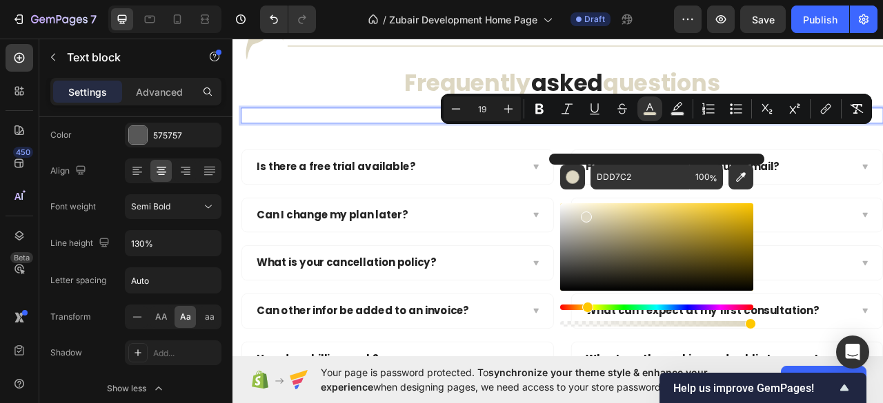
drag, startPoint x: 787, startPoint y: 158, endPoint x: 797, endPoint y: 158, distance: 10.3
click at [790, 146] on p "have questions ? we’re here to help" at bounding box center [651, 137] width 814 height 17
click at [865, 146] on p "have questions ? we’re here to help" at bounding box center [651, 137] width 814 height 17
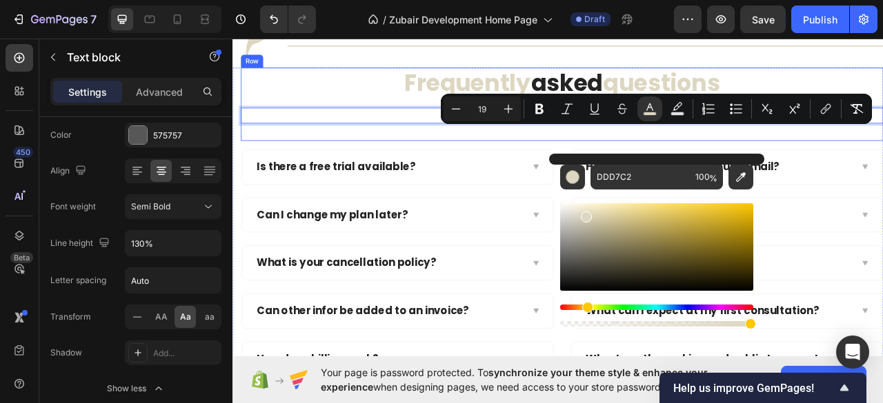
click at [841, 170] on div "⁠⁠⁠⁠⁠⁠⁠ Frequently asked questions Heading have questions ? we’re here to help …" at bounding box center [651, 123] width 817 height 93
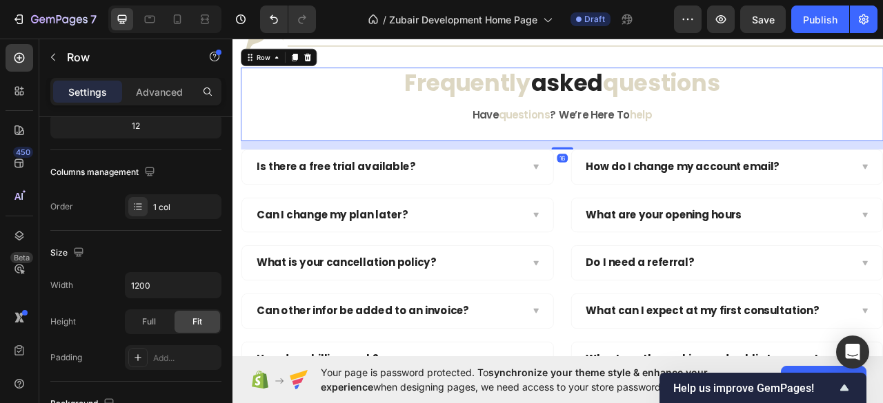
scroll to position [0, 0]
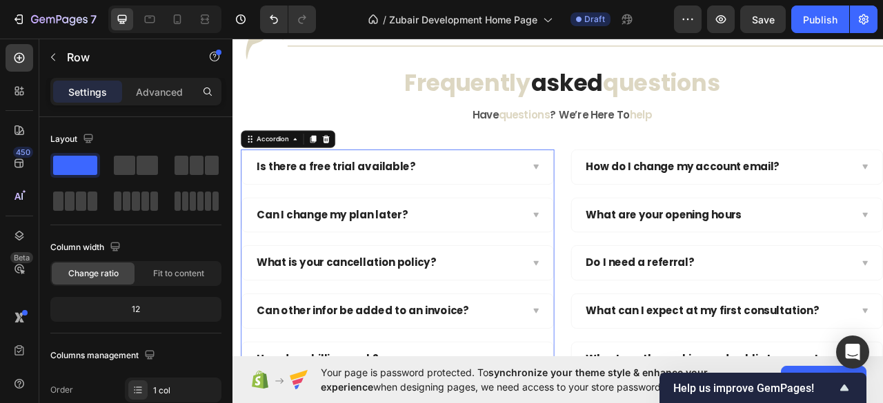
click at [388, 214] on div "Is there a free trial available?" at bounding box center [364, 202] width 206 height 21
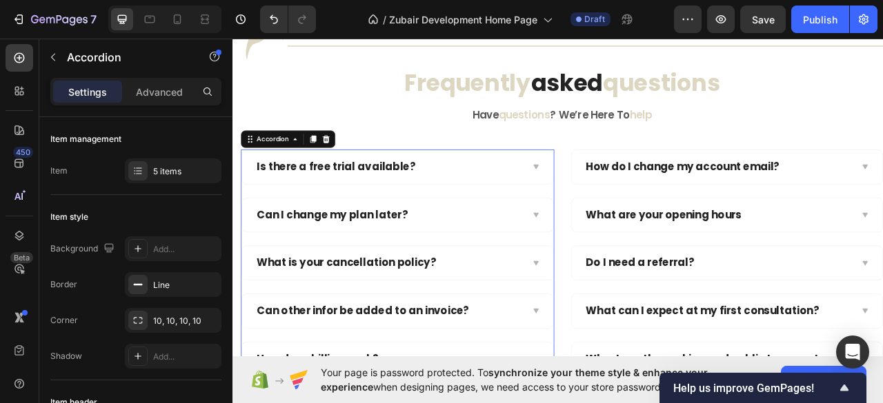
click at [357, 214] on div "Is there a free trial available?" at bounding box center [364, 202] width 206 height 21
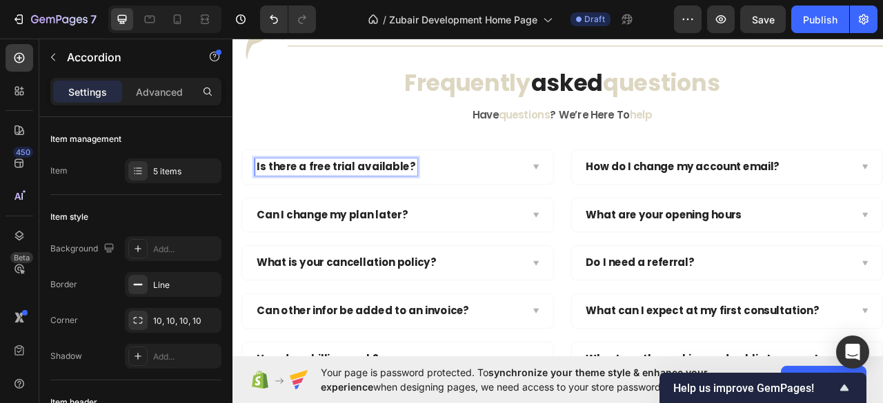
click at [335, 212] on p "Is there a free trial available?" at bounding box center [364, 202] width 202 height 17
click at [308, 212] on p "De verzending is gratis." at bounding box center [342, 202] width 159 height 17
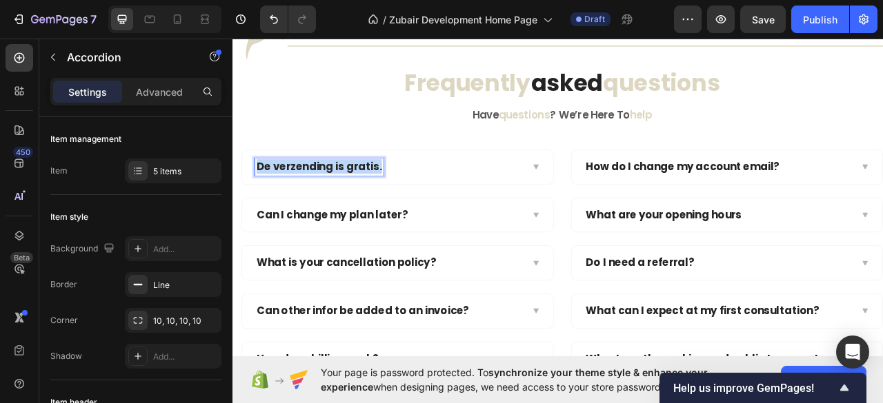
click at [308, 212] on p "De verzending is gratis." at bounding box center [342, 202] width 159 height 17
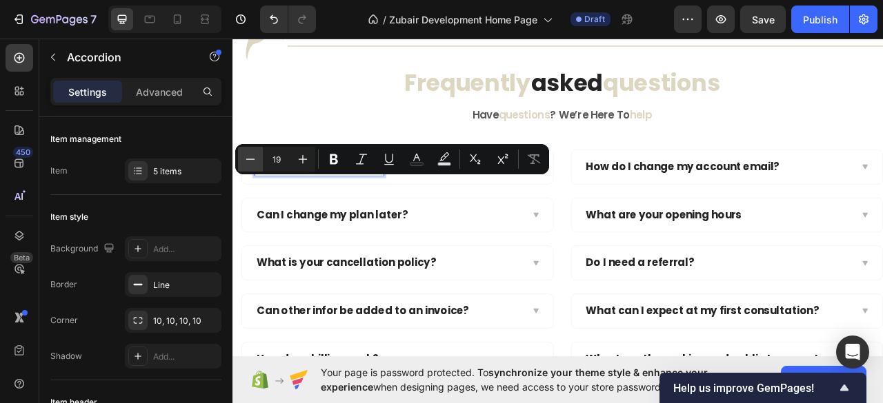
click at [250, 158] on icon "Editor contextual toolbar" at bounding box center [250, 159] width 14 height 14
type input "16"
click at [473, 226] on div "De verzending is gratis." at bounding box center [442, 203] width 396 height 44
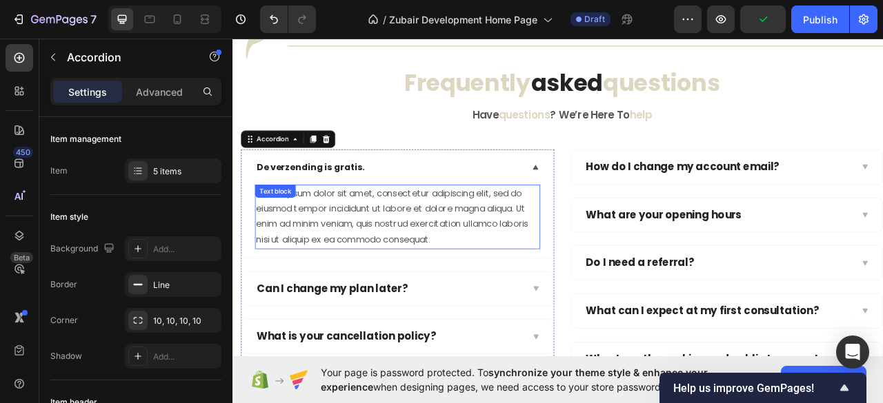
click at [381, 269] on div "Lorem ipsum dolor sit amet, consectetur adipiscing elit, sed do eiusmod tempor …" at bounding box center [442, 267] width 363 height 82
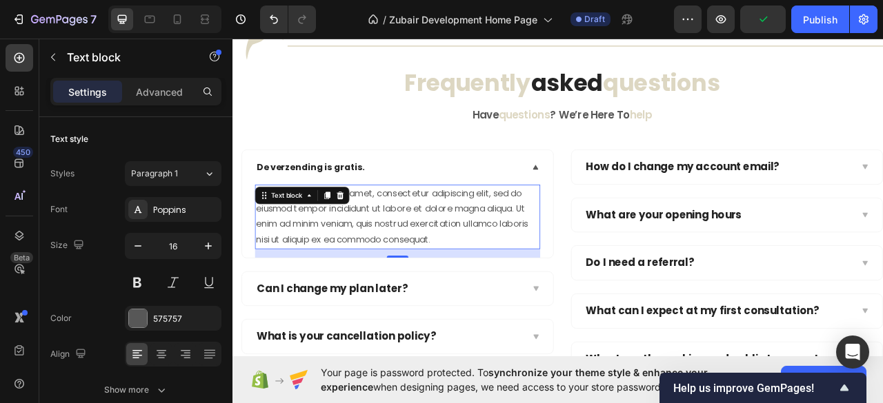
click at [381, 269] on div "Lorem ipsum dolor sit amet, consectetur adipiscing elit, sed do eiusmod tempor …" at bounding box center [442, 267] width 363 height 82
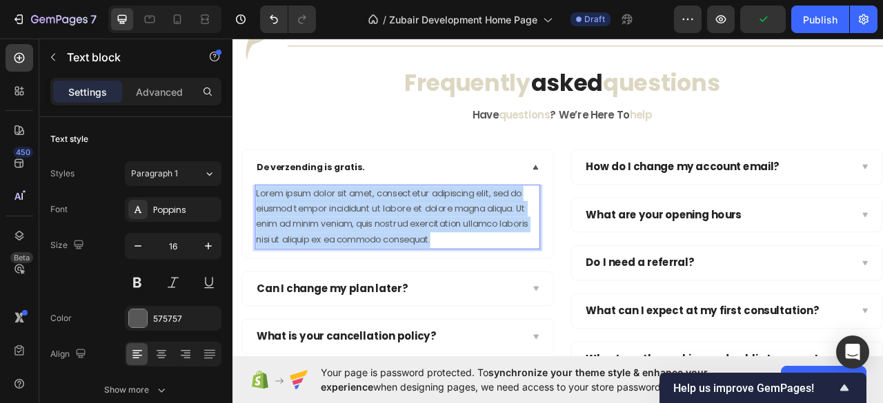
click at [381, 269] on p "Lorem ipsum dolor sit amet, consectetur adipiscing elit, sed do eiusmod tempor …" at bounding box center [442, 266] width 360 height 79
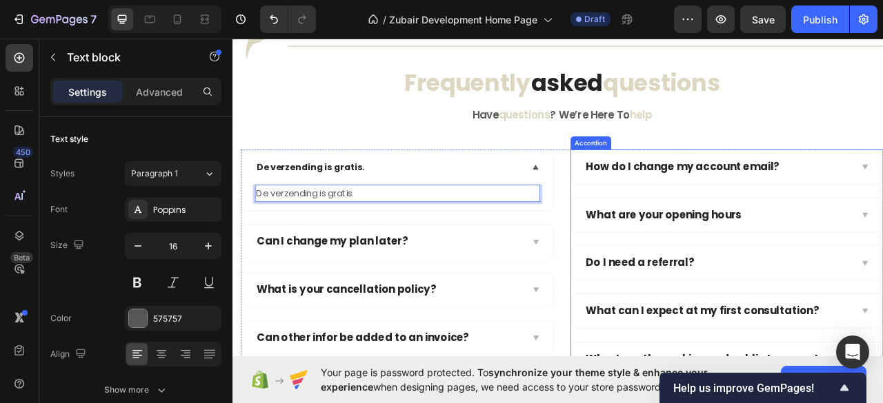
click at [745, 214] on div "How do I change my account email?" at bounding box center [805, 202] width 250 height 21
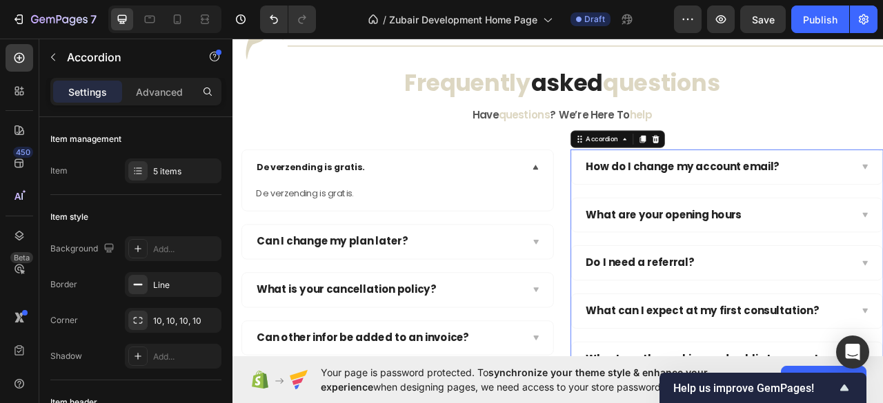
click at [729, 214] on div "How do I change my account email?" at bounding box center [805, 202] width 250 height 21
click at [729, 212] on p "How do I change my account email?" at bounding box center [805, 202] width 246 height 17
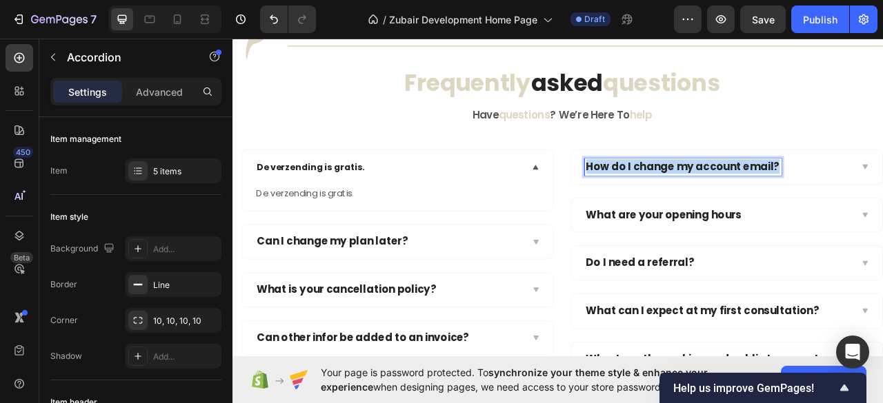
click at [730, 212] on p "How do I change my account email?" at bounding box center [805, 202] width 246 height 17
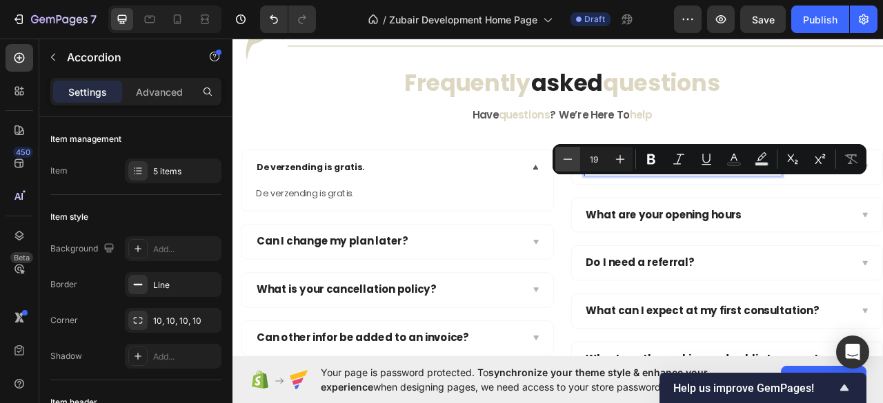
click at [570, 161] on icon "Editor contextual toolbar" at bounding box center [568, 159] width 14 height 14
click at [569, 160] on icon "Editor contextual toolbar" at bounding box center [568, 159] width 14 height 14
type input "15"
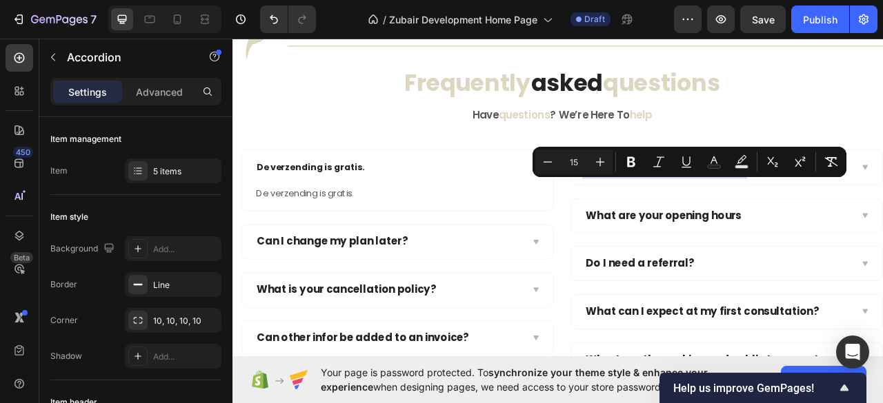
click at [738, 210] on span "How do I change my account email?" at bounding box center [781, 203] width 199 height 14
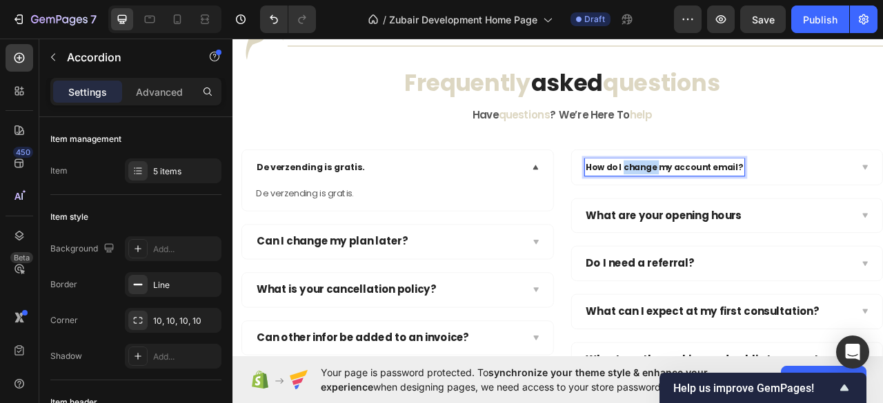
click at [737, 210] on span "How do I change my account email?" at bounding box center [781, 203] width 199 height 14
click at [882, 214] on div "Wanneer wordt mijn bestelling geleverd?" at bounding box center [850, 203] width 341 height 22
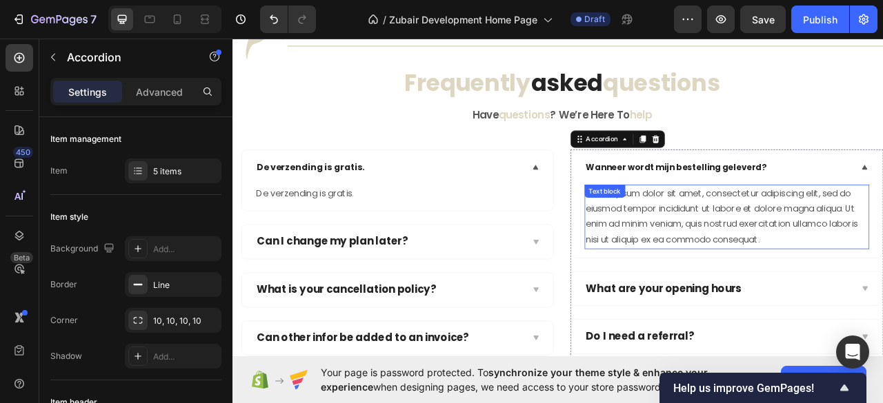
click at [752, 290] on div "Lorem ipsum dolor sit amet, consectetur adipiscing elit, sed do eiusmod tempor …" at bounding box center [861, 267] width 363 height 82
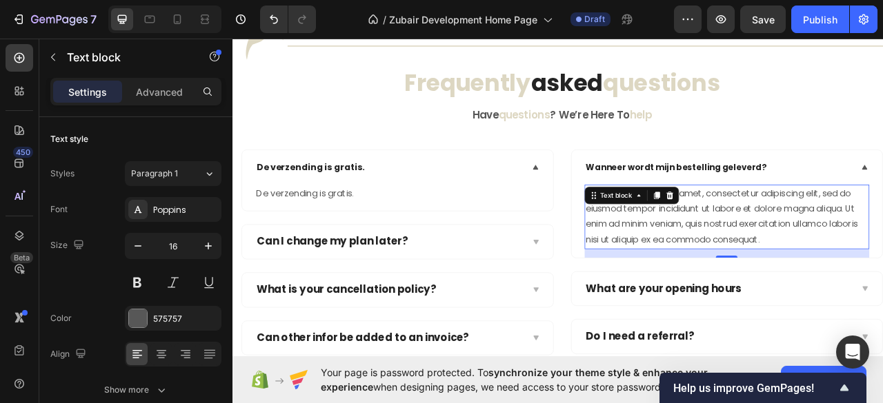
click at [752, 290] on div "Lorem ipsum dolor sit amet, consectetur adipiscing elit, sed do eiusmod tempor …" at bounding box center [861, 267] width 363 height 82
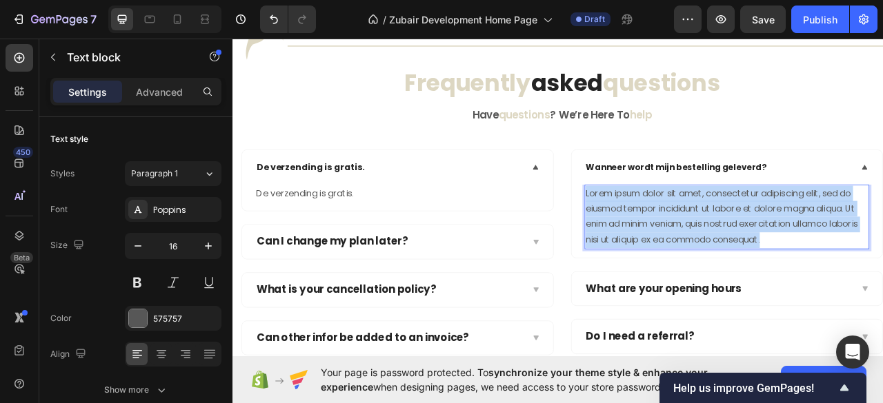
click at [752, 290] on p "Lorem ipsum dolor sit amet, consectetur adipiscing elit, sed do eiusmod tempor …" at bounding box center [861, 266] width 360 height 79
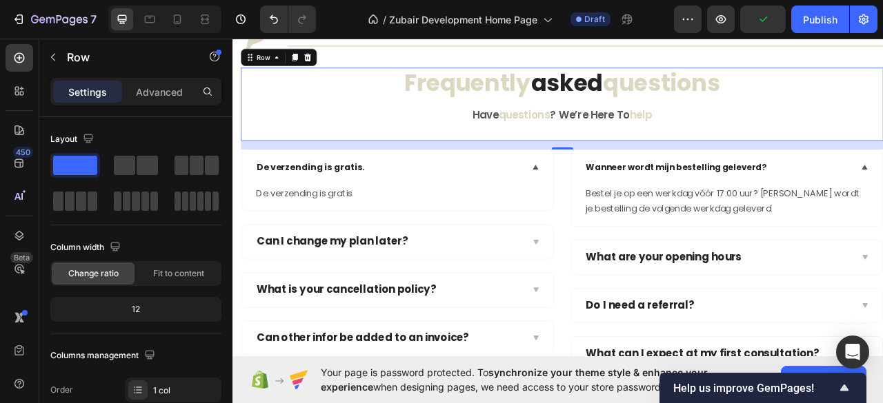
click at [882, 170] on div "⁠⁠⁠⁠⁠⁠⁠ Frequently asked questions Heading have questions ? we’re here to help …" at bounding box center [651, 123] width 817 height 93
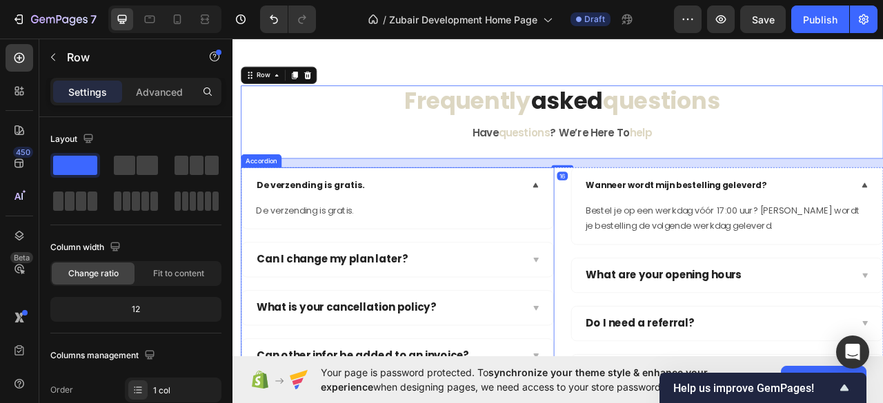
scroll to position [2598, 0]
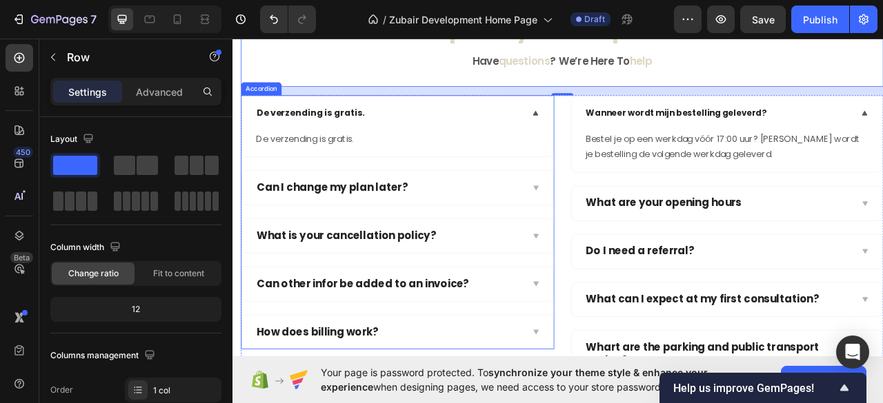
click at [421, 222] on p "Can I change my plan later?" at bounding box center [359, 229] width 192 height 17
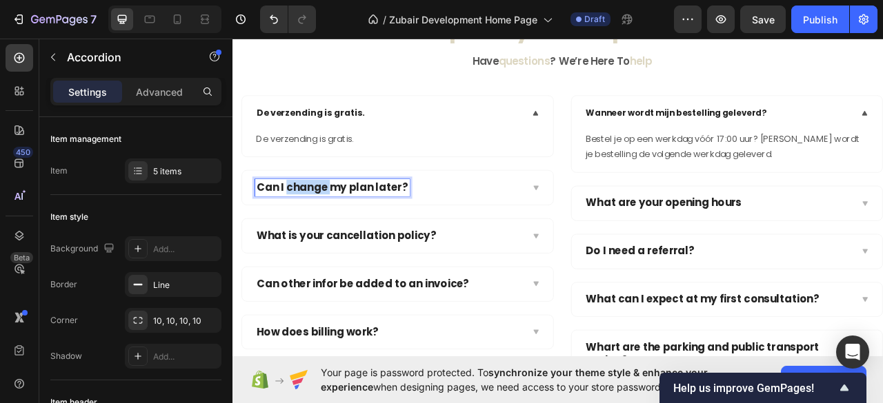
click at [344, 228] on p "Can I change my plan later?" at bounding box center [359, 229] width 192 height 17
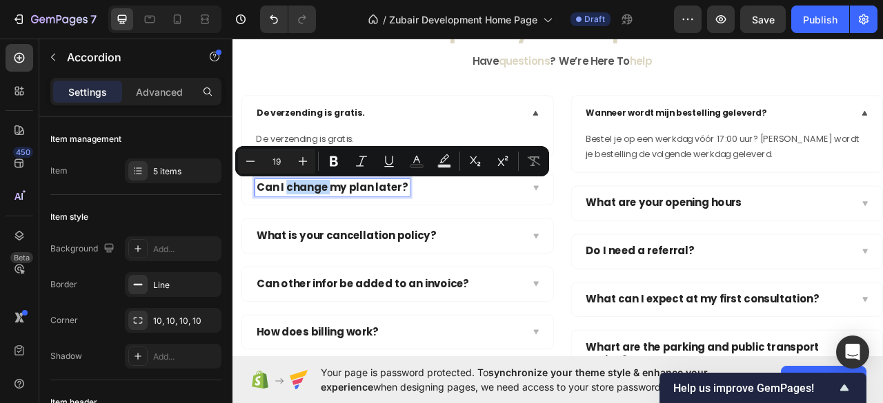
click at [338, 230] on p "Can I change my plan later?" at bounding box center [359, 229] width 192 height 17
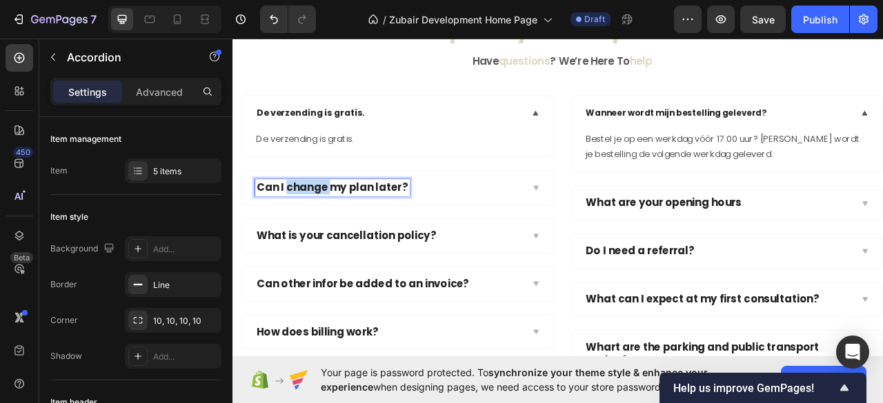
click at [338, 230] on p "Can I change my plan later?" at bounding box center [359, 229] width 192 height 17
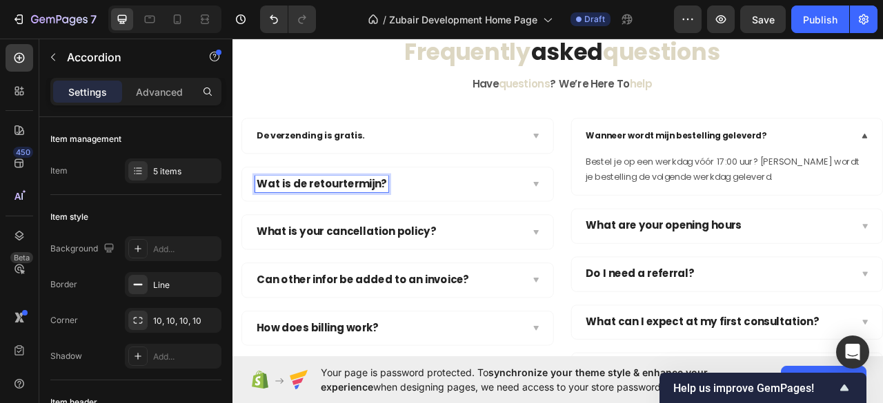
scroll to position [2565, 0]
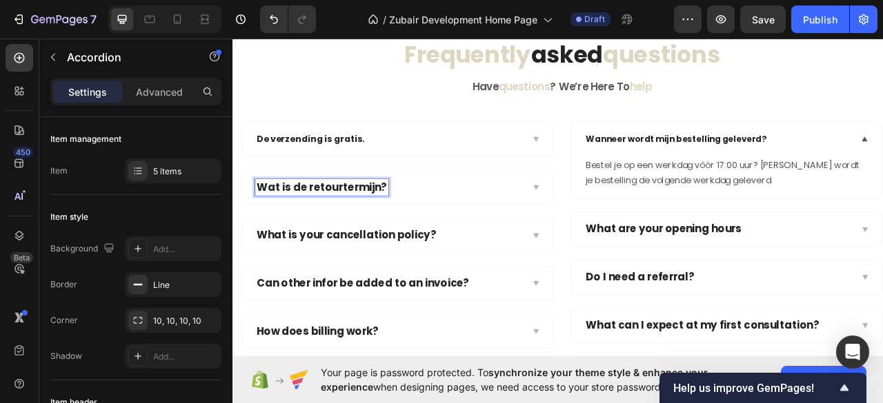
click at [312, 226] on p "Wat is de retourtermijn?" at bounding box center [346, 229] width 166 height 17
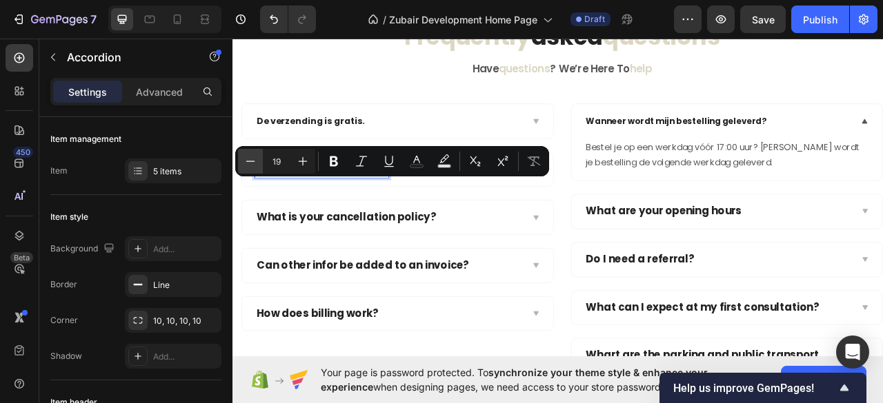
click at [248, 165] on icon "Editor contextual toolbar" at bounding box center [250, 161] width 14 height 14
type input "16"
click at [471, 229] on div "Wat is de retourtermijn?" at bounding box center [442, 207] width 396 height 44
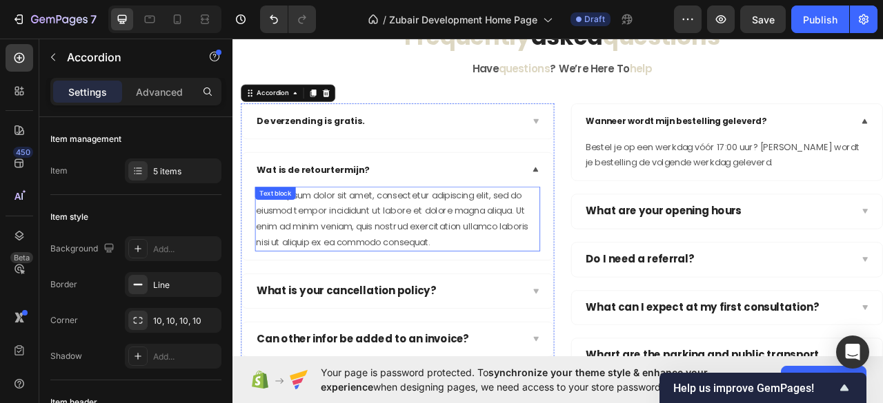
click at [444, 270] on div "Lorem ipsum dolor sit amet, consectetur adipiscing elit, sed do eiusmod tempor …" at bounding box center [442, 269] width 363 height 82
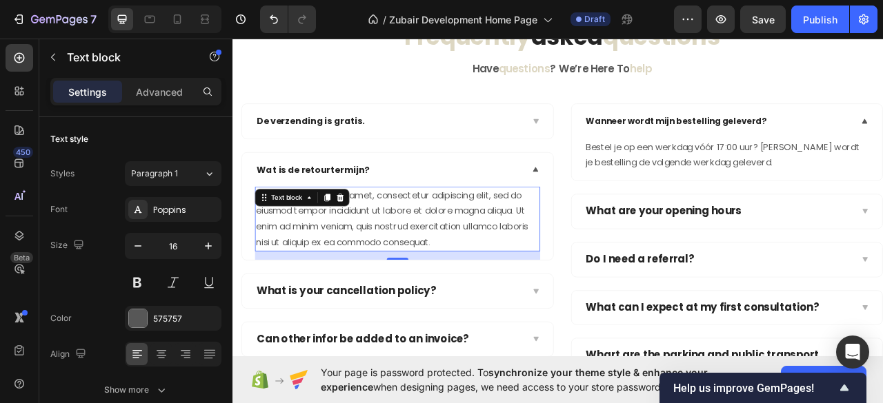
click at [444, 270] on div "Lorem ipsum dolor sit amet, consectetur adipiscing elit, sed do eiusmod tempor …" at bounding box center [442, 269] width 363 height 82
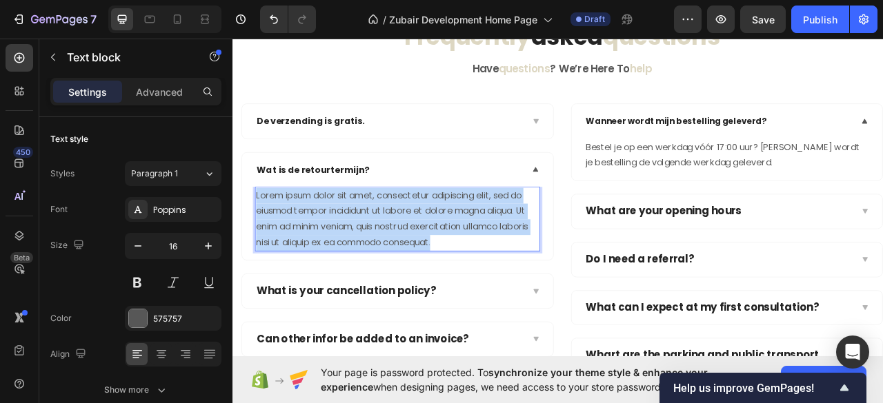
click at [444, 270] on p "Lorem ipsum dolor sit amet, consectetur adipiscing elit, sed do eiusmod tempor …" at bounding box center [442, 269] width 360 height 79
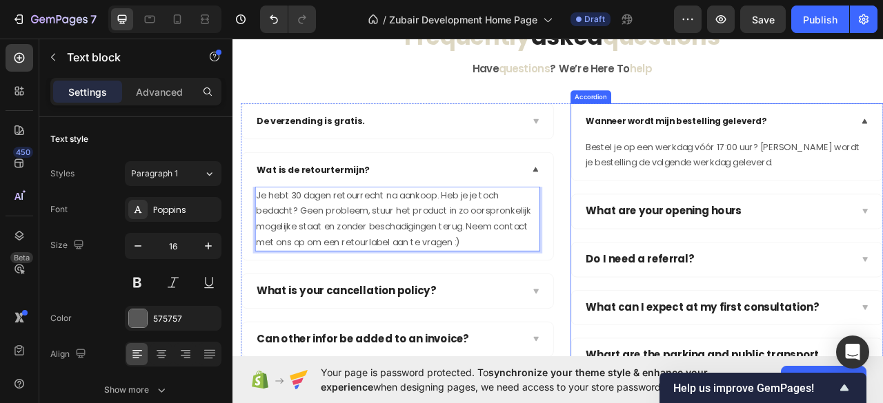
click at [728, 268] on p "What are your opening hours" at bounding box center [781, 259] width 198 height 17
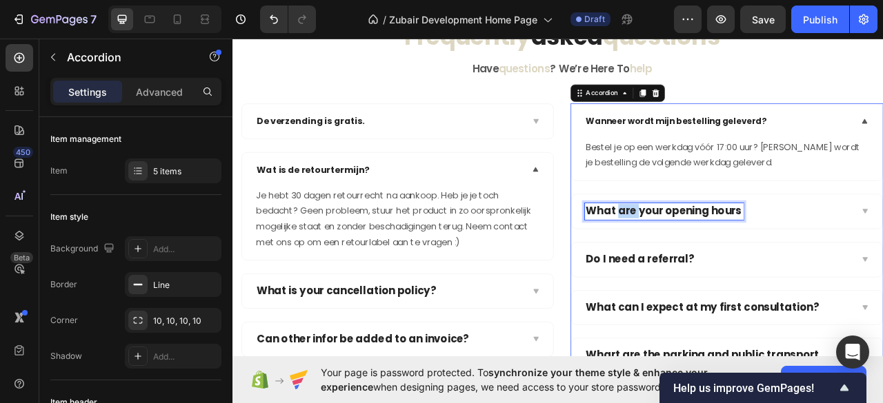
click at [721, 268] on p "What are your opening hours" at bounding box center [781, 259] width 198 height 17
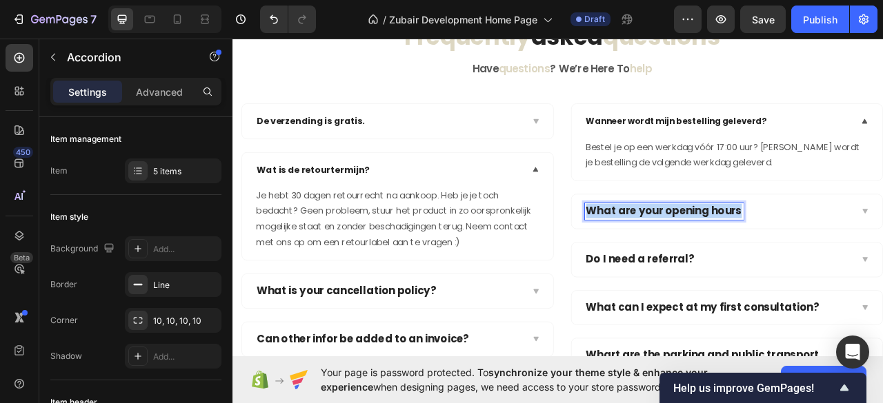
click at [721, 268] on p "What are your opening hours" at bounding box center [781, 259] width 198 height 17
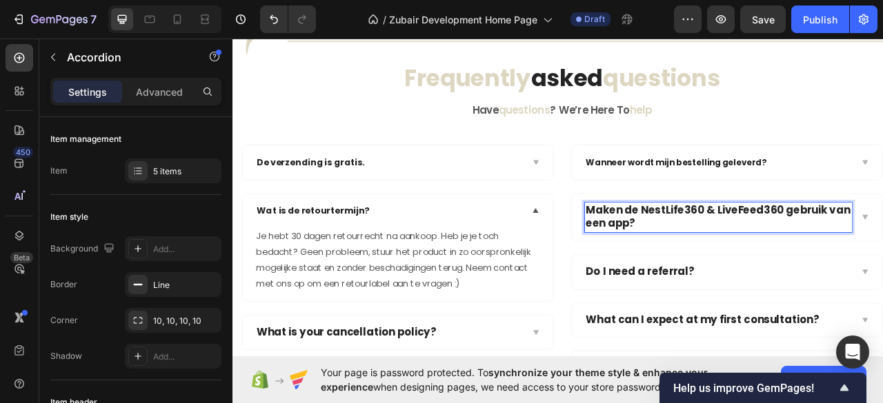
click at [703, 282] on p "Maken de NestLife360 & LiveFeed360 gebruik van een app?" at bounding box center [850, 267] width 337 height 34
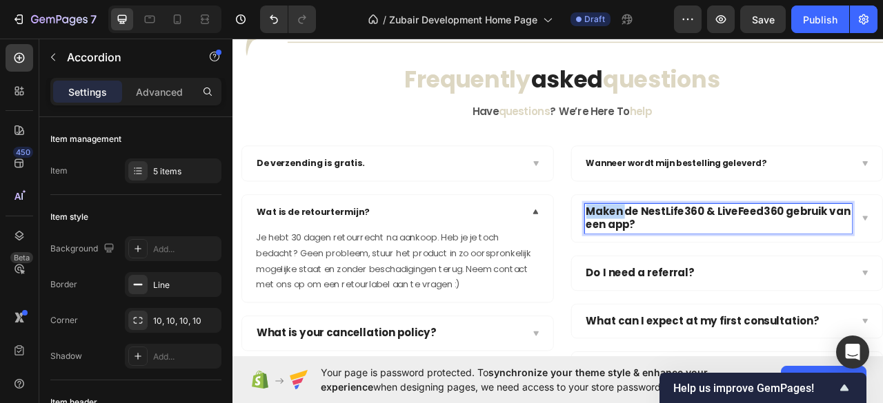
click at [703, 282] on p "Maken de NestLife360 & LiveFeed360 gebruik van een app?" at bounding box center [850, 269] width 337 height 34
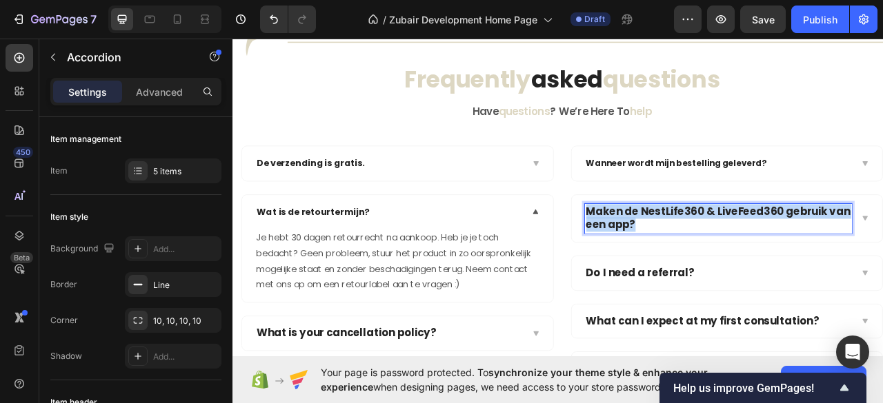
click at [703, 282] on p "Maken de NestLife360 & LiveFeed360 gebruik van een app?" at bounding box center [850, 269] width 337 height 34
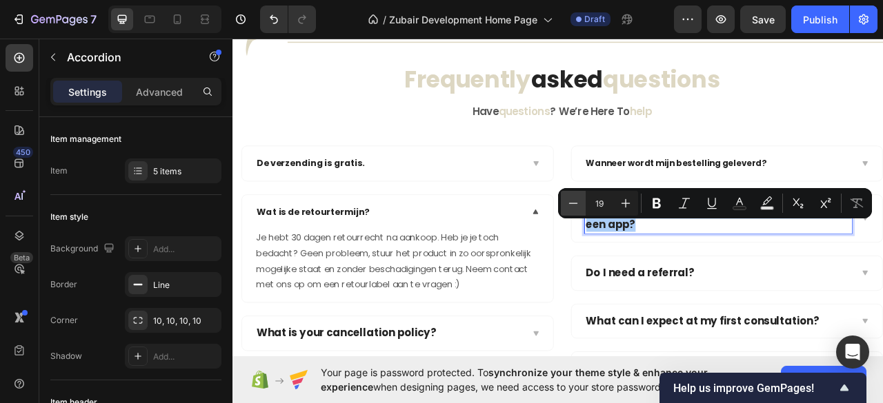
click at [561, 202] on button "Minus" at bounding box center [573, 203] width 25 height 25
click at [565, 204] on button "Minus" at bounding box center [573, 203] width 25 height 25
type input "16"
click at [727, 300] on div "Maken de NestLife360 & LiveFeed360 gebruik van een app?" at bounding box center [861, 269] width 396 height 61
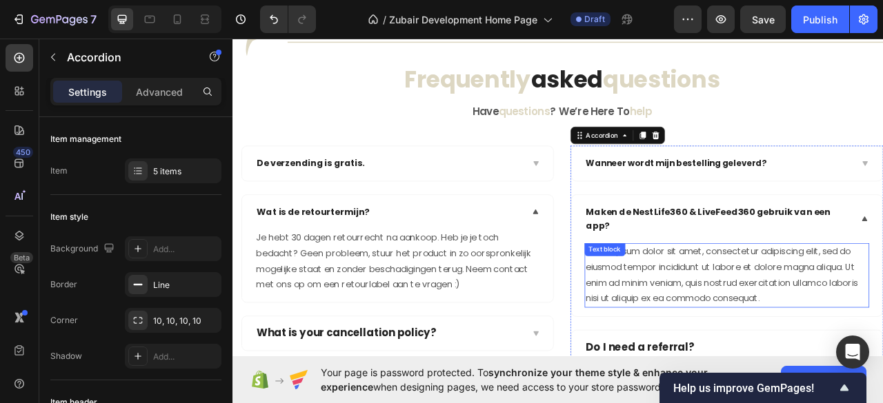
click at [725, 339] on div "Lorem ipsum dolor sit amet, consectetur adipiscing elit, sed do eiusmod tempor …" at bounding box center [861, 341] width 363 height 82
click at [725, 314] on div "Text block" at bounding box center [706, 308] width 46 height 12
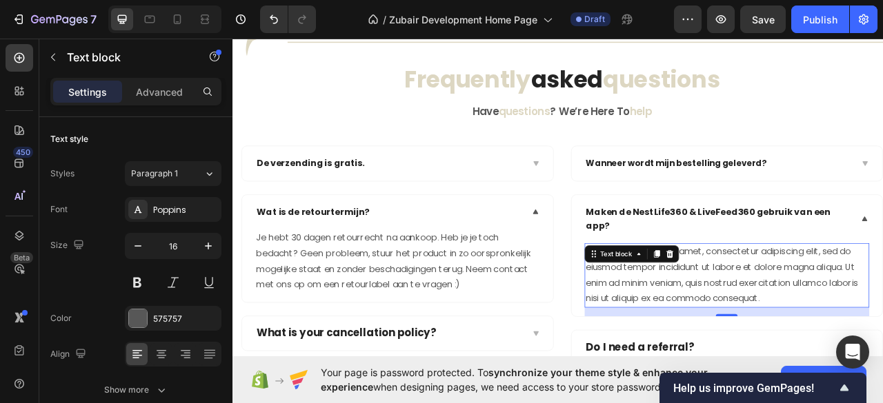
click at [735, 370] on div "Lorem ipsum dolor sit amet, consectetur adipiscing elit, sed do eiusmod tempor …" at bounding box center [861, 341] width 363 height 82
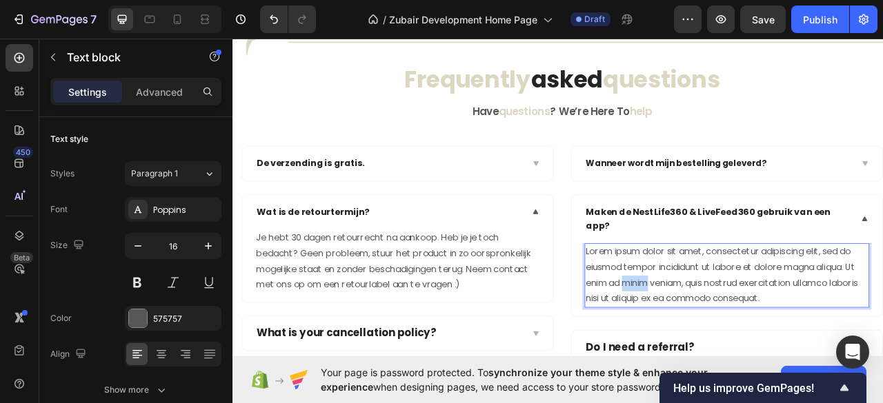
click at [736, 372] on p "Lorem ipsum dolor sit amet, consectetur adipiscing elit, sed do eiusmod tempor …" at bounding box center [861, 340] width 360 height 79
click at [738, 372] on p "Lorem ipsum dolor sit amet, consectetur adipiscing elit, sed do eiusmod tempor …" at bounding box center [861, 340] width 360 height 79
click at [738, 370] on p "Lorem ipsum dolor sit amet, consectetur adipiscing elit, sed do eiusmod tempor …" at bounding box center [861, 340] width 360 height 79
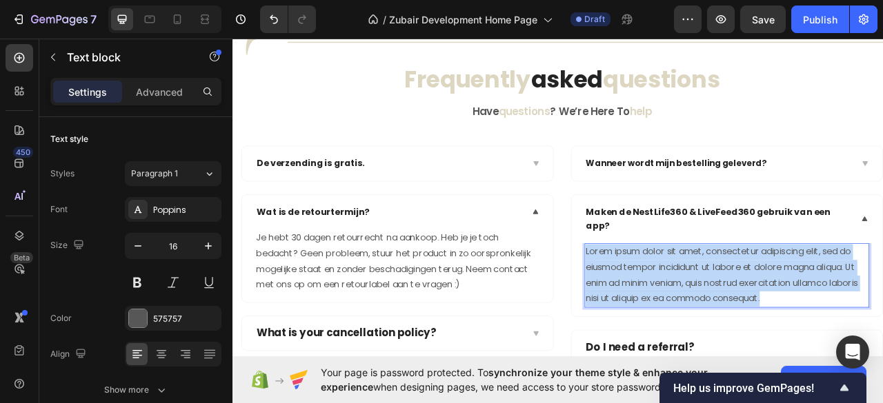
click at [738, 370] on p "Lorem ipsum dolor sit amet, consectetur adipiscing elit, sed do eiusmod tempor …" at bounding box center [861, 340] width 360 height 79
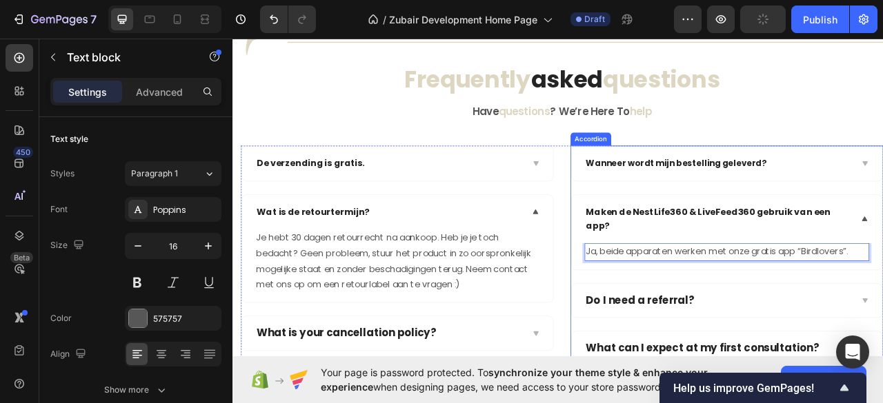
click at [882, 290] on div "Maken de NestLife360 & LiveFeed360 gebruik van een app?" at bounding box center [861, 269] width 396 height 61
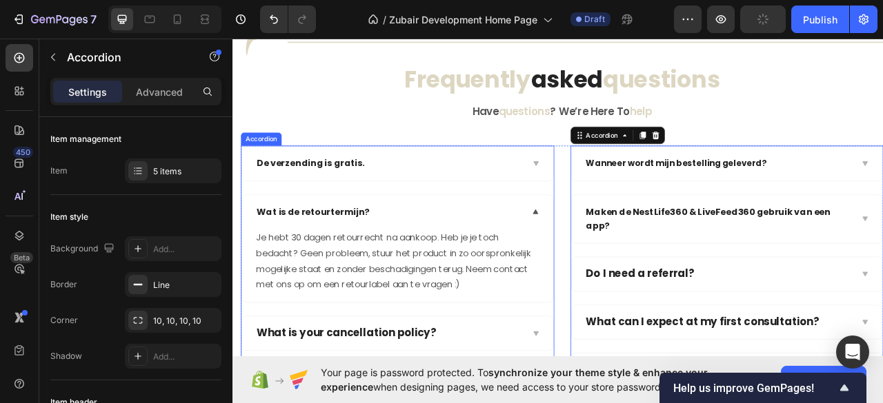
click at [581, 272] on div "Wat is de retourtermijn?" at bounding box center [431, 261] width 341 height 22
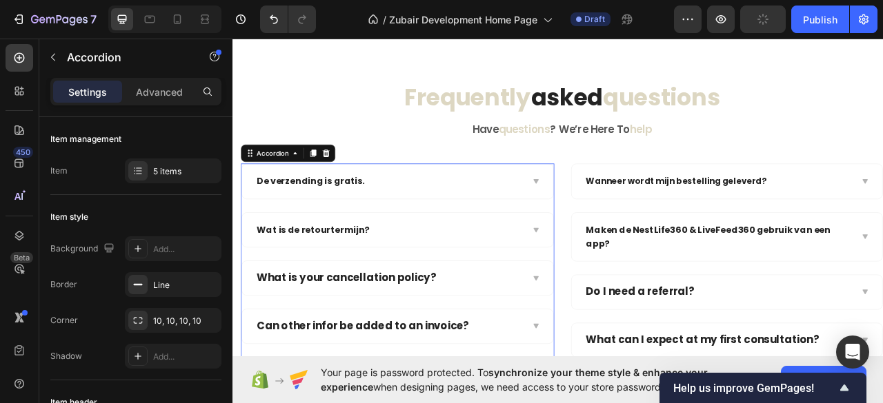
scroll to position [2604, 0]
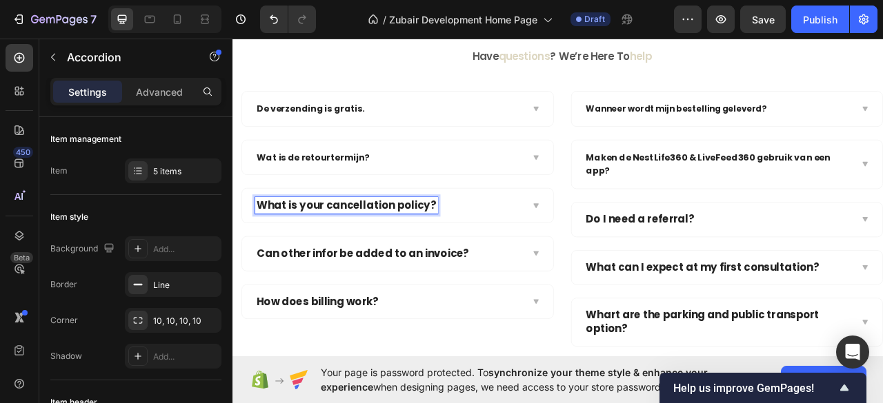
click at [368, 250] on p "What is your cancellation policy?" at bounding box center [377, 251] width 228 height 17
click at [326, 254] on p "Is de camera in het Nederlands?" at bounding box center [373, 251] width 221 height 17
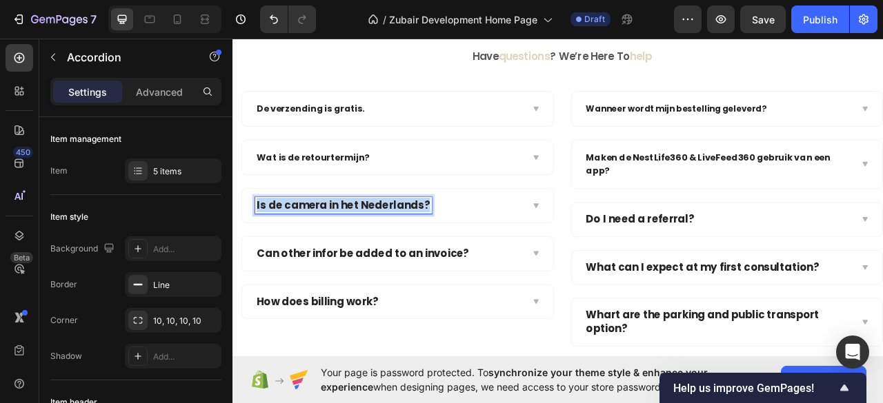
click at [326, 254] on p "Is de camera in het Nederlands?" at bounding box center [373, 251] width 221 height 17
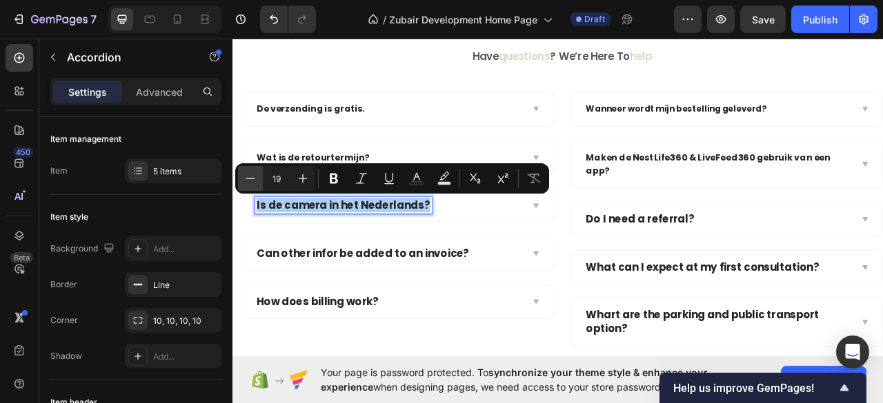
click at [253, 183] on icon "Editor contextual toolbar" at bounding box center [250, 179] width 14 height 14
type input "16"
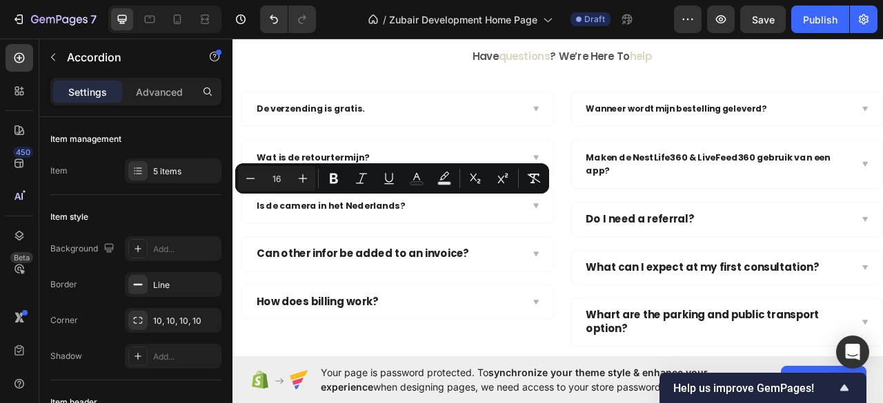
drag, startPoint x: 425, startPoint y: 274, endPoint x: 494, endPoint y: 223, distance: 86.8
click at [425, 274] on div "De verzending is gratis. Wat is de retourtermijn? Is de camera in het Nederland…" at bounding box center [442, 252] width 399 height 292
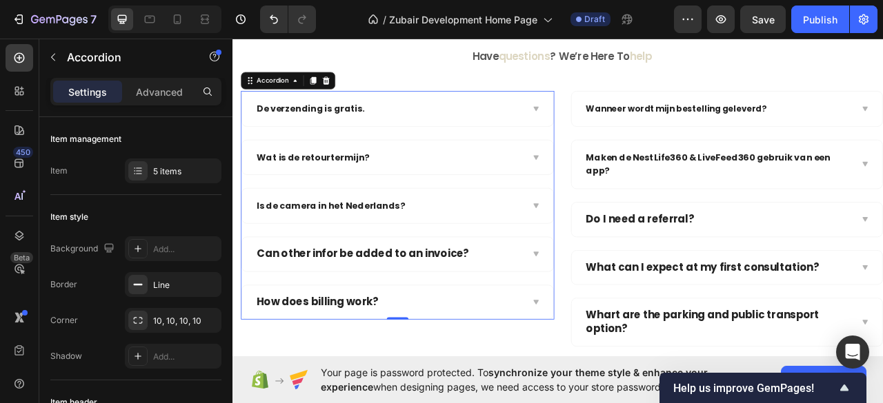
click at [462, 250] on div "Is de camera in het Nederlands?" at bounding box center [431, 252] width 341 height 22
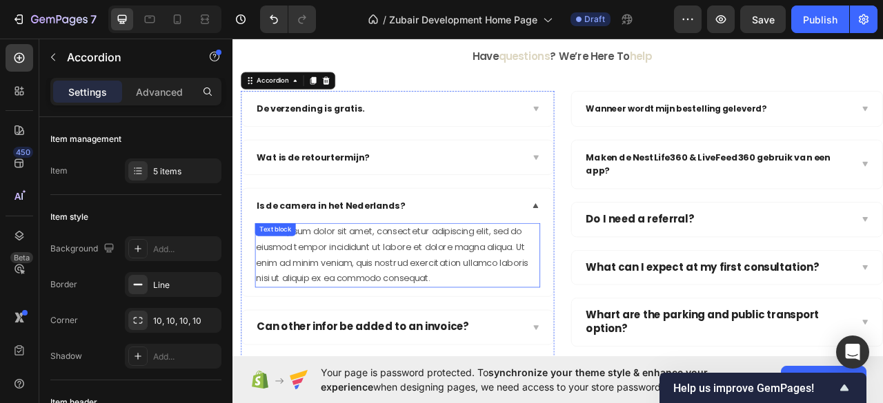
click at [398, 292] on div "Lorem ipsum dolor sit amet, consectetur adipiscing elit, sed do eiusmod tempor …" at bounding box center [442, 315] width 363 height 82
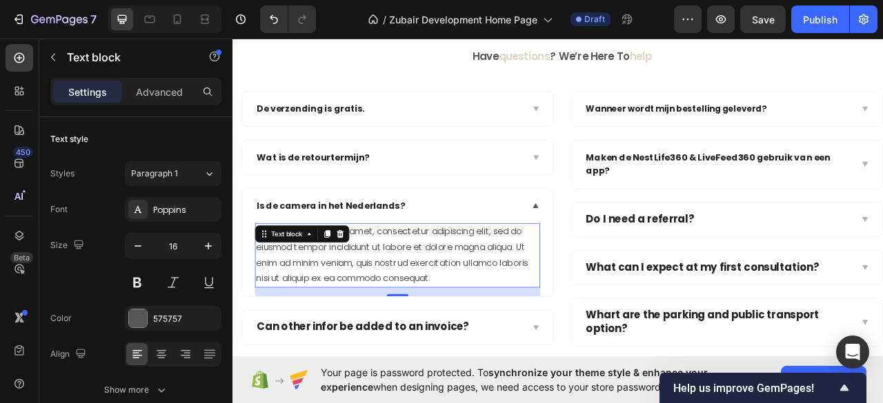
click at [398, 292] on div "Lorem ipsum dolor sit amet, consectetur adipiscing elit, sed do eiusmod tempor …" at bounding box center [442, 315] width 363 height 82
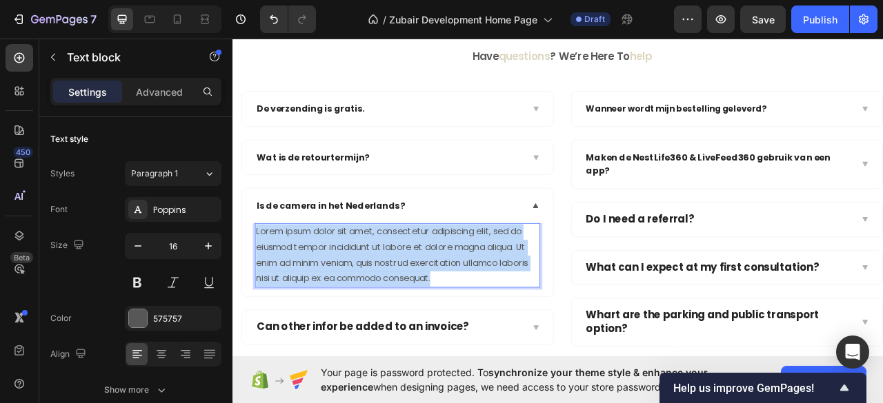
click at [398, 292] on p "Lorem ipsum dolor sit amet, consectetur adipiscing elit, sed do eiusmod tempor …" at bounding box center [442, 315] width 360 height 79
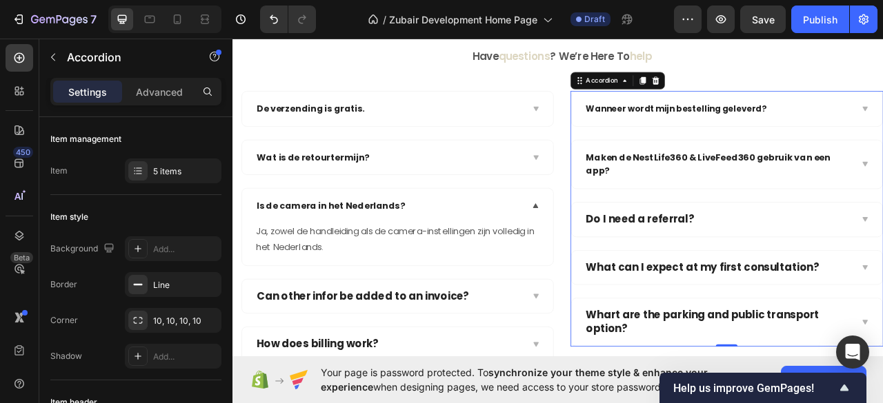
click at [739, 262] on p "Do I need a referral?" at bounding box center [751, 269] width 138 height 17
click at [541, 250] on div "Is de camera in het Nederlands?" at bounding box center [431, 252] width 341 height 22
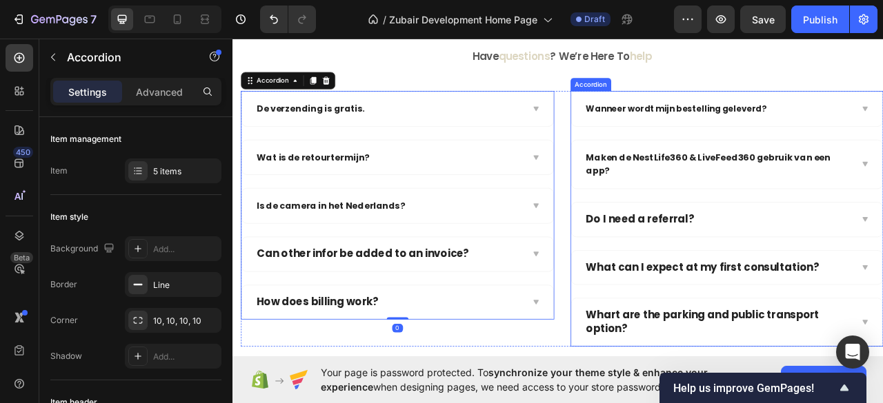
click at [717, 261] on p "Do I need a referral?" at bounding box center [751, 269] width 138 height 17
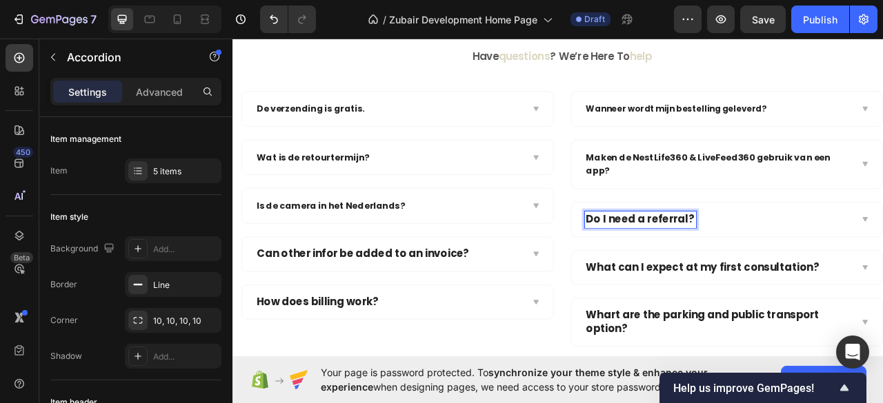
click at [716, 266] on p "Do I need a referral?" at bounding box center [751, 269] width 138 height 17
click at [716, 265] on p "Do I need a referral?" at bounding box center [751, 269] width 138 height 17
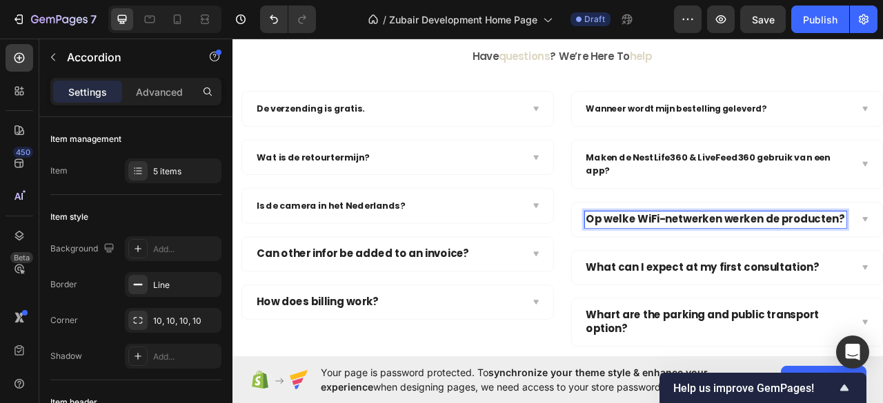
click at [762, 267] on p "Op welke WiFi-netwerken werken de producten?" at bounding box center [846, 269] width 329 height 17
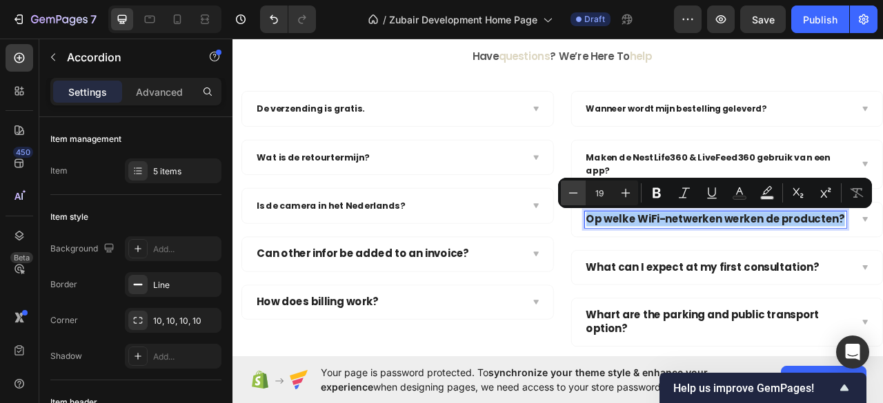
click at [574, 192] on icon "Editor contextual toolbar" at bounding box center [573, 193] width 14 height 14
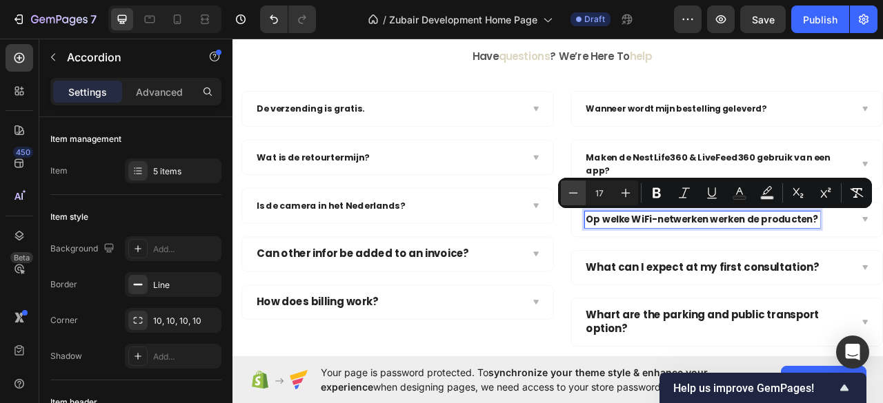
click at [574, 192] on icon "Editor contextual toolbar" at bounding box center [573, 193] width 14 height 14
type input "16"
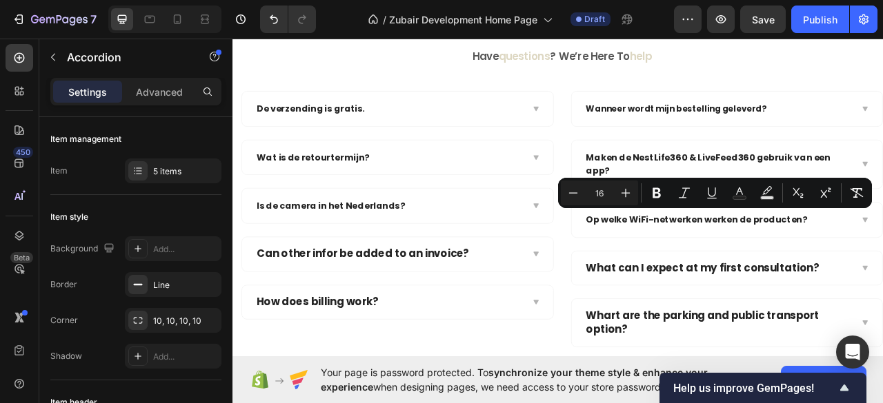
click at [756, 293] on div "Wanneer wordt mijn bestelling geleverd? Maken de NestLife360 & LiveFeed360 gebr…" at bounding box center [861, 269] width 399 height 326
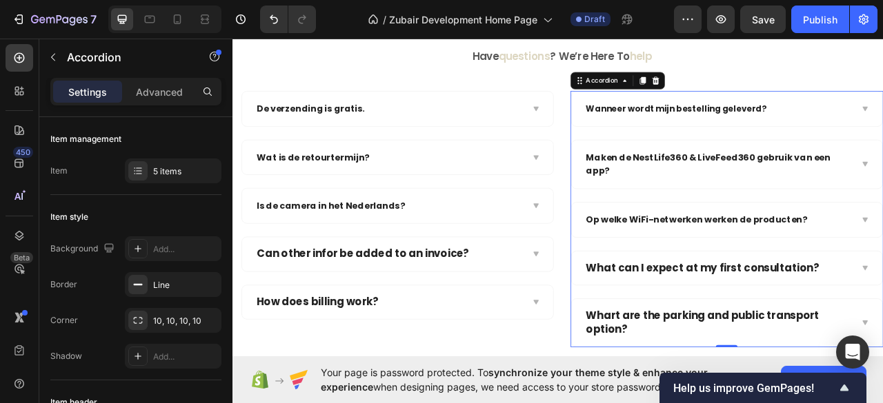
click at [882, 277] on div "Op welke WiFi-netwerken werken de producten?" at bounding box center [850, 270] width 341 height 22
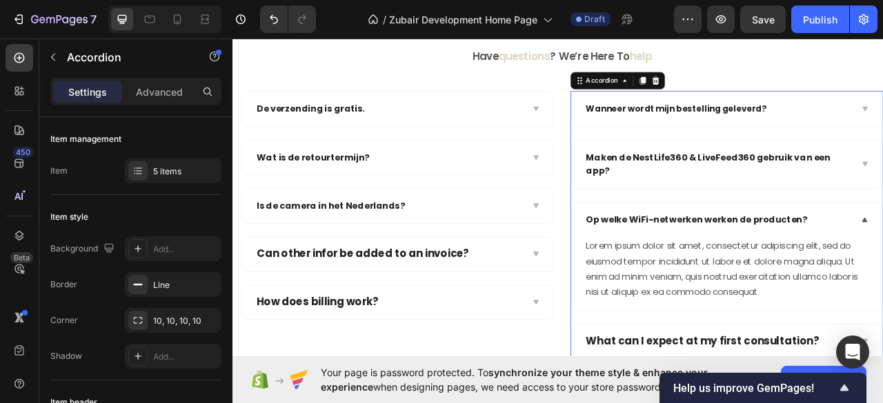
click at [882, 303] on div "Lorem ipsum dolor sit amet, consectetur adipiscing elit, sed do eiusmod tempor …" at bounding box center [861, 333] width 363 height 82
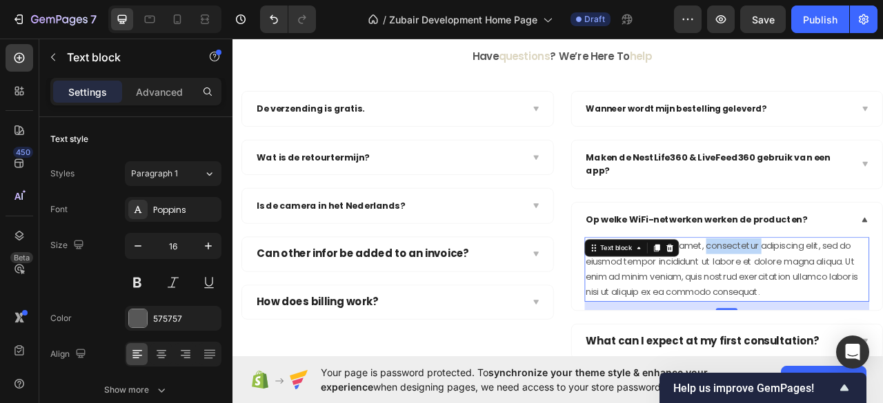
click at [882, 303] on div "Lorem ipsum dolor sit amet, consectetur adipiscing elit, sed do eiusmod tempor …" at bounding box center [861, 333] width 363 height 82
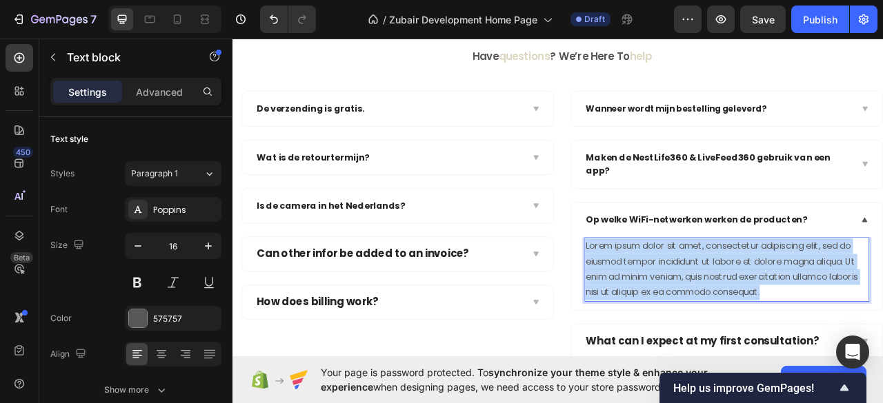
click at [882, 303] on p "Lorem ipsum dolor sit amet, consectetur adipiscing elit, sed do eiusmod tempor …" at bounding box center [861, 333] width 360 height 79
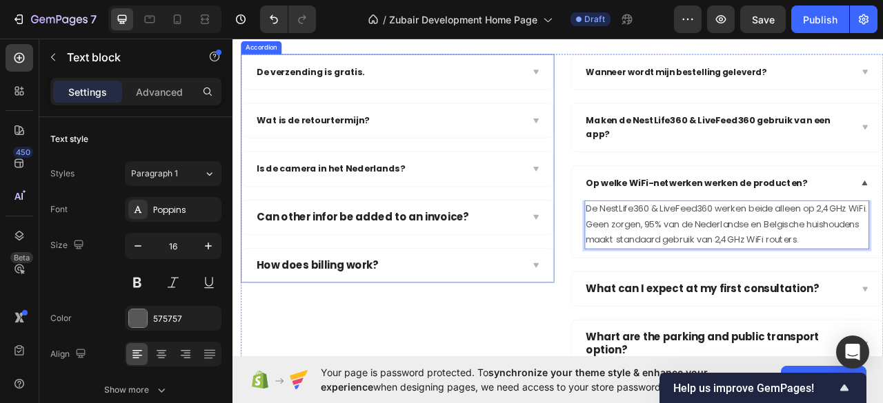
scroll to position [2696, 0]
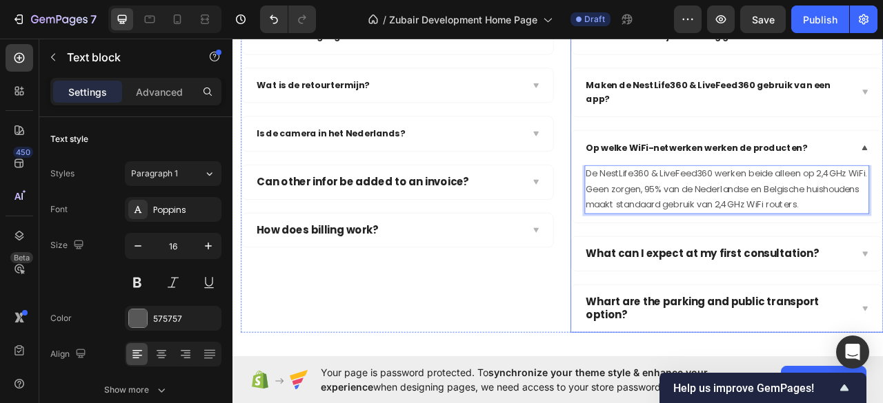
click at [882, 164] on div "Op welke WiFi-netwerken werken de producten?" at bounding box center [861, 179] width 396 height 44
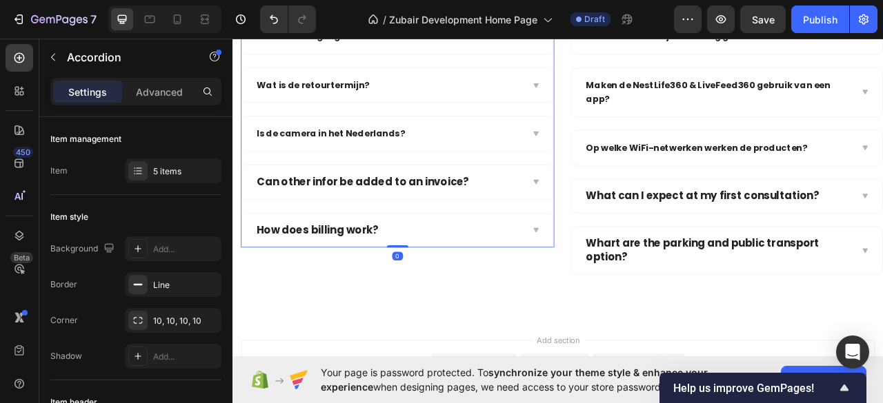
click at [558, 273] on div "How does billing work?" at bounding box center [431, 283] width 341 height 21
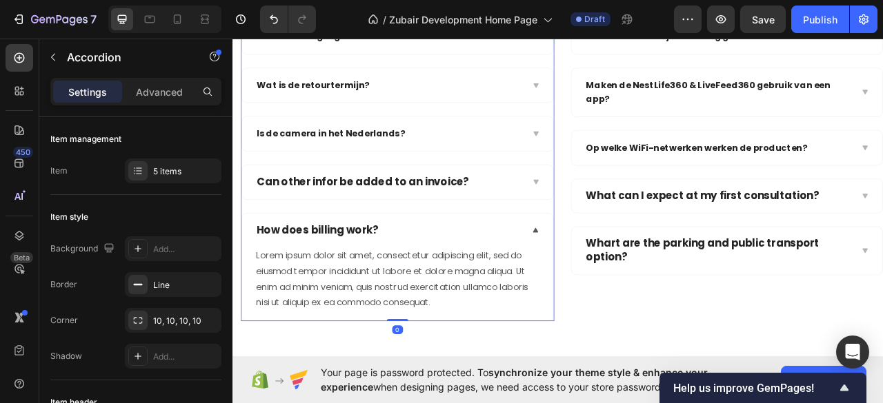
click at [558, 273] on div "How does billing work?" at bounding box center [431, 283] width 341 height 21
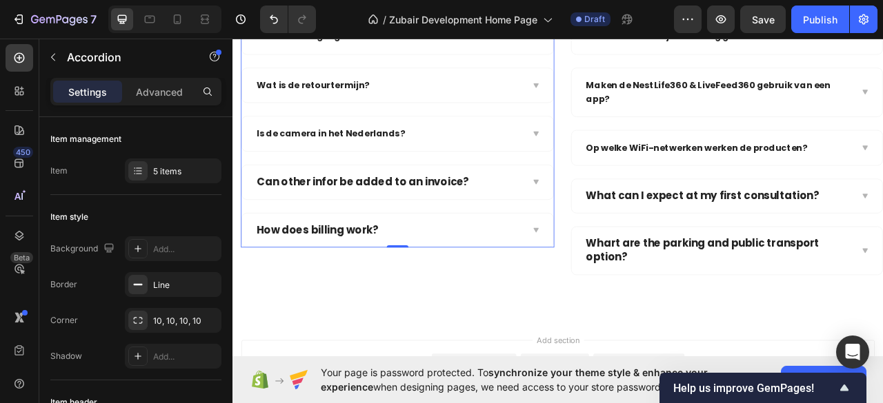
click at [560, 215] on div "Can other infor be added to an invoice?" at bounding box center [431, 222] width 341 height 21
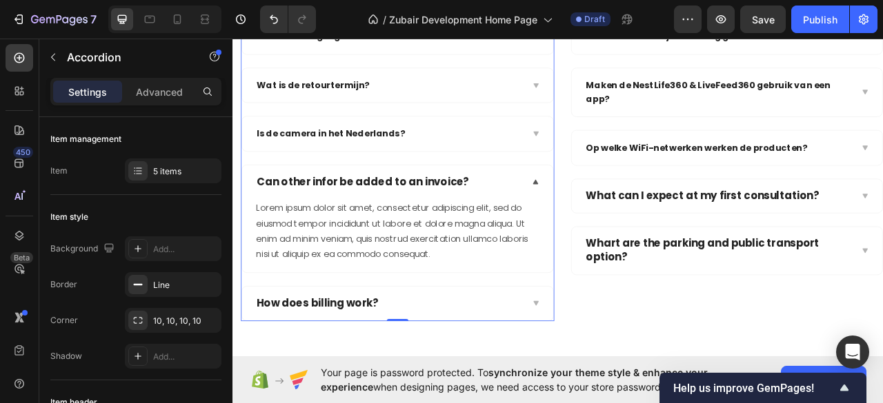
click at [562, 207] on div "Can other infor be added to an invoice?" at bounding box center [442, 222] width 396 height 43
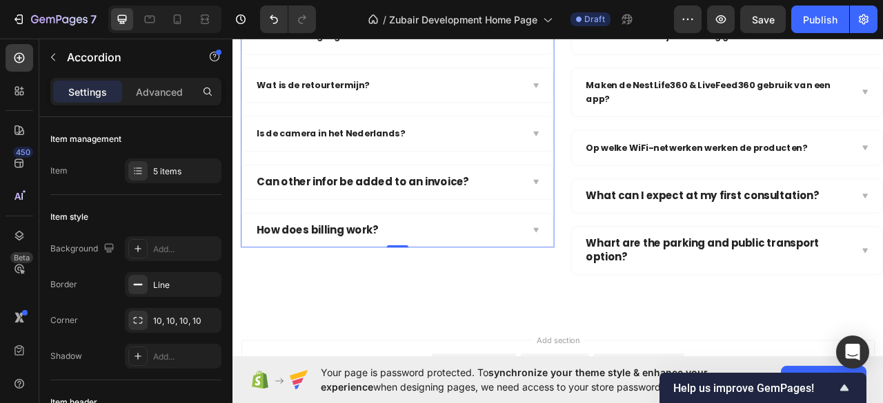
click at [588, 201] on div "Can other infor be added to an invoice?" at bounding box center [442, 222] width 396 height 43
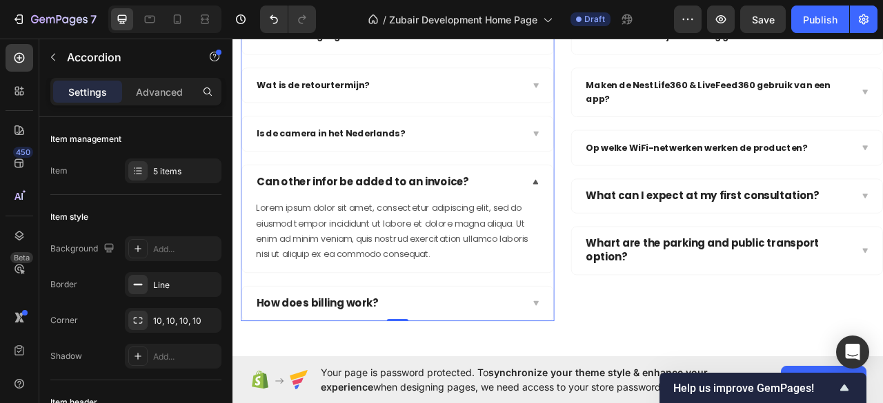
click at [588, 201] on div "Can other infor be added to an invoice?" at bounding box center [442, 222] width 396 height 43
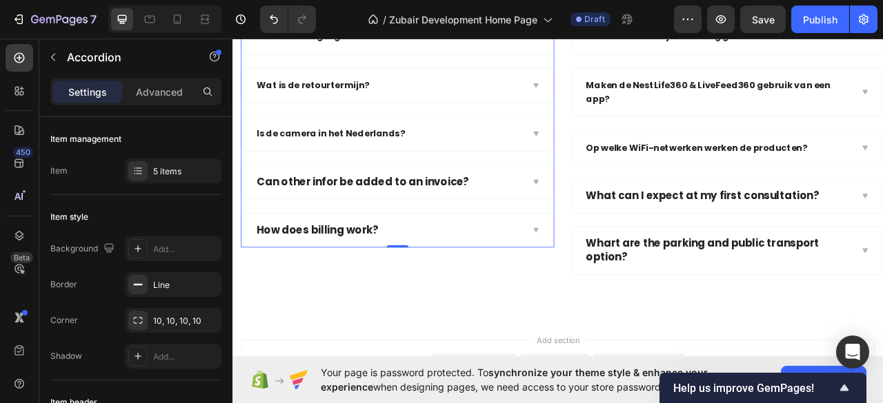
click at [588, 201] on div "Can other infor be added to an invoice?" at bounding box center [442, 222] width 396 height 43
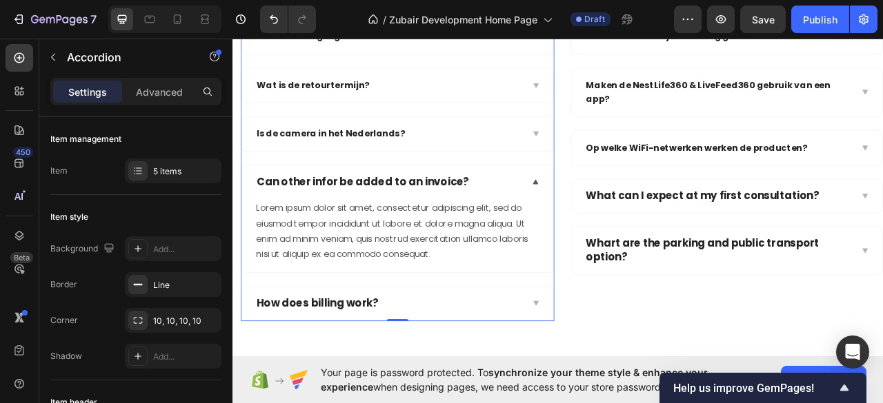
click at [346, 201] on div "Can other infor be added to an invoice?" at bounding box center [442, 222] width 396 height 43
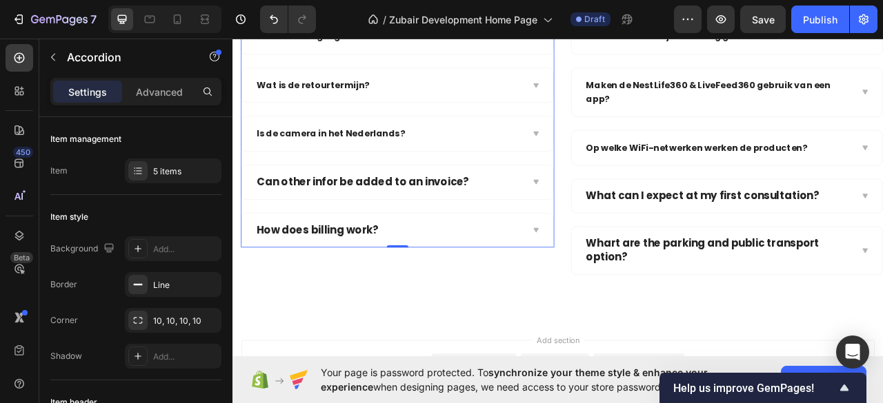
click at [308, 201] on div "Can other infor be added to an invoice?" at bounding box center [442, 222] width 396 height 43
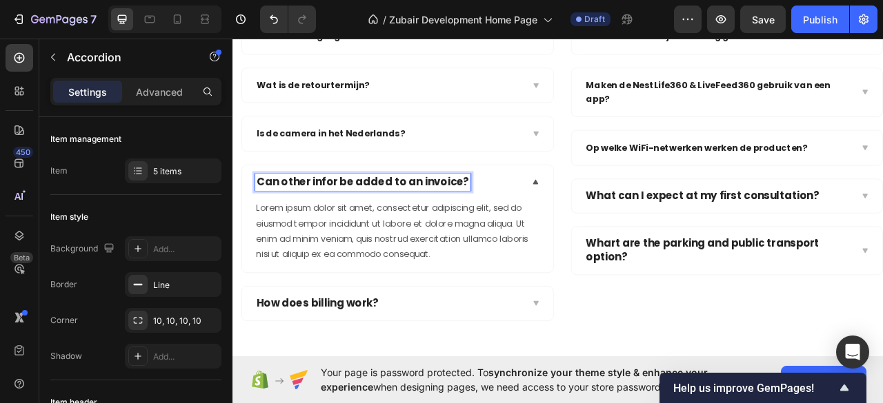
click at [336, 219] on p "Can other infor be added to an invoice?" at bounding box center [398, 222] width 270 height 17
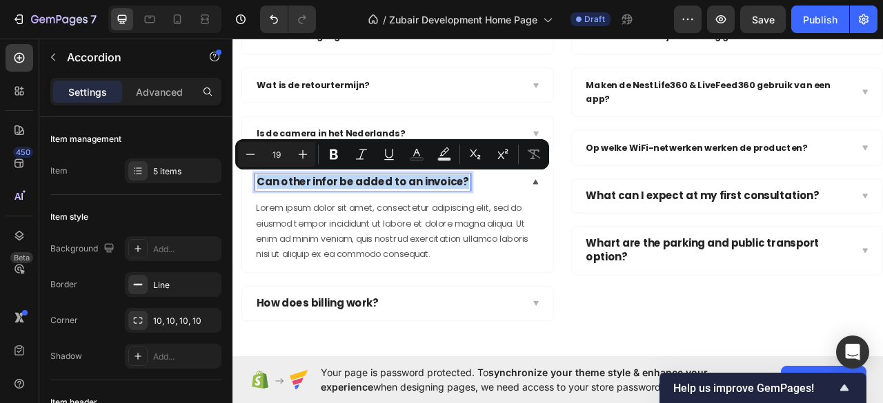
click at [336, 219] on p "Can other infor be added to an invoice?" at bounding box center [398, 222] width 270 height 17
click at [337, 219] on p "Can other infor be added to an invoice?" at bounding box center [398, 222] width 270 height 17
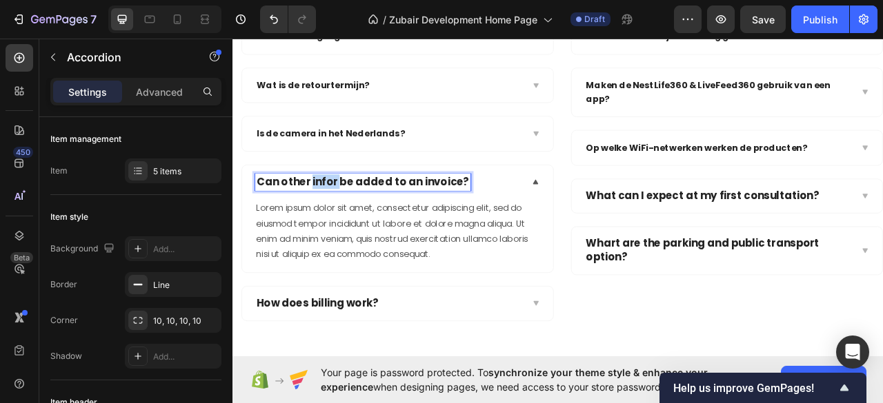
click at [337, 219] on p "Can other infor be added to an invoice?" at bounding box center [398, 222] width 270 height 17
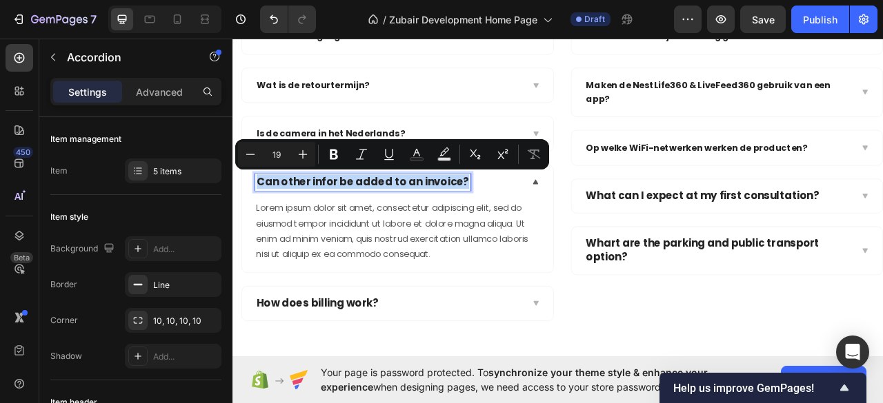
click at [337, 219] on p "Can other infor be added to an invoice?" at bounding box center [398, 222] width 270 height 17
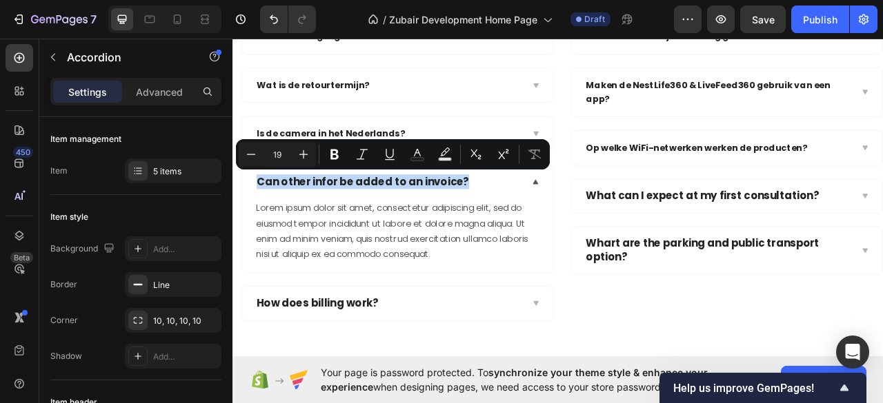
click at [542, 228] on div "Can other infor be added to an invoice?" at bounding box center [442, 222] width 396 height 43
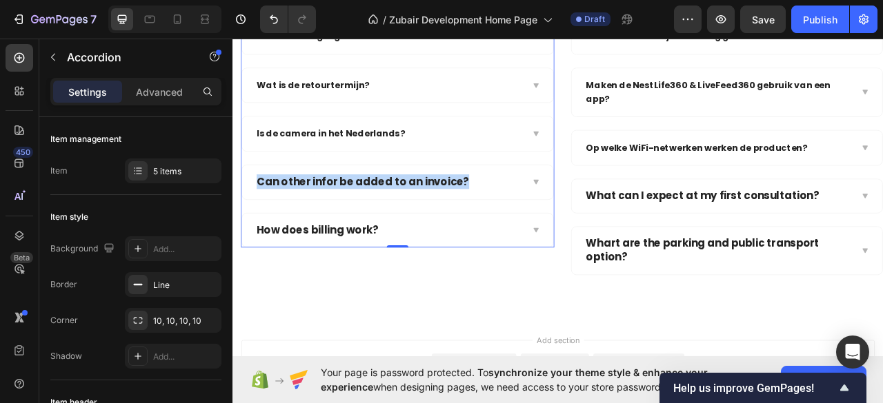
click at [619, 250] on div "De verzending is gratis. Wat is de retourtermijn? Is de camera in het Nederland…" at bounding box center [442, 160] width 399 height 292
click at [282, 234] on div "Can other infor be added to an invoice?" at bounding box center [442, 222] width 396 height 43
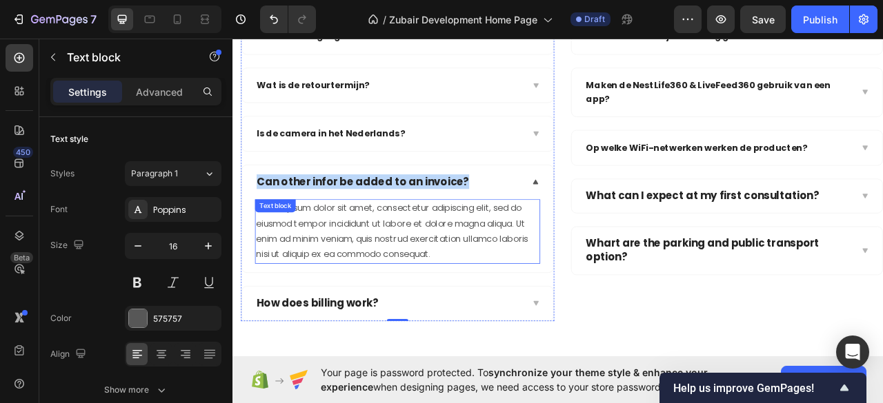
click at [528, 263] on div "Lorem ipsum dolor sit amet, consectetur adipiscing elit, sed do eiusmod tempor …" at bounding box center [442, 285] width 363 height 82
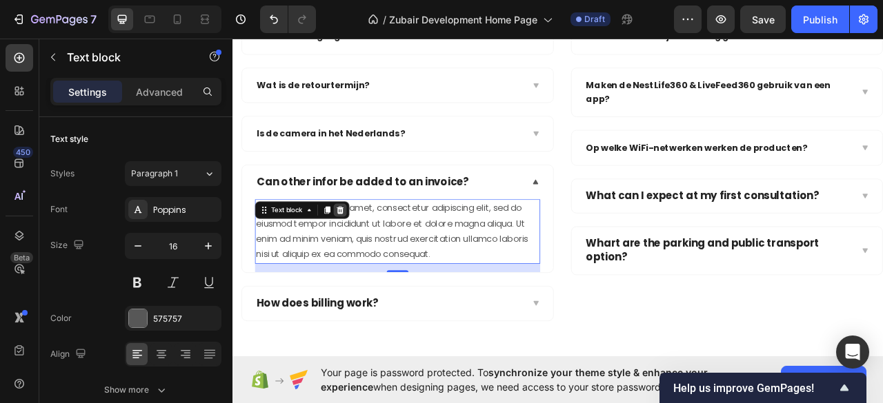
click at [370, 258] on icon at bounding box center [368, 257] width 11 height 11
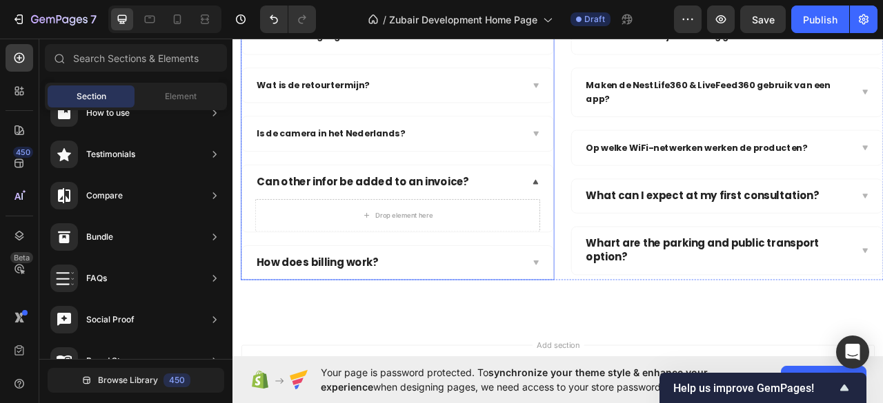
click at [376, 222] on p "Can other infor be added to an invoice?" at bounding box center [398, 222] width 270 height 17
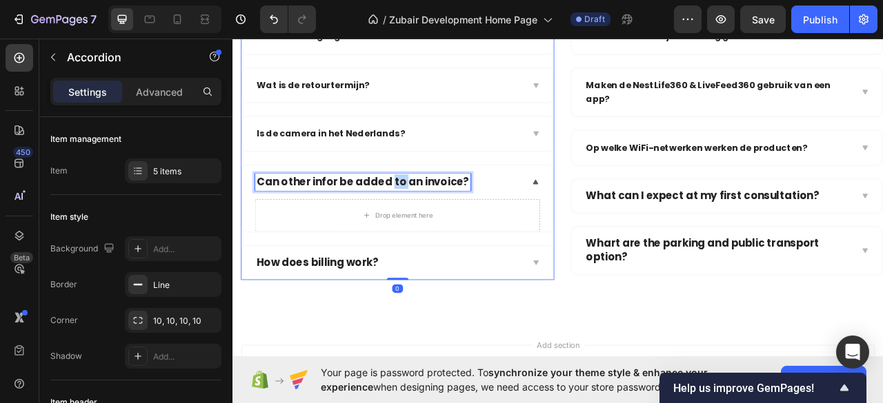
click at [431, 223] on p "Can other infor be added to an invoice?" at bounding box center [398, 222] width 270 height 17
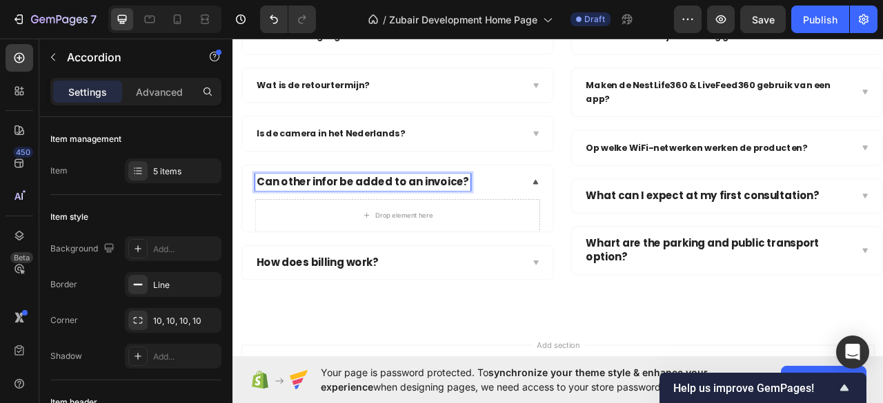
click at [308, 214] on p "Can other infor be added to an invoice?" at bounding box center [398, 222] width 270 height 17
click at [277, 214] on p "Can other infor be added to an invoice?" at bounding box center [398, 222] width 270 height 17
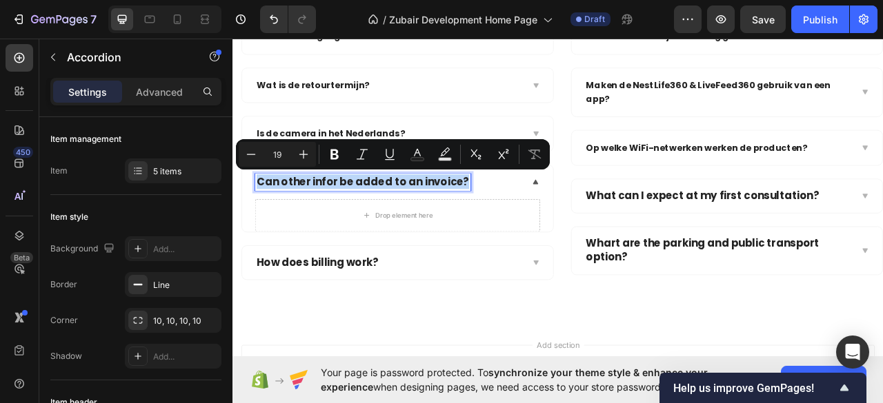
click at [475, 219] on p "Can other infor be added to an invoice?" at bounding box center [398, 222] width 270 height 17
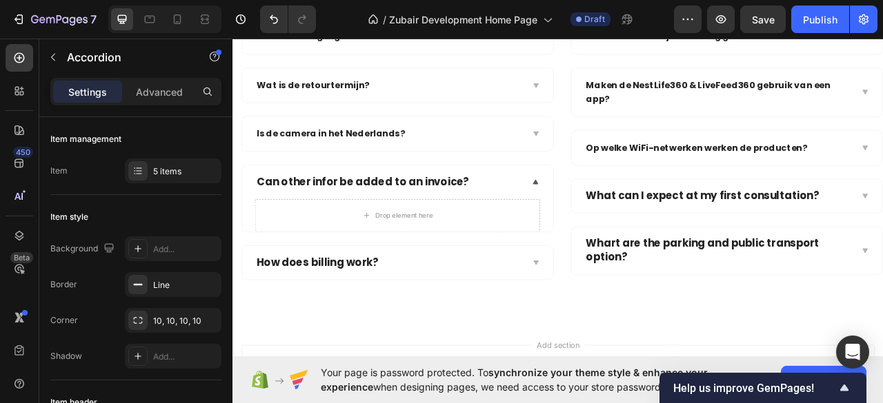
click at [543, 220] on div "Can other infor be added to an invoice?" at bounding box center [431, 222] width 341 height 21
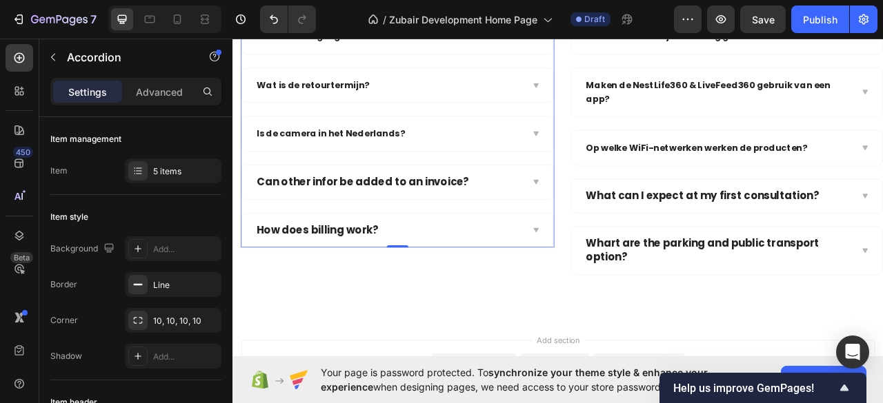
click at [625, 214] on div "Can other infor be added to an invoice?" at bounding box center [442, 222] width 396 height 43
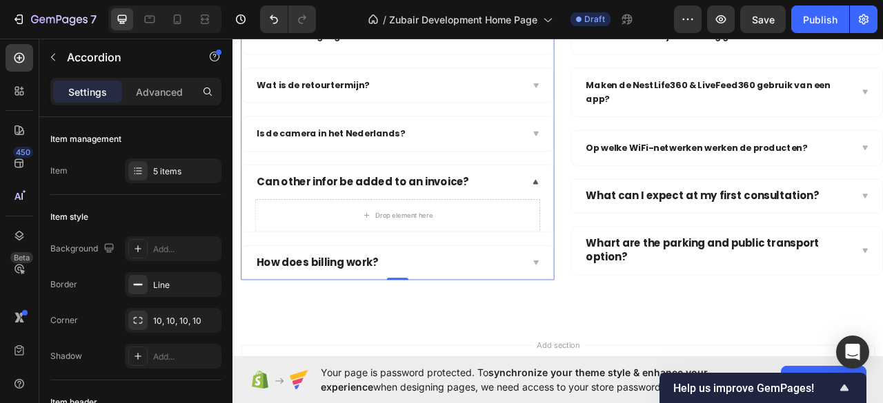
click at [624, 206] on div "Can other infor be added to an invoice?" at bounding box center [442, 222] width 396 height 43
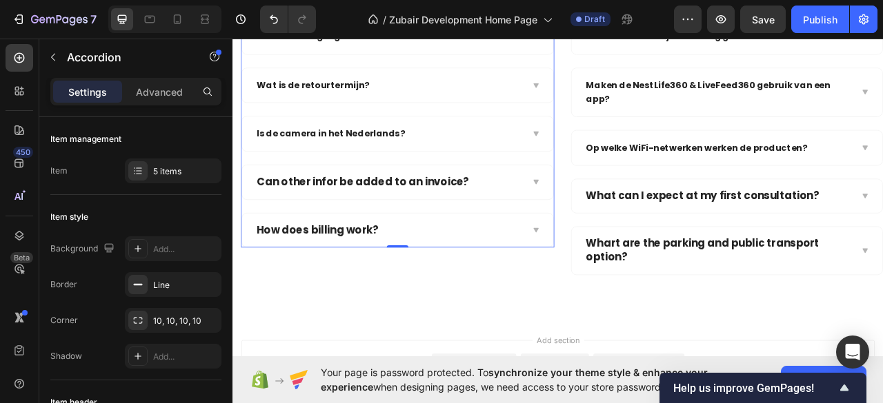
click at [624, 206] on div "Can other infor be added to an invoice?" at bounding box center [442, 222] width 396 height 43
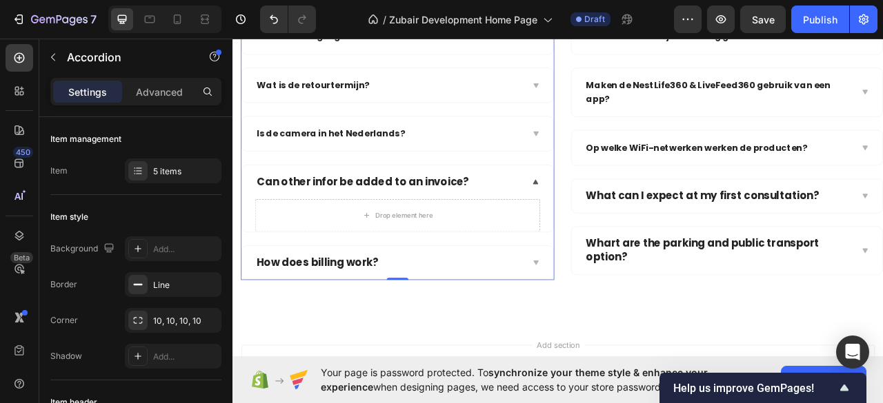
click at [624, 206] on div "Can other infor be added to an invoice?" at bounding box center [442, 222] width 396 height 43
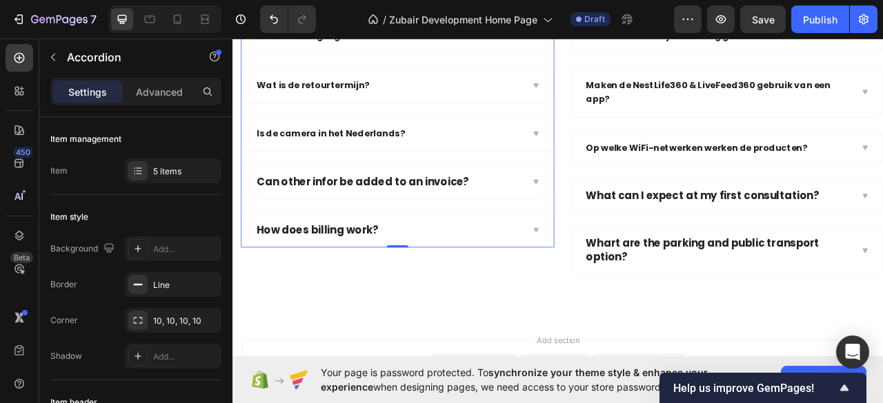
click at [624, 206] on div "Can other infor be added to an invoice?" at bounding box center [442, 222] width 396 height 43
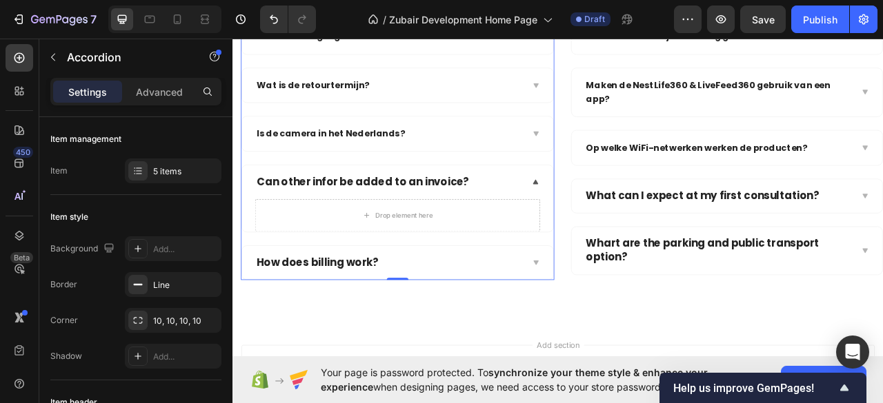
click at [491, 201] on div "Can other infor be added to an invoice?" at bounding box center [442, 222] width 396 height 43
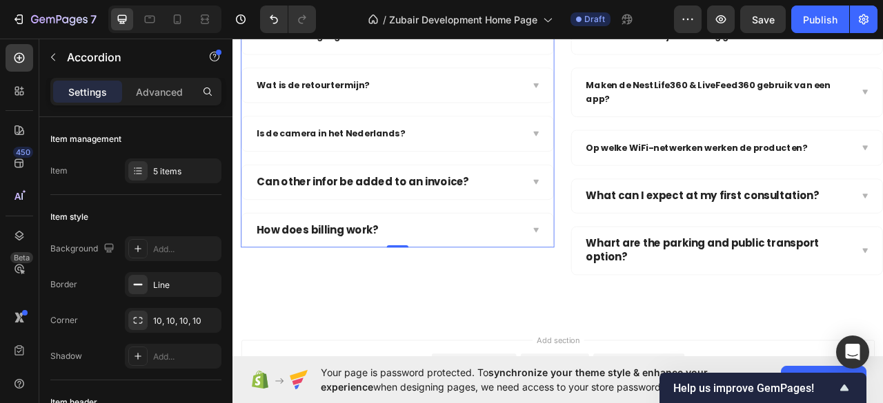
click at [379, 214] on p "Can other infor be added to an invoice?" at bounding box center [398, 222] width 270 height 17
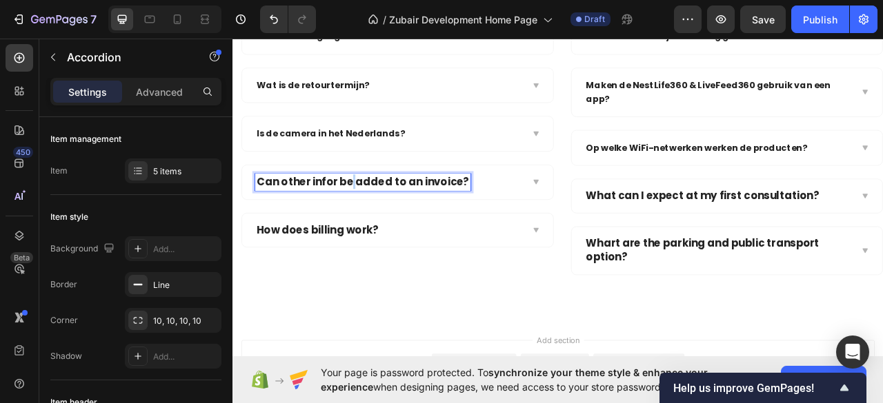
click at [379, 214] on p "Can other infor be added to an invoice?" at bounding box center [398, 222] width 270 height 17
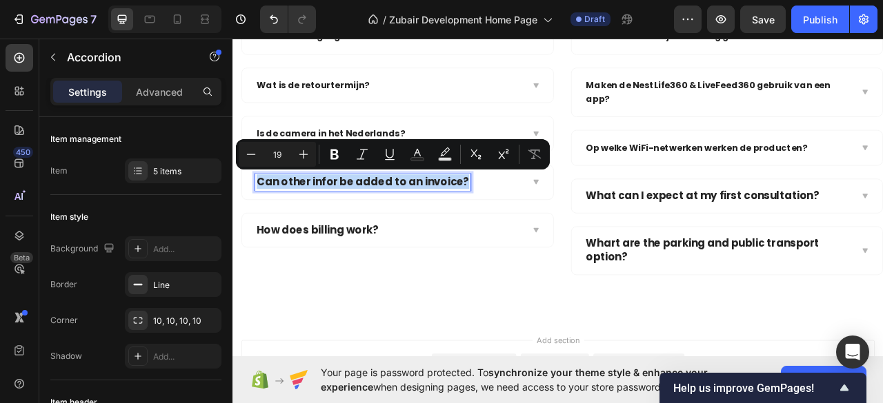
click at [442, 218] on p "Can other infor be added to an invoice?" at bounding box center [398, 222] width 270 height 17
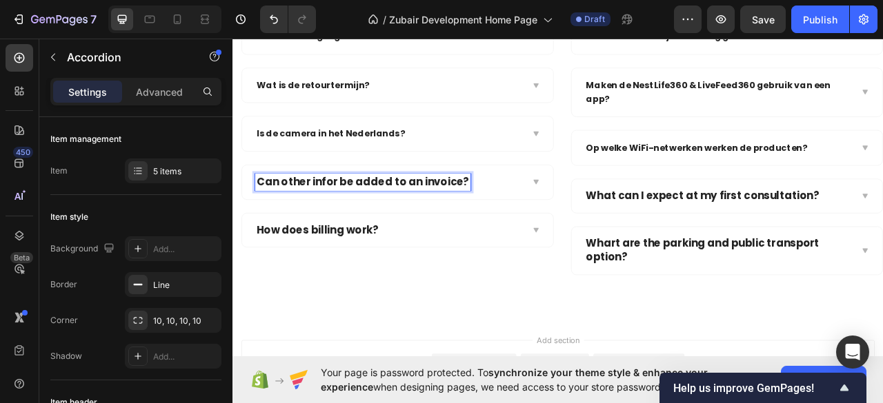
click at [551, 219] on div "Can other infor be added to an invoice?" at bounding box center [431, 222] width 341 height 21
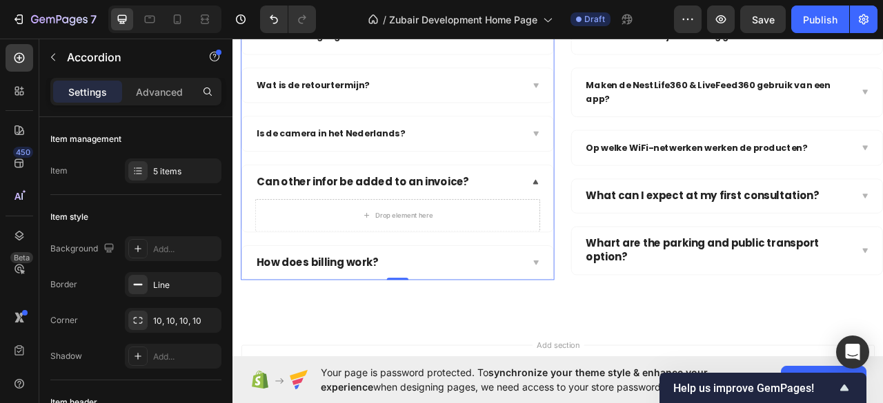
click at [551, 219] on div "Can other infor be added to an invoice?" at bounding box center [431, 222] width 341 height 21
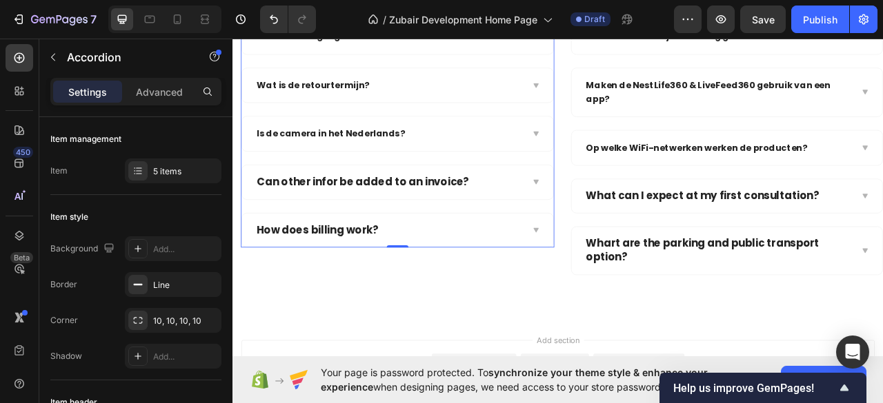
click at [551, 219] on div "Can other infor be added to an invoice?" at bounding box center [431, 222] width 341 height 21
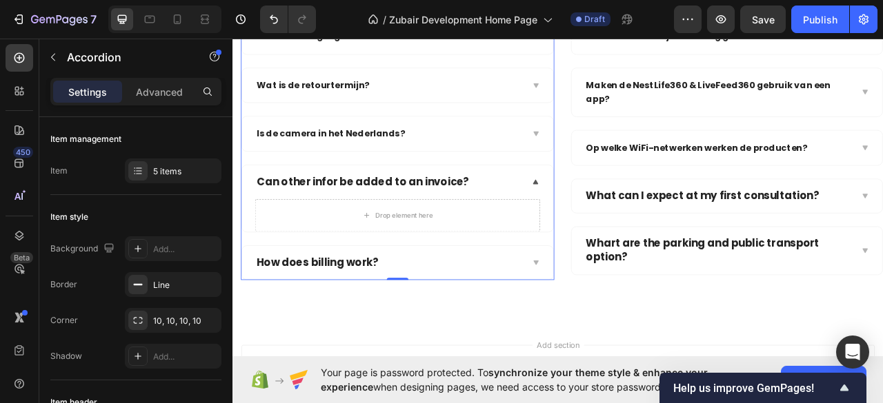
click at [551, 219] on div "Can other infor be added to an invoice?" at bounding box center [431, 222] width 341 height 21
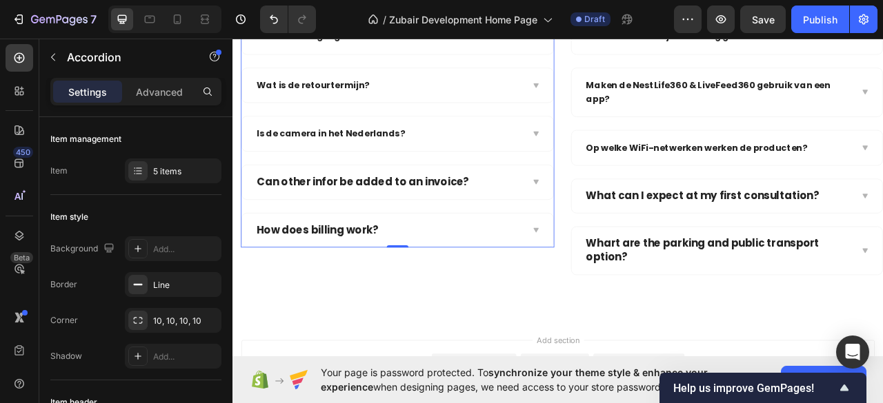
click at [552, 219] on div "Can other infor be added to an invoice?" at bounding box center [431, 222] width 341 height 21
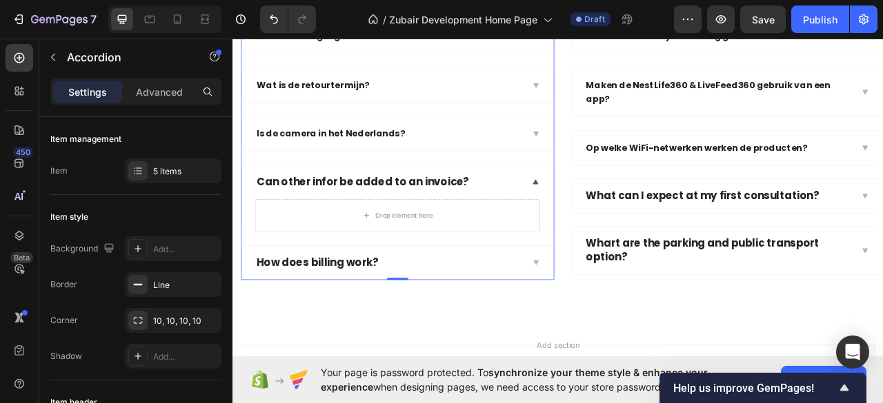
click at [552, 219] on div "Can other infor be added to an invoice?" at bounding box center [431, 222] width 341 height 21
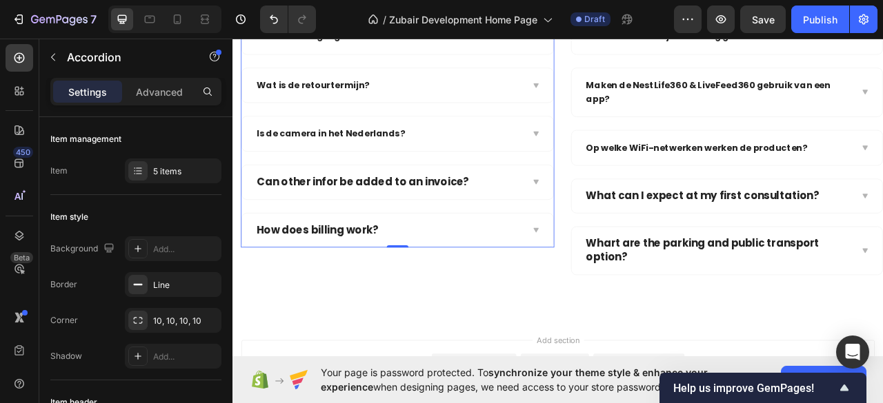
click at [535, 214] on div "Can other infor be added to an invoice?" at bounding box center [431, 222] width 341 height 21
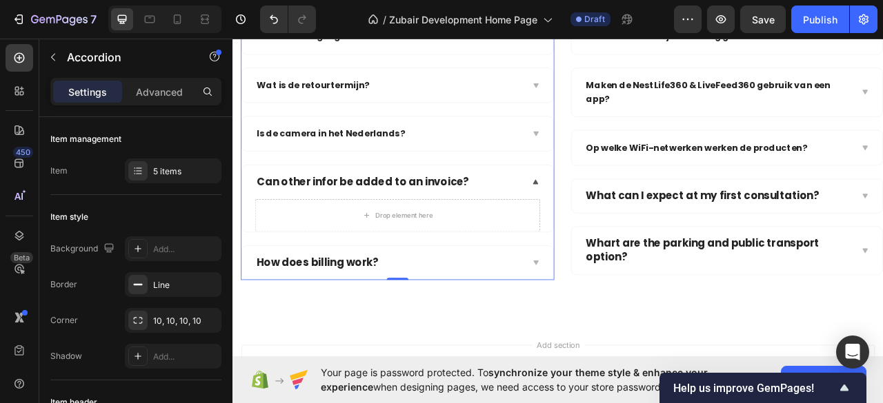
click at [519, 229] on div "Can other infor be added to an invoice?" at bounding box center [442, 222] width 396 height 43
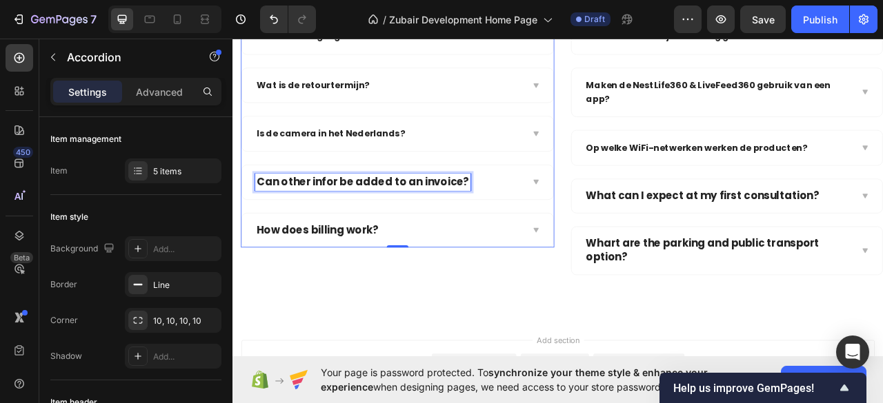
click at [522, 223] on p "Can other infor be added to an invoice?" at bounding box center [398, 222] width 270 height 17
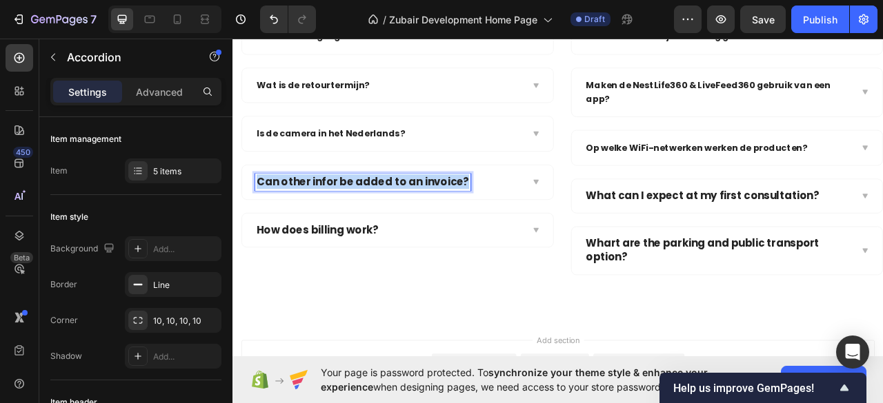
click at [522, 223] on p "Can other infor be added to an invoice?" at bounding box center [398, 222] width 270 height 17
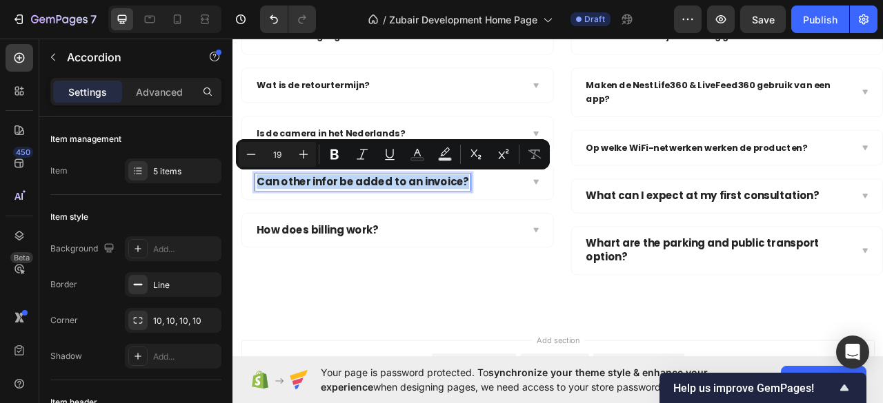
click at [522, 223] on p "Can other infor be added to an invoice?" at bounding box center [398, 222] width 270 height 17
click at [542, 225] on div "Can other infor be added to an invoice?" at bounding box center [431, 222] width 341 height 21
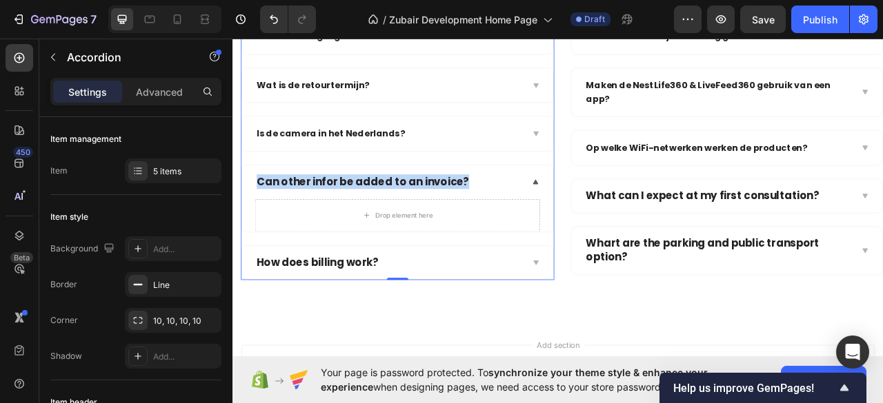
click at [542, 225] on div "Can other infor be added to an invoice?" at bounding box center [431, 222] width 341 height 21
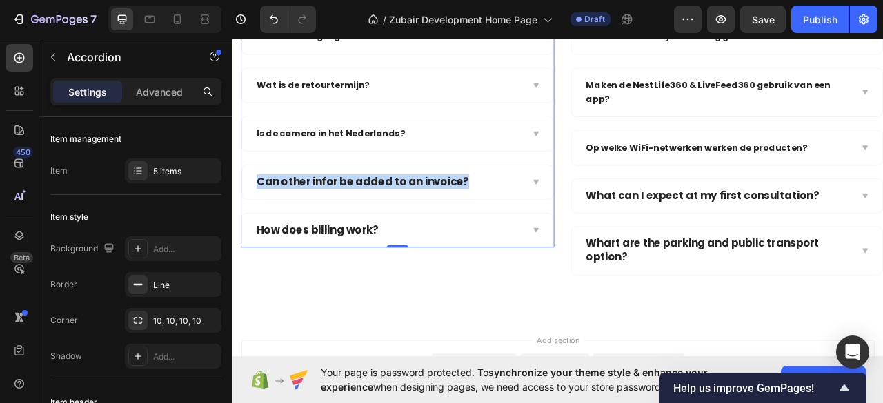
click at [564, 228] on div "Can other infor be added to an invoice?" at bounding box center [431, 222] width 341 height 21
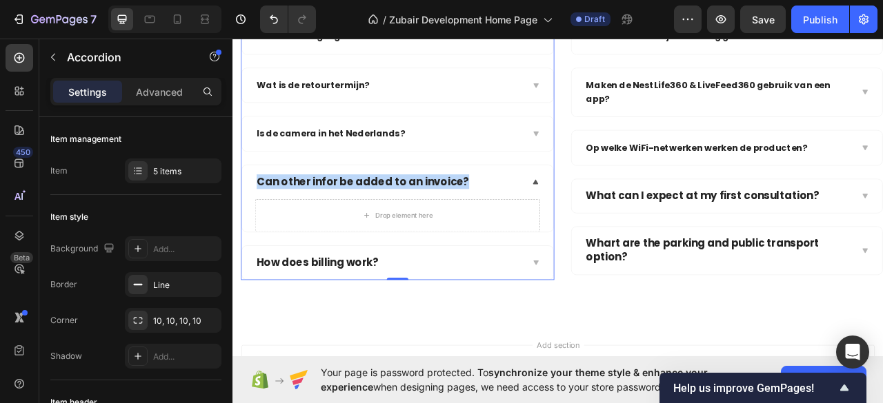
click at [590, 228] on div "Can other infor be added to an invoice?" at bounding box center [431, 222] width 341 height 21
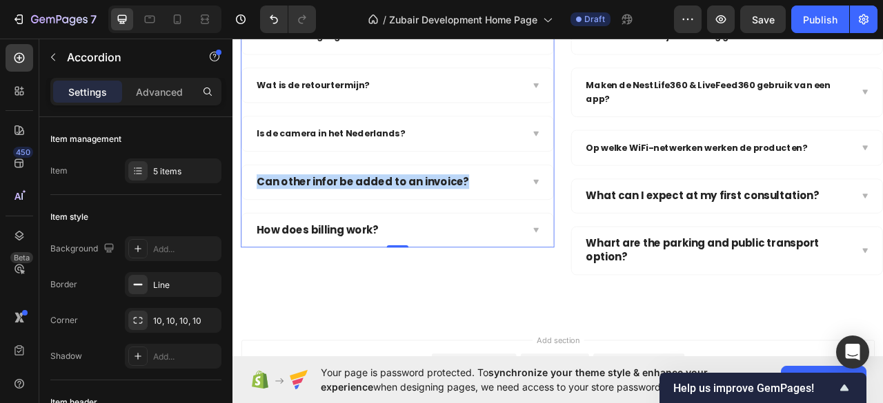
click at [590, 228] on div "Can other infor be added to an invoice?" at bounding box center [431, 222] width 341 height 21
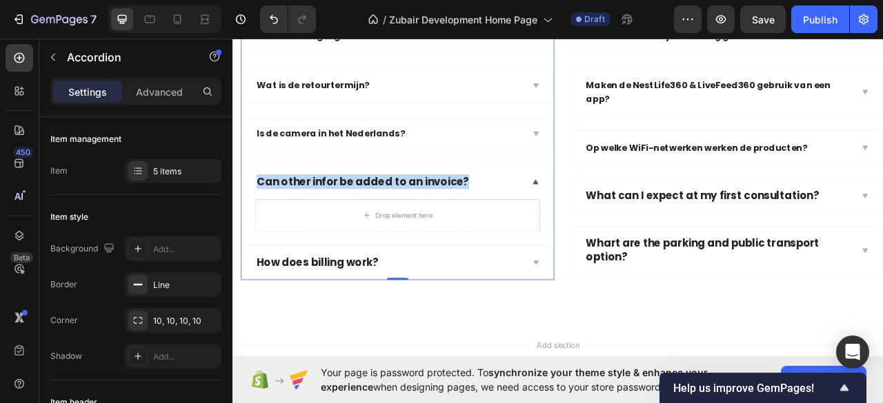
click at [590, 228] on div "Can other infor be added to an invoice?" at bounding box center [431, 222] width 341 height 21
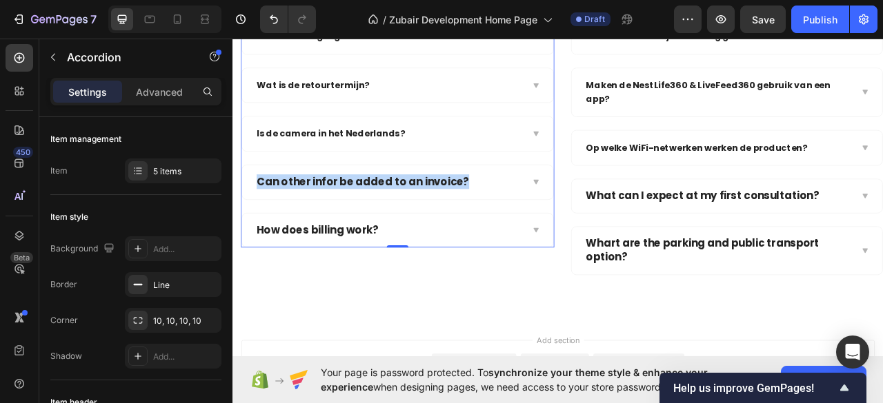
click at [590, 228] on div "Can other infor be added to an invoice?" at bounding box center [431, 222] width 341 height 21
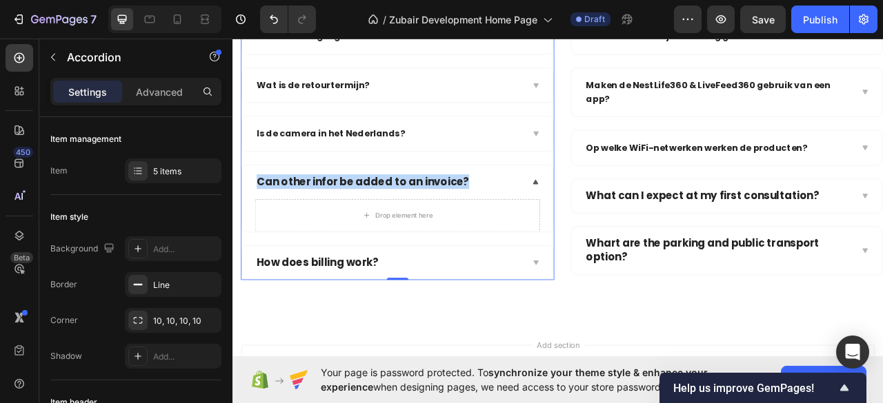
click at [593, 228] on div "Can other infor be added to an invoice?" at bounding box center [431, 222] width 341 height 21
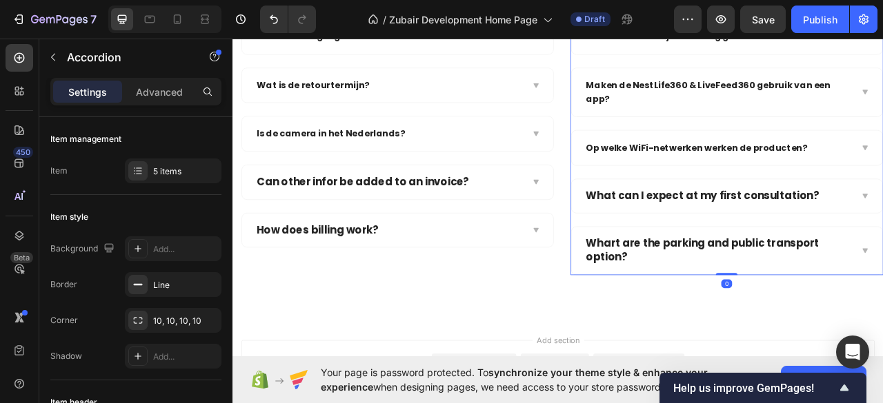
click at [699, 232] on p "What can I expect at my first consultation?" at bounding box center [830, 240] width 297 height 17
click at [390, 214] on p "Can other infor be added to an invoice?" at bounding box center [398, 222] width 270 height 17
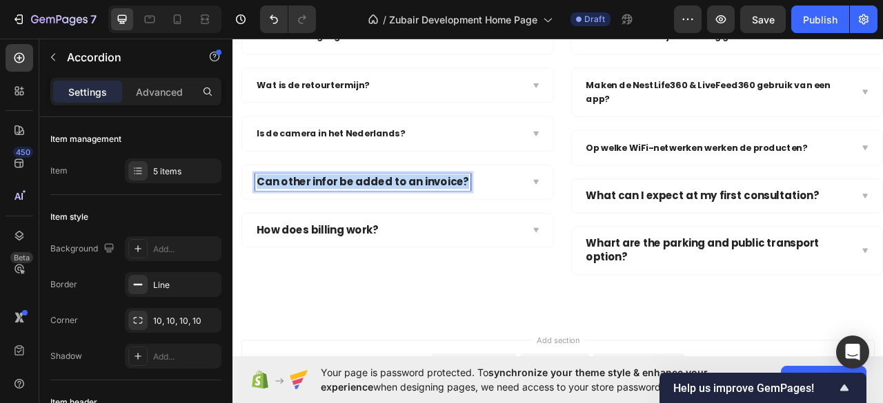
click at [390, 214] on p "Can other infor be added to an invoice?" at bounding box center [398, 222] width 270 height 17
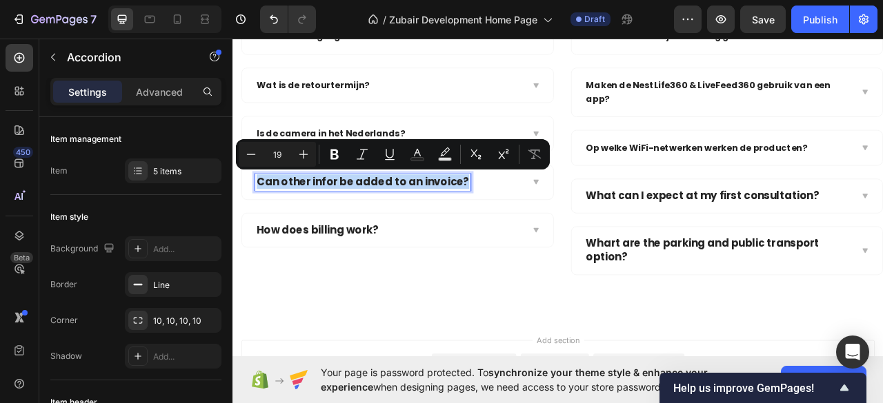
click at [474, 230] on div "Can other infor be added to an invoice?" at bounding box center [442, 222] width 396 height 43
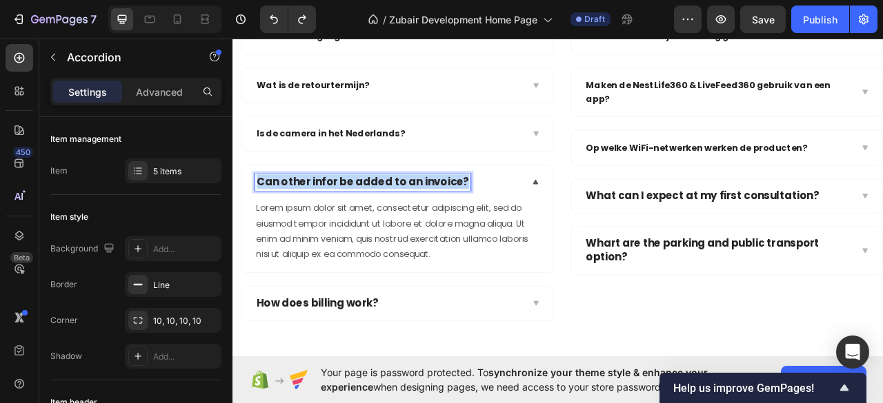
click at [493, 220] on p "Can other infor be added to an invoice?" at bounding box center [398, 222] width 270 height 17
click at [461, 214] on p "Can other infor be added to an invoice?" at bounding box center [398, 222] width 270 height 17
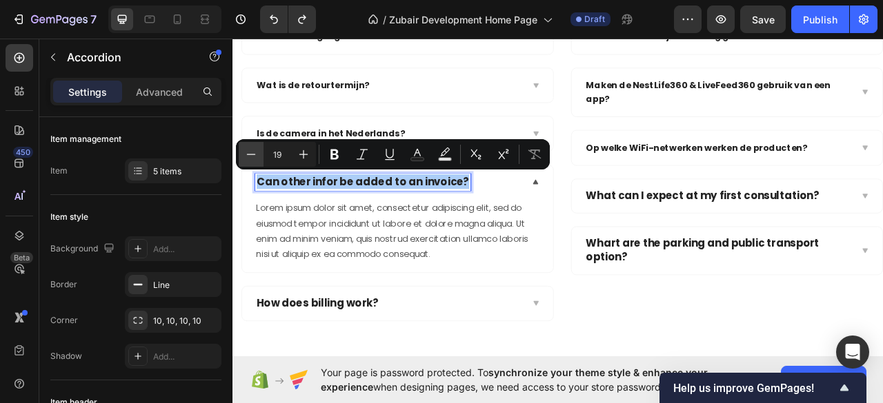
click at [257, 154] on icon "Editor contextual toolbar" at bounding box center [251, 155] width 14 height 14
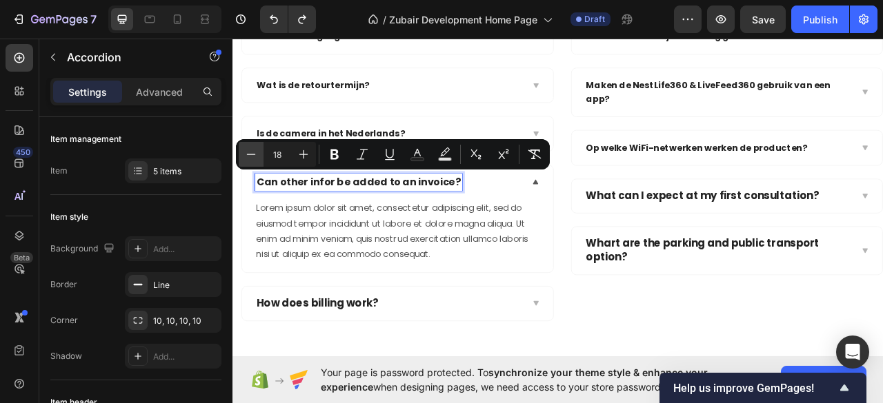
click at [257, 154] on icon "Editor contextual toolbar" at bounding box center [251, 155] width 14 height 14
type input "16"
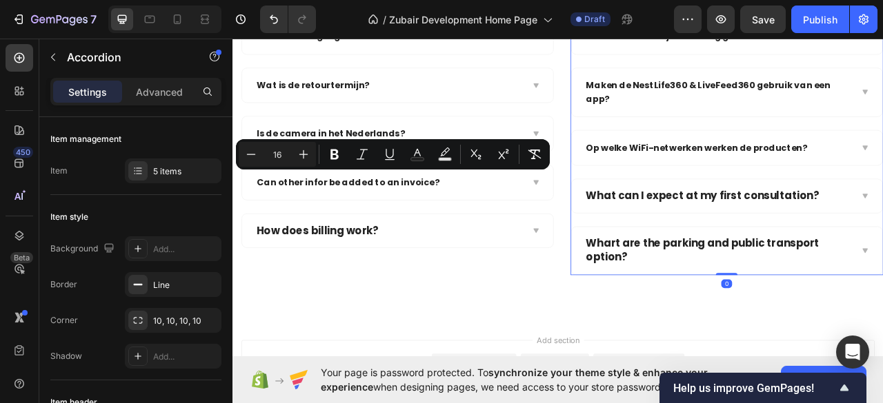
click at [693, 236] on p "What can I expect at my first consultation?" at bounding box center [830, 240] width 297 height 17
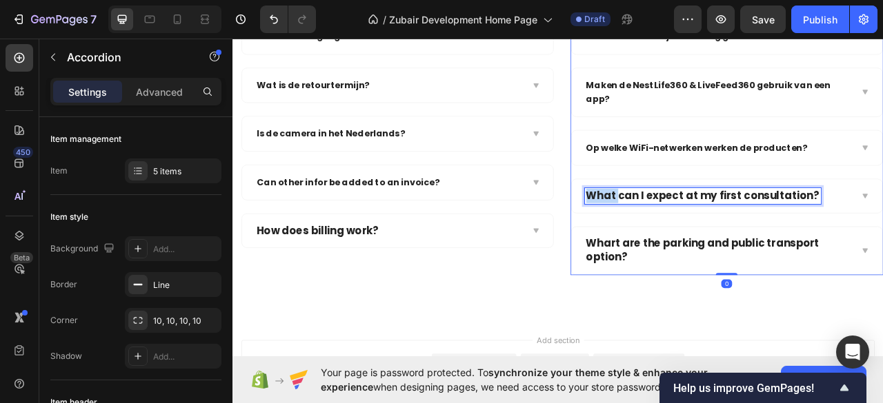
click at [693, 236] on p "What can I expect at my first consultation?" at bounding box center [830, 240] width 297 height 17
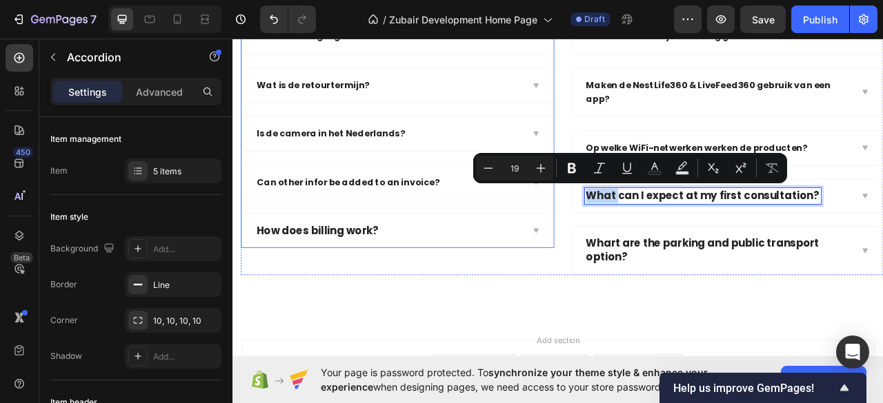
click at [530, 212] on div "Can other infor be added to an invoice?" at bounding box center [431, 223] width 341 height 22
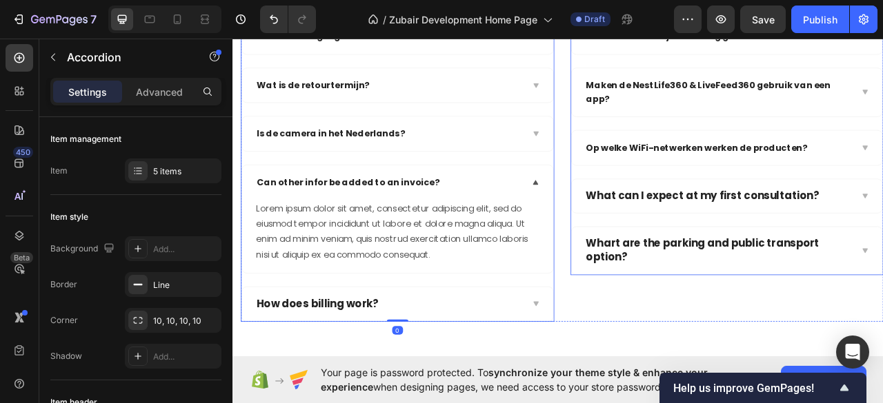
click at [714, 237] on p "What can I expect at my first consultation?" at bounding box center [830, 240] width 297 height 17
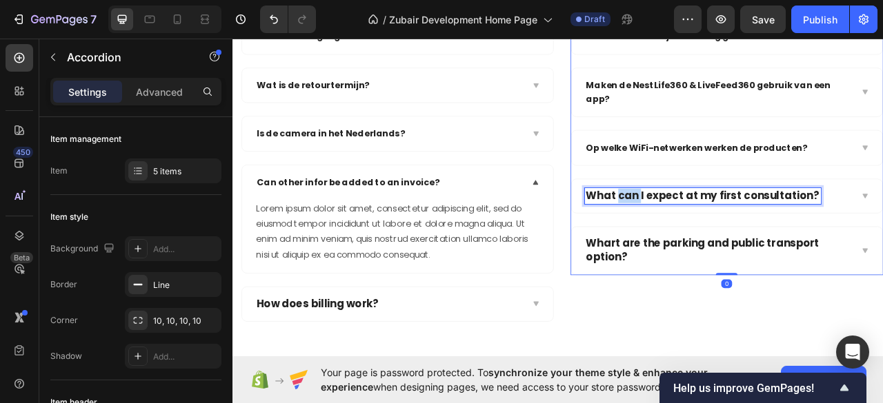
click at [714, 237] on p "What can I expect at my first consultation?" at bounding box center [830, 240] width 297 height 17
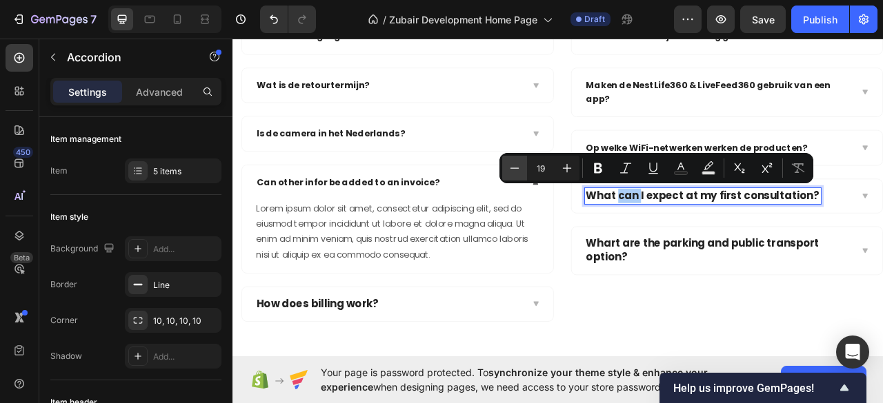
click at [505, 172] on button "Minus" at bounding box center [514, 168] width 25 height 25
type input "16"
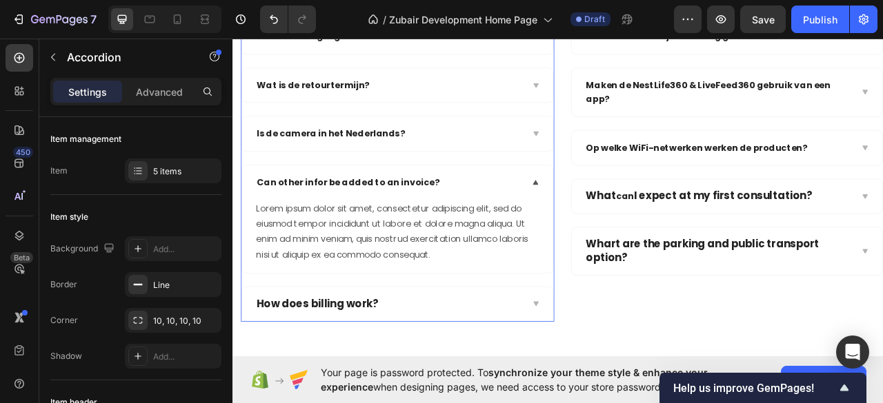
click at [365, 369] on p "How does billing work?" at bounding box center [340, 377] width 155 height 17
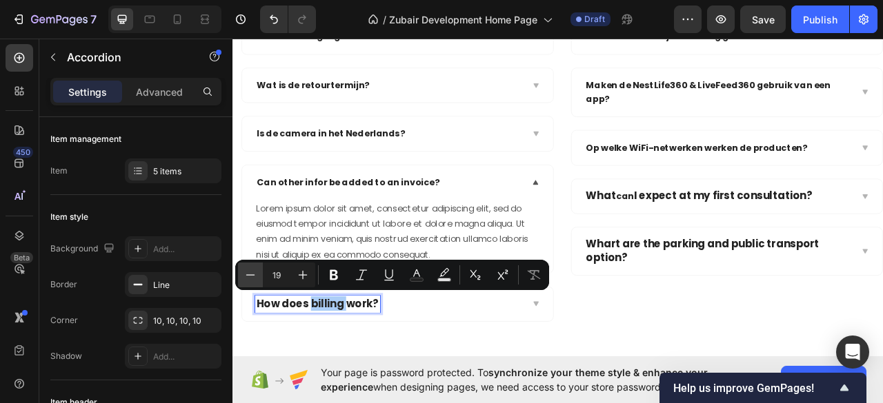
click at [251, 271] on icon "Editor contextual toolbar" at bounding box center [250, 275] width 14 height 14
type input "16"
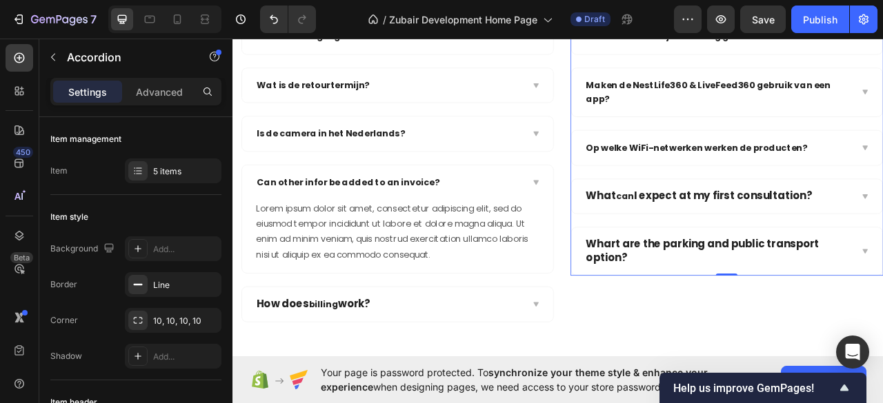
click at [696, 301] on p "Whart are the parking and public transport option?" at bounding box center [850, 310] width 337 height 34
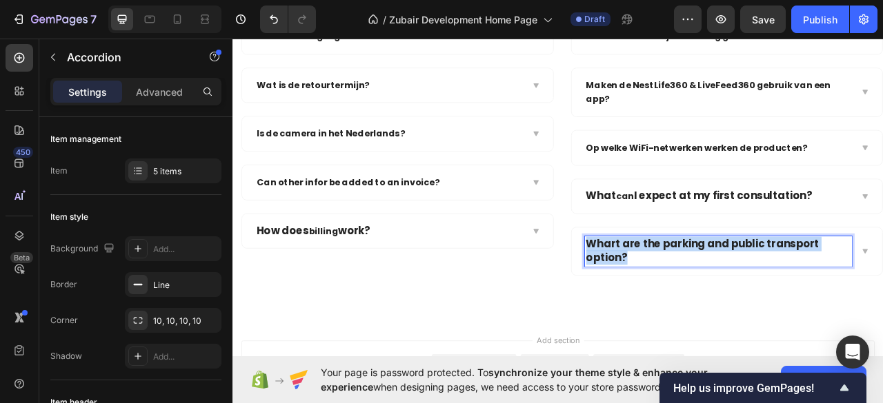
click at [696, 301] on p "Whart are the parking and public transport option?" at bounding box center [850, 310] width 337 height 34
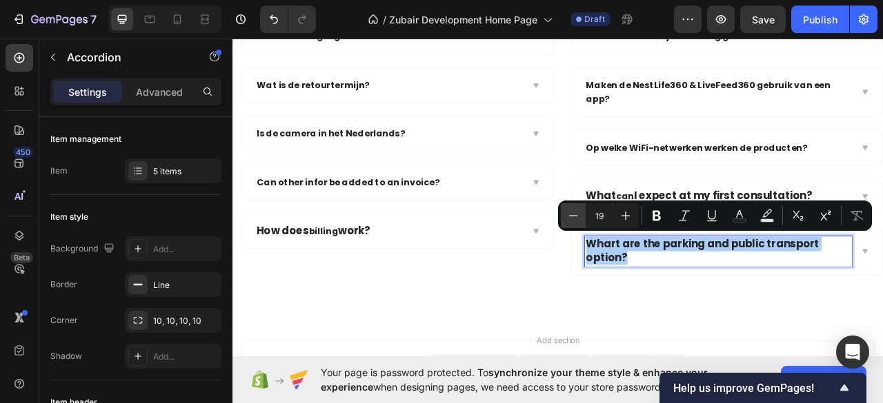
click at [572, 217] on icon "Editor contextual toolbar" at bounding box center [573, 216] width 14 height 14
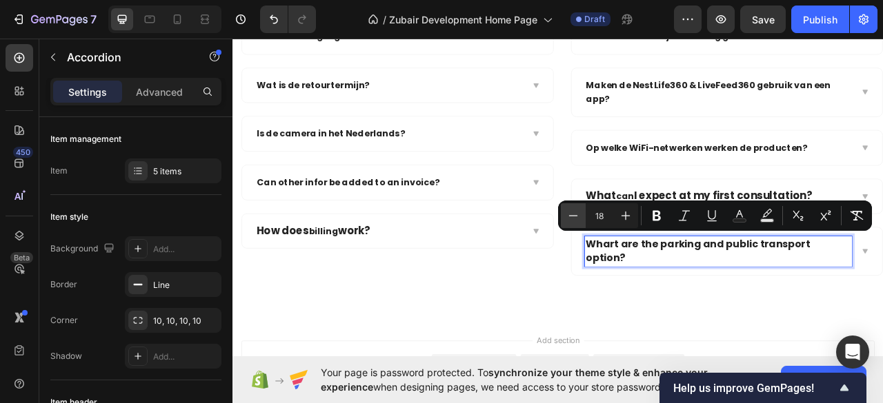
click at [572, 217] on icon "Editor contextual toolbar" at bounding box center [573, 216] width 14 height 14
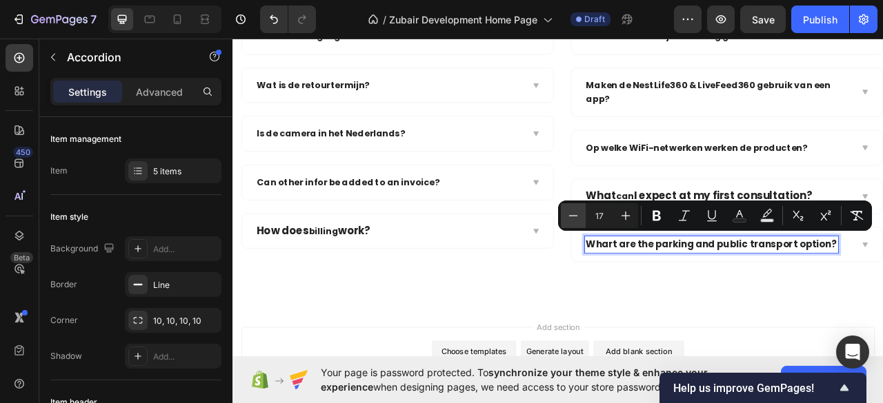
click at [572, 217] on icon "Editor contextual toolbar" at bounding box center [573, 216] width 14 height 14
type input "16"
click at [771, 303] on span "Whart are the parking and public transport option?" at bounding box center [833, 302] width 303 height 16
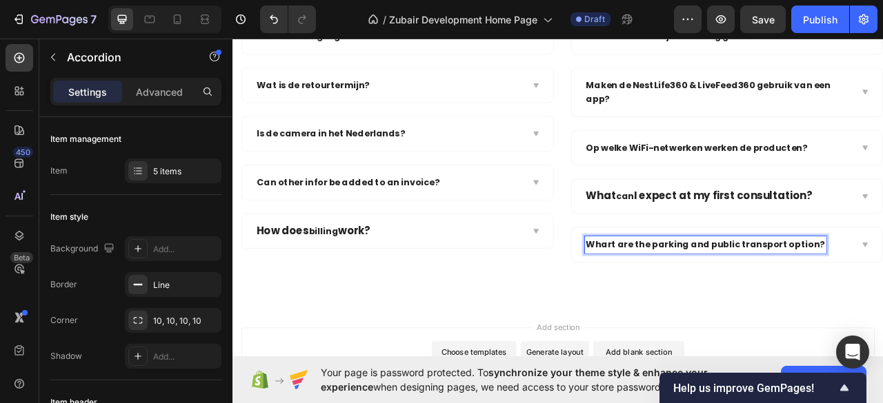
click at [882, 297] on span "Whart are the parking and public transport option?" at bounding box center [833, 302] width 303 height 16
click at [882, 295] on span "Whart are the parking and public transport option?" at bounding box center [833, 302] width 303 height 16
click at [882, 295] on div "Whart are the parking and public transport option?" at bounding box center [850, 302] width 341 height 22
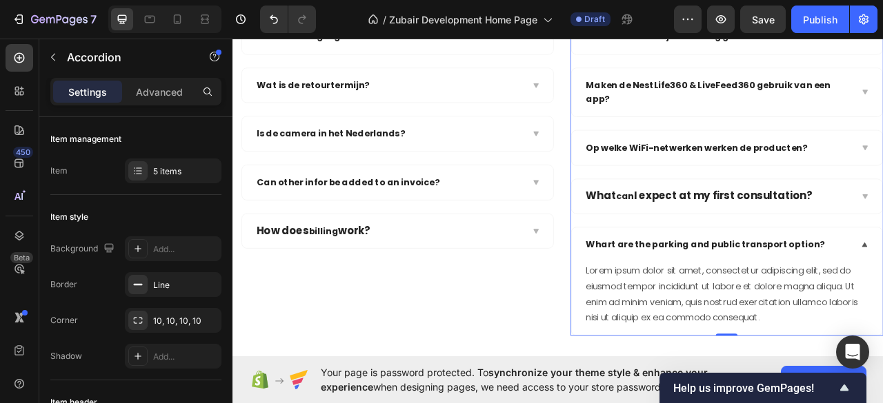
click at [882, 295] on div "Whart are the parking and public transport option?" at bounding box center [850, 302] width 341 height 22
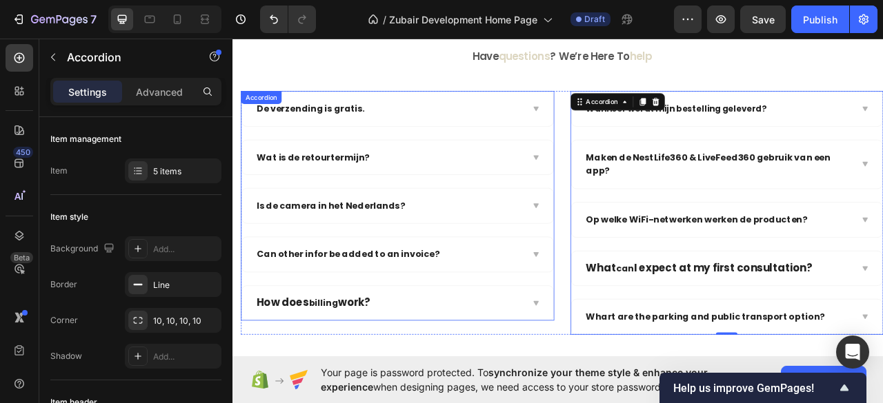
scroll to position [2817, 0]
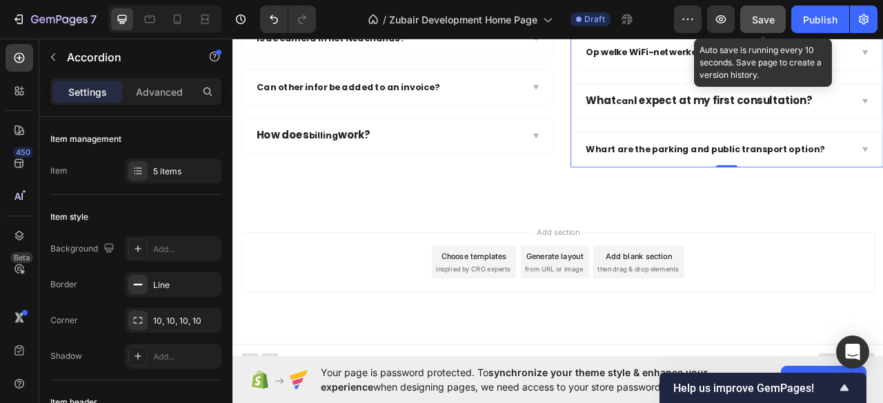
click at [757, 6] on button "Save" at bounding box center [763, 20] width 46 height 28
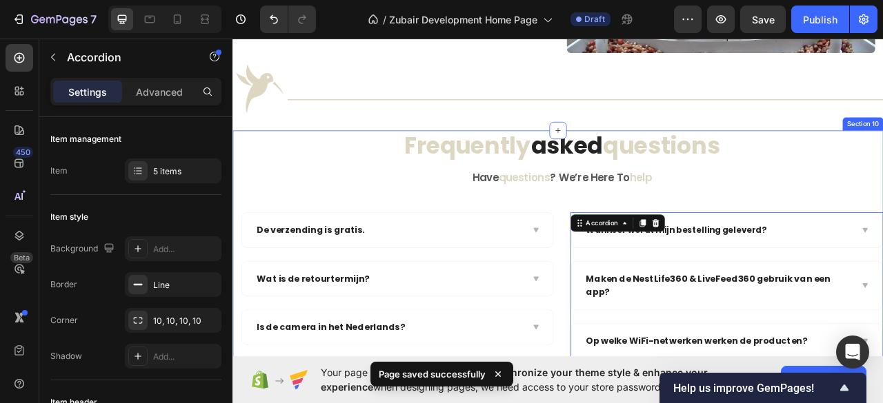
scroll to position [2265, 0]
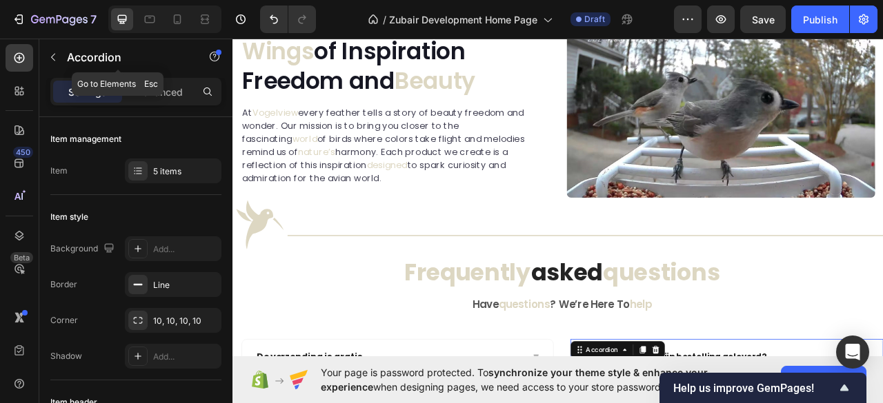
click at [49, 64] on button "button" at bounding box center [53, 57] width 22 height 22
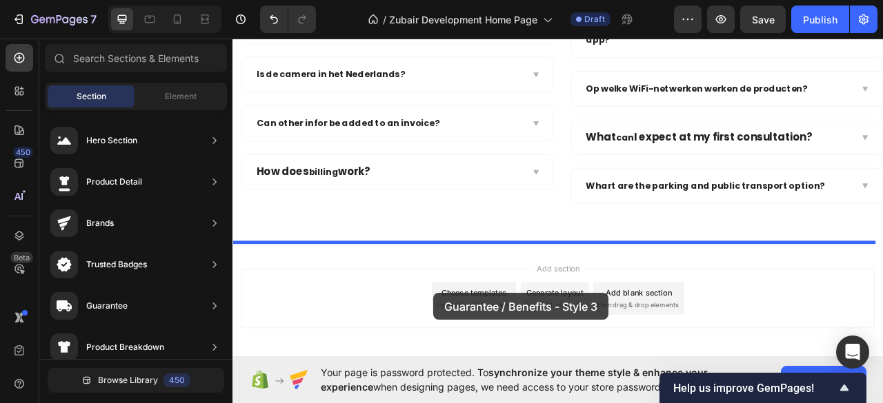
scroll to position [2817, 0]
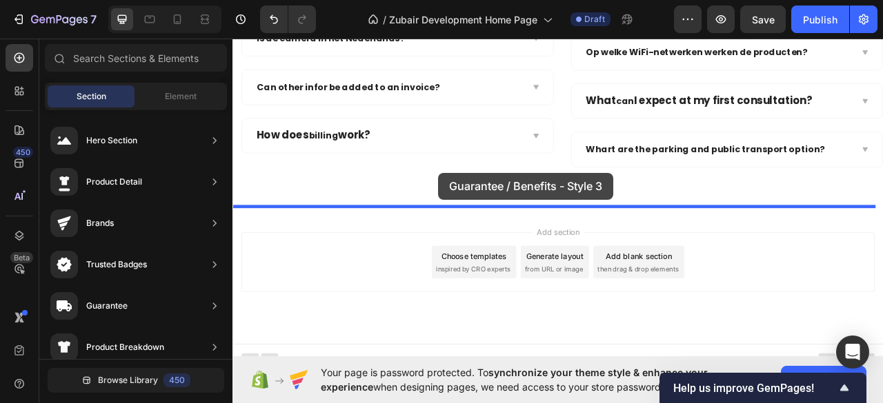
drag, startPoint x: 551, startPoint y: 266, endPoint x: 494, endPoint y: 210, distance: 80.0
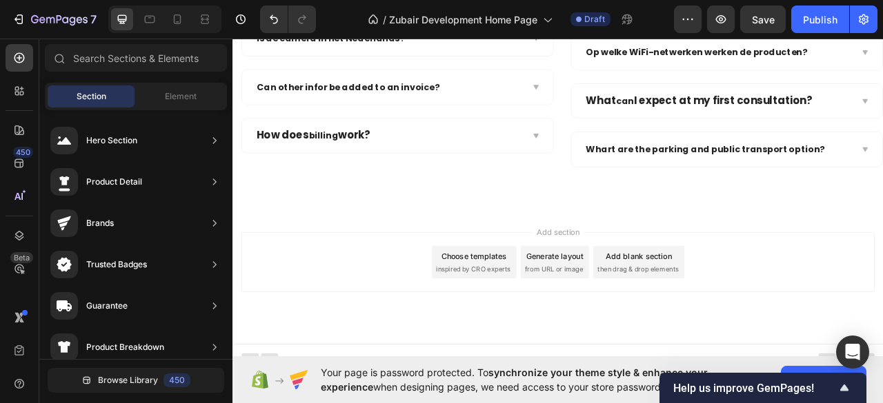
click at [374, 392] on div "Add section Choose templates inspired by CRO experts Generate layout from URL o…" at bounding box center [646, 344] width 828 height 170
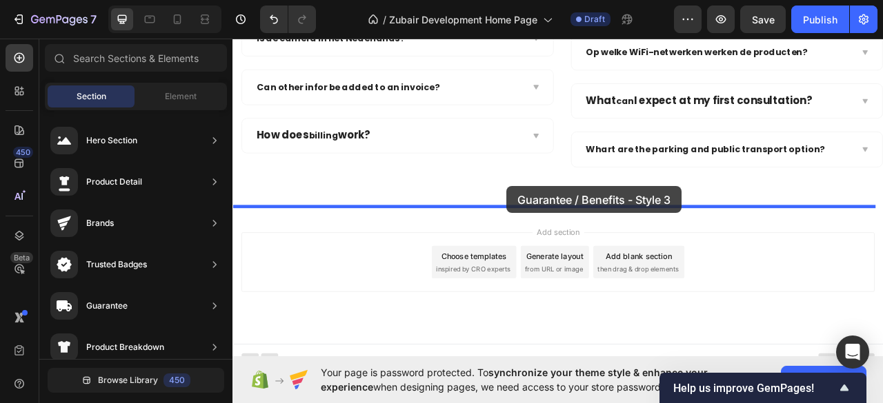
drag, startPoint x: 539, startPoint y: 267, endPoint x: 581, endPoint y: 228, distance: 57.1
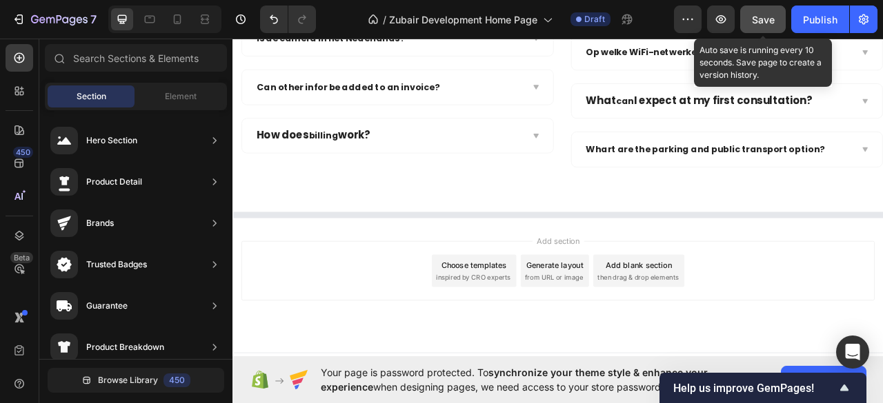
click at [779, 12] on button "Save" at bounding box center [763, 20] width 46 height 28
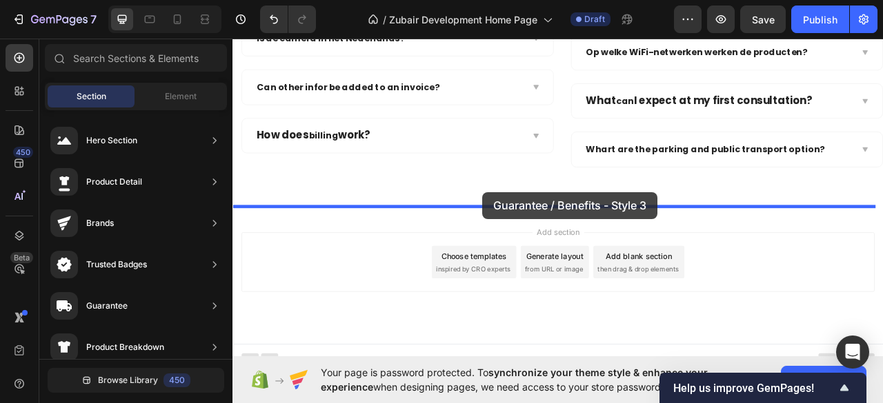
drag, startPoint x: 488, startPoint y: 270, endPoint x: 550, endPoint y: 235, distance: 71.6
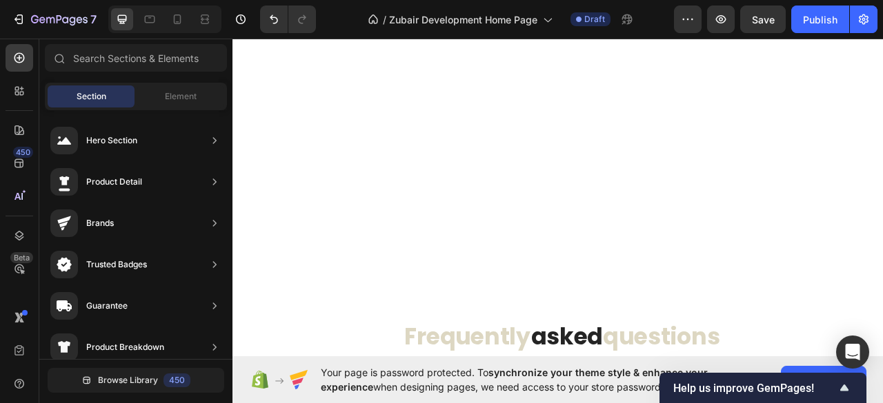
scroll to position [2828, 0]
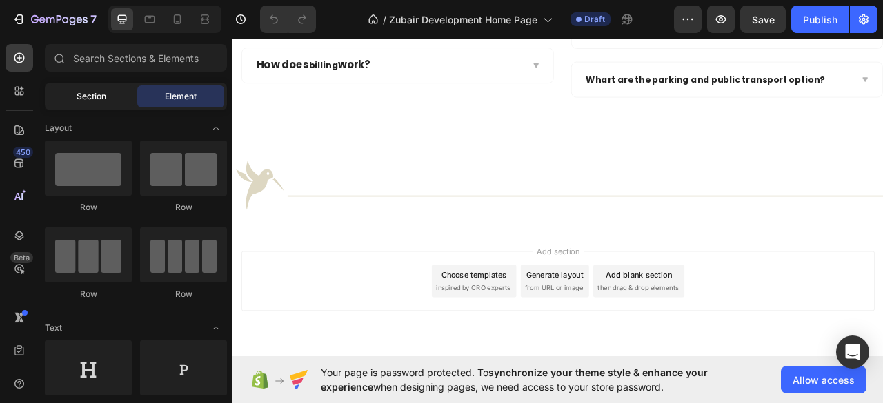
click at [97, 93] on span "Section" at bounding box center [92, 96] width 30 height 12
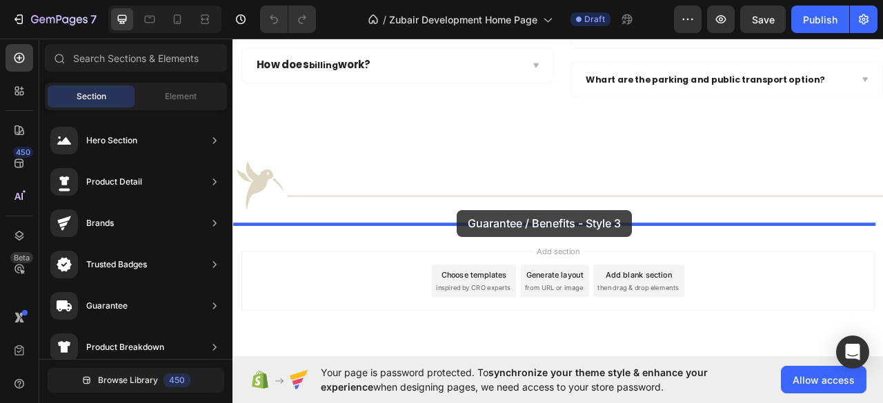
drag, startPoint x: 540, startPoint y: 270, endPoint x: 518, endPoint y: 258, distance: 25.0
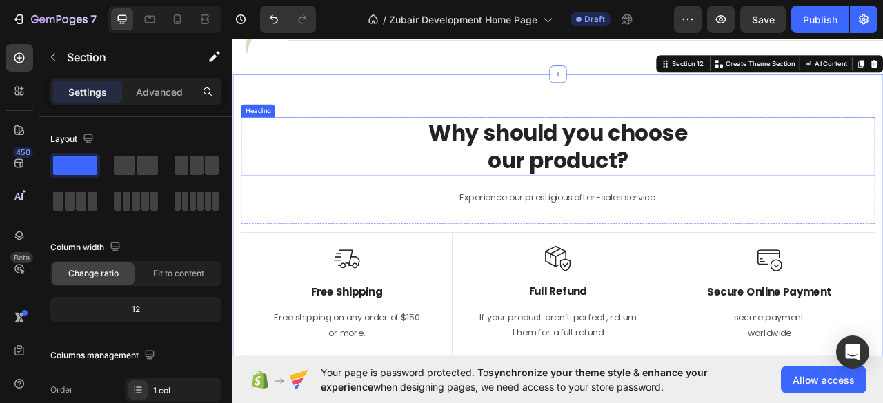
scroll to position [2479, 0]
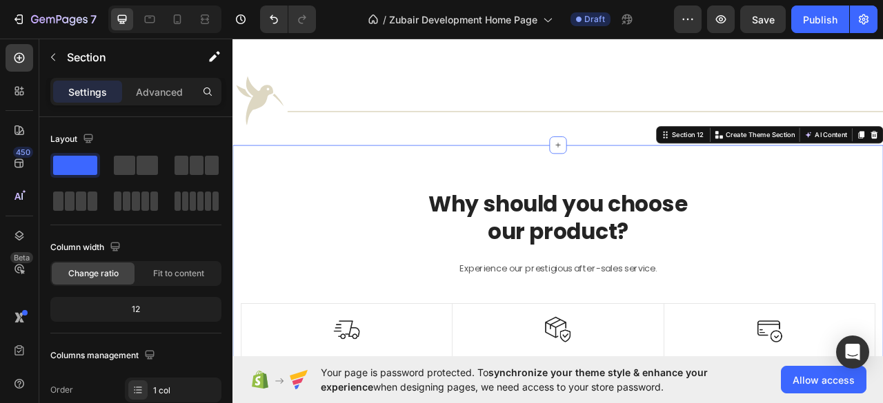
click at [601, 208] on div "Why should you choose our product? Heading Experience our prestigious after-sal…" at bounding box center [646, 387] width 828 height 425
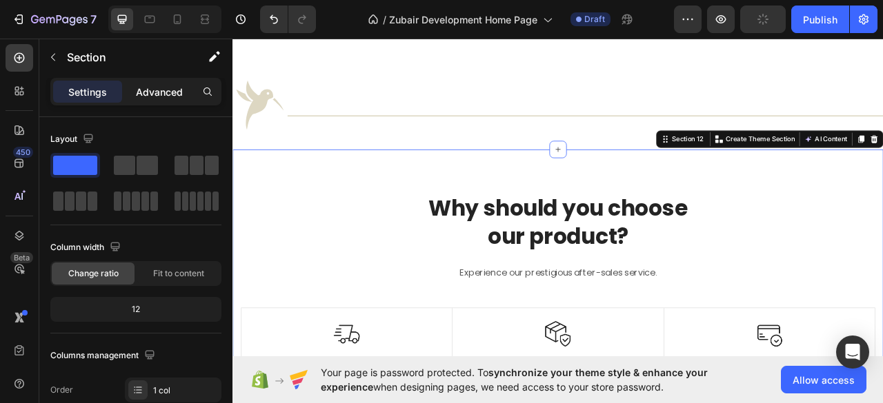
click at [154, 90] on p "Advanced" at bounding box center [159, 92] width 47 height 14
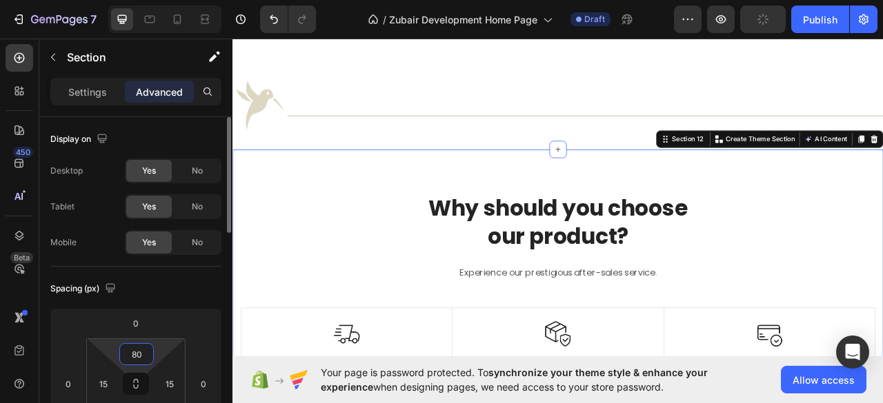
click at [140, 355] on input "80" at bounding box center [137, 354] width 28 height 21
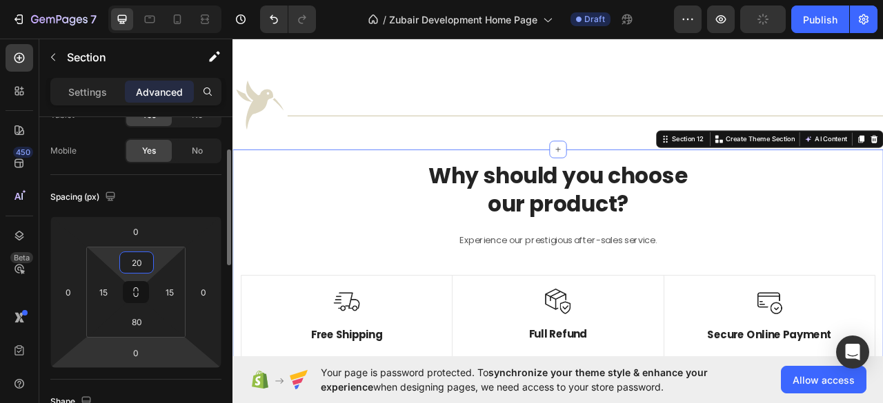
scroll to position [183, 0]
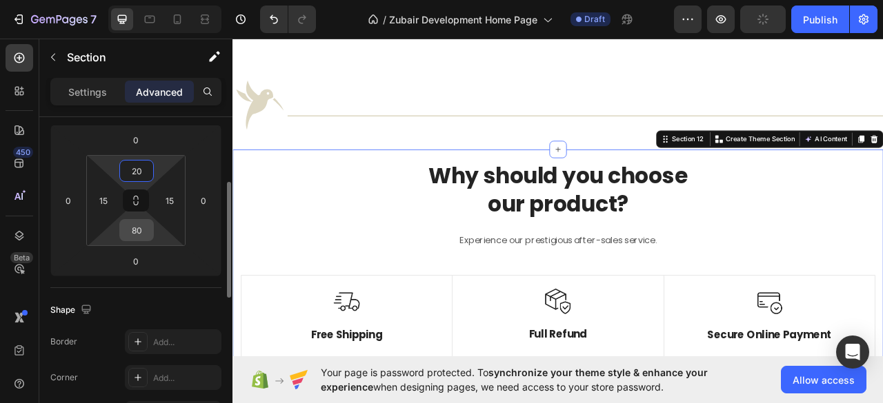
type input "20"
click at [136, 229] on input "80" at bounding box center [137, 230] width 28 height 21
type input "20"
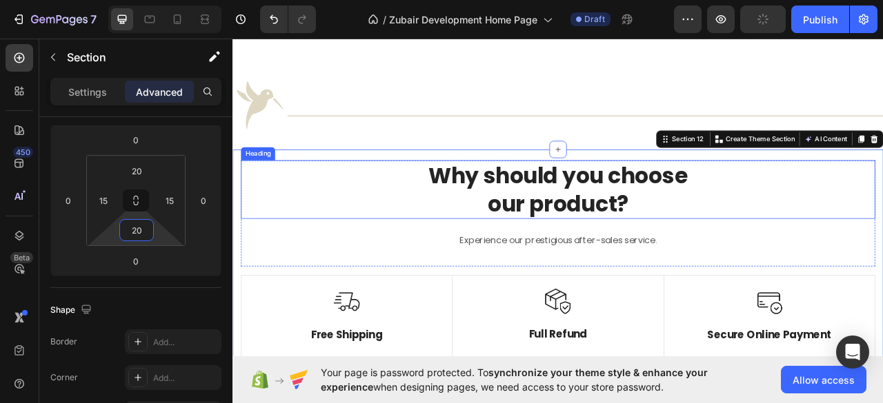
click at [667, 230] on p "Why should you choose our product?" at bounding box center [646, 232] width 804 height 72
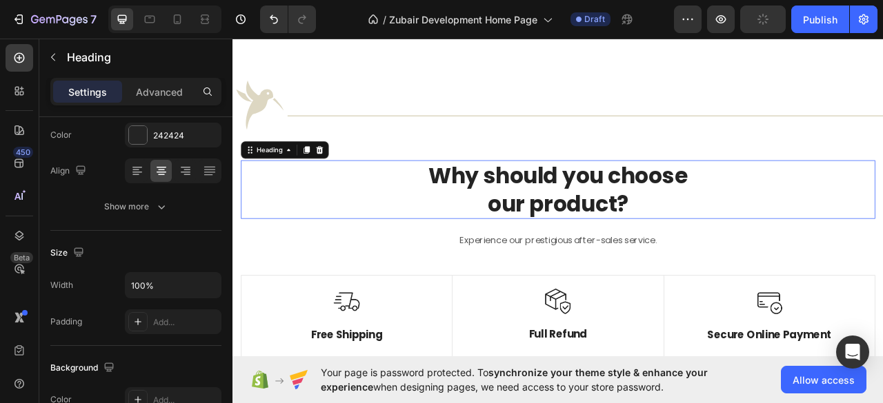
scroll to position [0, 0]
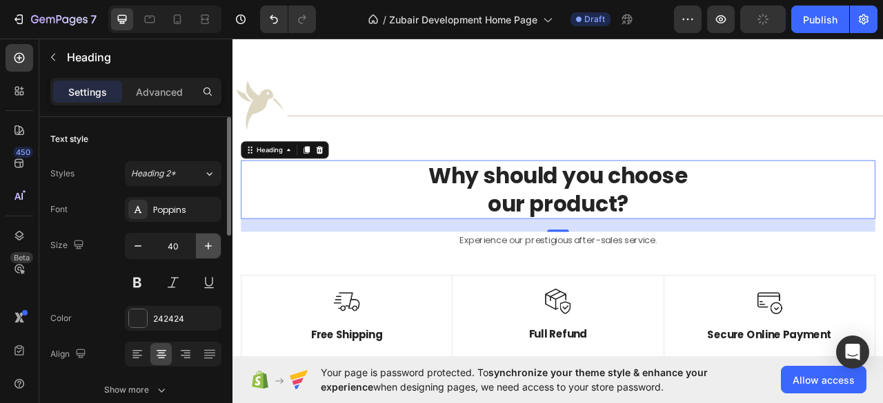
click at [208, 246] on icon "button" at bounding box center [208, 246] width 7 height 7
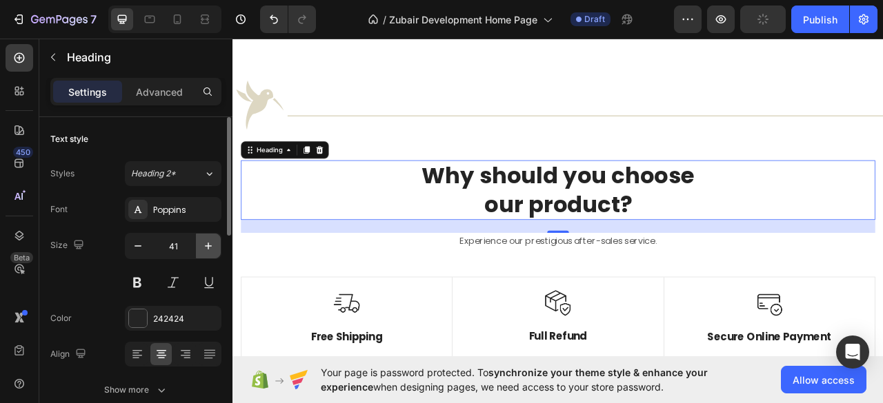
type input "42"
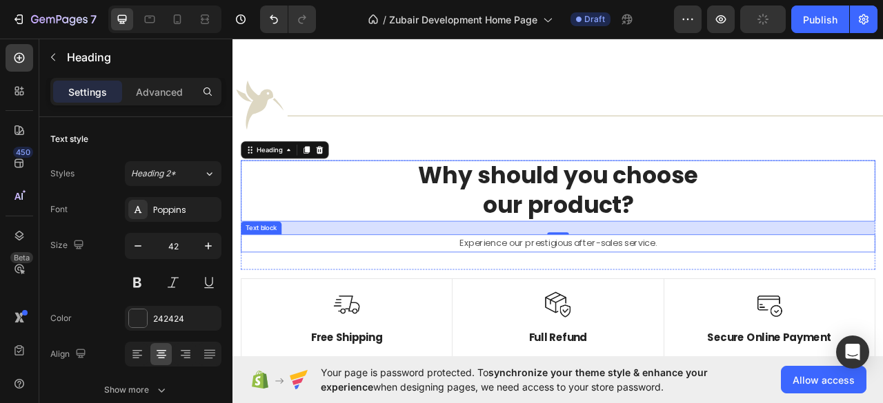
click at [583, 290] on p "Experience our prestigious after-sales service." at bounding box center [646, 300] width 804 height 20
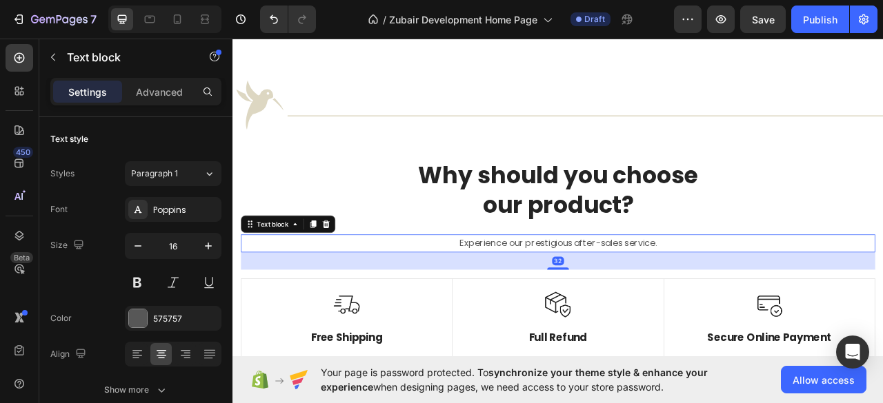
click at [561, 290] on p "Experience our prestigious after-sales service." at bounding box center [646, 300] width 804 height 20
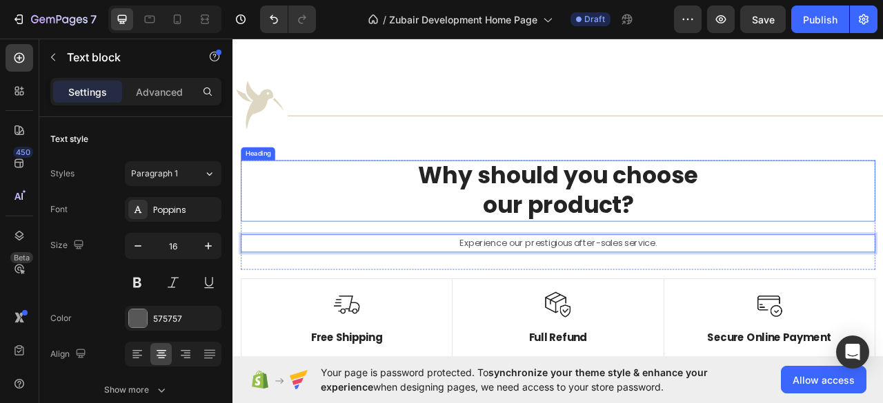
click at [581, 215] on p "Why should you choose our product?" at bounding box center [646, 233] width 804 height 75
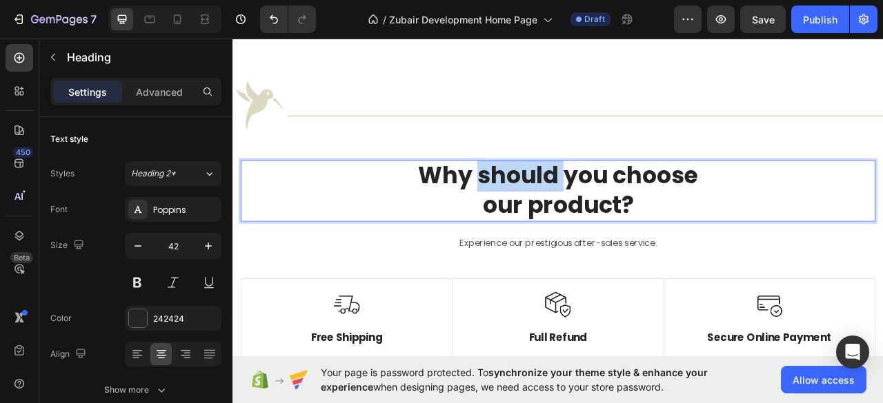
click at [581, 215] on p "Why should you choose our product?" at bounding box center [646, 233] width 804 height 75
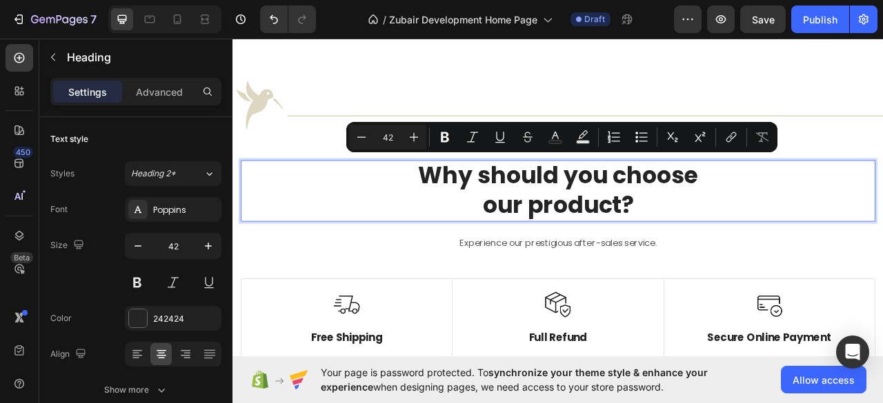
click at [492, 212] on p "Why should you choose our product?" at bounding box center [646, 233] width 804 height 75
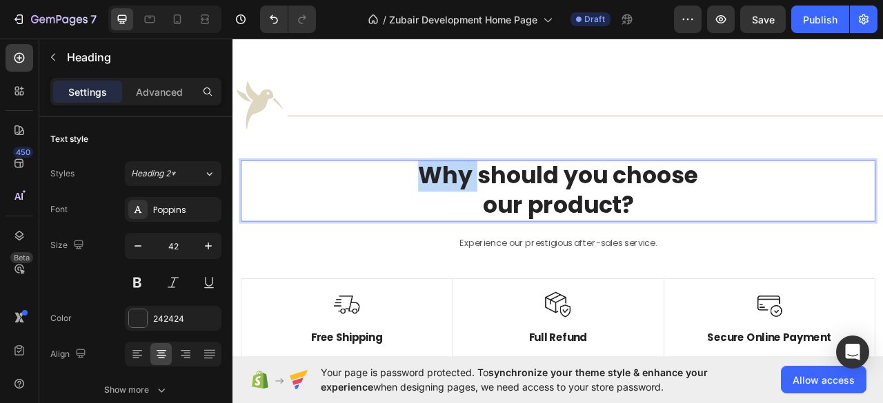
click at [492, 212] on p "Why should you choose our product?" at bounding box center [646, 233] width 804 height 75
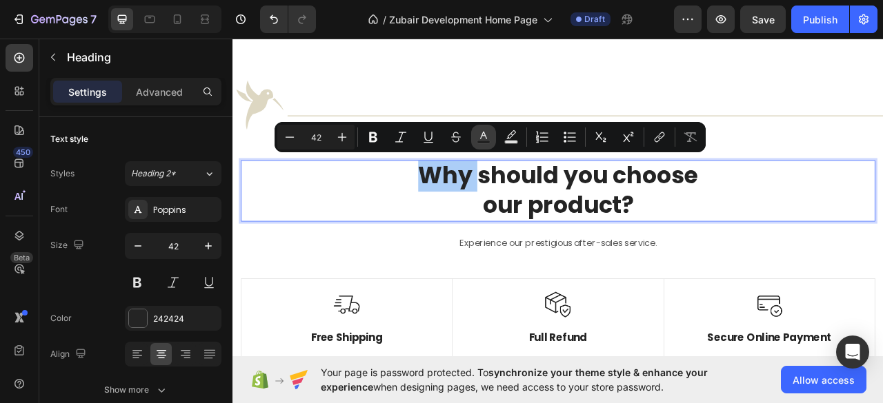
click at [480, 141] on rect "Editor contextual toolbar" at bounding box center [483, 142] width 13 height 3
type input "242424"
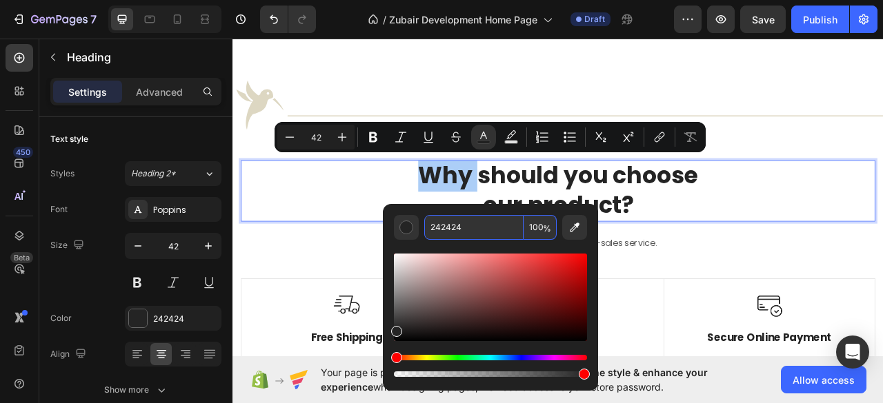
click at [438, 222] on input "242424" at bounding box center [473, 227] width 99 height 25
paste input "DDD7C2"
type input "DDD7C2"
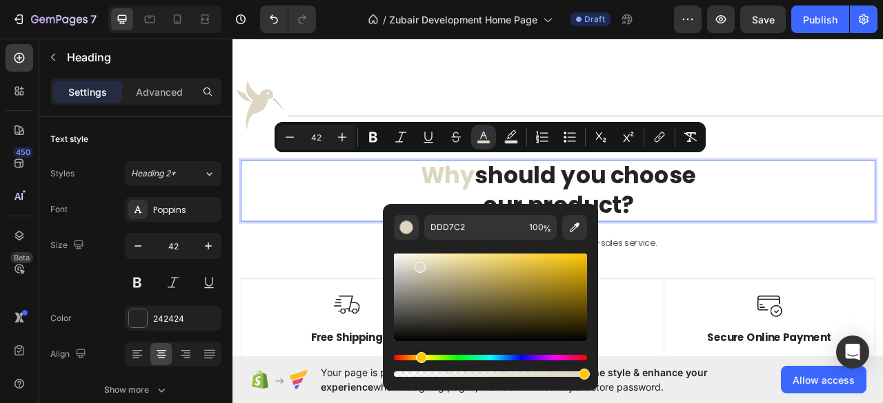
click at [607, 206] on p "Why should you choose our product?" at bounding box center [646, 233] width 804 height 75
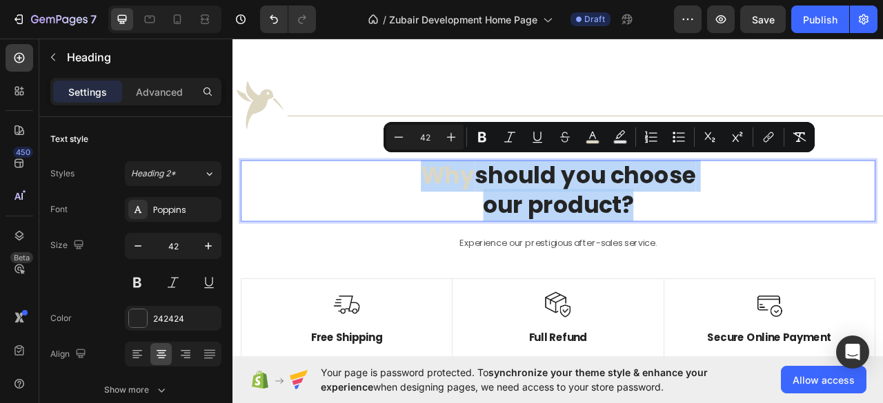
drag, startPoint x: 468, startPoint y: 205, endPoint x: 728, endPoint y: 249, distance: 263.7
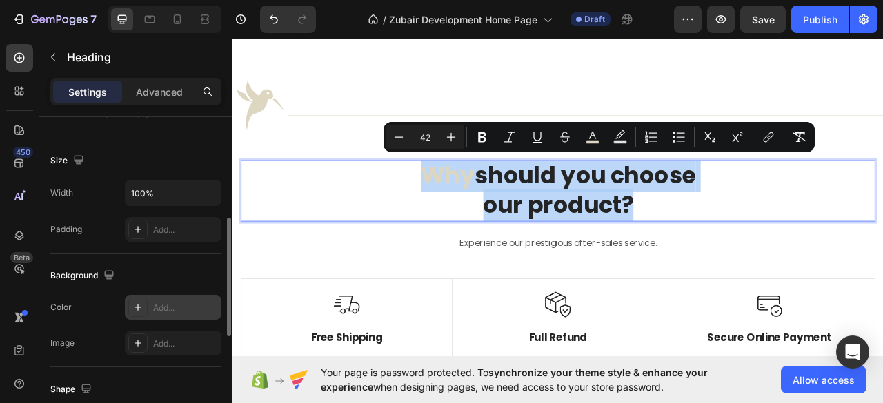
scroll to position [183, 0]
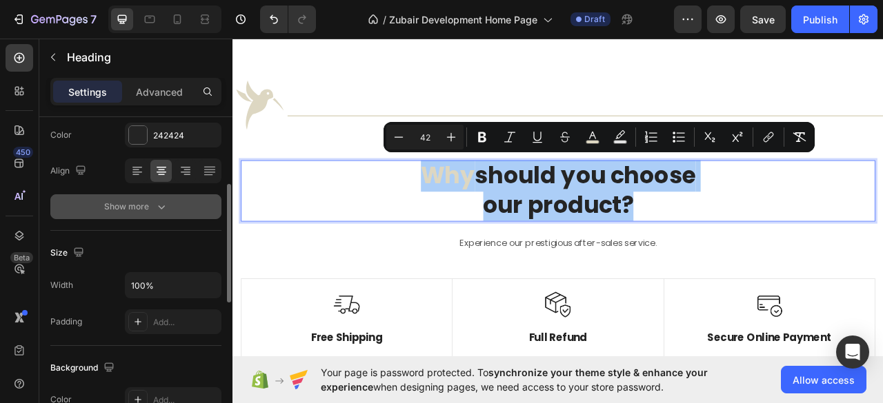
click at [165, 207] on icon "button" at bounding box center [161, 207] width 14 height 14
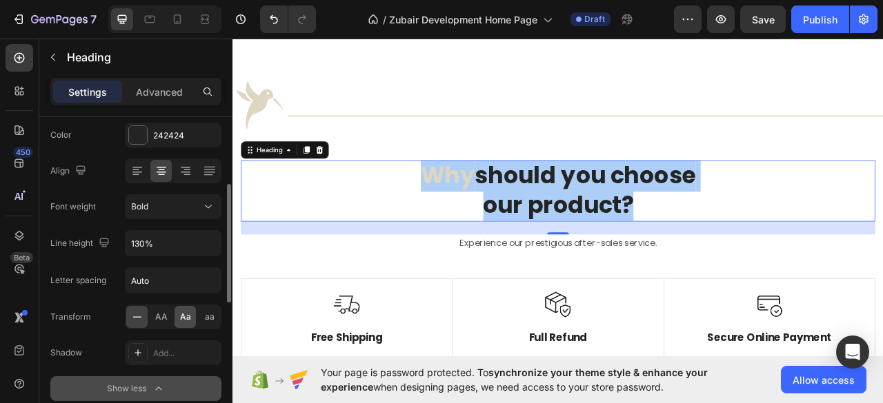
click at [182, 312] on span "Aa" at bounding box center [185, 317] width 11 height 12
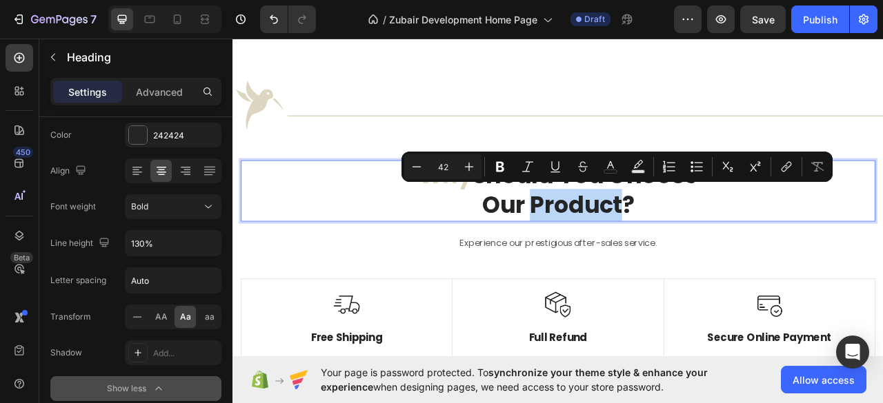
drag, startPoint x: 610, startPoint y: 243, endPoint x: 718, endPoint y: 246, distance: 108.3
click at [718, 246] on p "Why should you choose our product?" at bounding box center [646, 233] width 804 height 75
click at [611, 176] on button "color" at bounding box center [610, 166] width 25 height 25
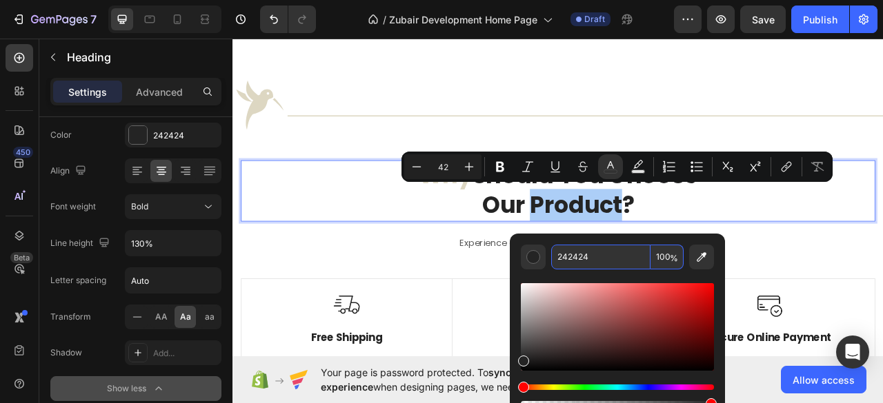
click at [564, 250] on input "242424" at bounding box center [600, 257] width 99 height 25
paste input "DDD7C2"
type input "DDD7C2"
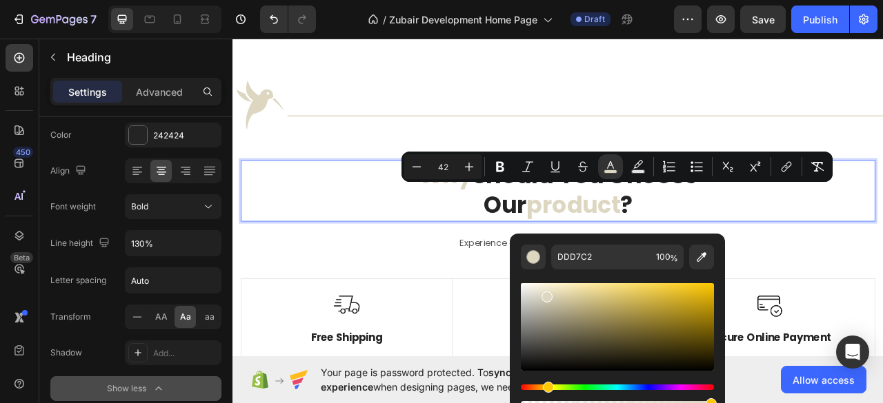
click at [782, 241] on p "Why should you choose our product ?" at bounding box center [646, 233] width 804 height 75
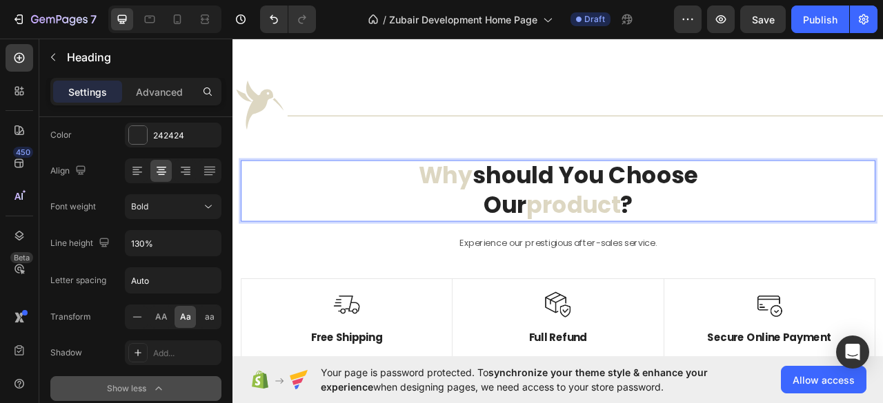
click at [721, 243] on p "Why should you choose our product ?" at bounding box center [646, 233] width 804 height 75
click at [763, 259] on p "Why should you choose our product ?" at bounding box center [646, 233] width 804 height 75
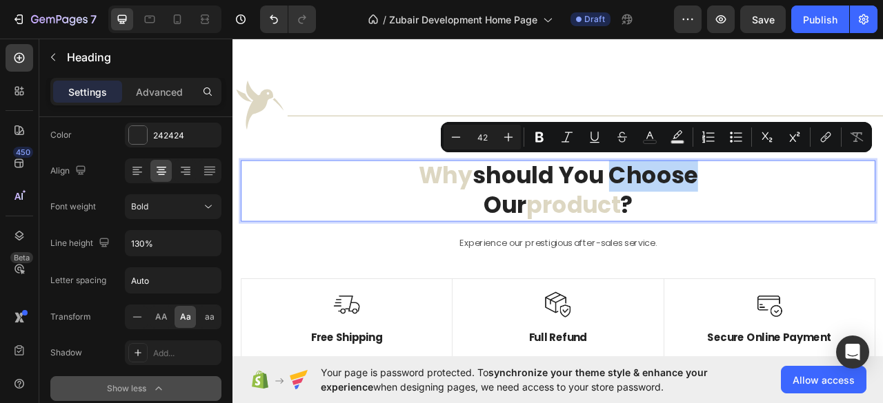
drag, startPoint x: 708, startPoint y: 210, endPoint x: 819, endPoint y: 216, distance: 111.9
click at [819, 216] on p "Why should you choose our product ?" at bounding box center [646, 233] width 804 height 75
click at [650, 143] on icon "Editor contextual toolbar" at bounding box center [650, 137] width 14 height 14
type input "242424"
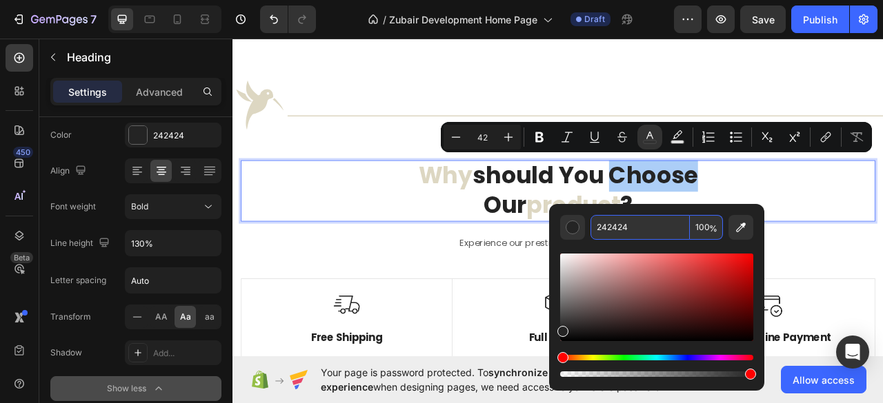
click at [624, 228] on input "242424" at bounding box center [639, 227] width 99 height 25
paste input "DDD7C2"
type input "DDD7C2"
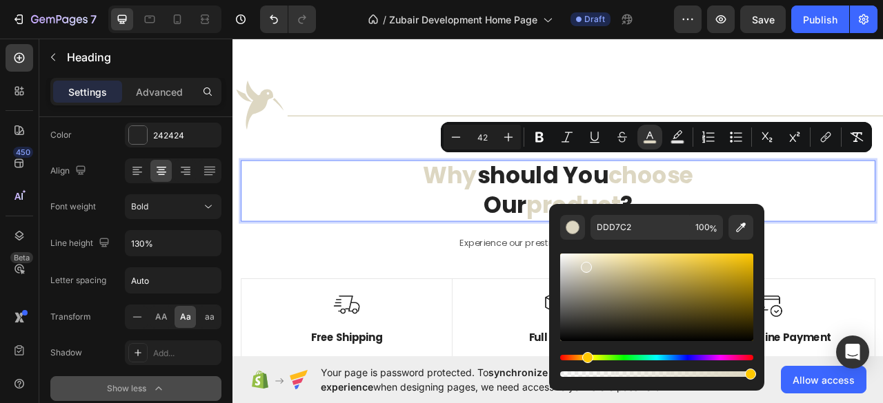
click at [608, 241] on span "product" at bounding box center [665, 251] width 119 height 41
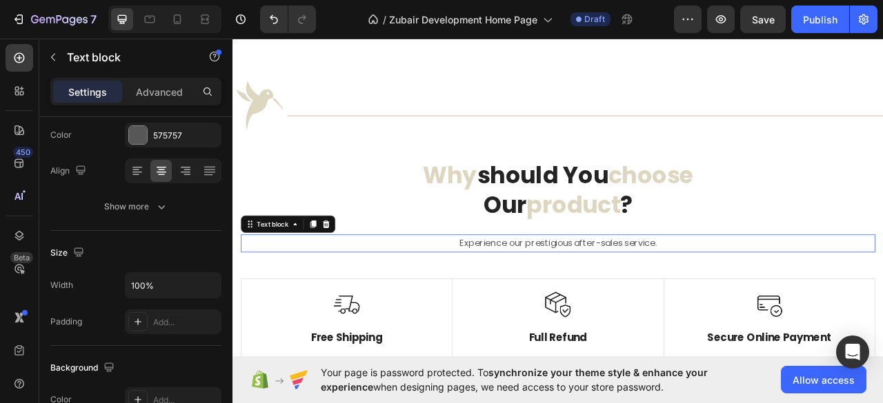
scroll to position [0, 0]
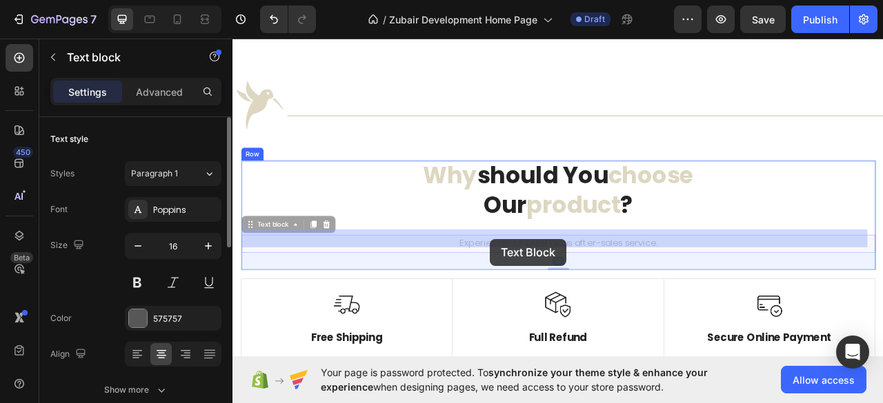
drag, startPoint x: 514, startPoint y: 292, endPoint x: 531, endPoint y: 292, distance: 16.6
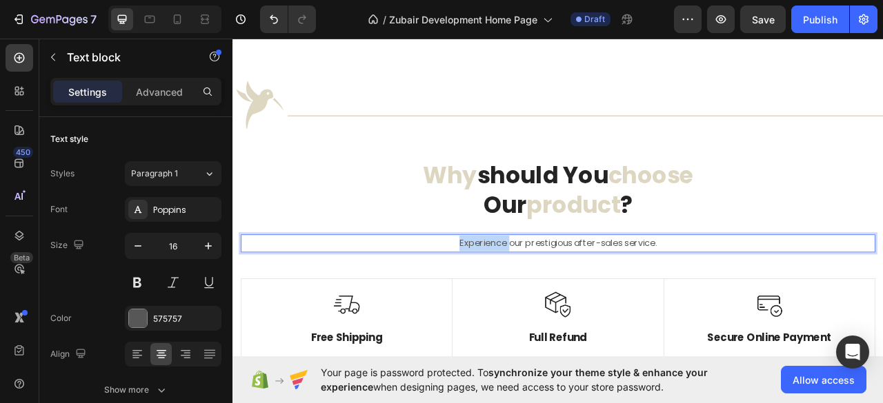
click at [531, 293] on p "Experience our prestigious after-sales service." at bounding box center [646, 300] width 804 height 20
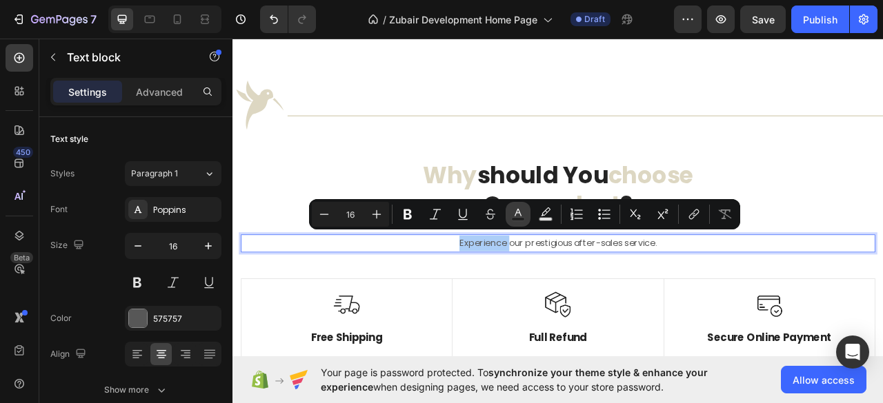
click at [519, 220] on rect "Editor contextual toolbar" at bounding box center [518, 219] width 13 height 3
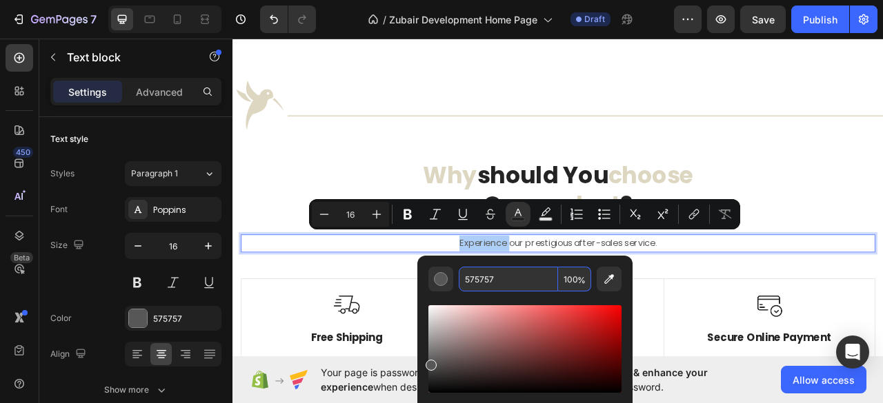
click at [475, 274] on input "575757" at bounding box center [508, 279] width 99 height 25
click at [476, 274] on input "575757" at bounding box center [508, 279] width 99 height 25
paste input "DDD7C2"
type input "DDD7C2"
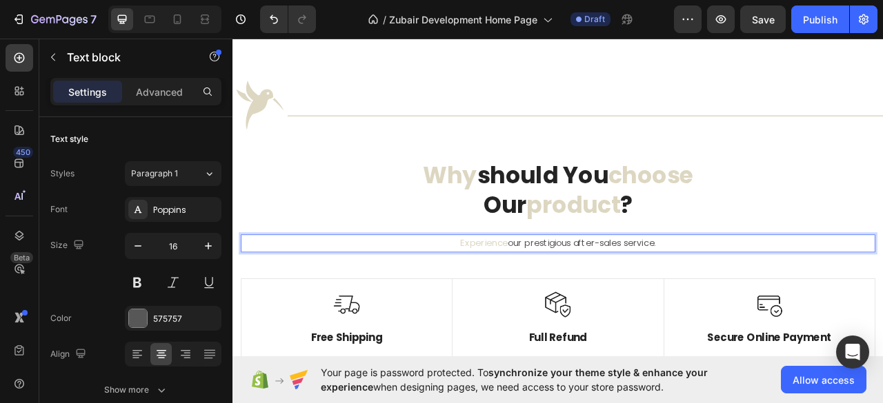
click at [771, 294] on p "Experience our prestigious after-sales service." at bounding box center [646, 300] width 804 height 20
click at [692, 293] on p "Experience our prestigious after-sales service." at bounding box center [646, 300] width 804 height 20
click at [751, 293] on p "Experience our prestigious aftersales service." at bounding box center [646, 300] width 804 height 20
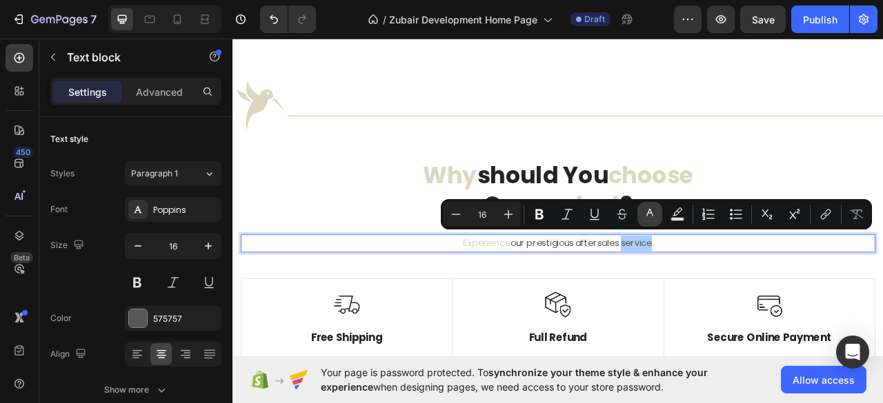
click at [639, 222] on button "color" at bounding box center [649, 214] width 25 height 25
type input "575757"
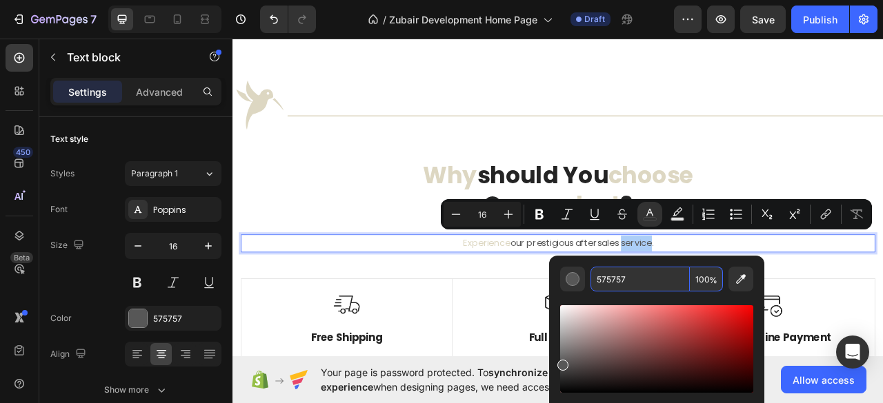
click at [608, 275] on input "575757" at bounding box center [639, 279] width 99 height 25
paste input "DDD7C2"
type input "DDD7C2"
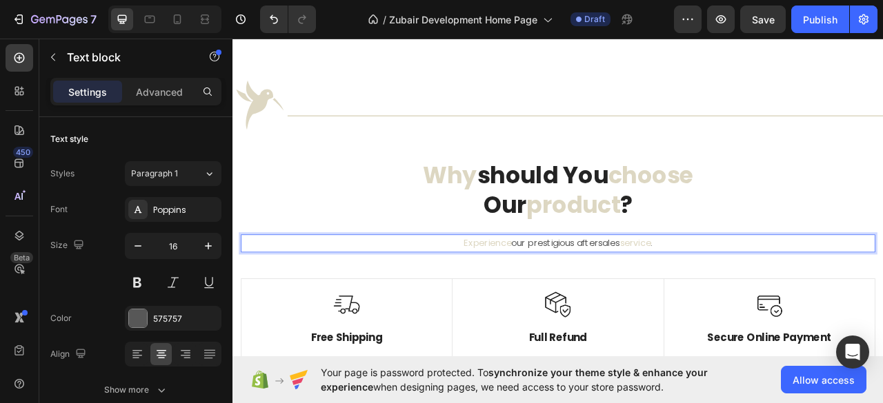
click at [776, 290] on p "Experience our prestigious aftersales service ." at bounding box center [646, 300] width 804 height 20
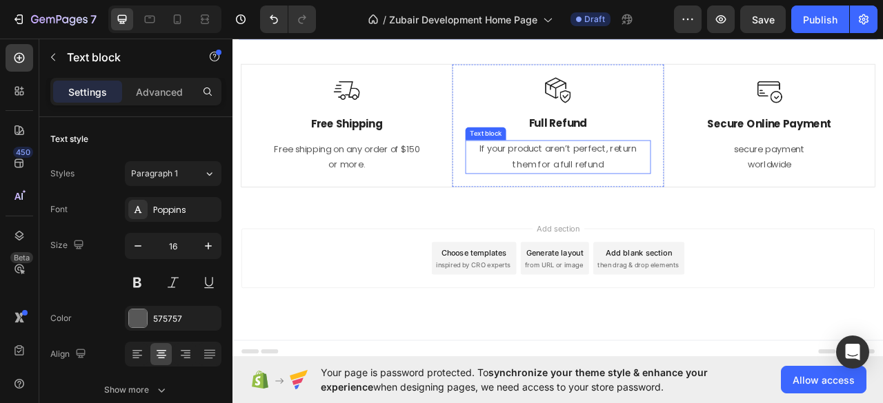
scroll to position [2653, 0]
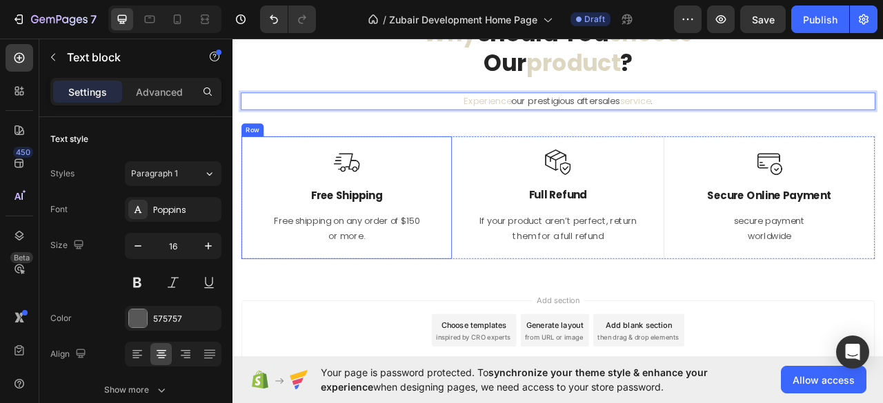
click at [505, 194] on div "Image Free Shipping Text Block Free shipping on any order of $150 or more. Text…" at bounding box center [377, 242] width 268 height 156
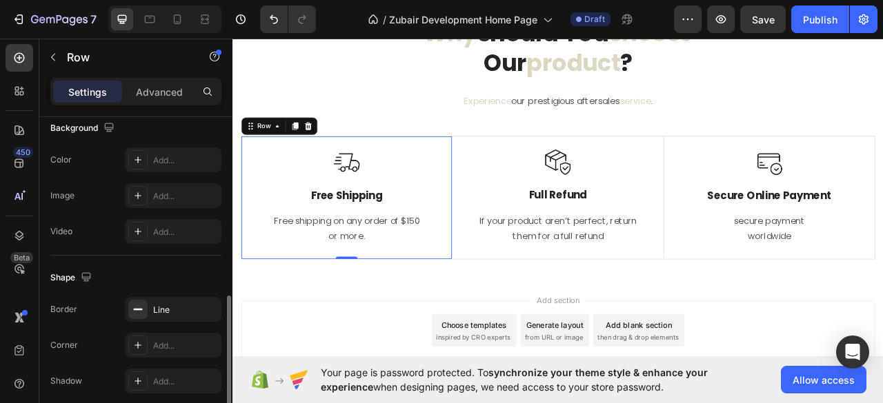
scroll to position [514, 0]
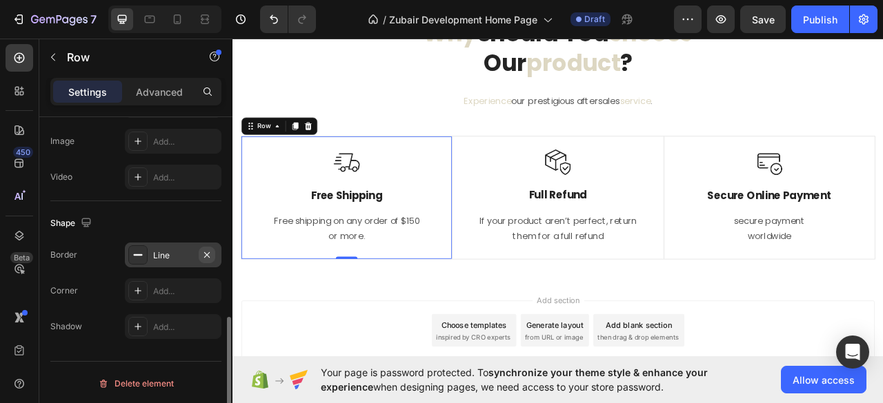
drag, startPoint x: 211, startPoint y: 249, endPoint x: 41, endPoint y: 263, distance: 170.3
click at [211, 250] on icon "button" at bounding box center [206, 255] width 11 height 11
click at [523, 186] on div "Image Full Refund Text Block If your product aren’t perfect, return them for a …" at bounding box center [646, 241] width 268 height 155
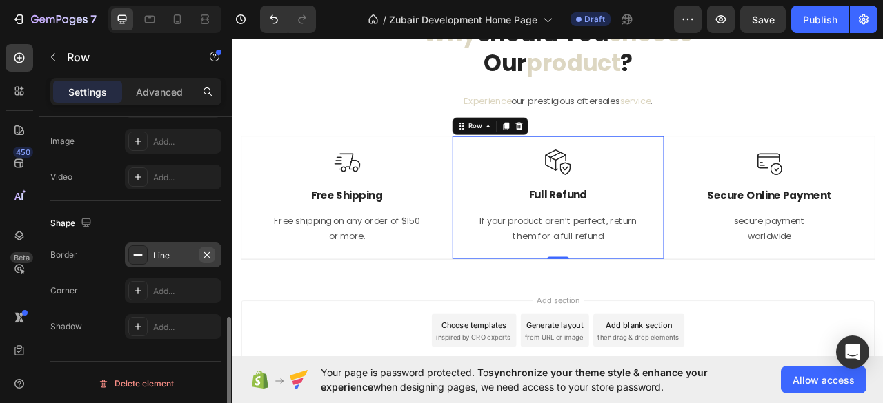
drag, startPoint x: 211, startPoint y: 253, endPoint x: 38, endPoint y: 266, distance: 173.6
click at [211, 253] on icon "button" at bounding box center [206, 255] width 11 height 11
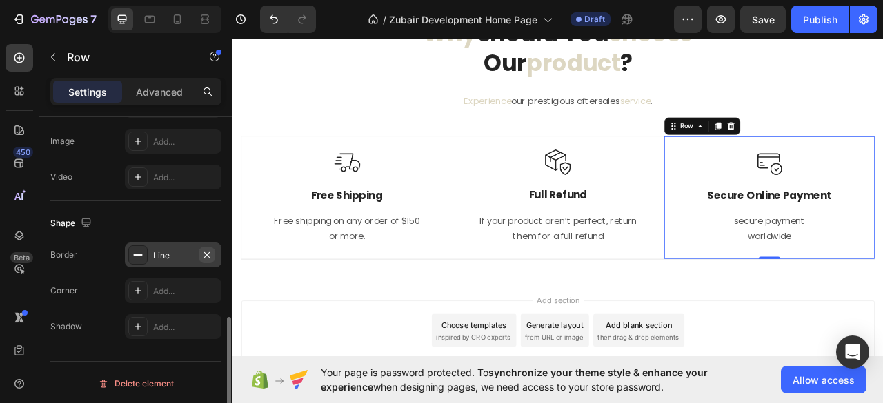
click at [208, 252] on icon "button" at bounding box center [206, 255] width 11 height 11
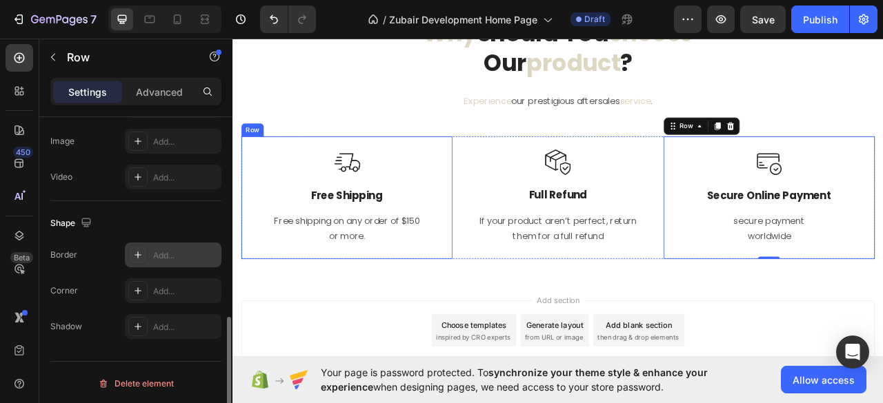
click at [256, 166] on div "Image Free Shipping Text Block Free shipping on any order of $150 or more. Text…" at bounding box center [377, 242] width 268 height 156
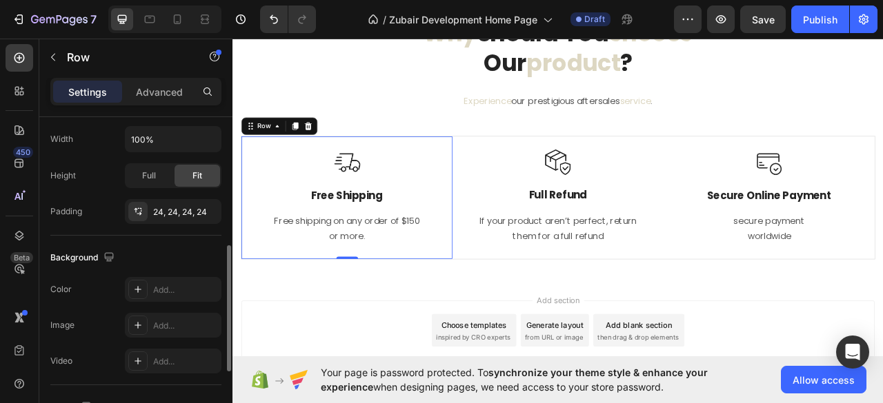
scroll to position [146, 0]
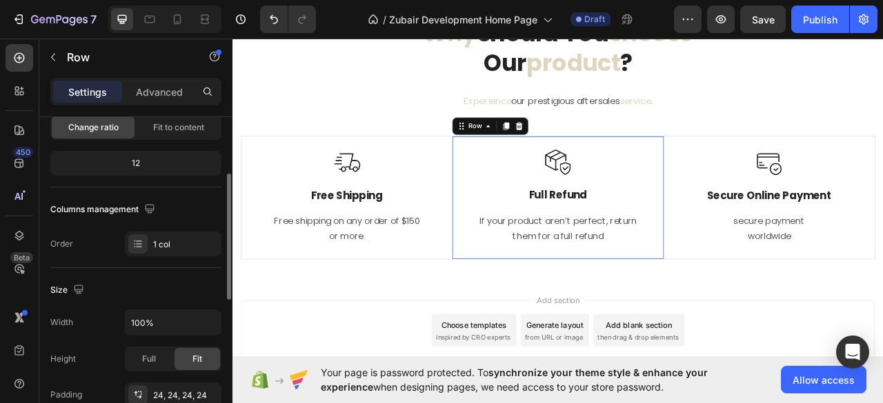
click at [512, 168] on div "Image Full Refund Text Block If your product aren’t perfect, return them for a …" at bounding box center [646, 241] width 268 height 155
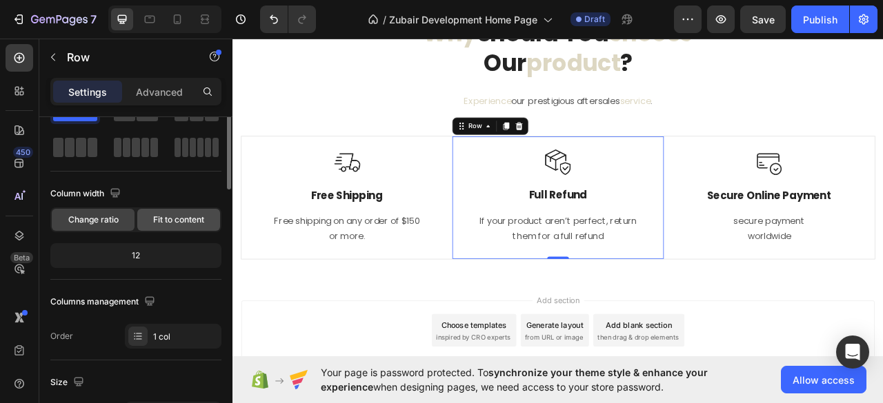
scroll to position [0, 0]
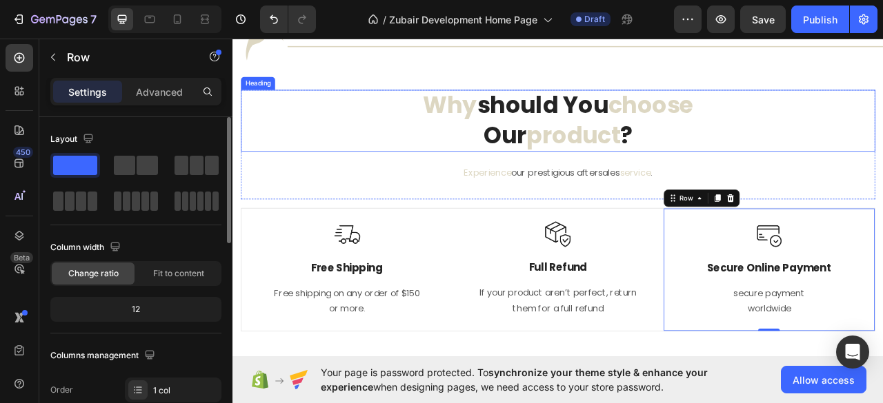
scroll to position [2377, 0]
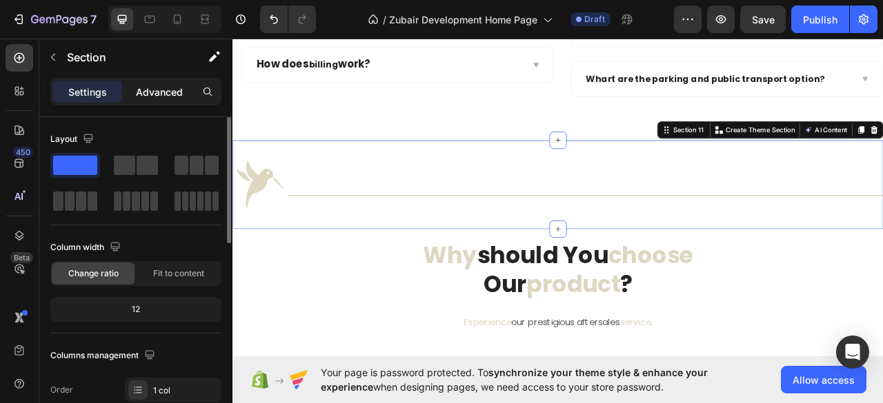
click at [164, 89] on p "Advanced" at bounding box center [159, 92] width 47 height 14
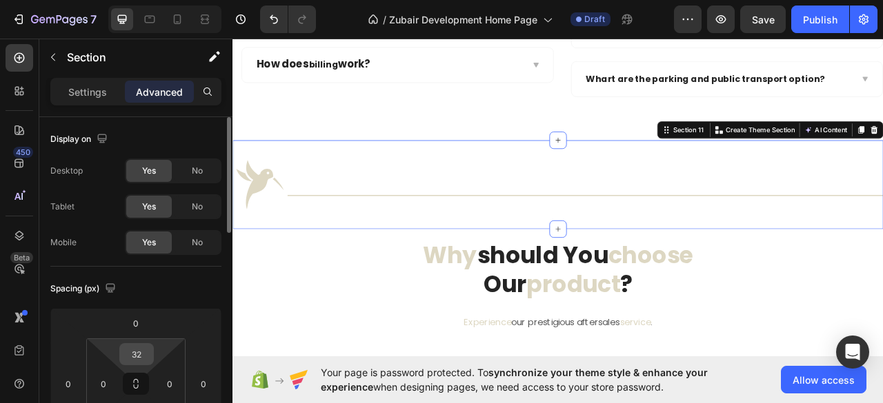
click at [132, 351] on input "32" at bounding box center [137, 354] width 28 height 21
type input "0"
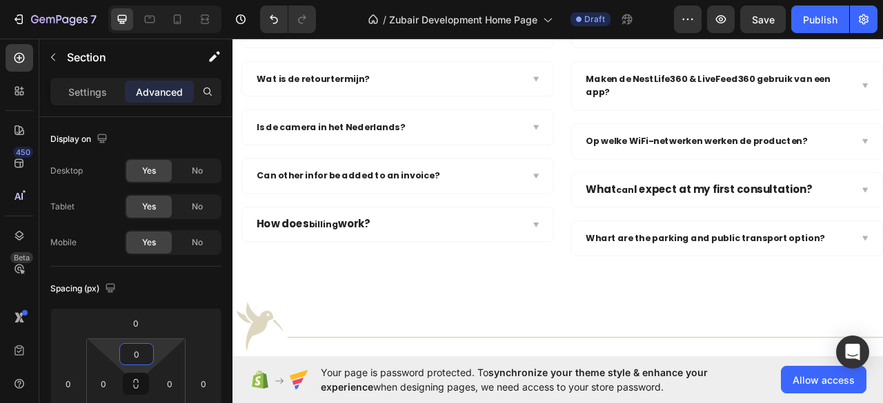
scroll to position [2890, 0]
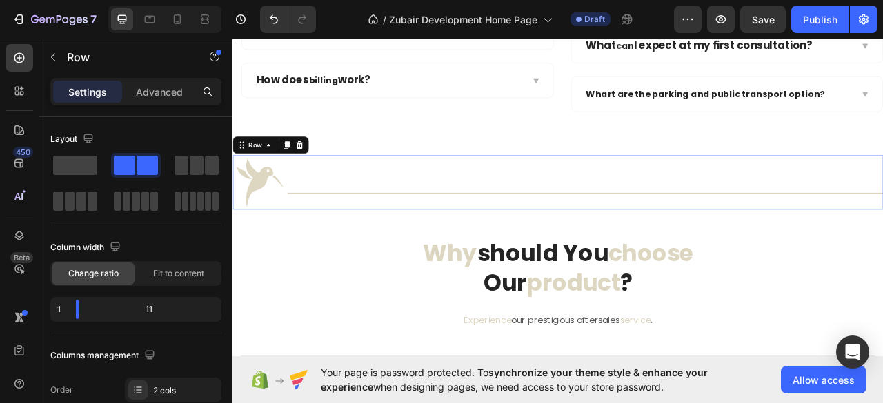
click at [483, 199] on div "Title Line" at bounding box center [681, 222] width 758 height 69
click at [315, 170] on icon at bounding box center [317, 175] width 11 height 11
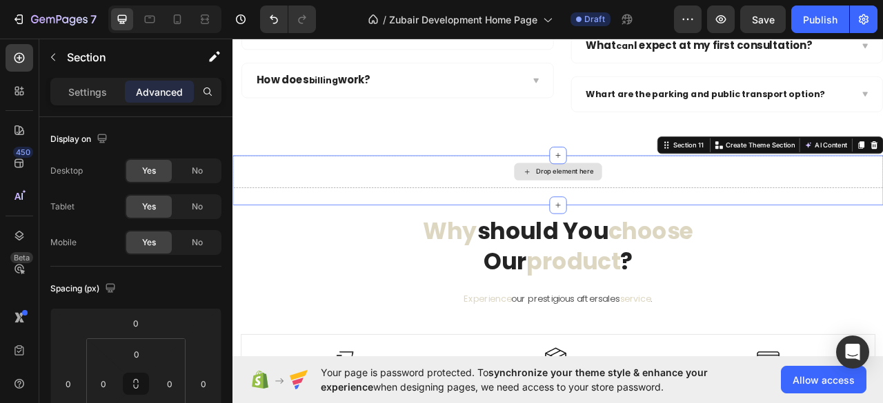
click at [481, 192] on div "Drop element here" at bounding box center [646, 208] width 828 height 41
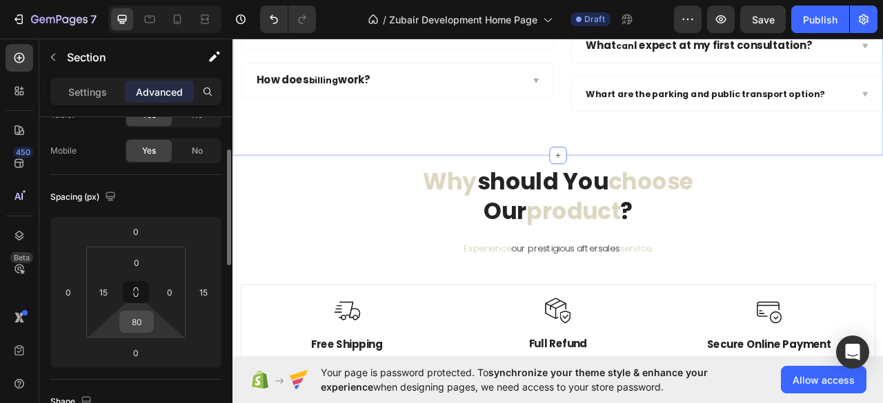
click at [135, 320] on input "80" at bounding box center [137, 322] width 28 height 21
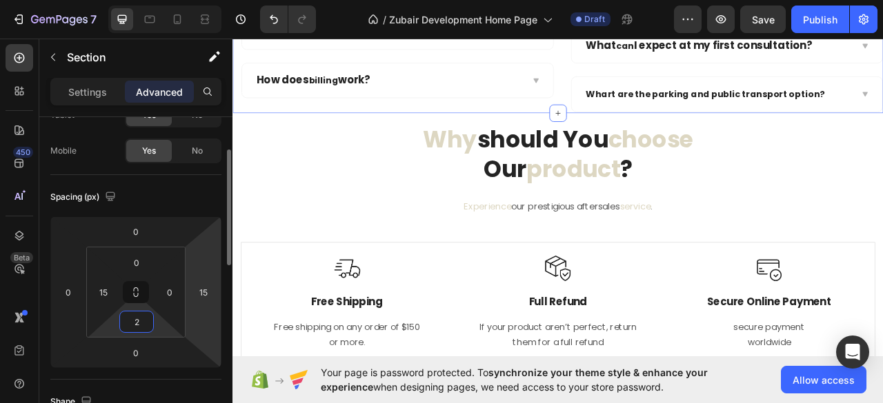
type input "20"
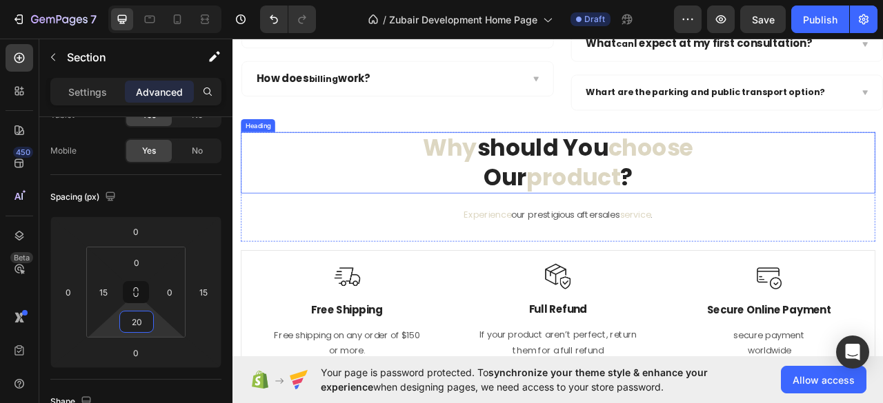
scroll to position [2982, 0]
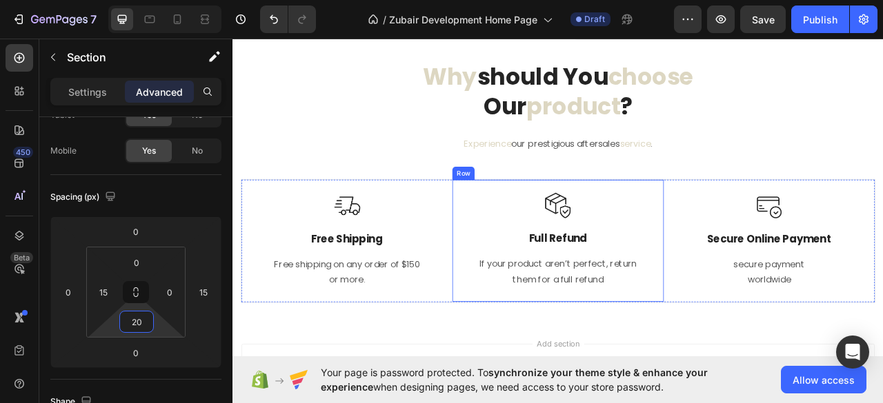
click at [608, 365] on div "Image Full Refund Text Block If your product aren’t perfect, return them for a …" at bounding box center [646, 296] width 268 height 155
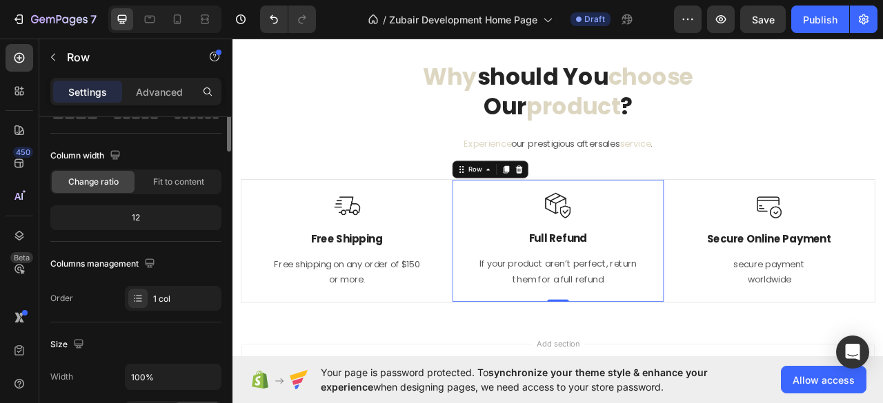
scroll to position [0, 0]
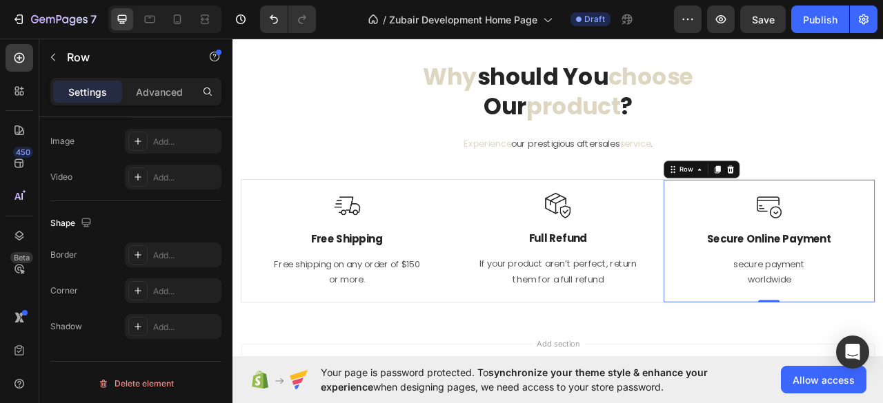
scroll to position [238, 0]
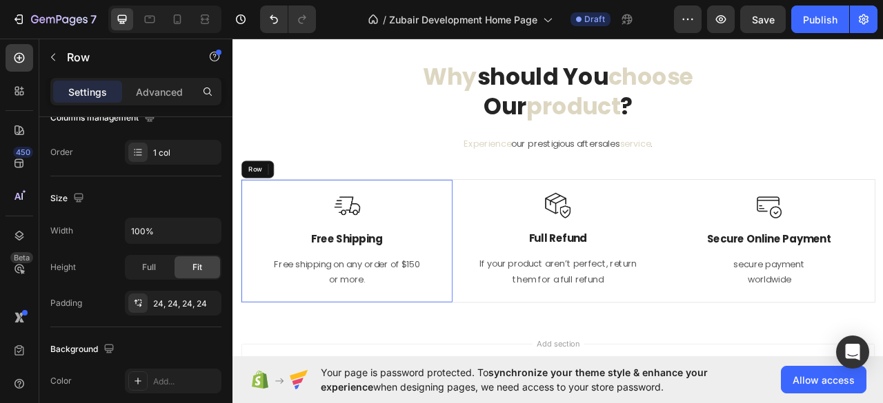
click at [254, 350] on div "Image Free Shipping Text Block Free shipping on any order of $150 or more. Text…" at bounding box center [377, 297] width 268 height 156
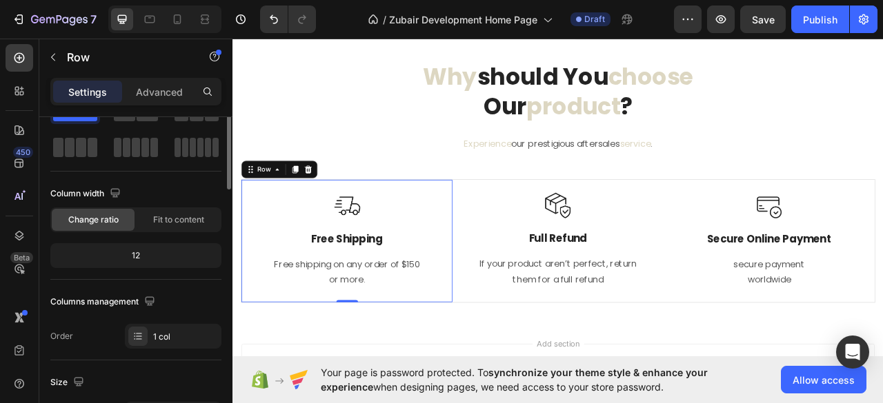
scroll to position [0, 0]
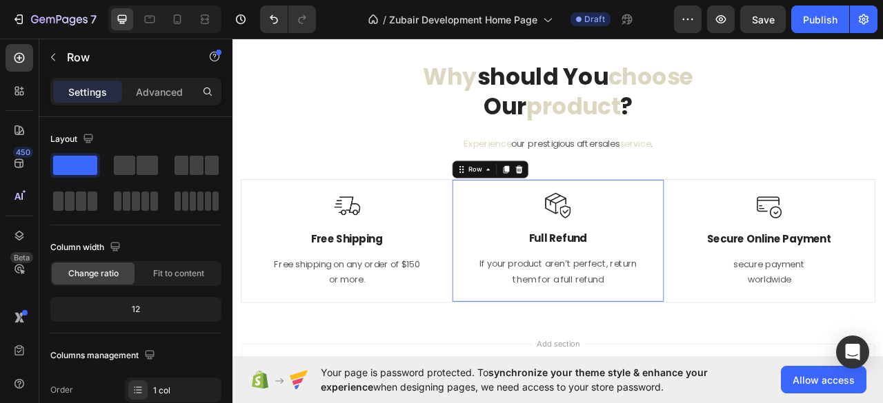
click at [516, 219] on div "Image Full Refund Text Block If your product aren’t perfect, return them for a …" at bounding box center [646, 296] width 268 height 155
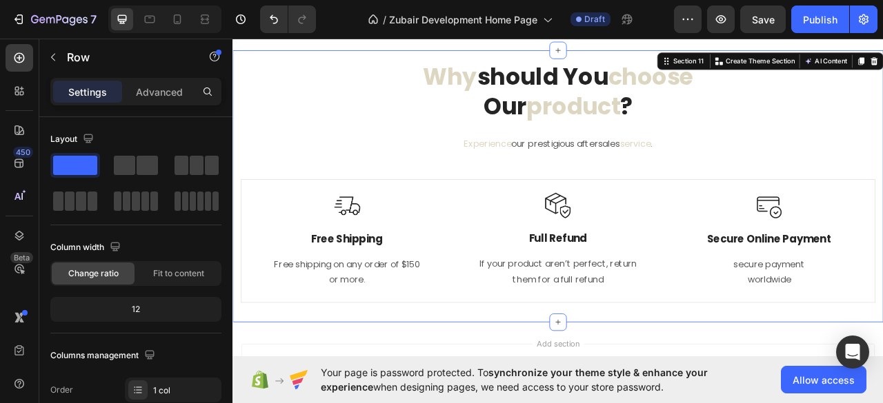
click at [522, 377] on div "why should you choose our product ? Heading Experience our prestigious aftersal…" at bounding box center [646, 227] width 807 height 319
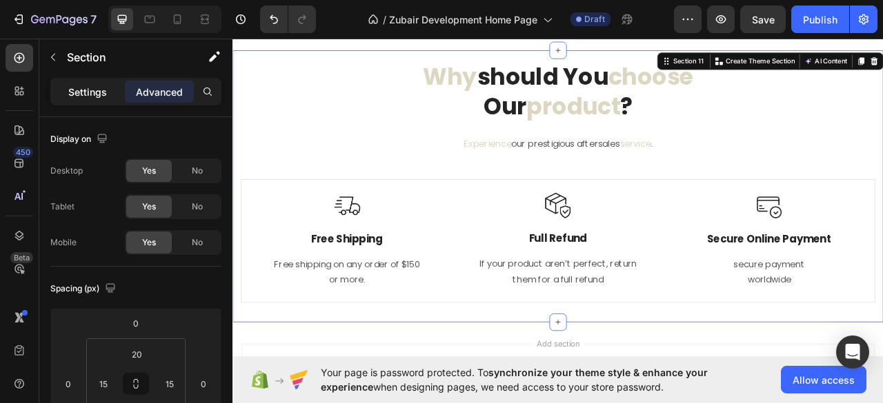
click at [88, 88] on p "Settings" at bounding box center [87, 92] width 39 height 14
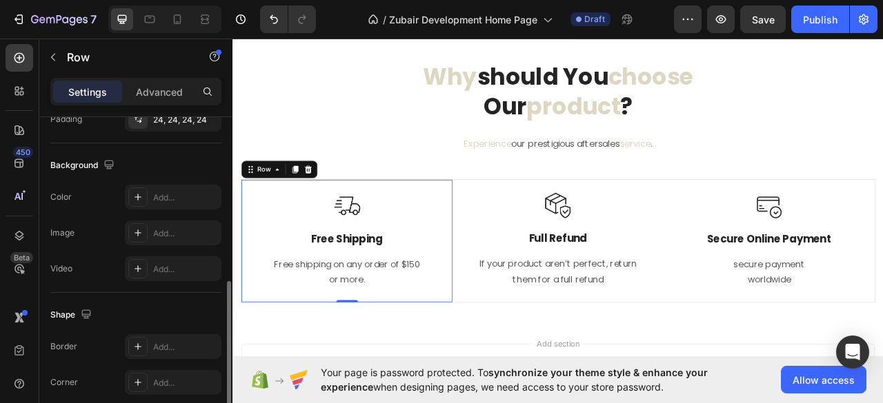
scroll to position [514, 0]
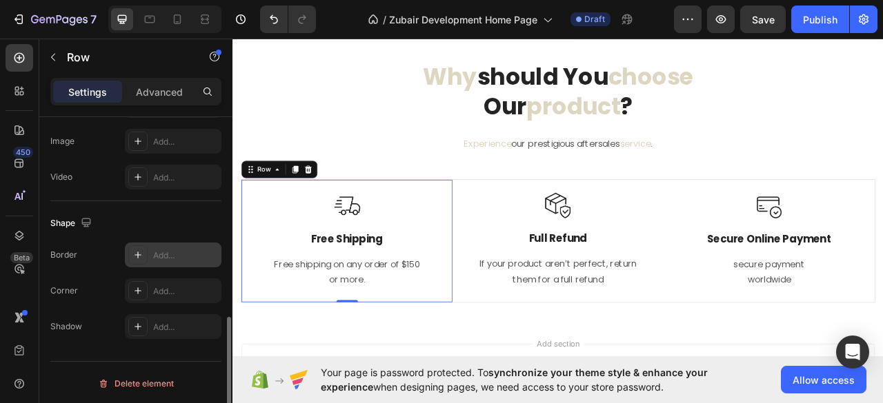
click at [166, 250] on div "Add..." at bounding box center [185, 256] width 65 height 12
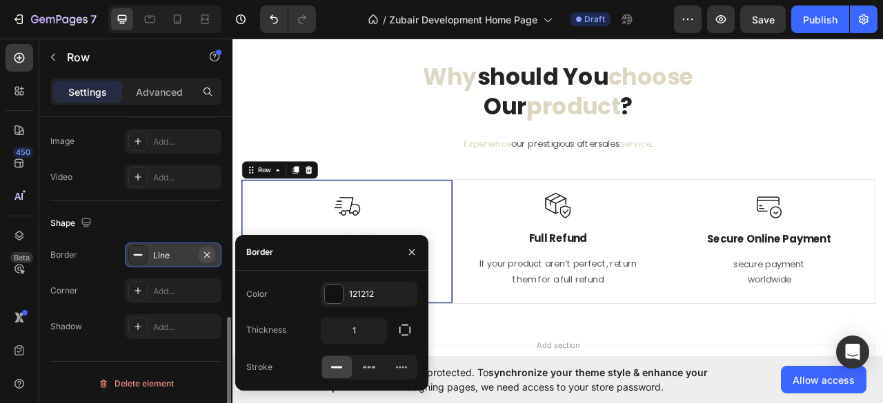
click at [207, 252] on icon "button" at bounding box center [206, 255] width 11 height 11
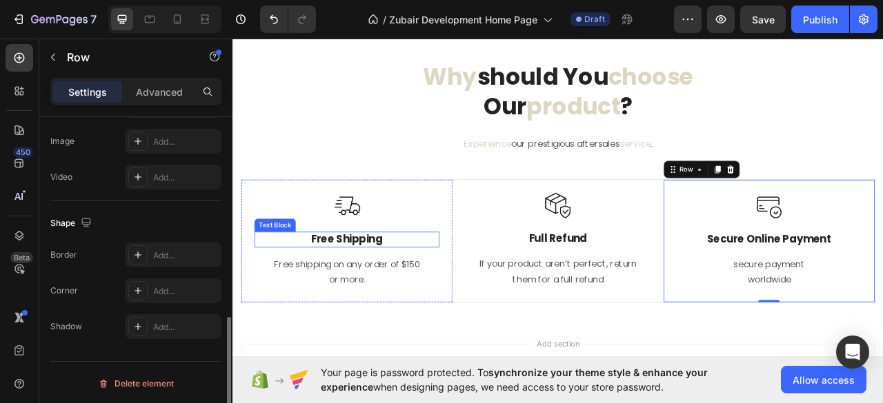
click at [401, 293] on p "Free Shipping" at bounding box center [377, 295] width 232 height 17
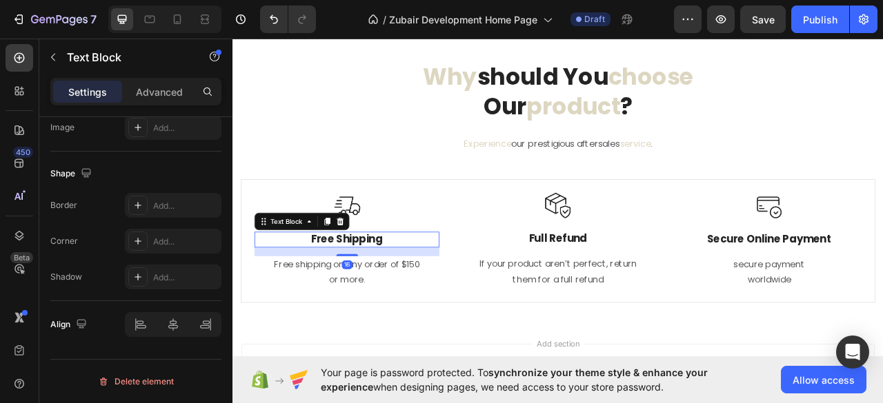
scroll to position [0, 0]
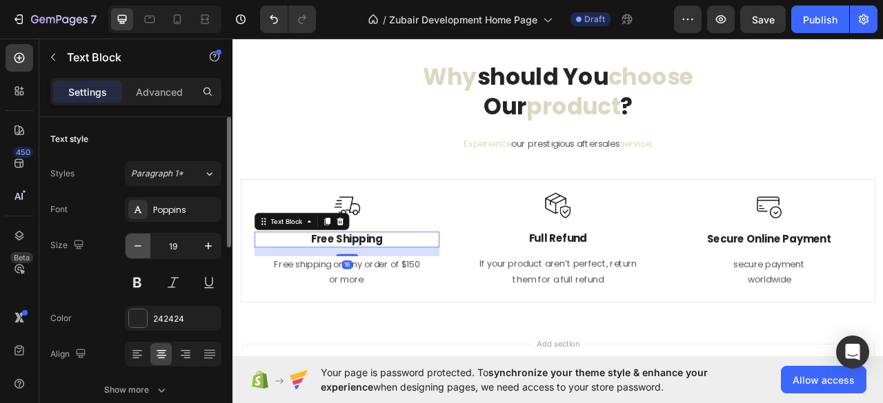
click at [141, 244] on icon "button" at bounding box center [138, 246] width 14 height 14
click at [212, 246] on icon "button" at bounding box center [208, 246] width 14 height 14
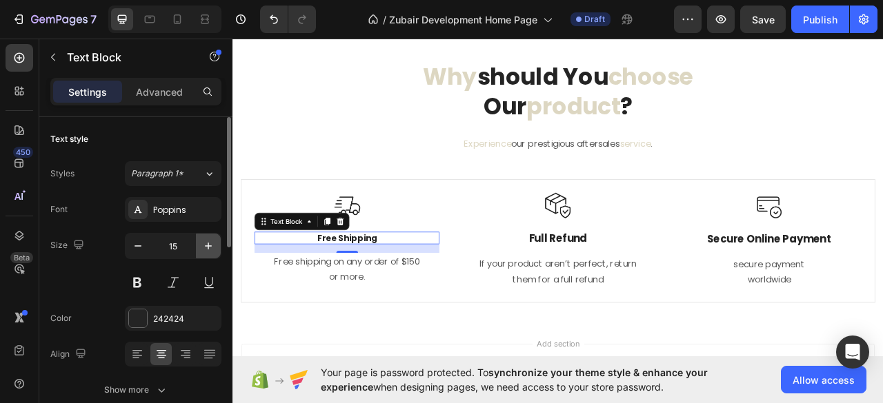
type input "16"
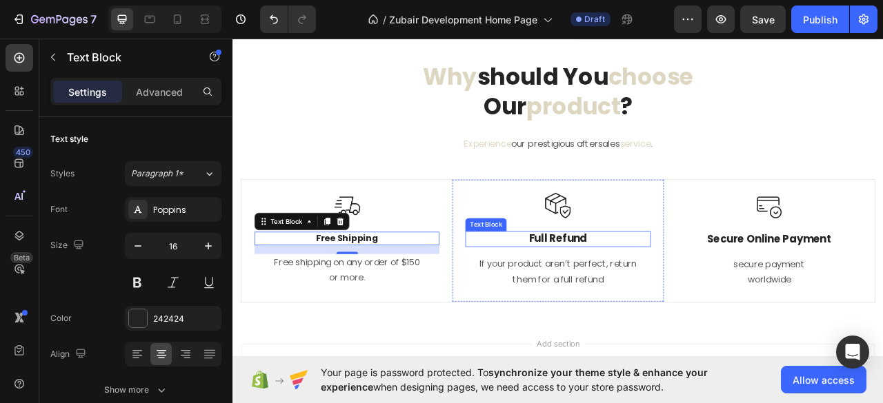
click at [615, 291] on p "Full Refund" at bounding box center [646, 294] width 232 height 17
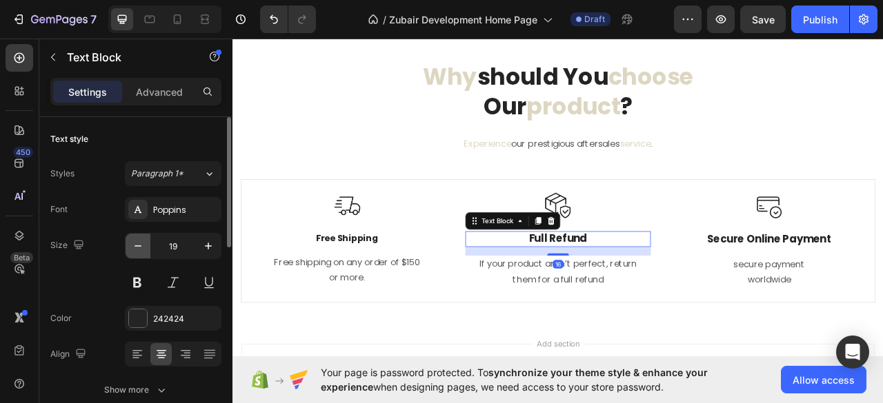
click at [141, 246] on icon "button" at bounding box center [138, 246] width 14 height 14
type input "16"
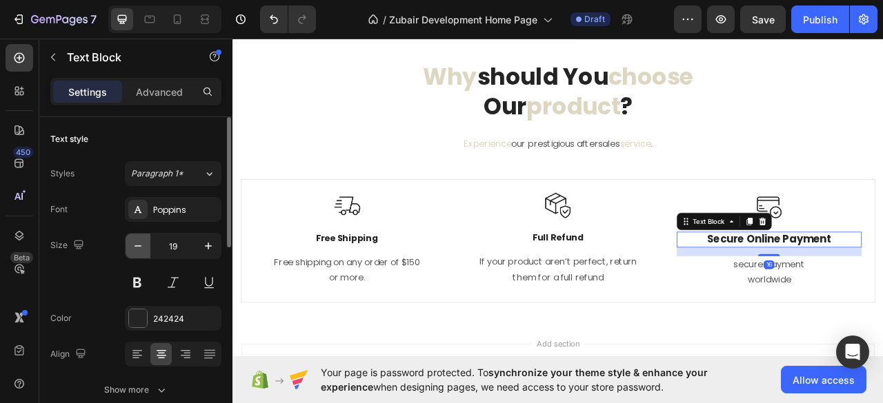
click at [141, 248] on icon "button" at bounding box center [138, 246] width 14 height 14
type input "16"
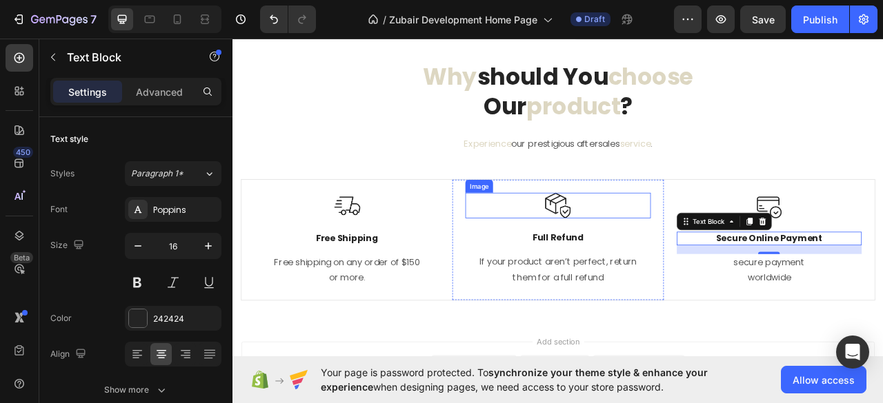
click at [632, 258] on img at bounding box center [646, 252] width 32 height 32
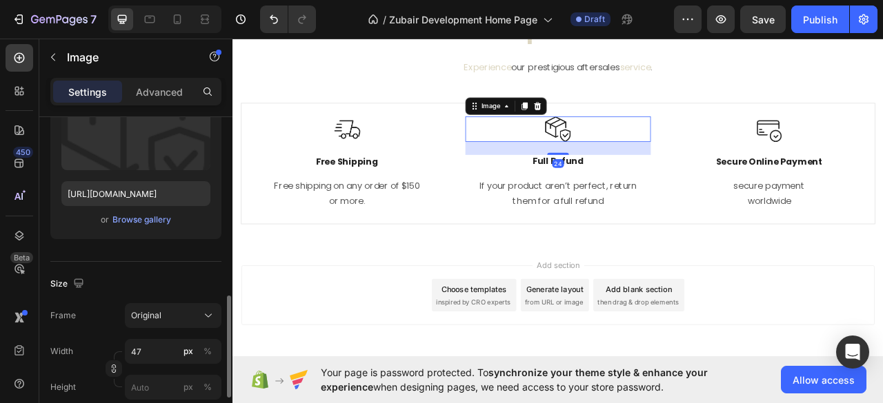
scroll to position [276, 0]
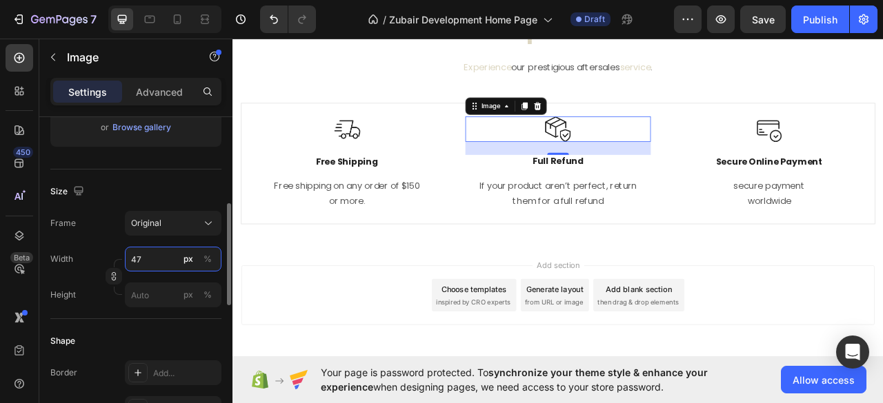
click at [134, 254] on input "47" at bounding box center [173, 259] width 97 height 25
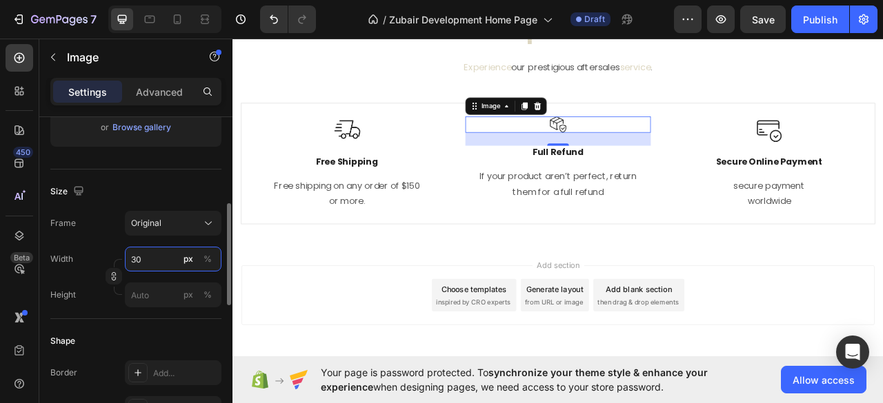
type input "3"
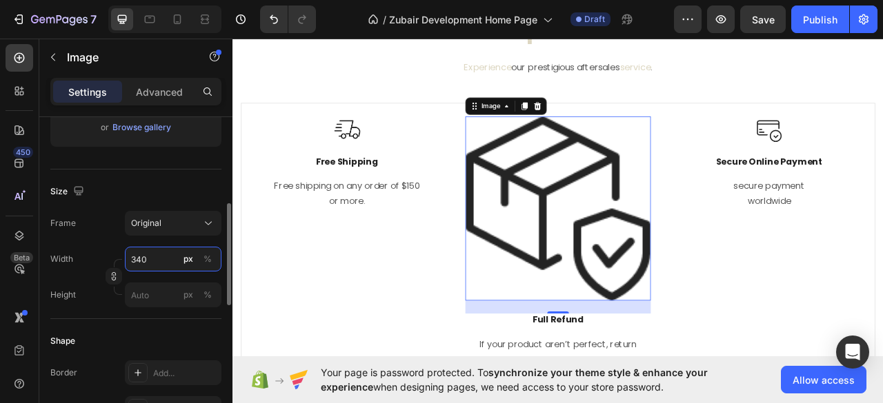
type input "40"
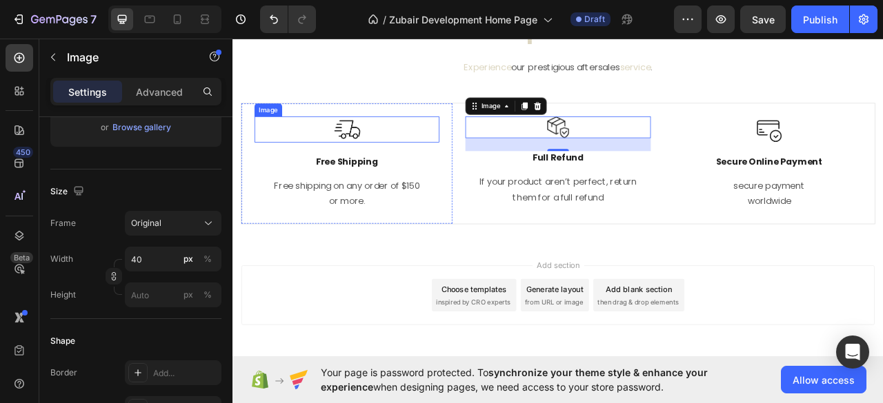
click at [381, 159] on img at bounding box center [377, 155] width 33 height 33
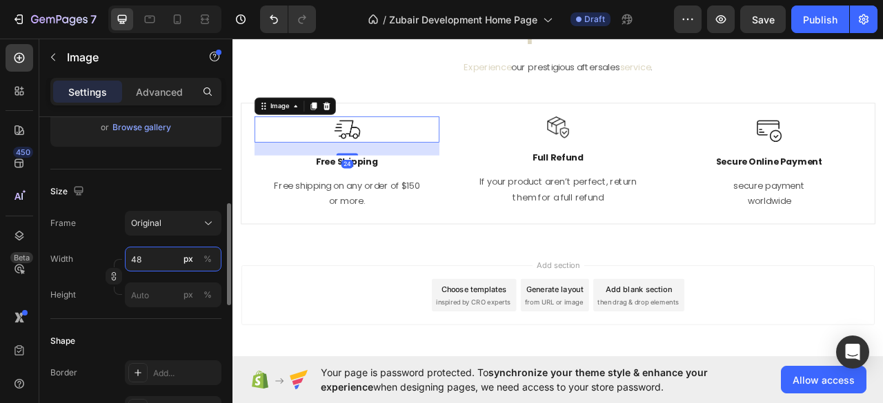
click at [137, 263] on input "48" at bounding box center [173, 259] width 97 height 25
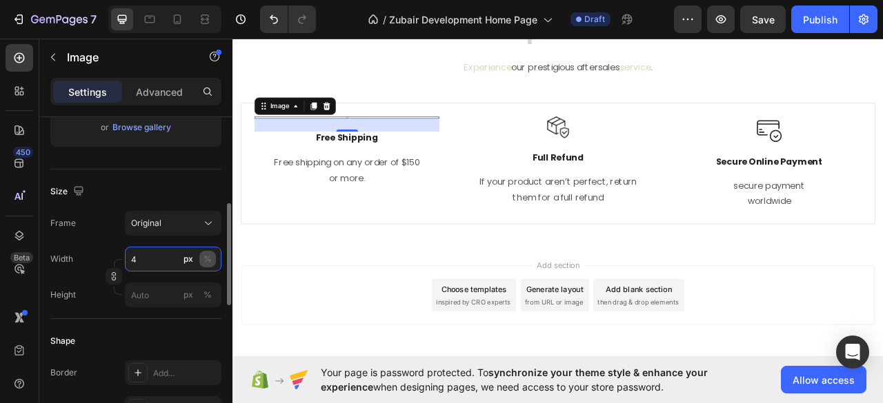
type input "40"
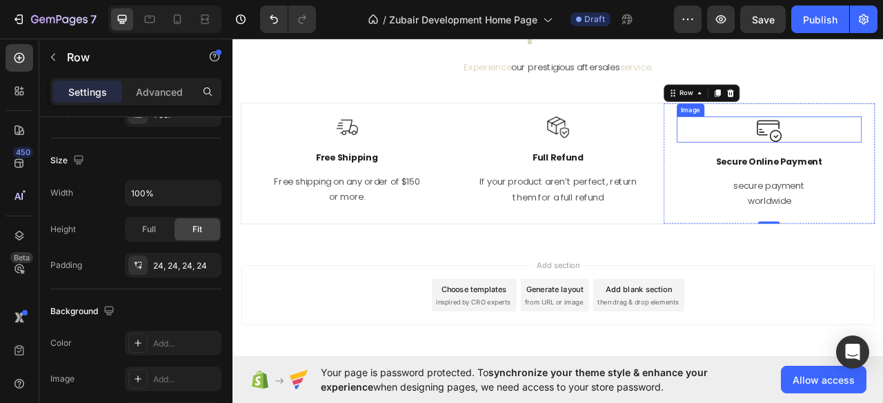
scroll to position [0, 0]
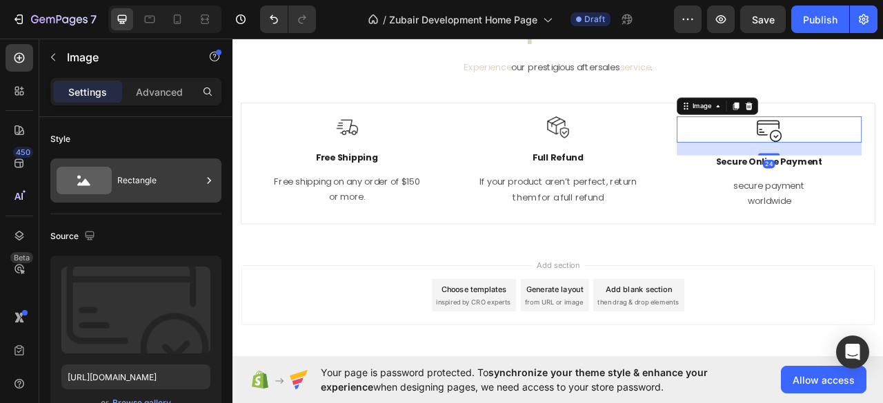
scroll to position [276, 0]
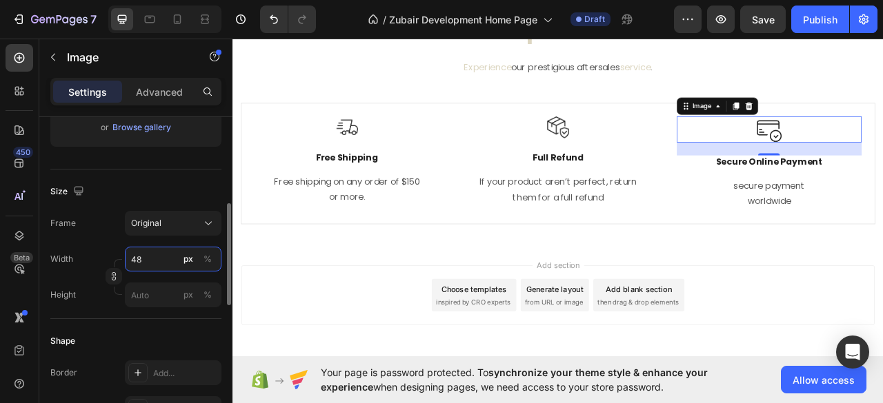
click at [141, 257] on input "48" at bounding box center [173, 259] width 97 height 25
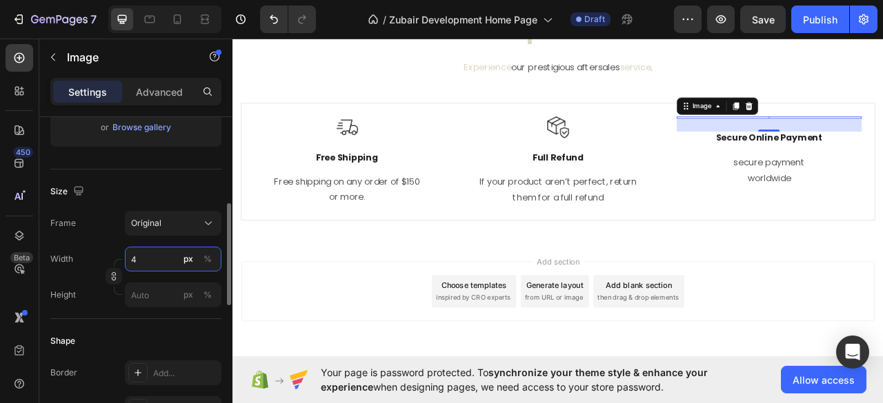
type input "40"
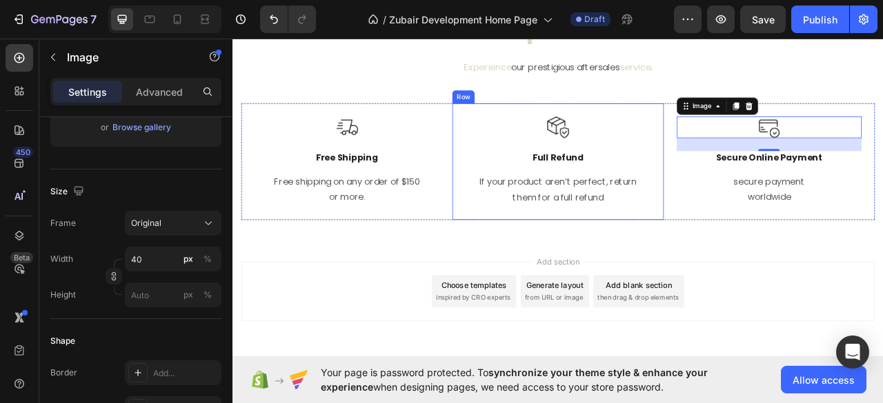
click at [620, 262] on div "Image Full Refund Text Block If your product aren’t perfect, return them for a …" at bounding box center [646, 196] width 268 height 148
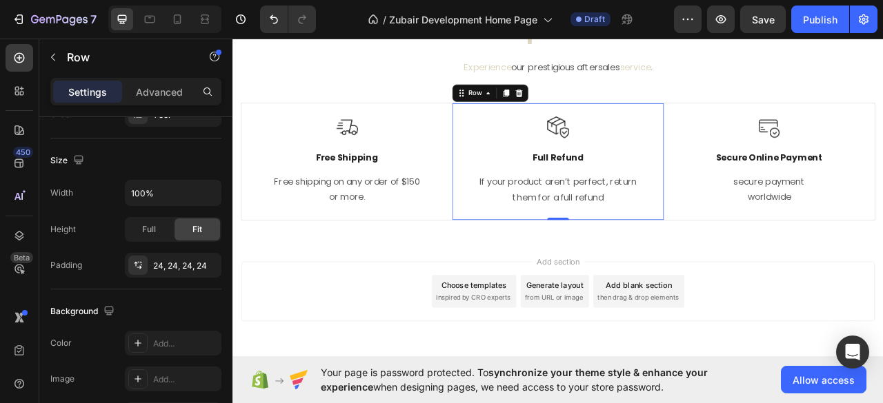
scroll to position [0, 0]
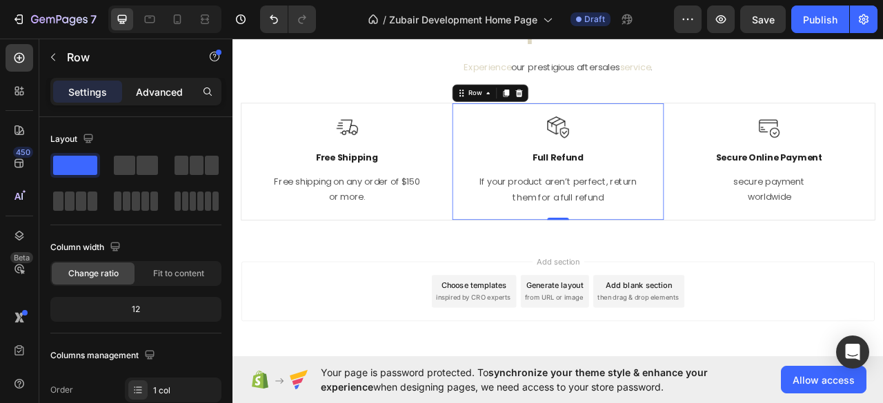
click at [139, 95] on p "Advanced" at bounding box center [159, 92] width 47 height 14
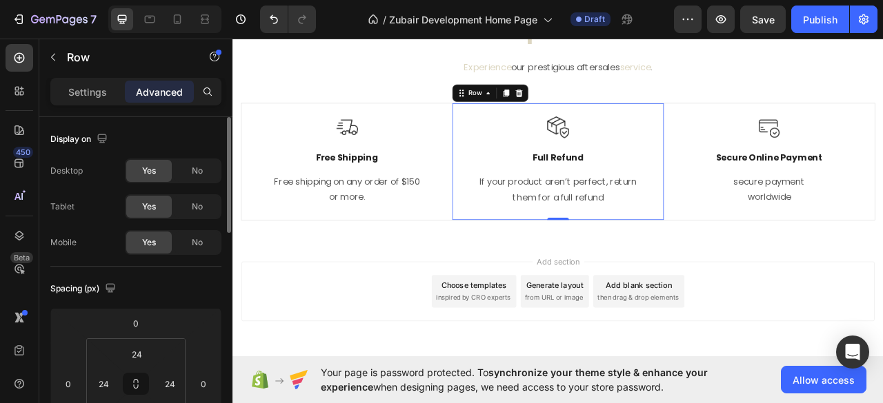
scroll to position [183, 0]
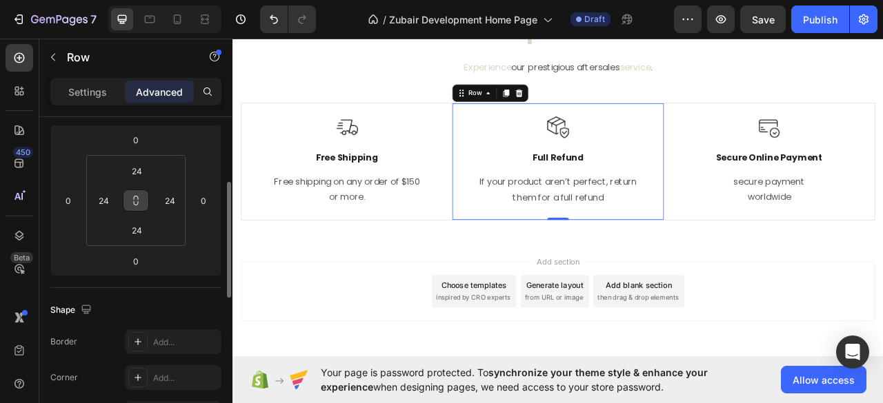
click at [135, 198] on icon at bounding box center [135, 200] width 11 height 11
click at [135, 172] on input "24" at bounding box center [137, 171] width 28 height 21
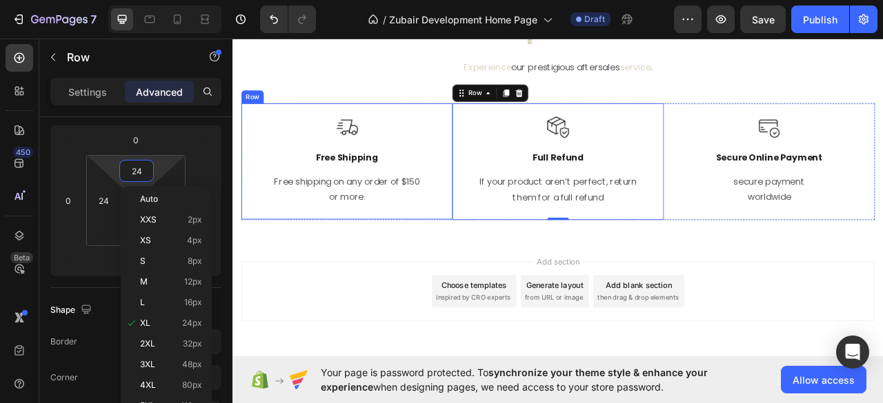
type input "1"
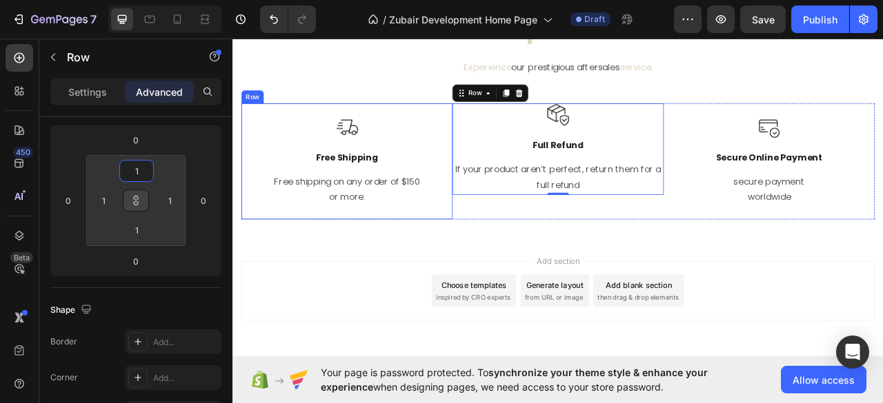
type input "10"
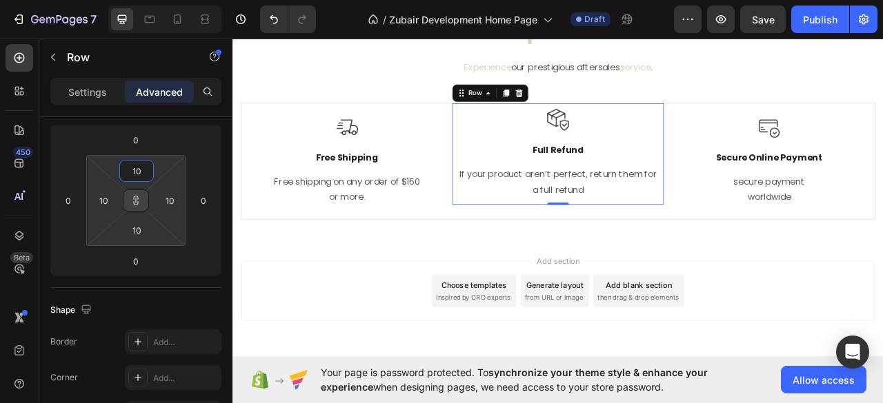
type input "10"
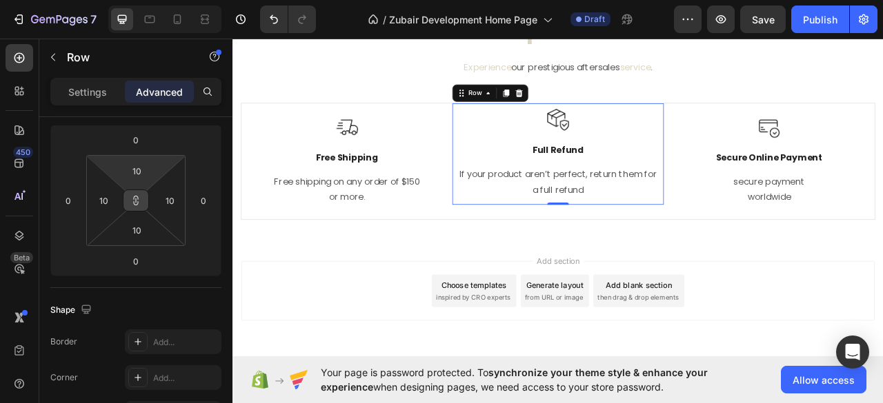
click at [138, 199] on icon at bounding box center [135, 200] width 11 height 11
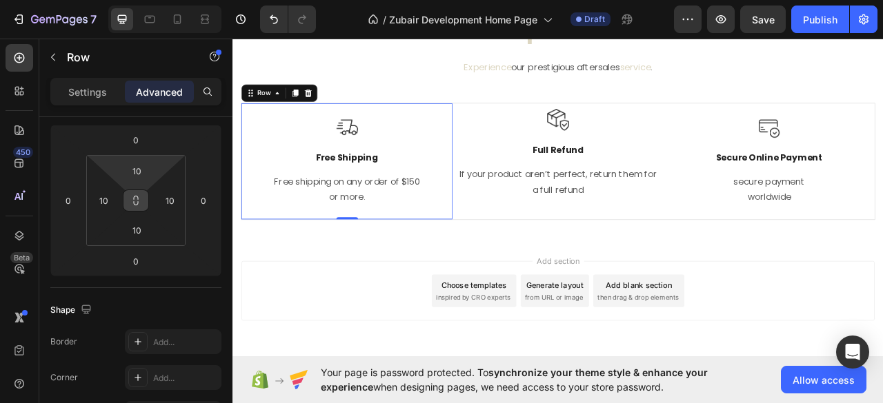
click at [254, 141] on div "Image Free Shipping Text Block Free shipping on any order of $150 or more. Text…" at bounding box center [377, 196] width 268 height 148
click at [134, 200] on icon at bounding box center [135, 200] width 11 height 11
click at [133, 172] on input "24" at bounding box center [137, 171] width 28 height 21
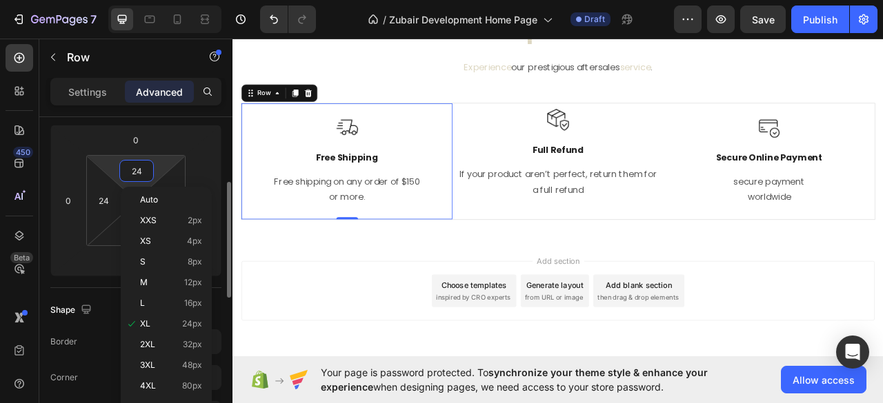
type input "1"
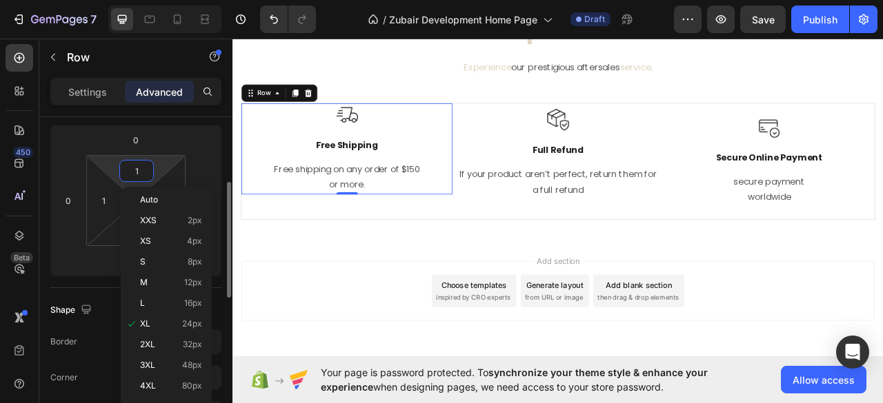
type input "10"
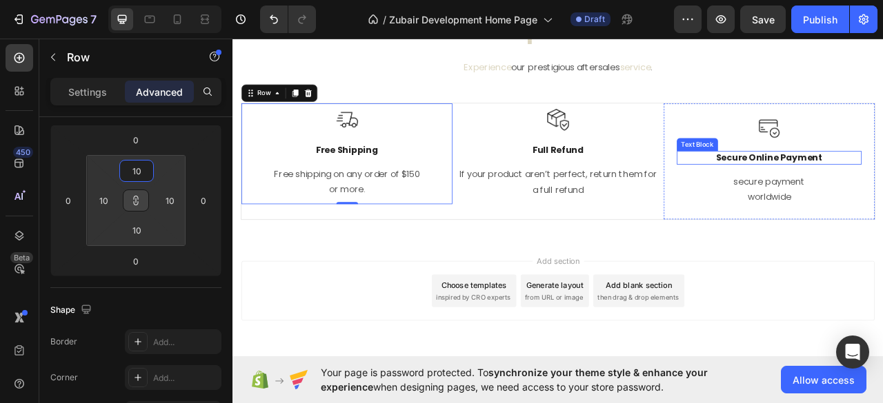
click at [834, 179] on div "Text Block" at bounding box center [823, 174] width 52 height 17
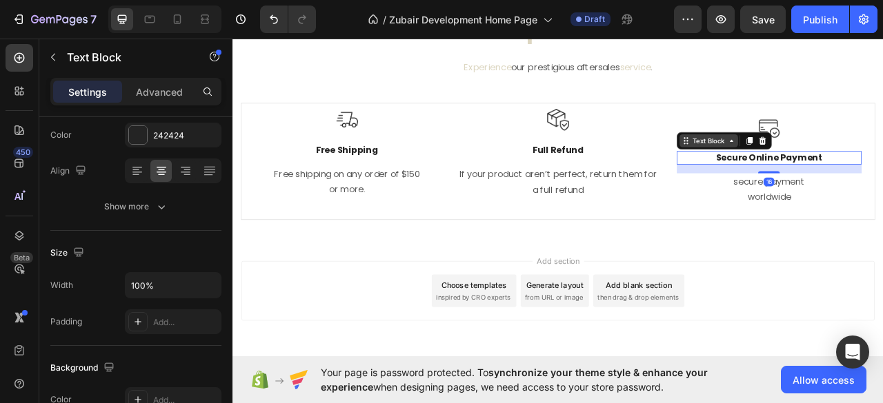
scroll to position [0, 0]
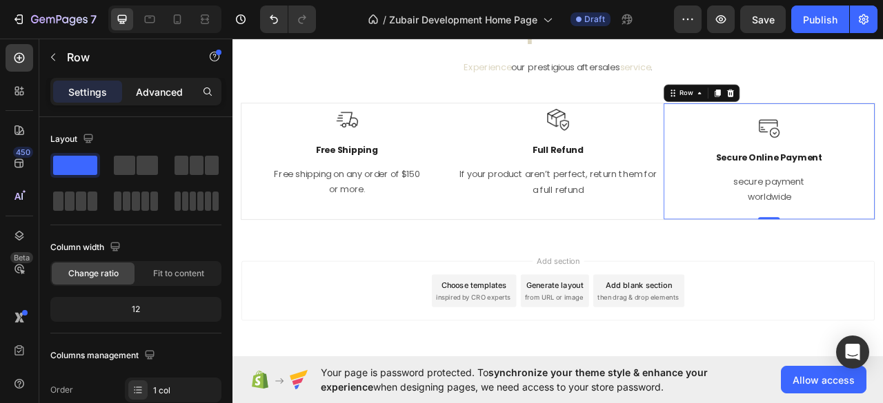
click at [155, 93] on p "Advanced" at bounding box center [159, 92] width 47 height 14
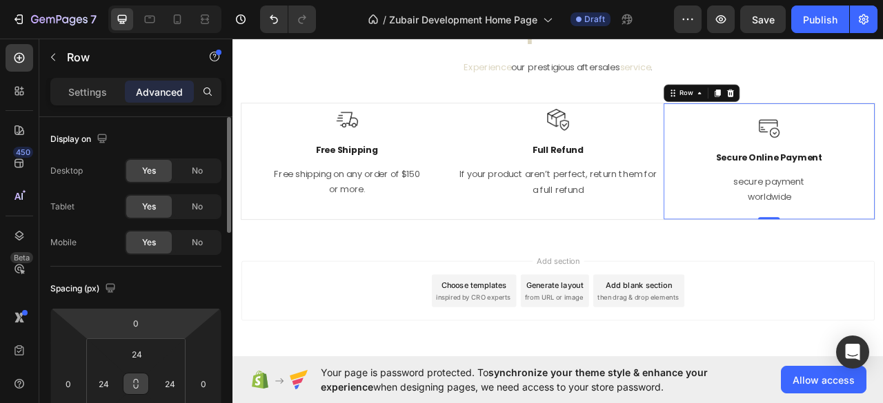
scroll to position [92, 0]
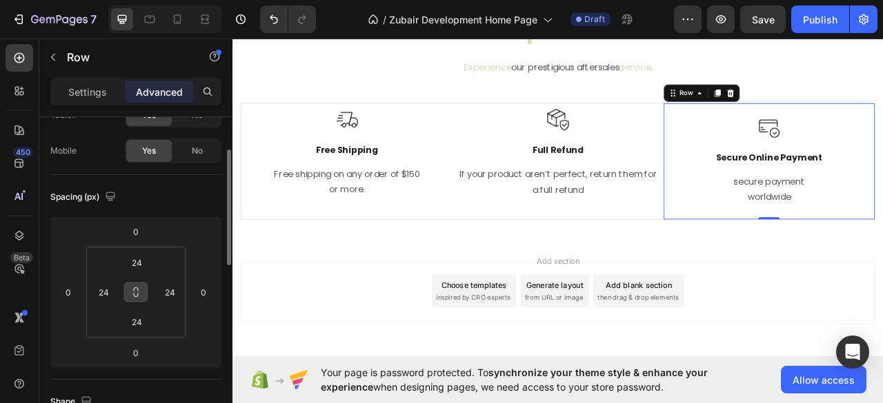
click at [139, 293] on icon at bounding box center [135, 292] width 11 height 11
click at [132, 268] on input "24" at bounding box center [137, 262] width 28 height 21
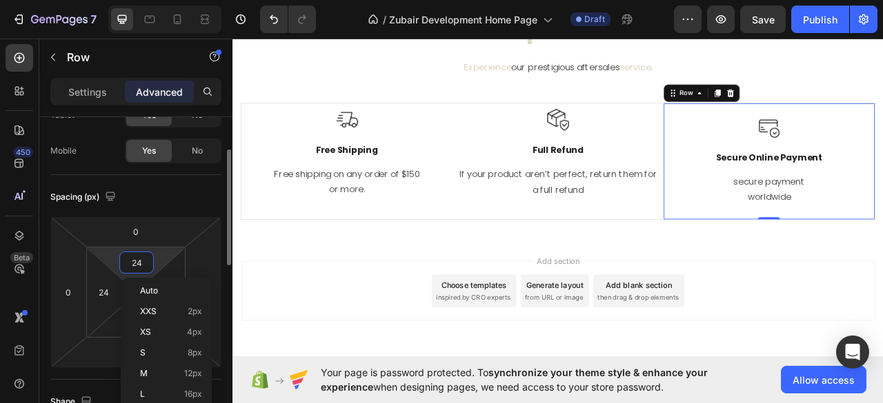
type input "1"
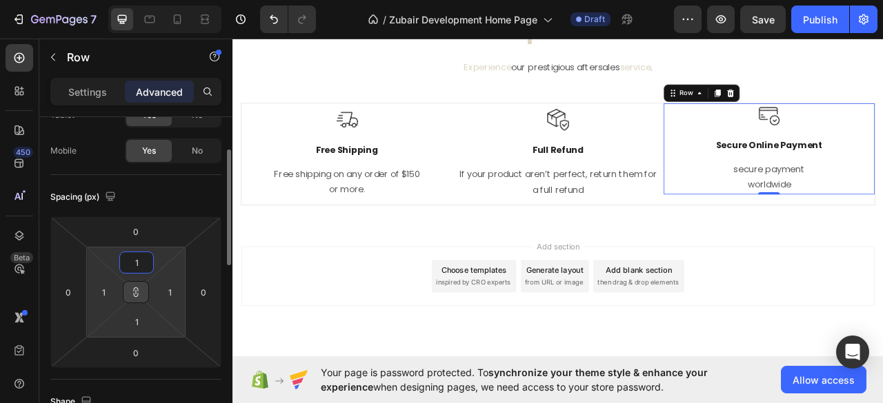
type input "10"
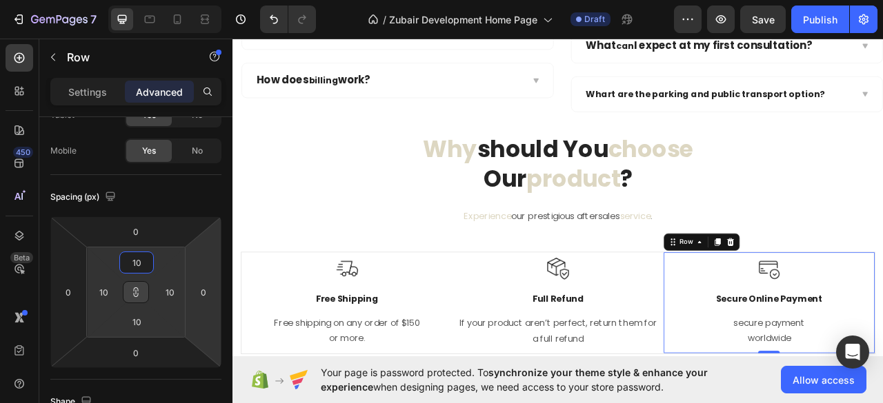
scroll to position [2982, 0]
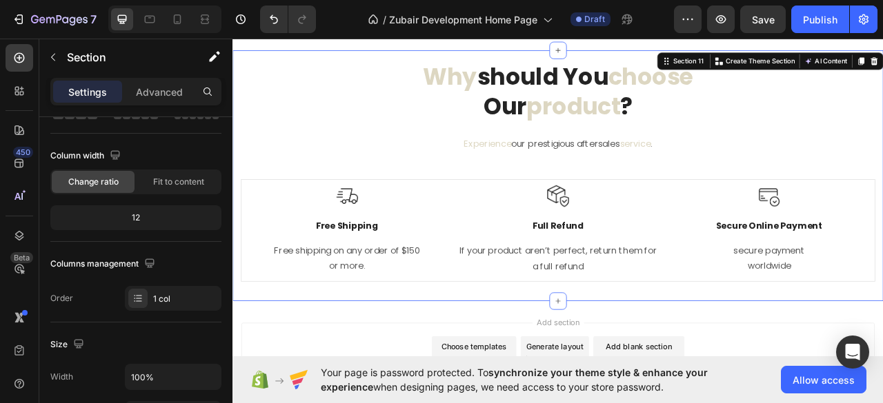
click at [607, 203] on div "why should you choose our product ? Heading Experience our prestigious aftersal…" at bounding box center [646, 213] width 807 height 291
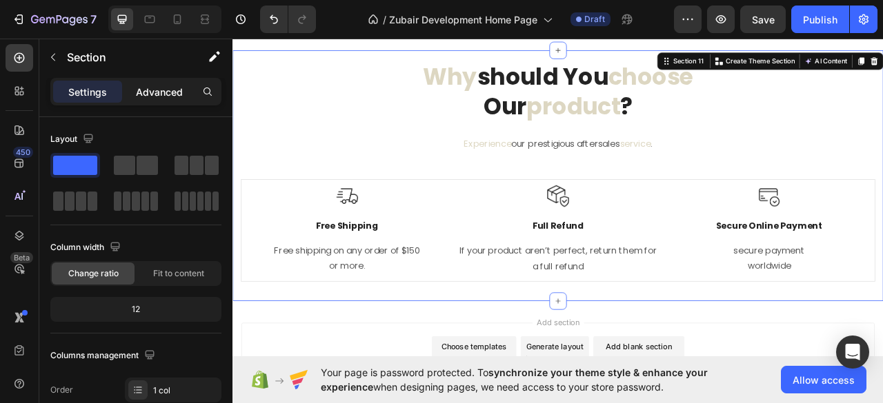
click at [154, 99] on div "Advanced" at bounding box center [159, 92] width 69 height 22
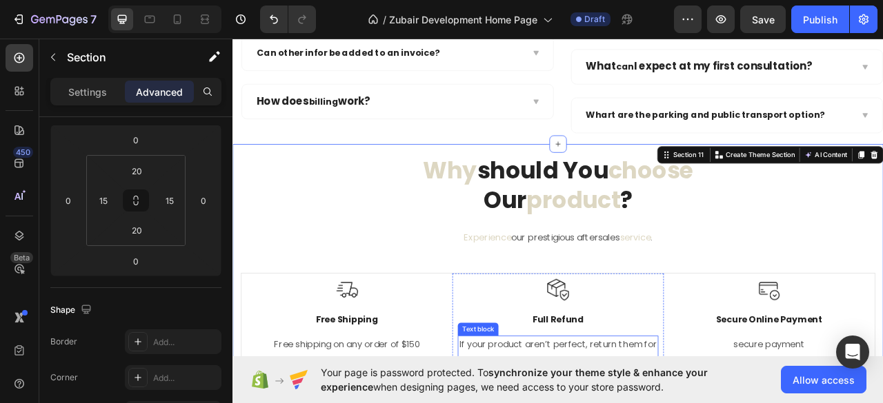
scroll to position [2798, 0]
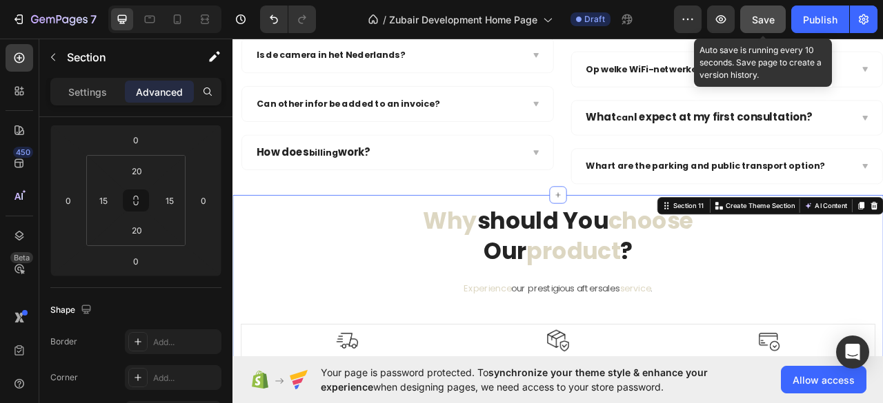
click at [755, 23] on span "Save" at bounding box center [763, 20] width 23 height 12
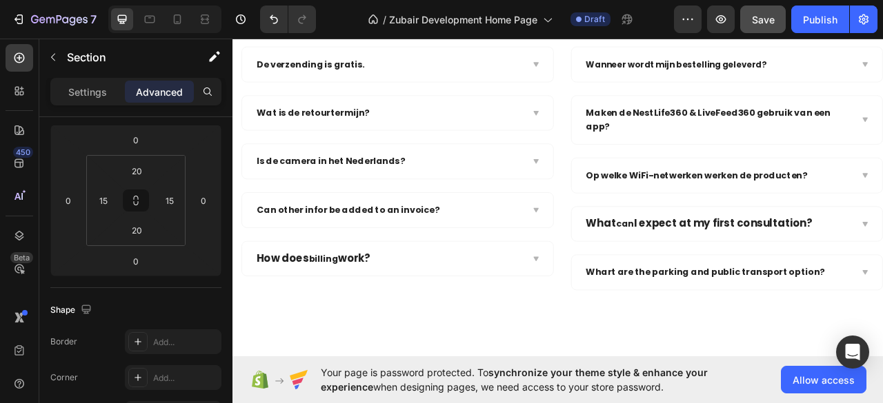
scroll to position [2479, 0]
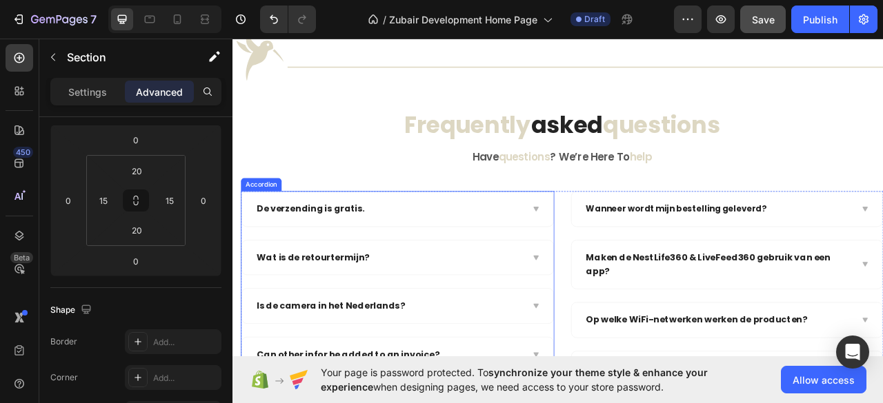
click at [612, 257] on icon at bounding box center [617, 256] width 10 height 11
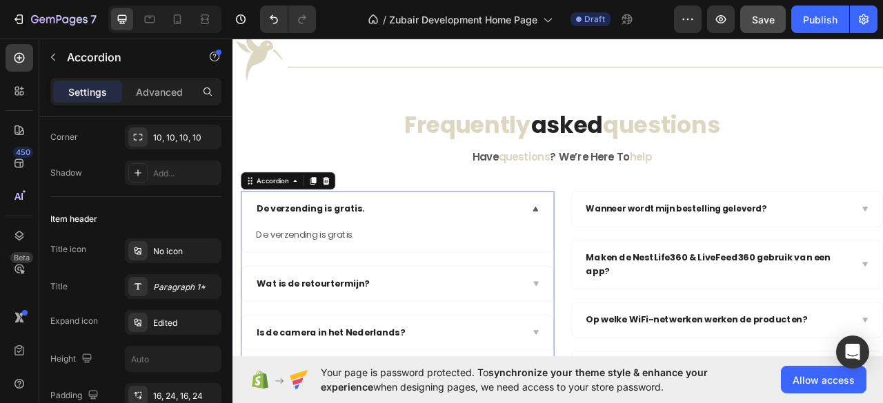
scroll to position [0, 0]
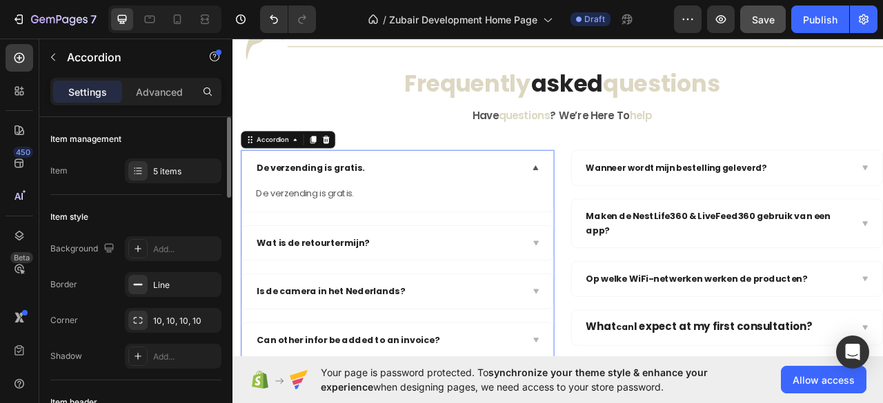
click at [614, 207] on icon at bounding box center [617, 204] width 6 height 6
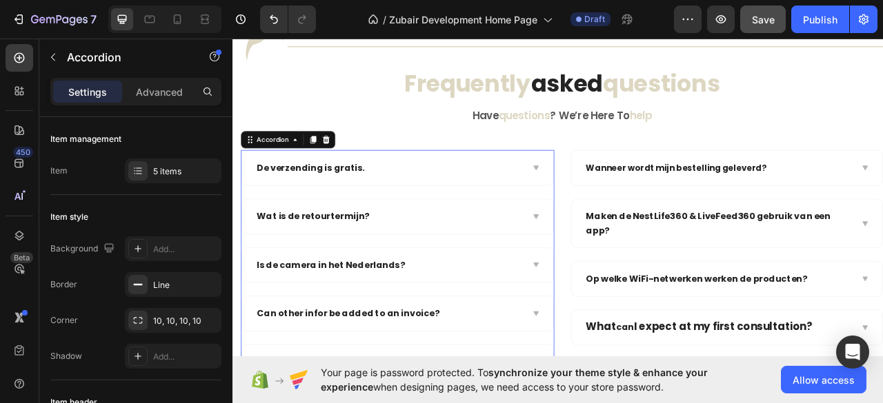
click at [614, 207] on icon at bounding box center [617, 204] width 6 height 6
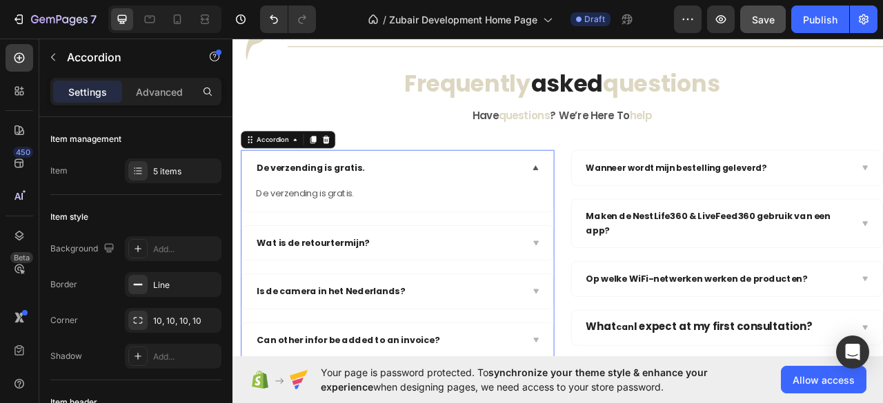
click at [614, 207] on icon at bounding box center [617, 204] width 6 height 6
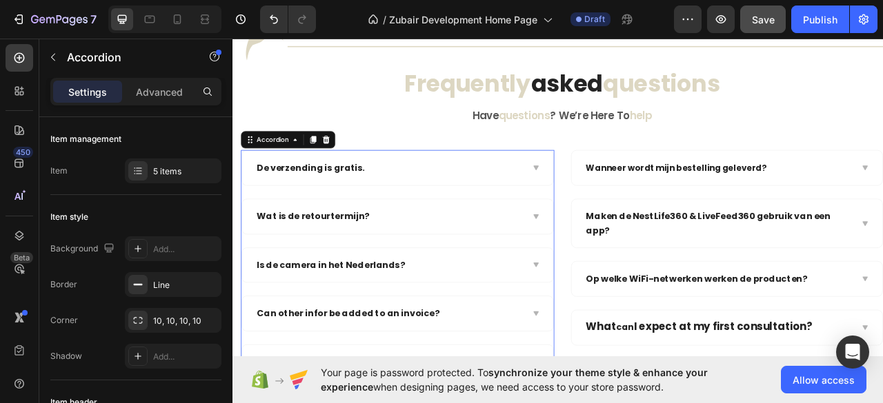
click at [614, 207] on icon at bounding box center [617, 204] width 6 height 6
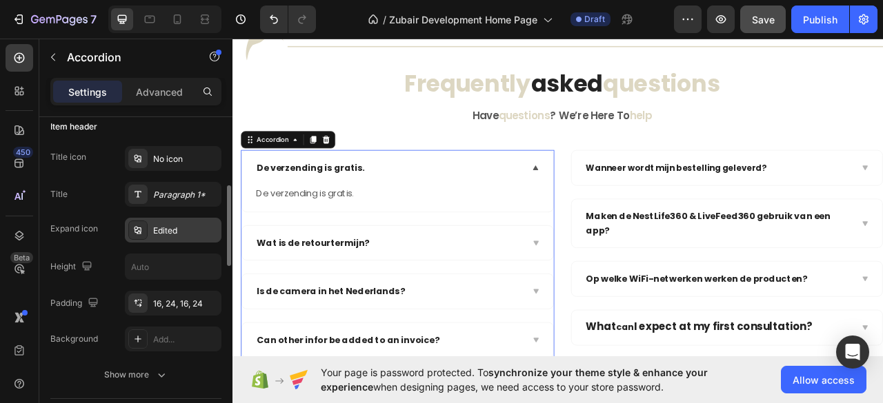
scroll to position [368, 0]
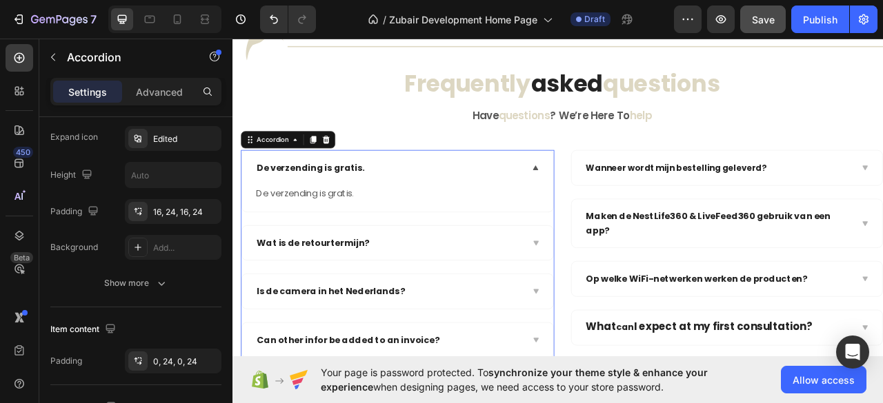
click at [612, 210] on icon at bounding box center [617, 204] width 10 height 11
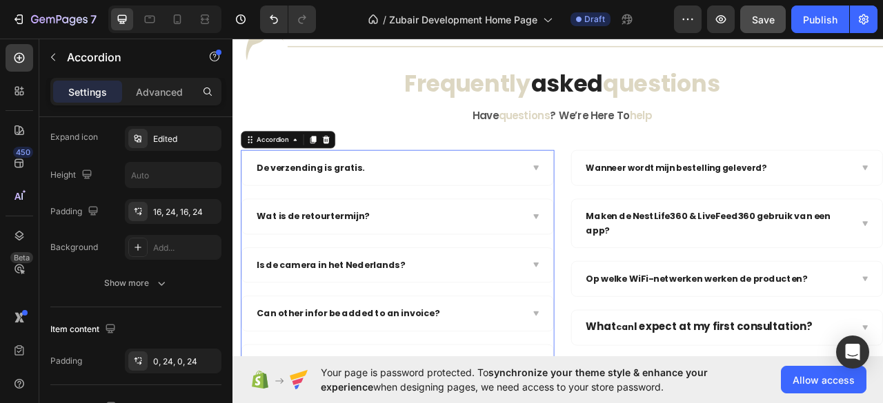
click at [612, 210] on icon at bounding box center [617, 204] width 10 height 11
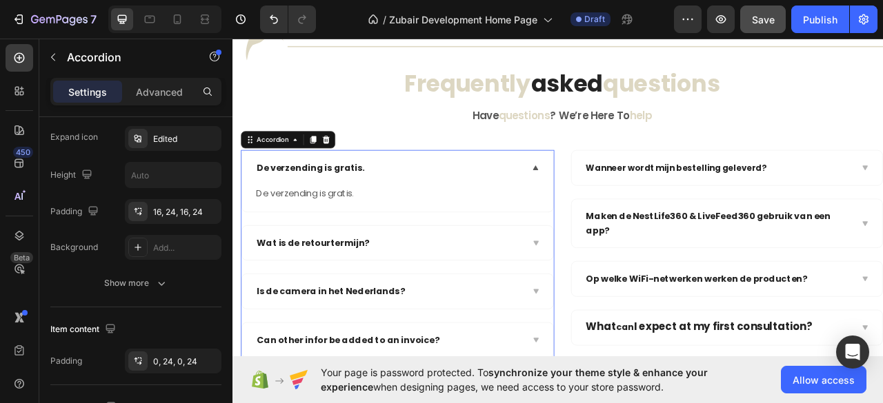
click at [612, 210] on icon at bounding box center [617, 204] width 10 height 11
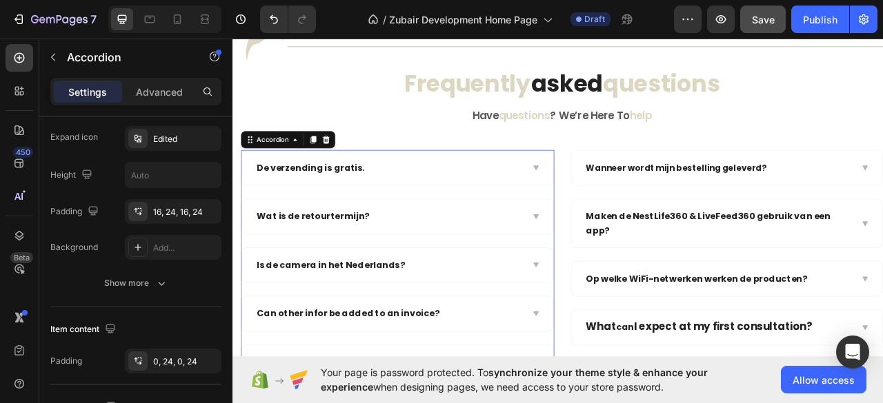
click at [612, 210] on icon at bounding box center [617, 204] width 10 height 11
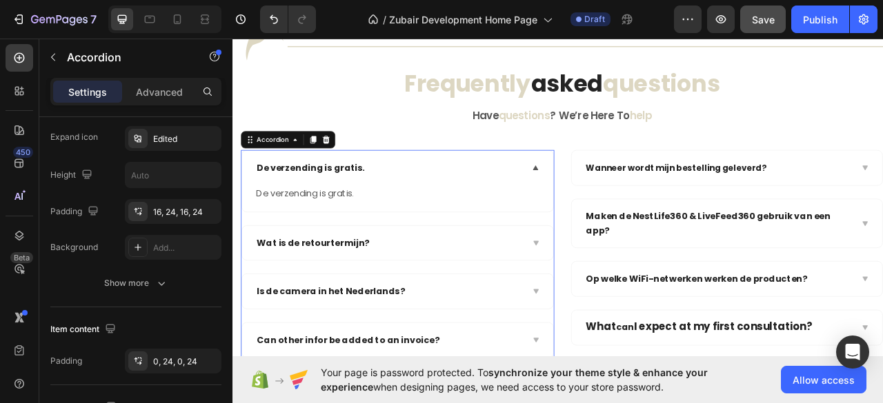
click at [612, 210] on icon at bounding box center [617, 204] width 10 height 11
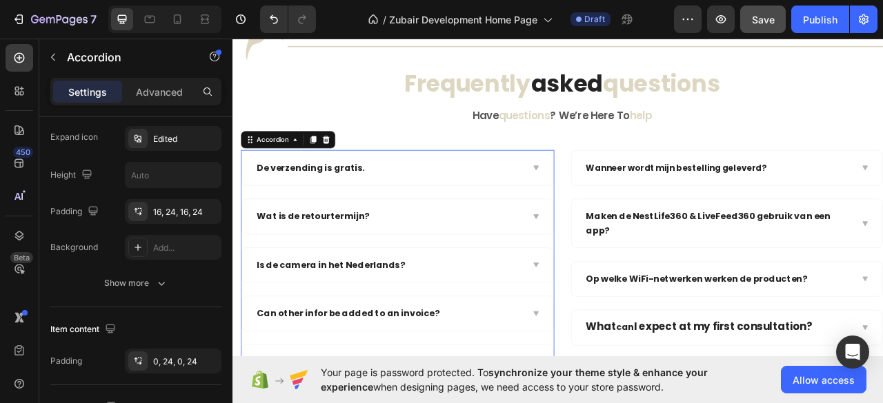
click at [612, 210] on icon at bounding box center [617, 204] width 10 height 11
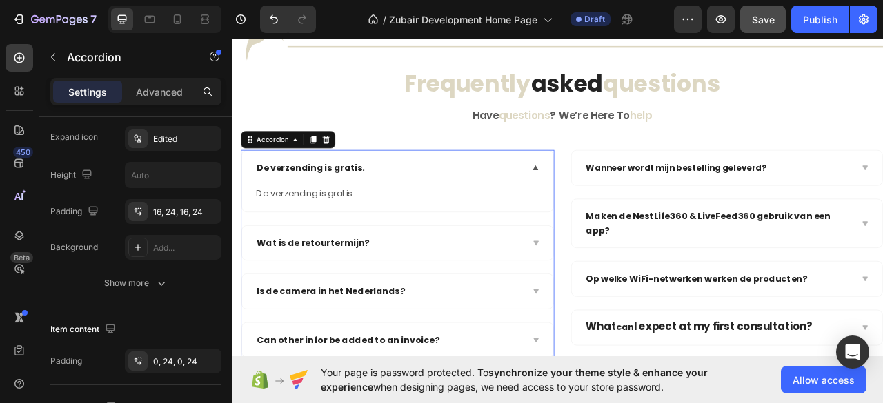
click at [612, 210] on icon at bounding box center [617, 204] width 10 height 11
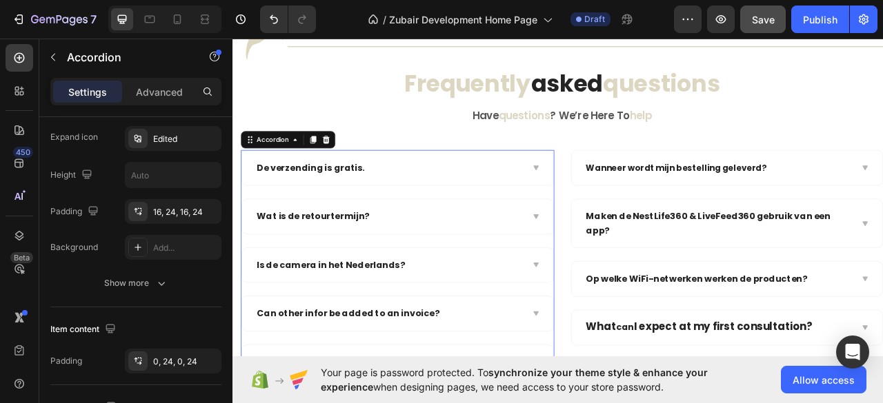
click at [612, 210] on icon at bounding box center [617, 204] width 10 height 11
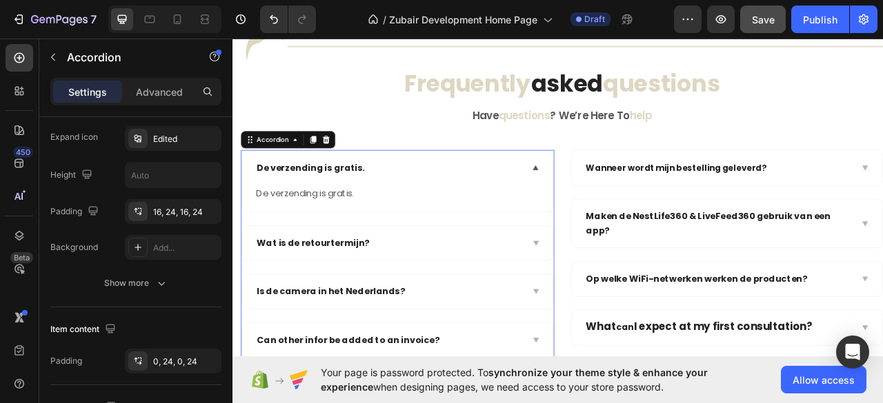
scroll to position [0, 0]
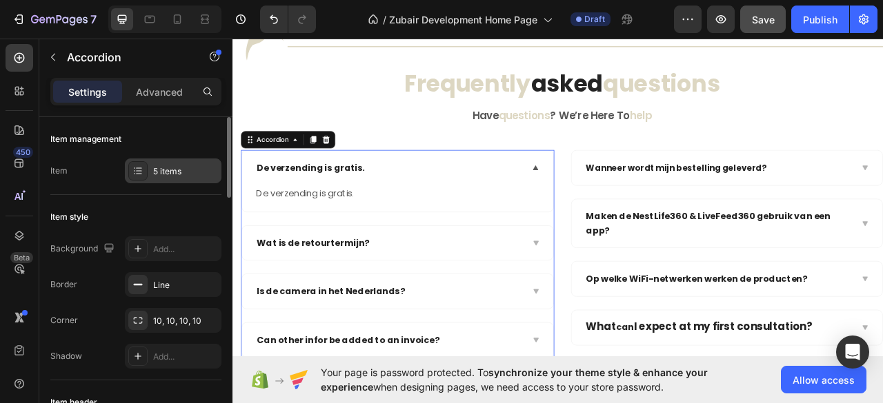
click at [186, 169] on div "5 items" at bounding box center [185, 172] width 65 height 12
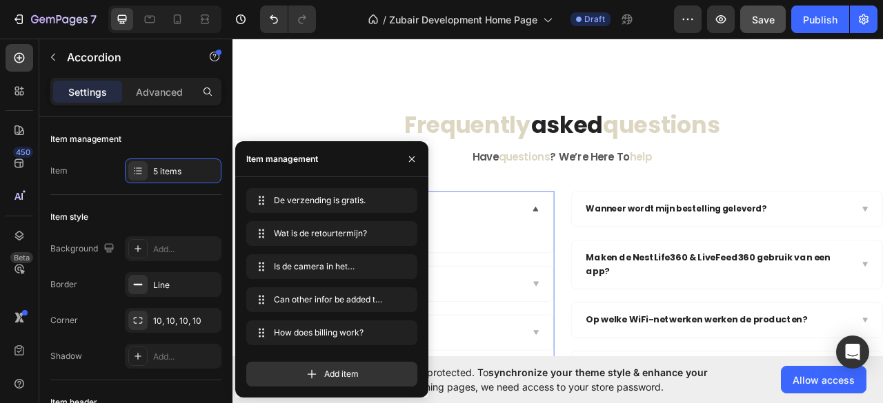
scroll to position [2754, 0]
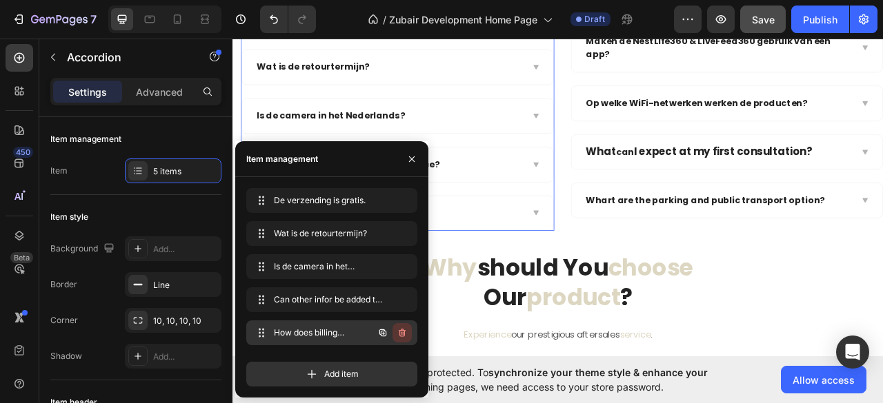
click at [404, 333] on icon "button" at bounding box center [402, 333] width 7 height 8
click at [392, 334] on div "Delete" at bounding box center [393, 333] width 26 height 12
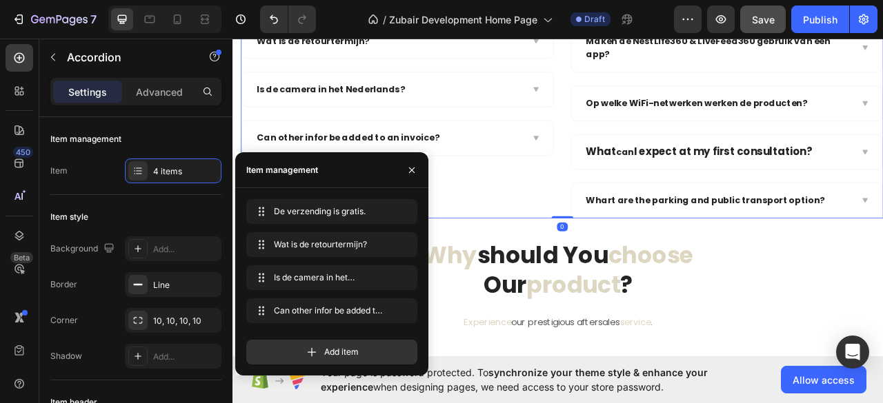
click at [654, 209] on div "De verzending is gratis. Wat is de retourtermijn? Is de camera in het Nederland…" at bounding box center [651, 113] width 817 height 310
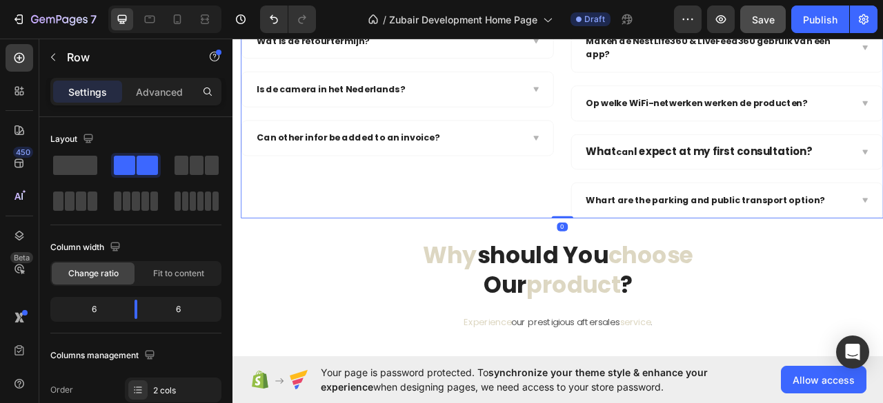
click at [654, 209] on div "De verzending is gratis. Wat is de retourtermijn? Is de camera in het Nederland…" at bounding box center [651, 113] width 817 height 310
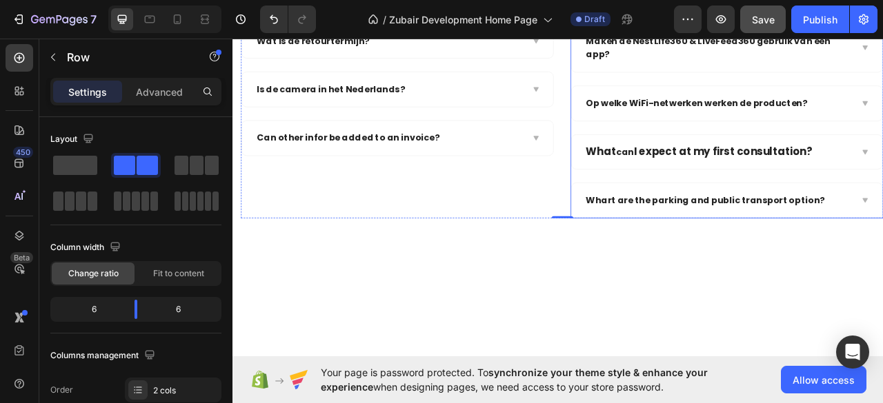
scroll to position [2479, 0]
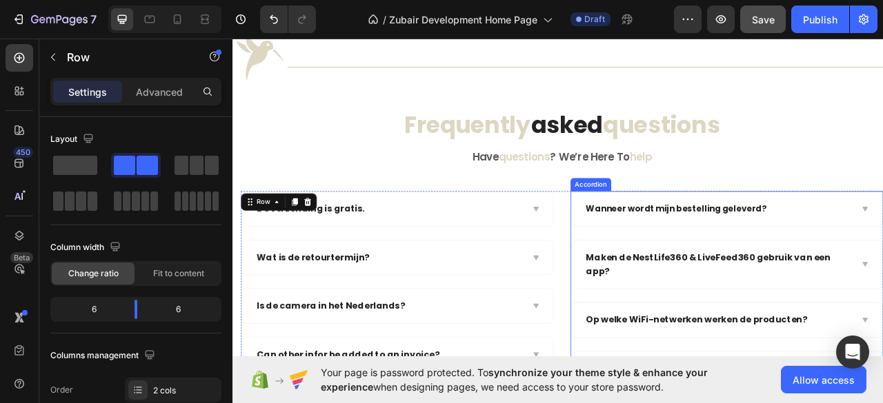
click at [665, 250] on div "Wanneer wordt mijn bestelling geleverd?" at bounding box center [861, 256] width 396 height 44
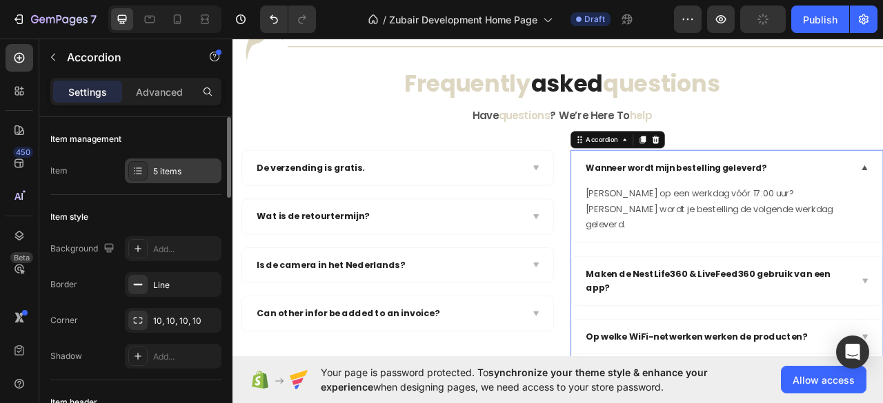
click at [196, 170] on div "5 items" at bounding box center [185, 172] width 65 height 12
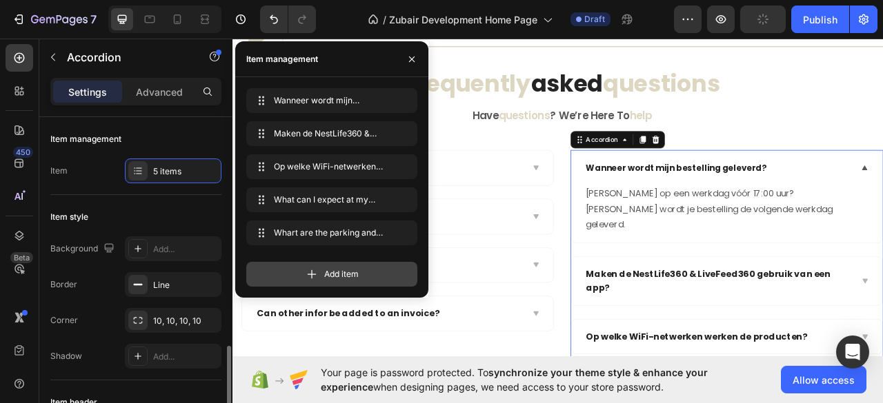
scroll to position [183, 0]
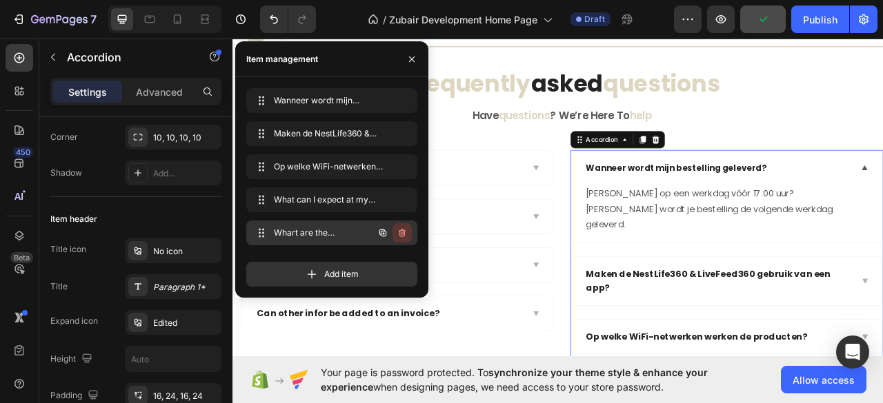
click at [402, 231] on icon "button" at bounding box center [402, 233] width 7 height 8
click at [397, 234] on div "Delete" at bounding box center [393, 233] width 26 height 12
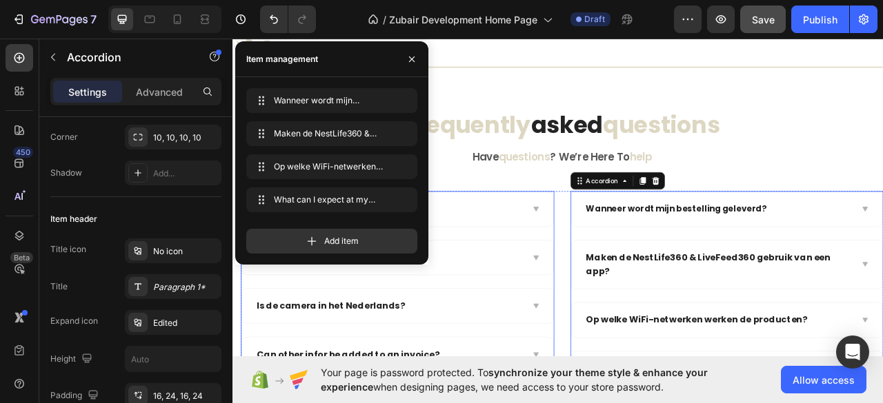
scroll to position [2663, 0]
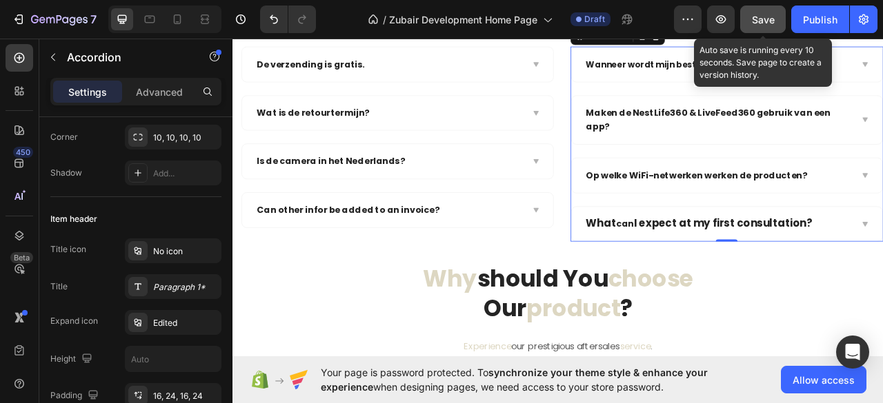
click at [772, 19] on span "Save" at bounding box center [763, 20] width 23 height 12
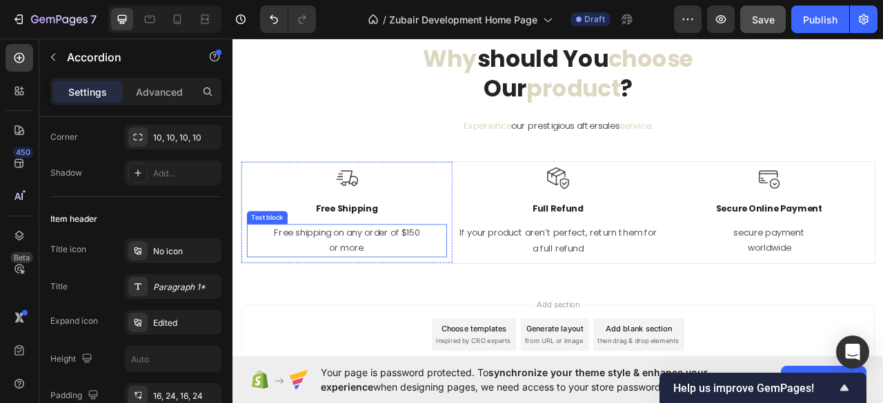
scroll to position [3030, 0]
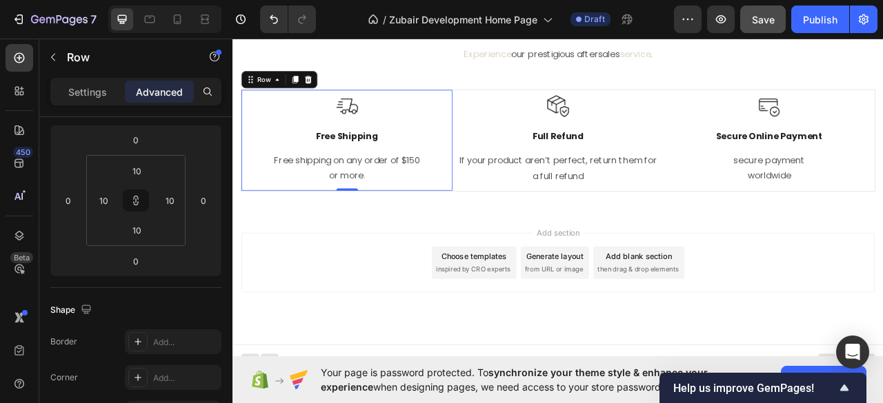
click at [246, 105] on div "Image Free Shipping Text Block Free shipping on any order of $150 or more. Text…" at bounding box center [377, 169] width 268 height 128
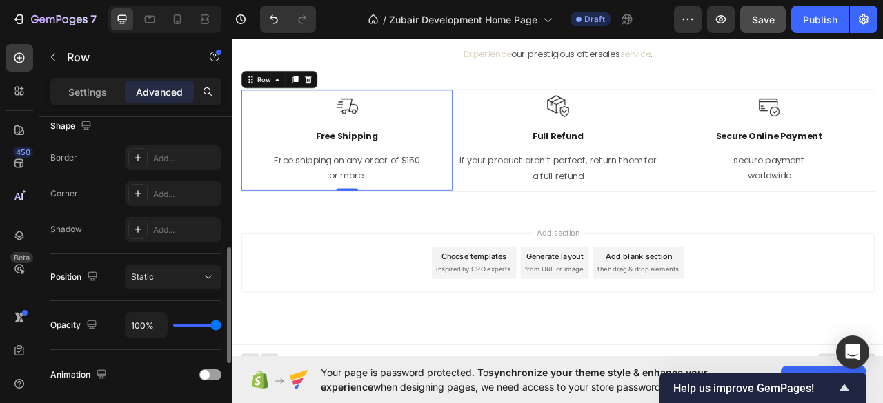
scroll to position [459, 0]
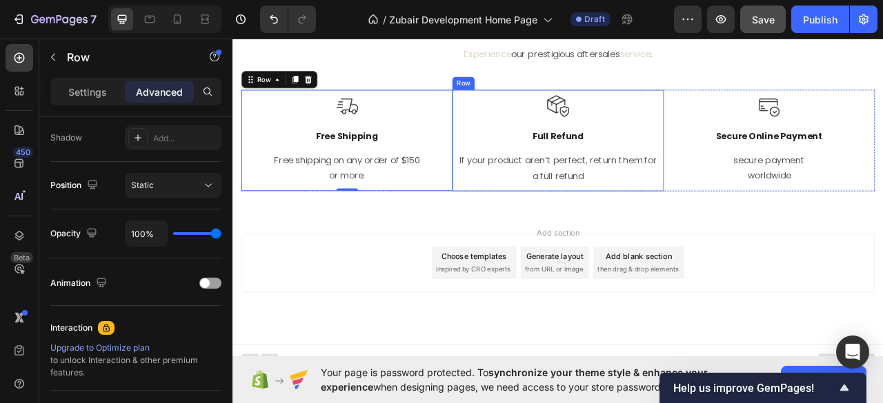
click at [512, 135] on div "Image Full Refund Text Block If your product aren’t perfect, return them for a …" at bounding box center [646, 169] width 268 height 128
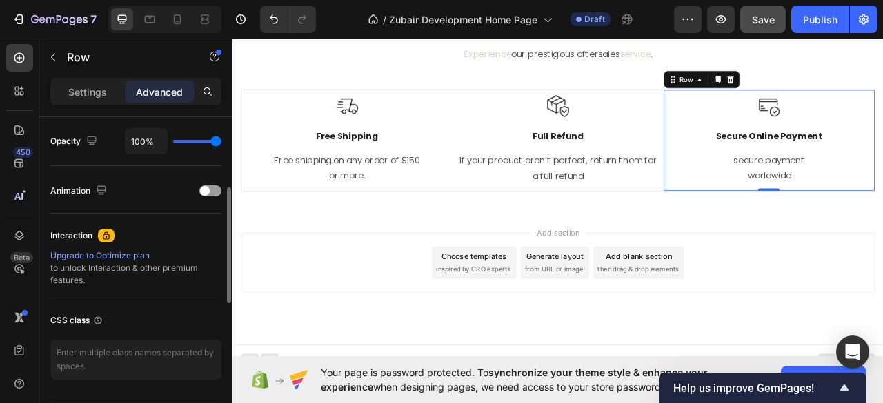
scroll to position [368, 0]
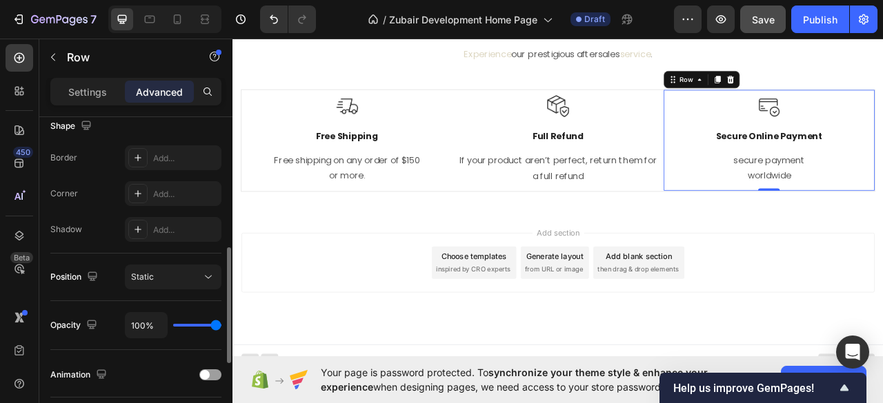
type input "82%"
type input "82"
type input "35%"
type input "35"
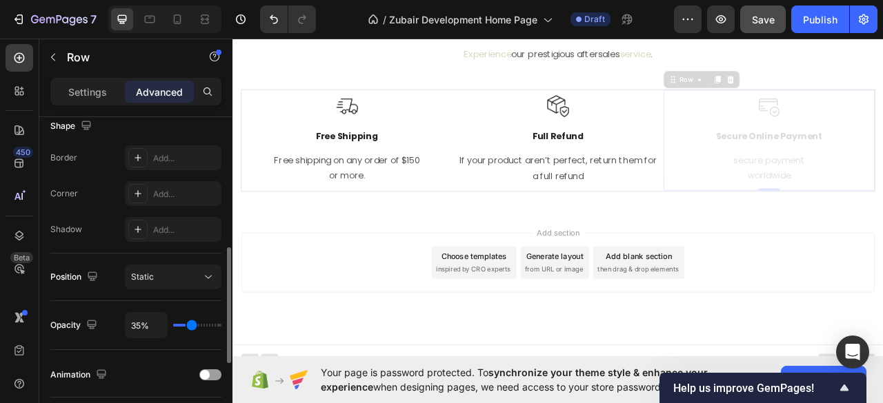
type input "17%"
type input "17"
type input "8%"
type input "8"
type input "4%"
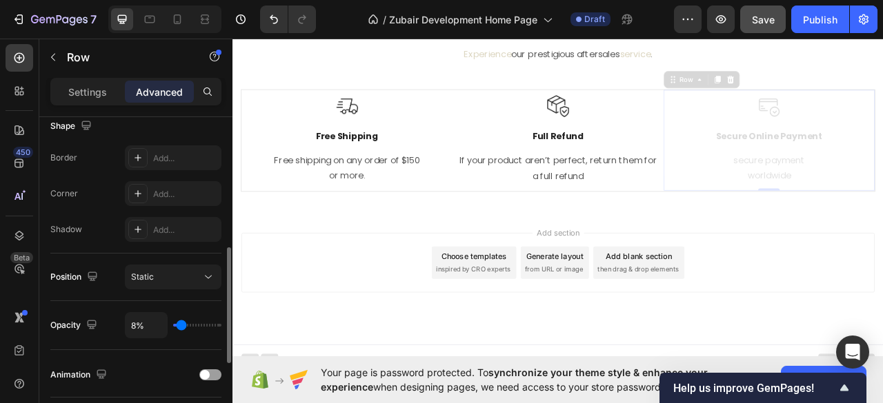
type input "4"
type input "2%"
type input "2"
type input "0%"
type input "0"
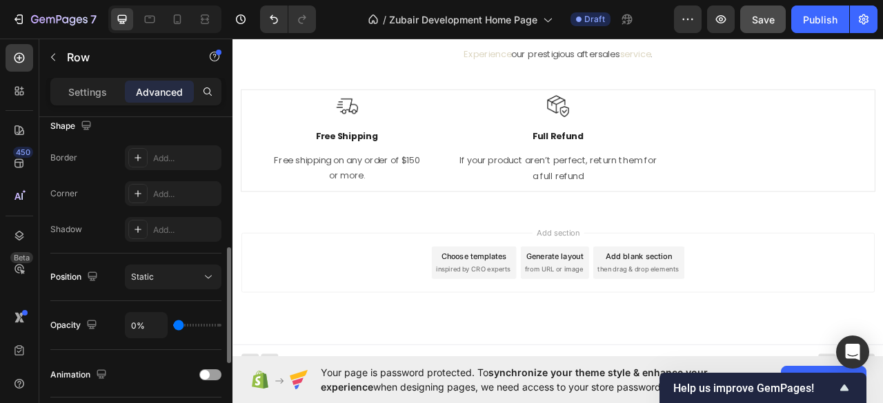
type input "13%"
type input "13"
type input "100%"
type input "100"
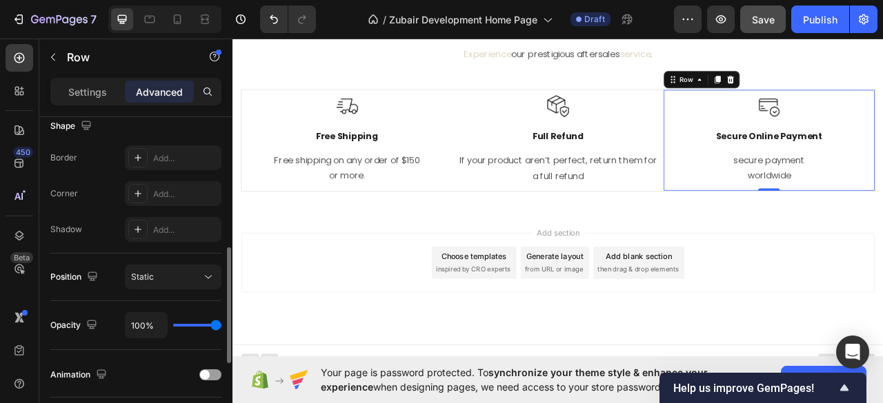
click at [221, 324] on input "range" at bounding box center [197, 325] width 48 height 3
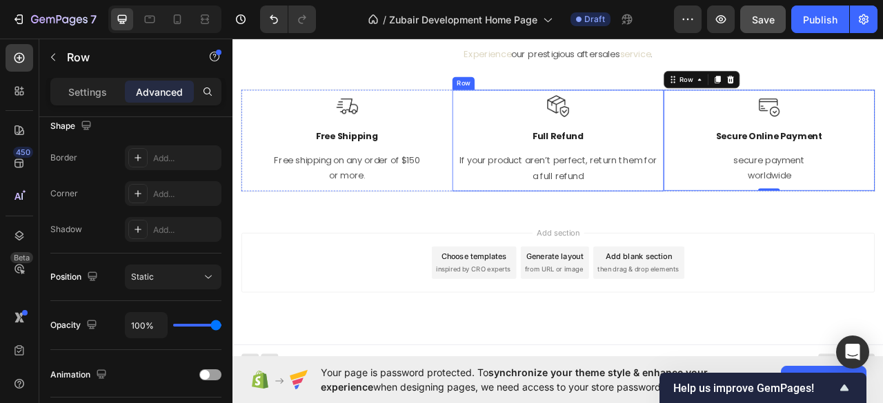
click at [512, 122] on div "Image Full Refund Text Block If your product aren’t perfect, return them for a …" at bounding box center [646, 169] width 268 height 128
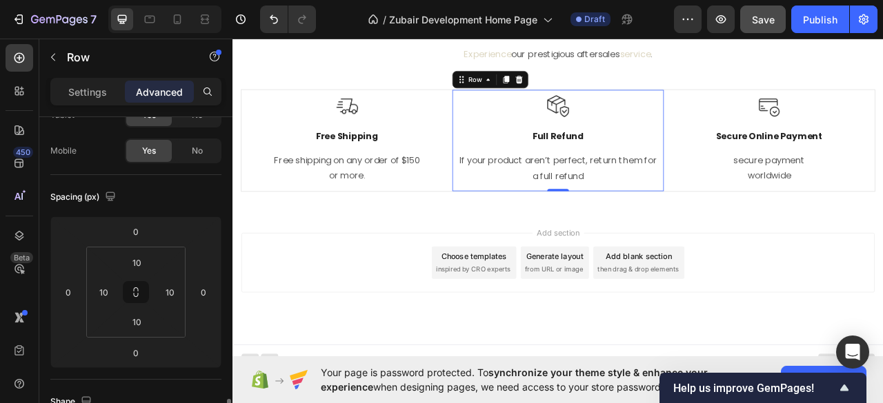
scroll to position [0, 0]
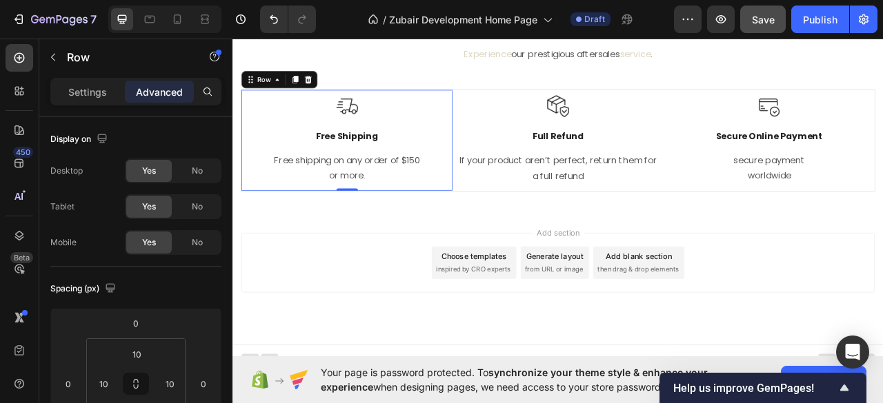
click at [503, 147] on div "Image Free Shipping Text Block Free shipping on any order of $150 or more. Text…" at bounding box center [377, 169] width 268 height 128
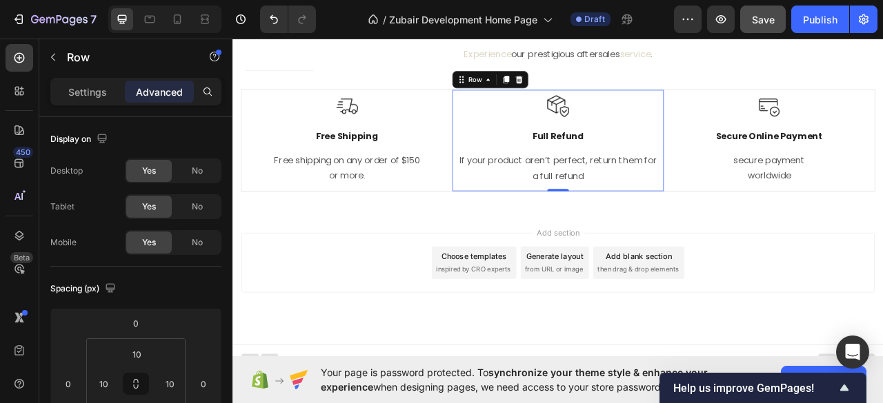
click at [536, 145] on div "Image Full Refund Text Block If your product aren’t perfect, return them for a …" at bounding box center [646, 169] width 254 height 114
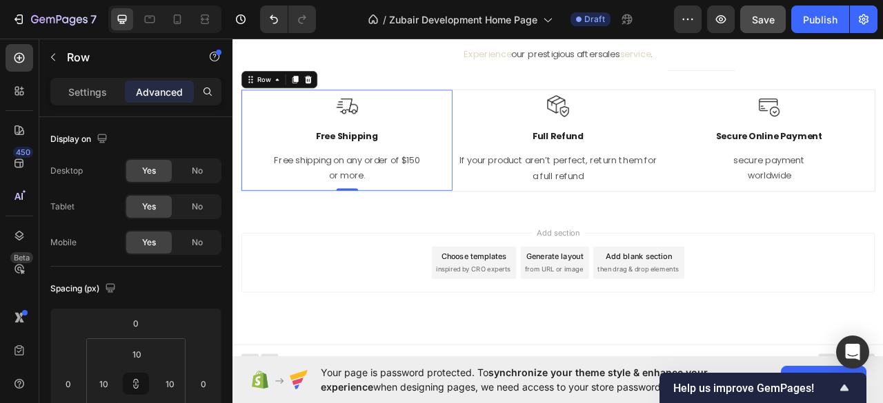
click at [319, 108] on div "Image Free Shipping Text Block Free shipping on any order of $150 or more. Text…" at bounding box center [377, 169] width 268 height 128
click at [512, 135] on div "Image Full Refund Text Block If your product aren’t perfect, return them for a …" at bounding box center [646, 169] width 268 height 128
click at [506, 112] on div "Image Free Shipping Text Block Free shipping on any order of $150 or more. Text…" at bounding box center [377, 169] width 268 height 128
click at [80, 98] on p "Settings" at bounding box center [87, 92] width 39 height 14
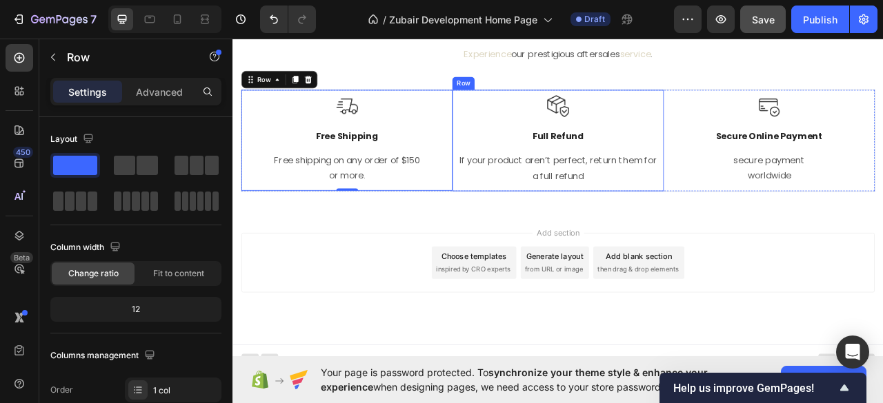
click at [512, 108] on div "Image Full Refund Text Block If your product aren’t perfect, return them for a …" at bounding box center [646, 169] width 268 height 128
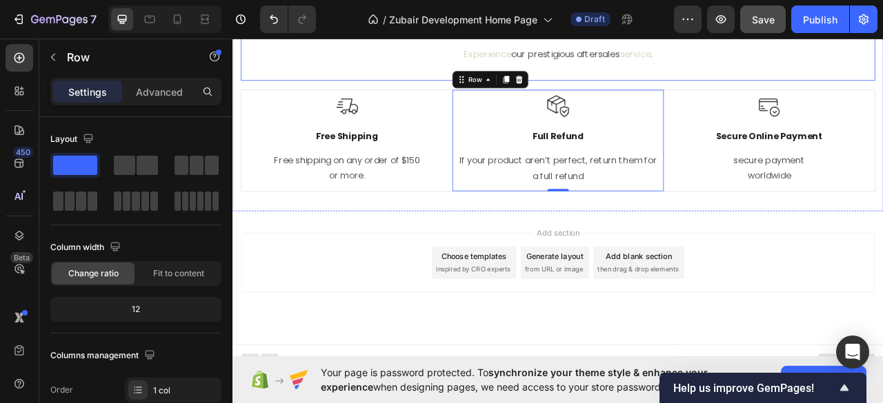
scroll to position [2938, 0]
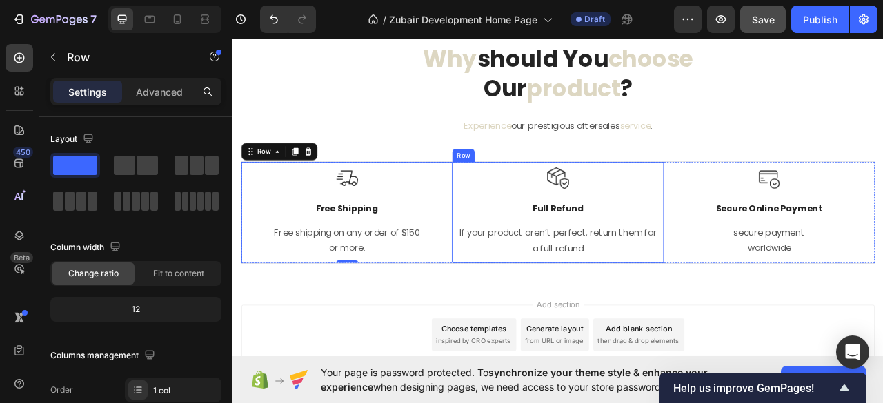
click at [536, 197] on div "Image Full Refund Text Block If your product aren’t perfect, return them for a …" at bounding box center [646, 261] width 268 height 128
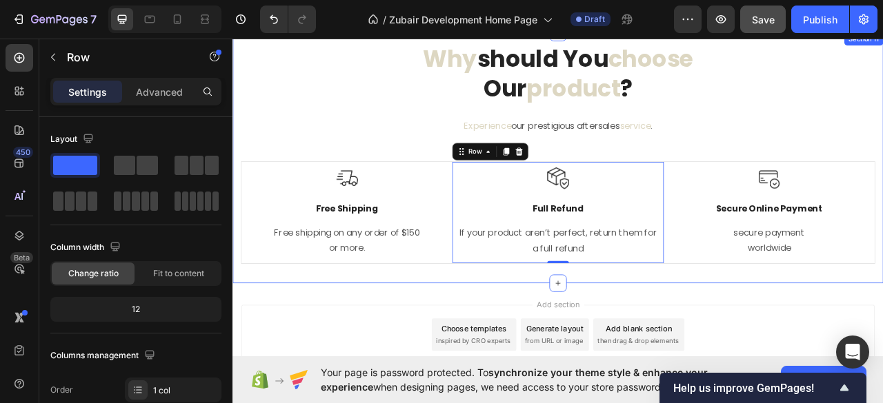
click at [785, 194] on div "why should you choose our product ? Heading Experience our prestigious aftersal…" at bounding box center [646, 191] width 807 height 291
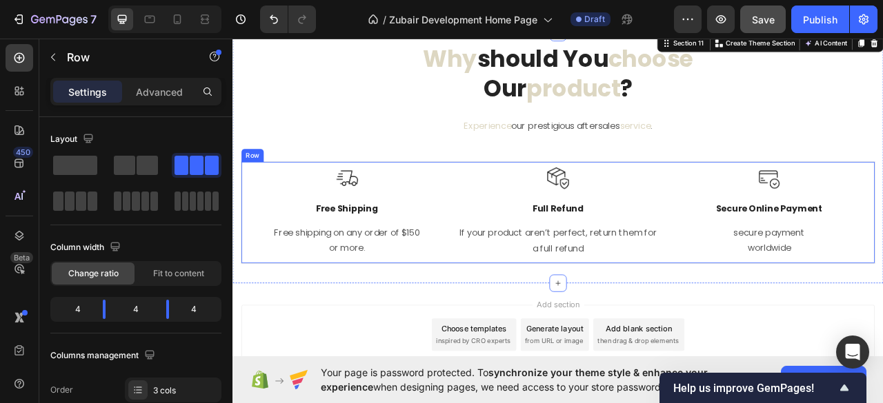
click at [505, 196] on div "Image Free Shipping Text Block Free shipping on any order of $150 or more. Text…" at bounding box center [646, 261] width 807 height 130
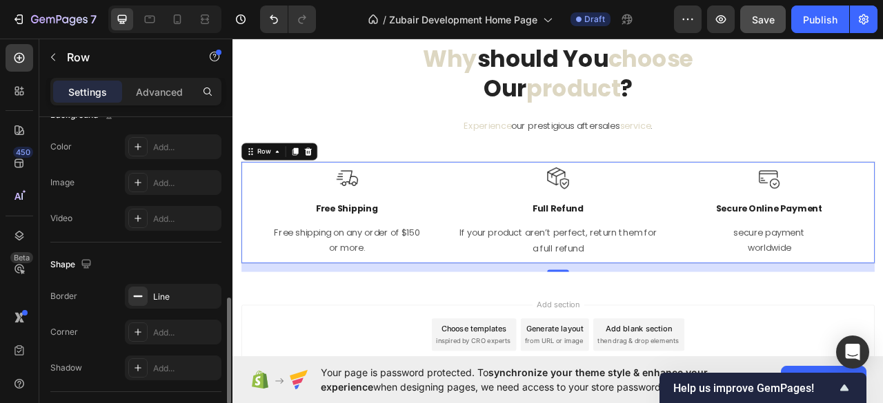
scroll to position [643, 0]
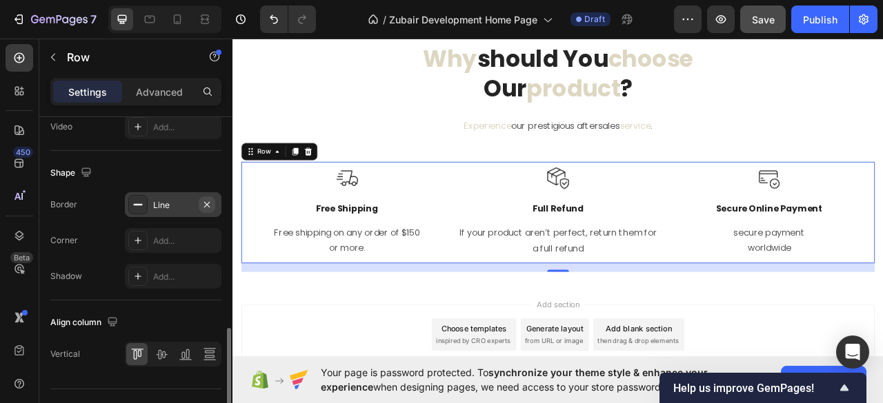
click at [208, 203] on icon "button" at bounding box center [206, 204] width 11 height 11
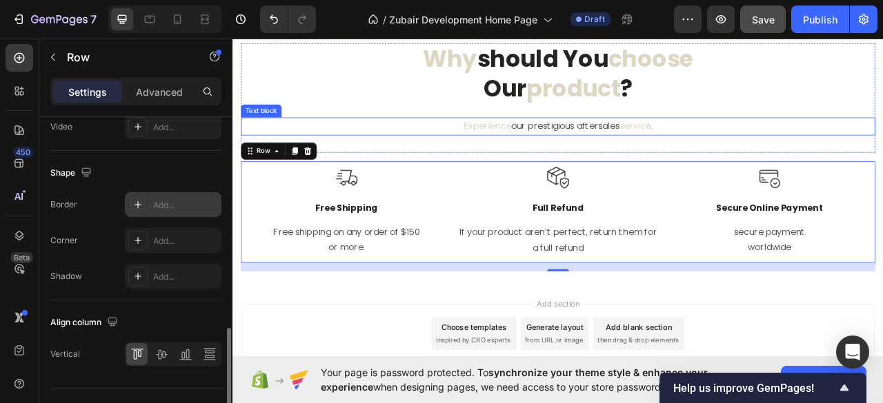
click at [488, 153] on p "Experience our prestigious aftersales service ." at bounding box center [646, 151] width 804 height 20
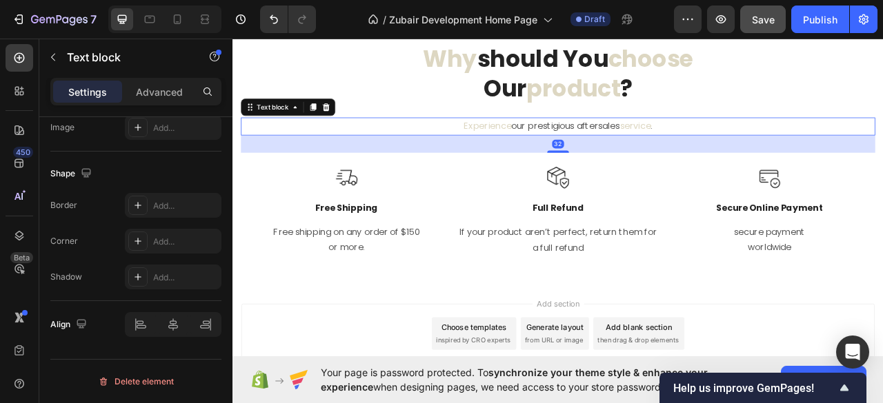
scroll to position [0, 0]
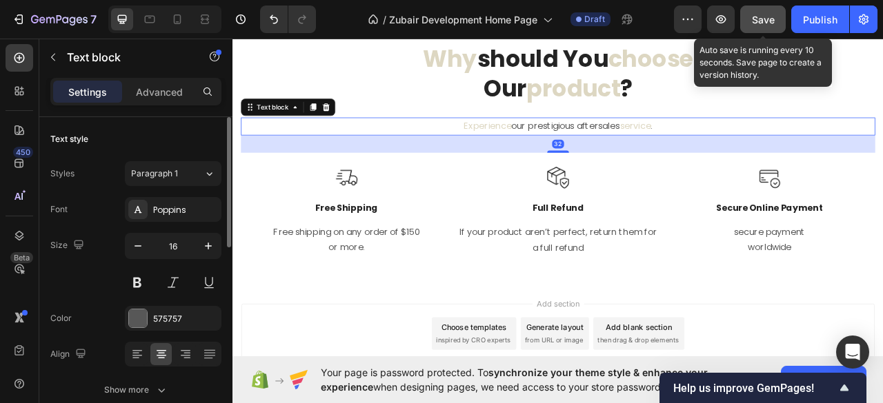
click at [764, 14] on span "Save" at bounding box center [763, 20] width 23 height 12
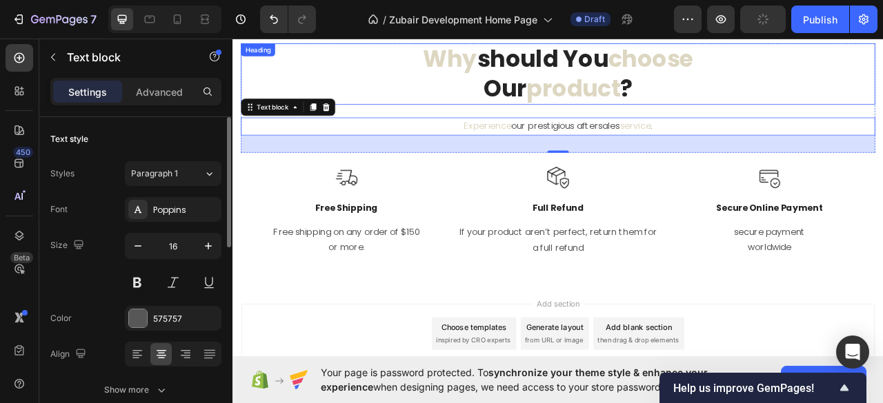
scroll to position [2754, 0]
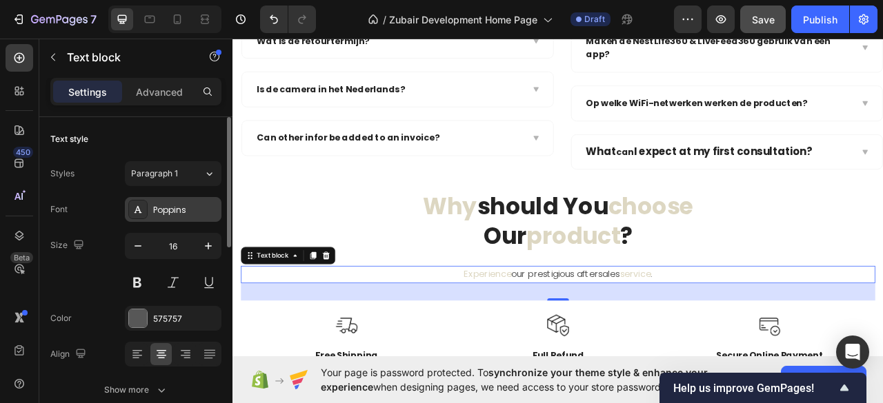
click at [168, 210] on div "Poppins" at bounding box center [185, 210] width 65 height 12
